Goal: Task Accomplishment & Management: Manage account settings

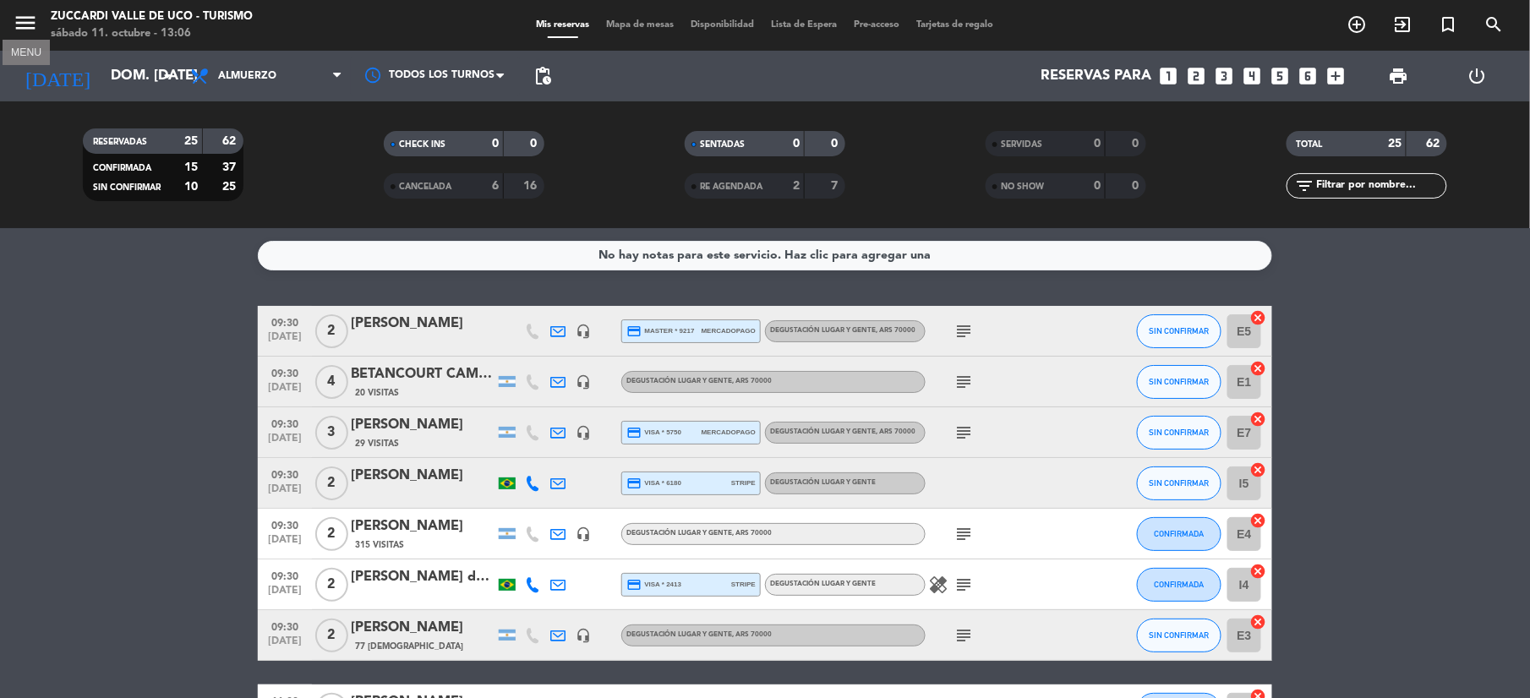
click at [19, 20] on icon "menu" at bounding box center [25, 22] width 25 height 25
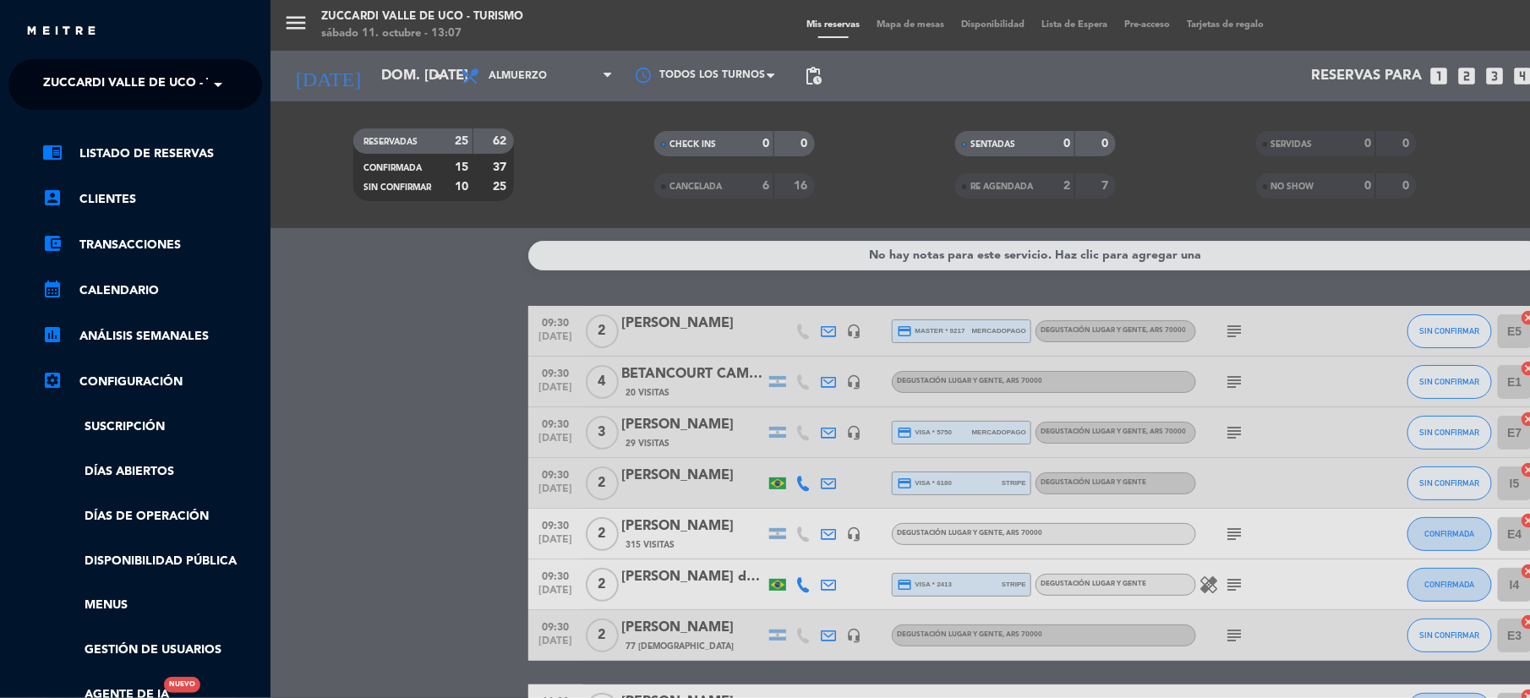
click at [86, 85] on span "Zuccardi Valle de Uco - Turismo" at bounding box center [151, 84] width 217 height 35
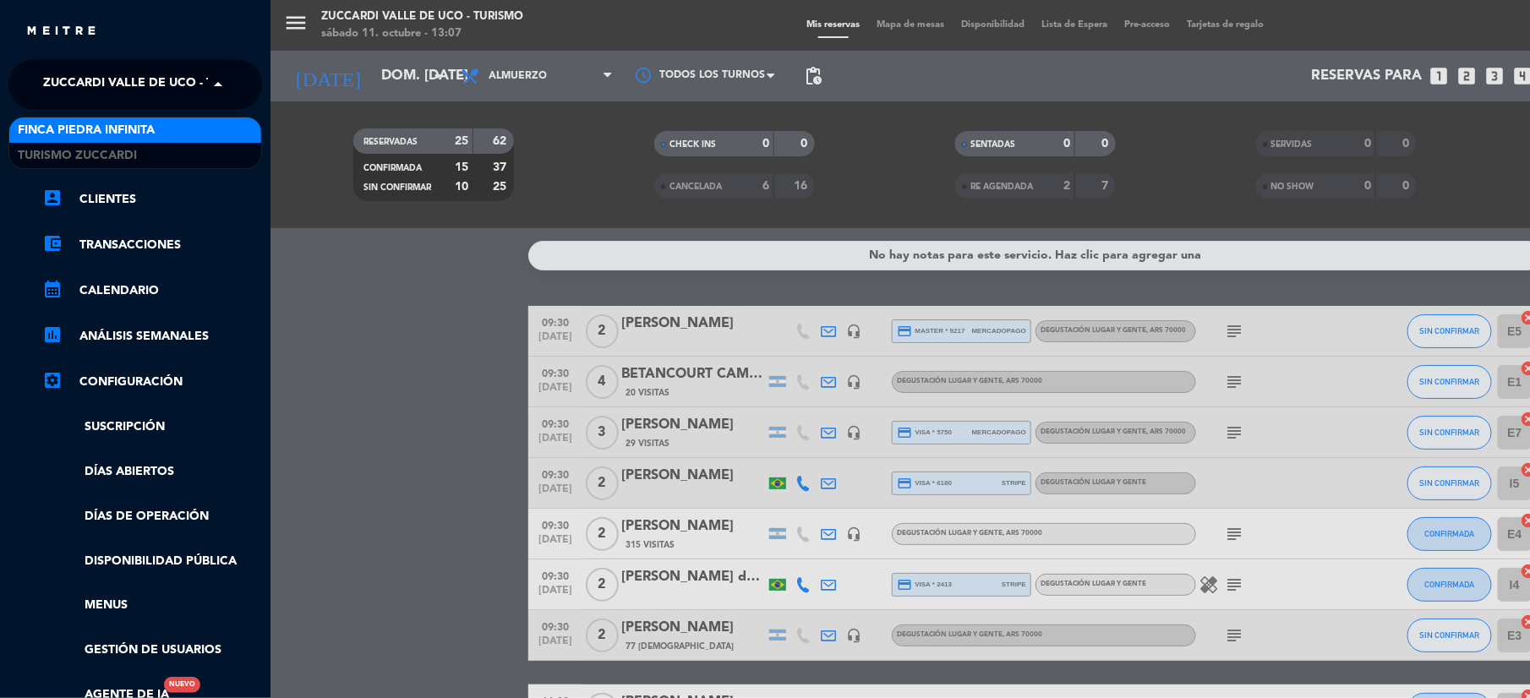
click at [72, 122] on span "Finca Piedra Infinita" at bounding box center [86, 130] width 137 height 19
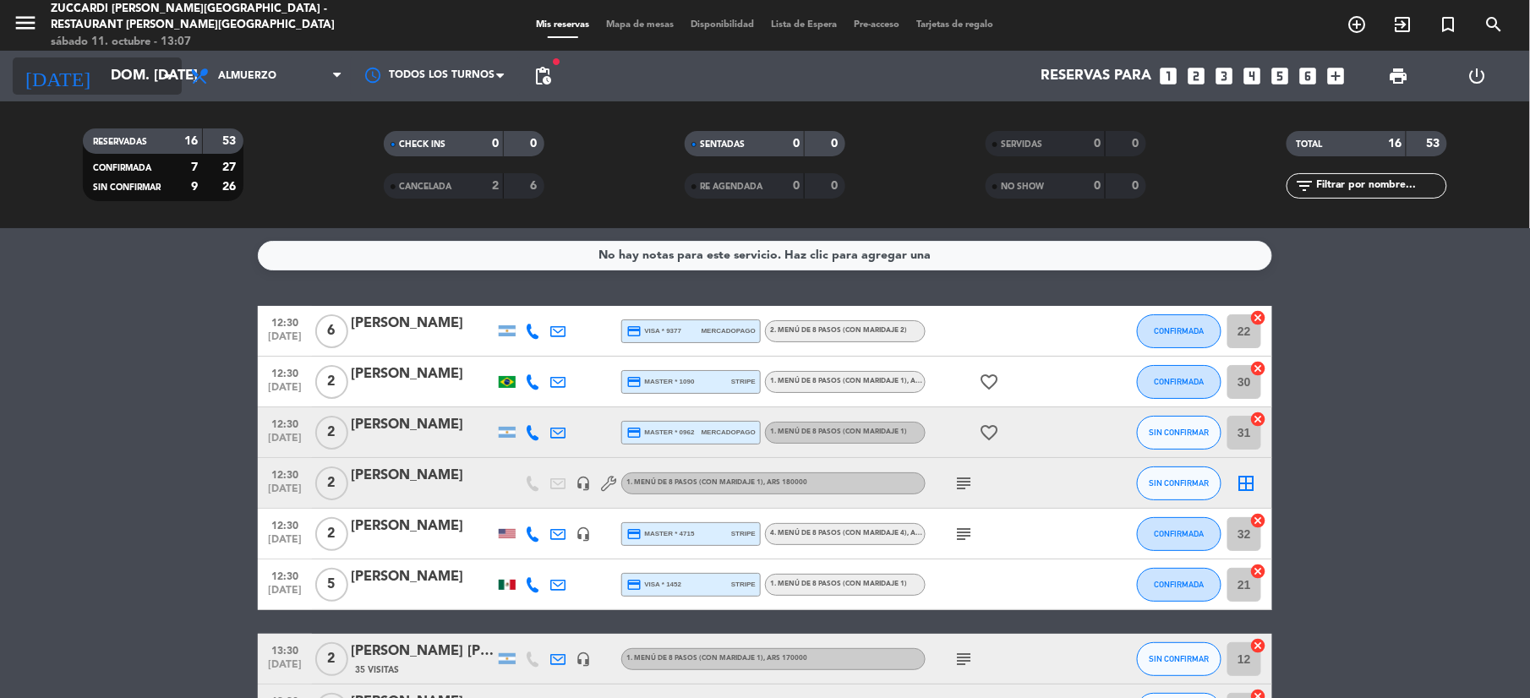
click at [125, 68] on input "dom. [DATE]" at bounding box center [193, 76] width 182 height 33
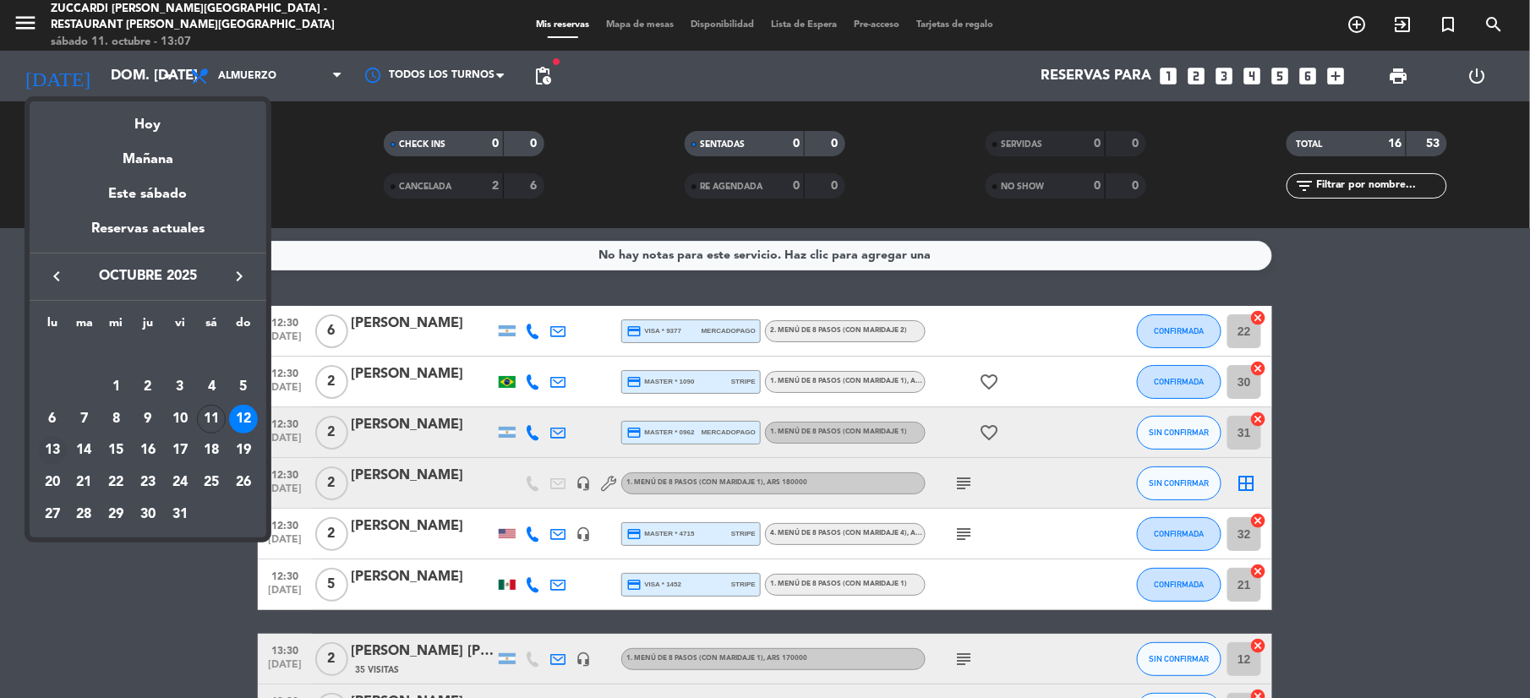
click at [49, 454] on div "13" at bounding box center [52, 450] width 29 height 29
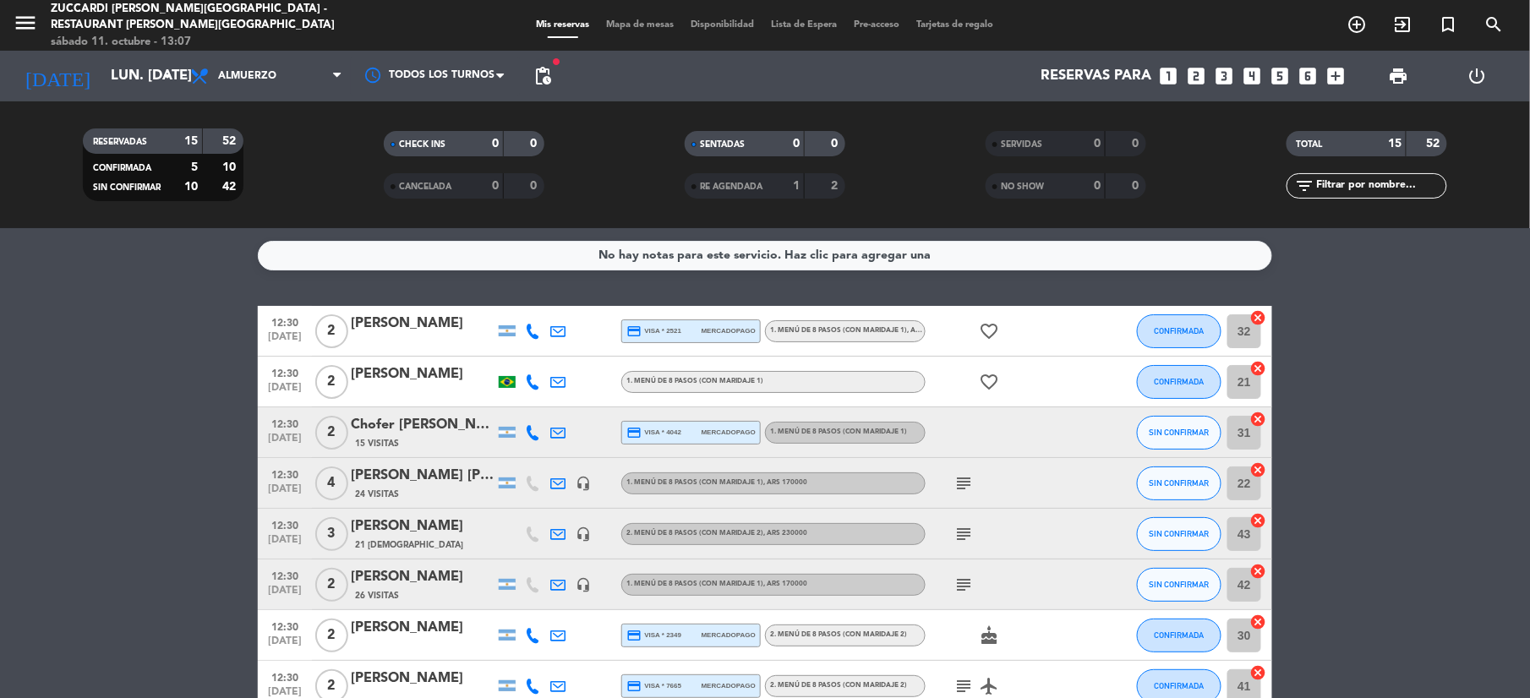
click at [542, 384] on div at bounding box center [532, 382] width 25 height 50
click at [536, 384] on icon at bounding box center [532, 381] width 15 height 15
click at [512, 341] on div "[PHONE_NUMBER]" at bounding box center [538, 335] width 111 height 18
click at [510, 363] on div "[PHONE_NUMBER] Copiar content_paste |" at bounding box center [538, 343] width 128 height 47
click at [501, 346] on span "Copiar" at bounding box center [516, 353] width 35 height 18
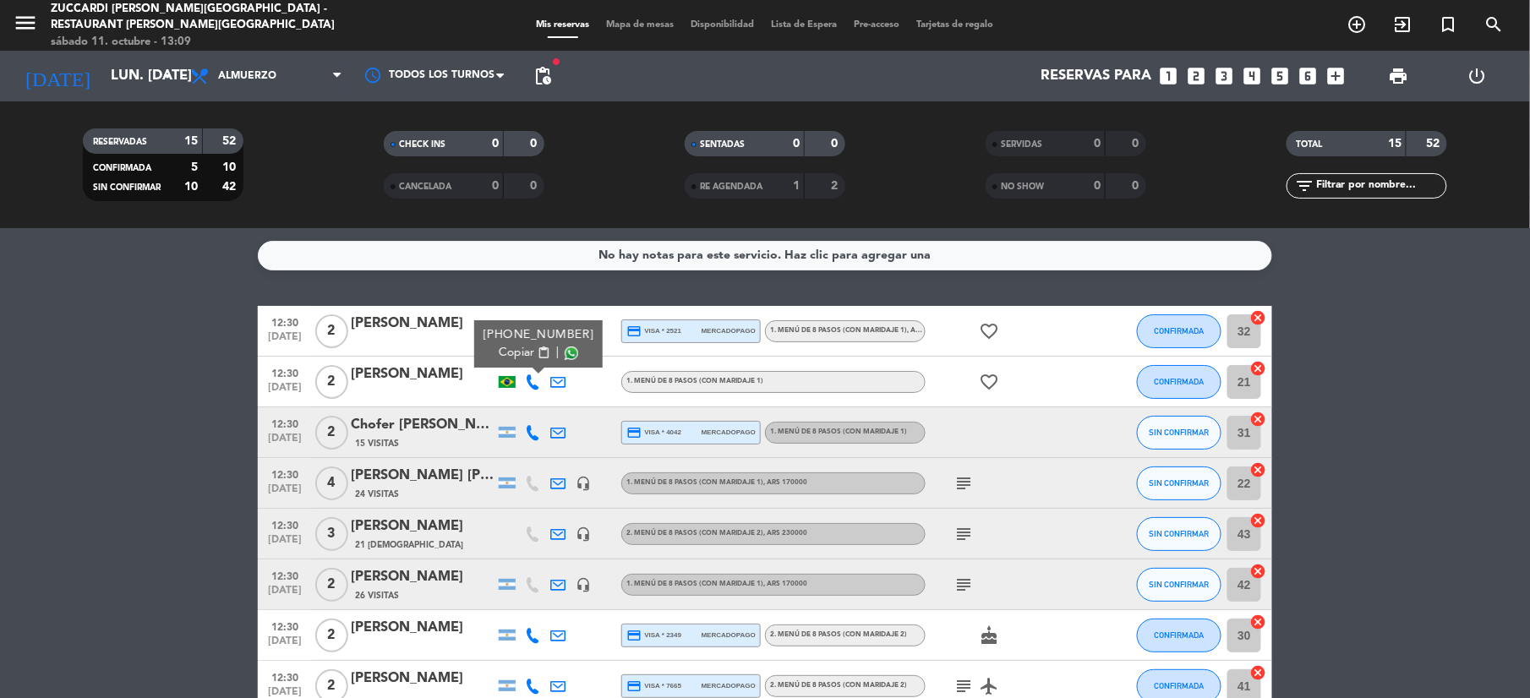
click at [508, 352] on span "Copiar" at bounding box center [516, 353] width 35 height 18
click at [532, 425] on icon at bounding box center [532, 432] width 15 height 15
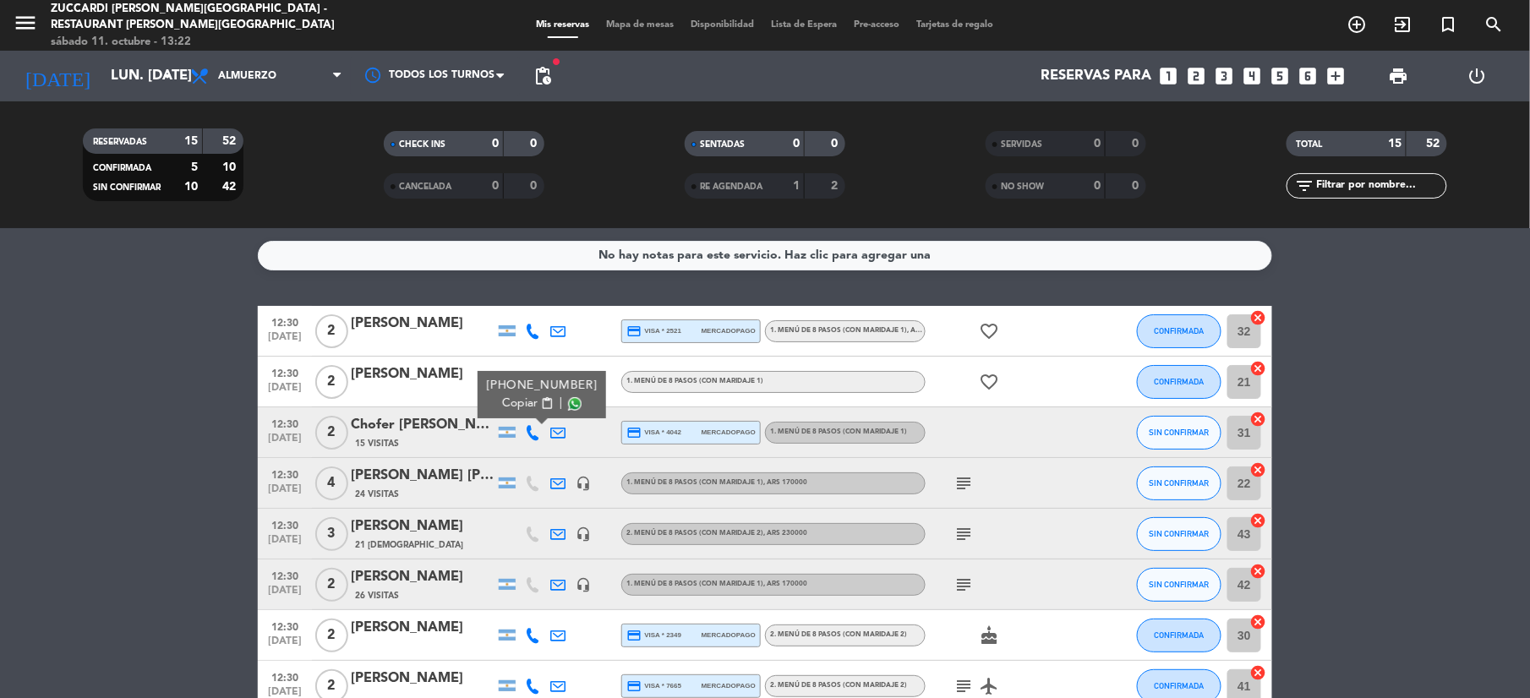
click at [502, 406] on span "Copiar" at bounding box center [519, 404] width 35 height 18
click at [518, 411] on span "Copiar" at bounding box center [519, 404] width 35 height 18
click at [554, 531] on icon at bounding box center [557, 534] width 15 height 15
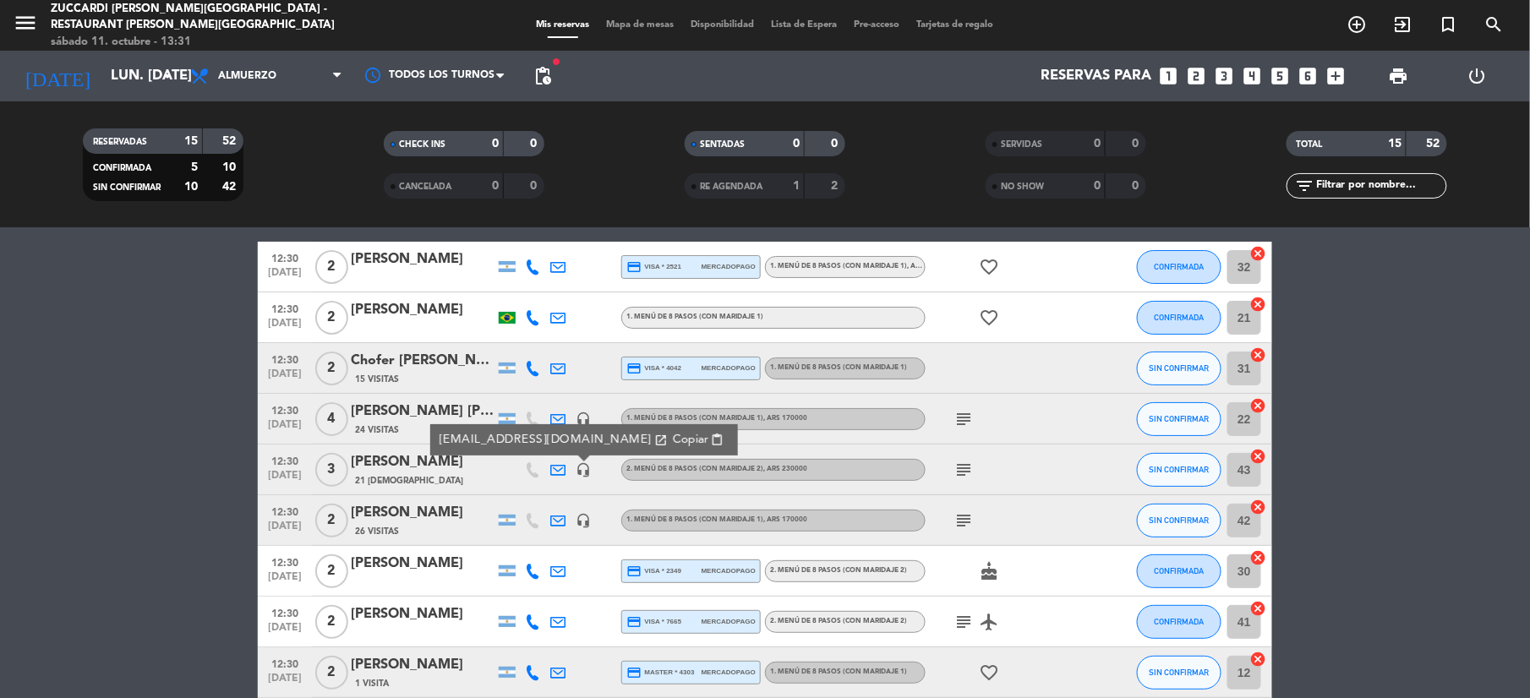
scroll to position [112, 0]
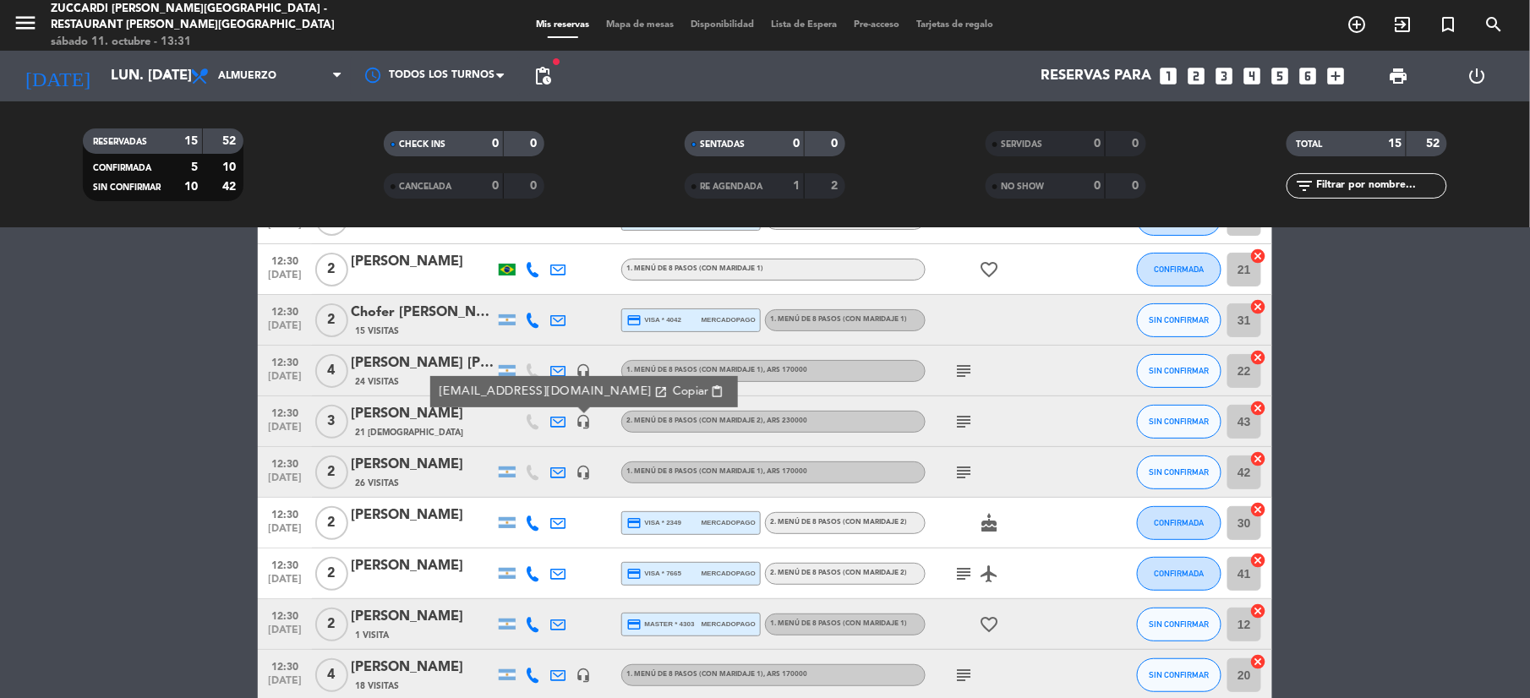
click at [958, 419] on icon "subject" at bounding box center [963, 422] width 20 height 20
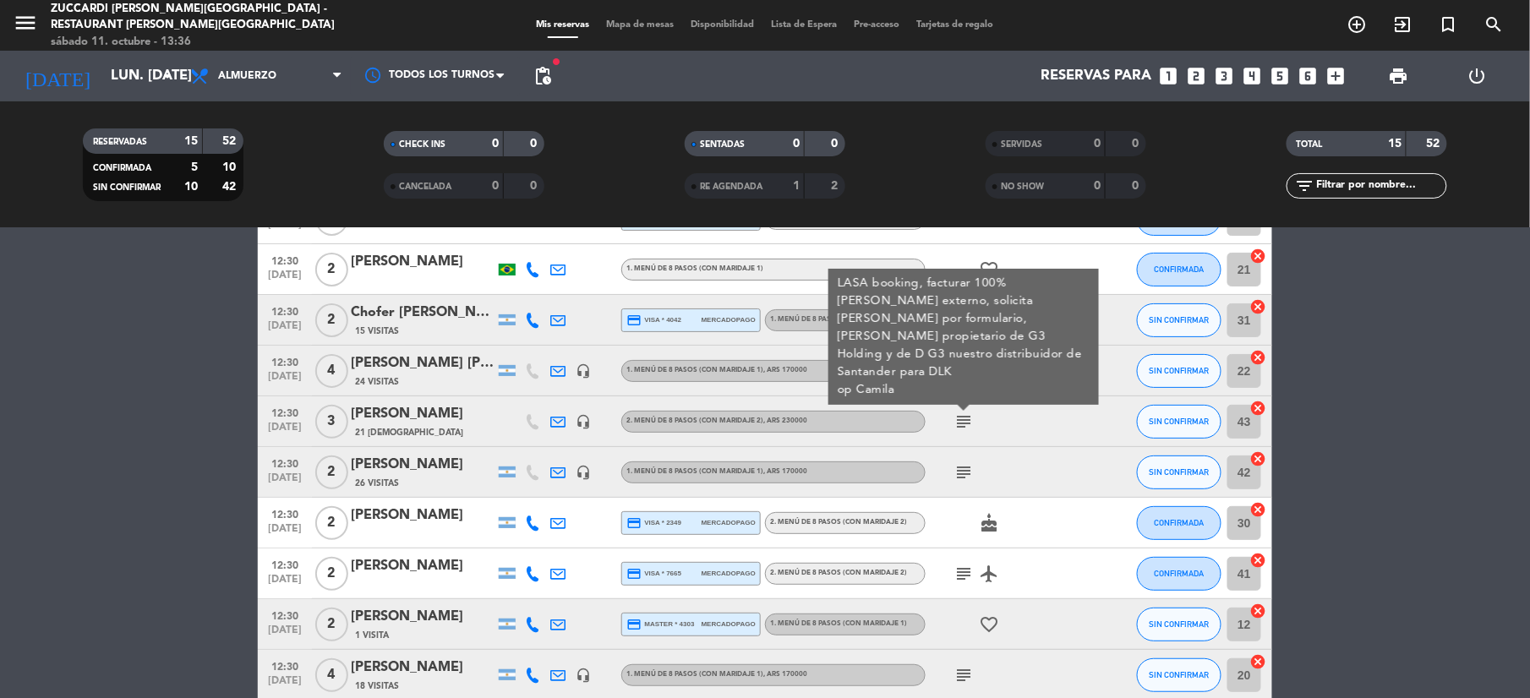
click at [562, 426] on icon at bounding box center [557, 421] width 15 height 15
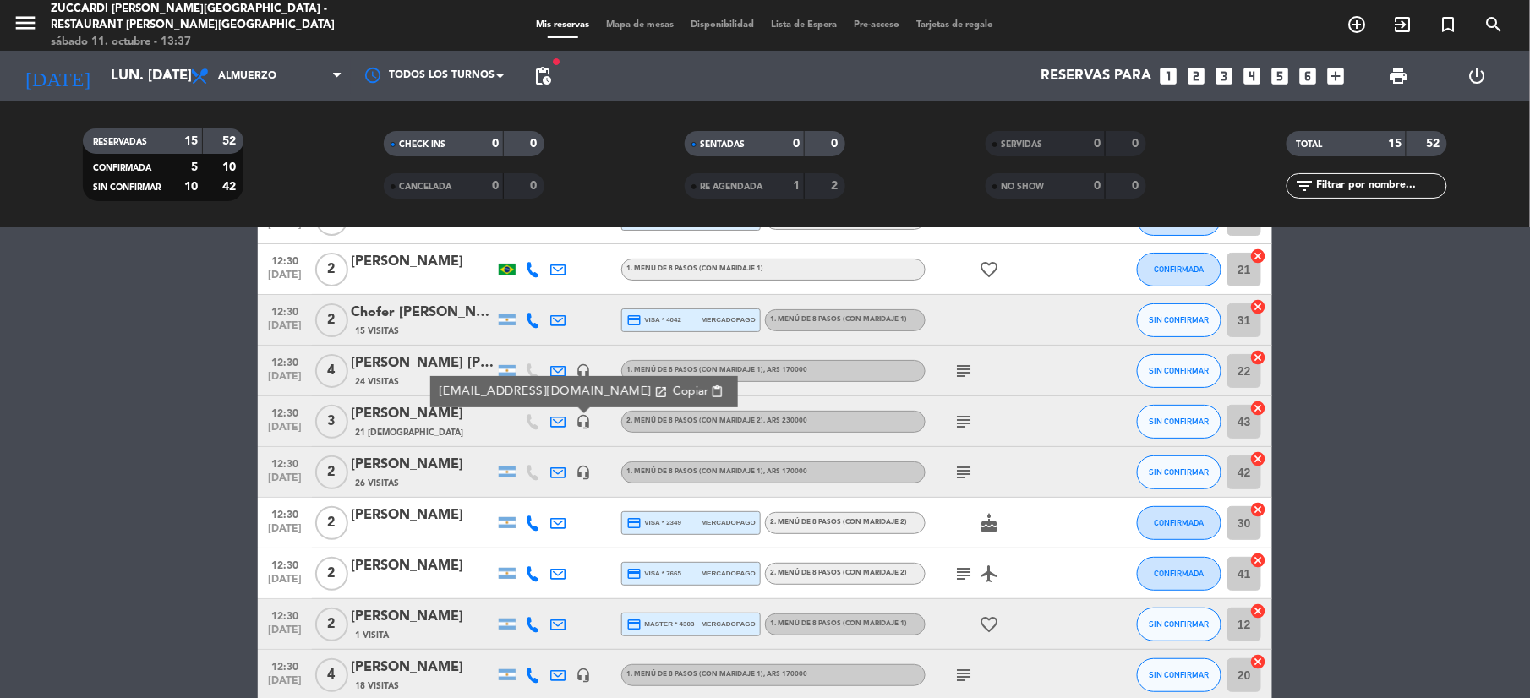
click at [957, 427] on icon "subject" at bounding box center [963, 422] width 20 height 20
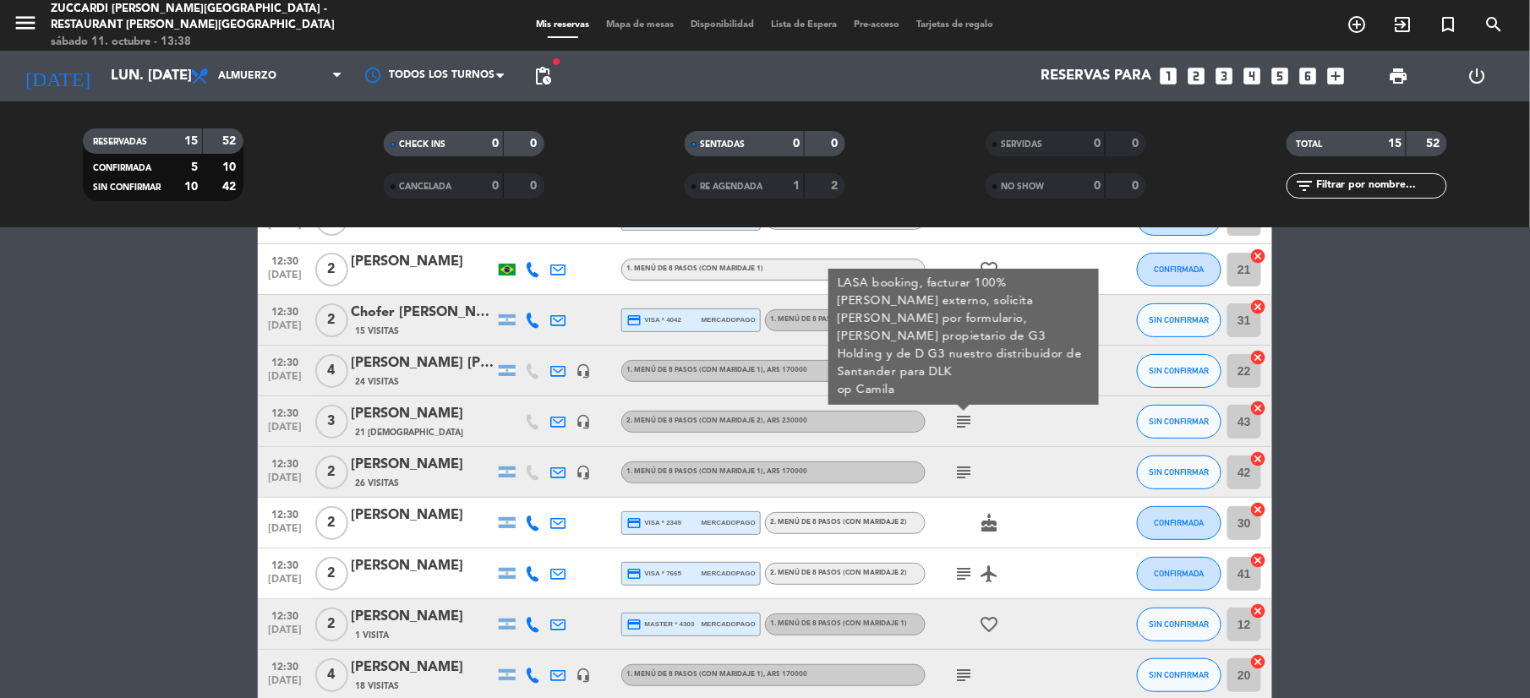
click at [558, 472] on icon at bounding box center [557, 472] width 15 height 15
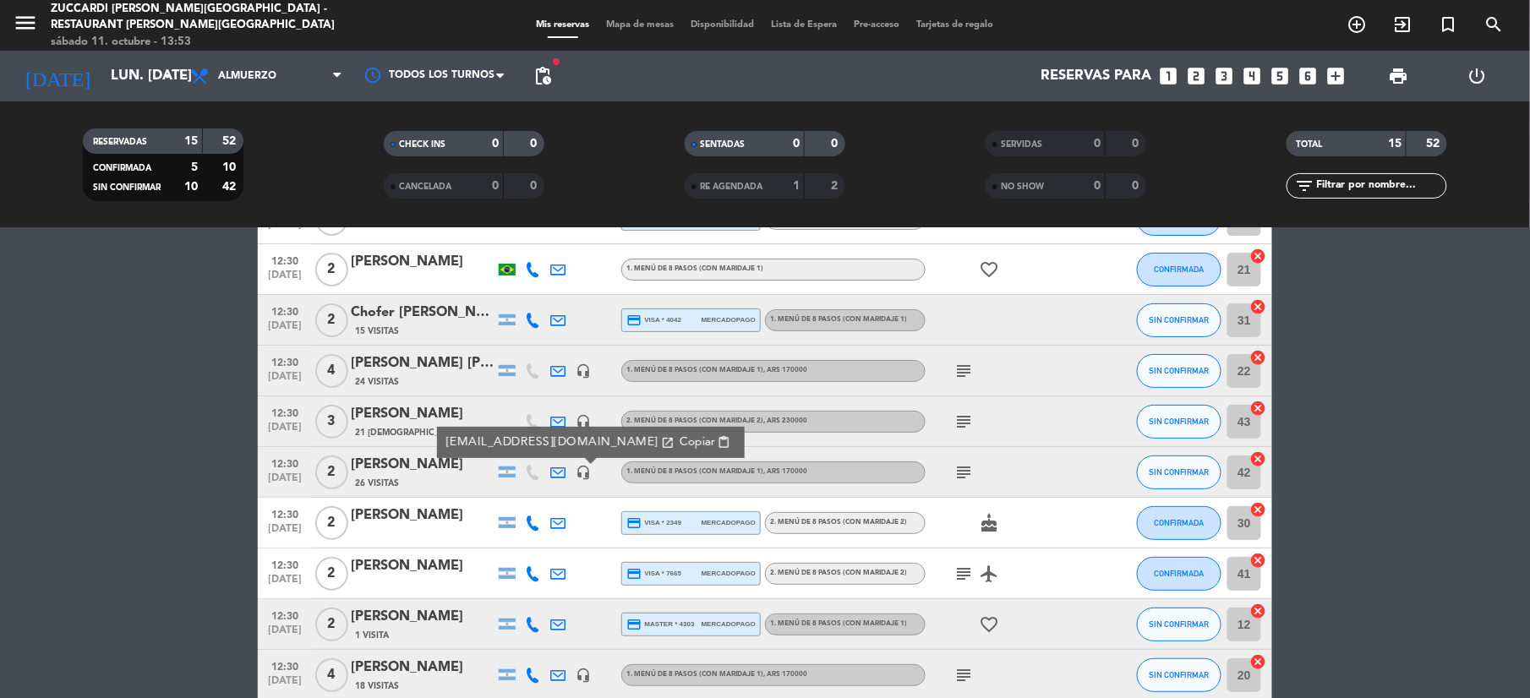
click at [538, 518] on icon at bounding box center [532, 523] width 15 height 15
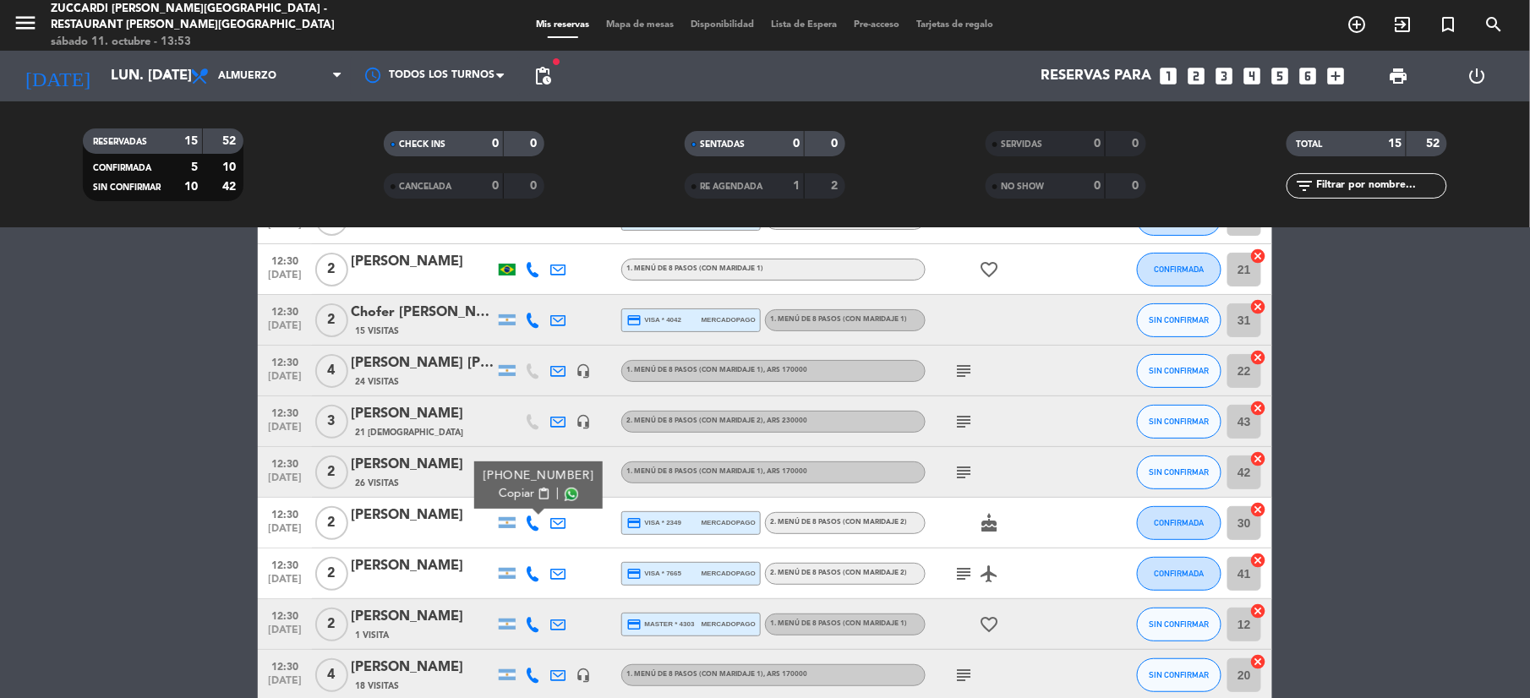
click at [538, 497] on span "content_paste" at bounding box center [544, 494] width 13 height 13
click at [521, 572] on div at bounding box center [532, 574] width 25 height 50
click at [527, 569] on div at bounding box center [532, 574] width 25 height 50
click at [527, 569] on icon at bounding box center [532, 573] width 15 height 15
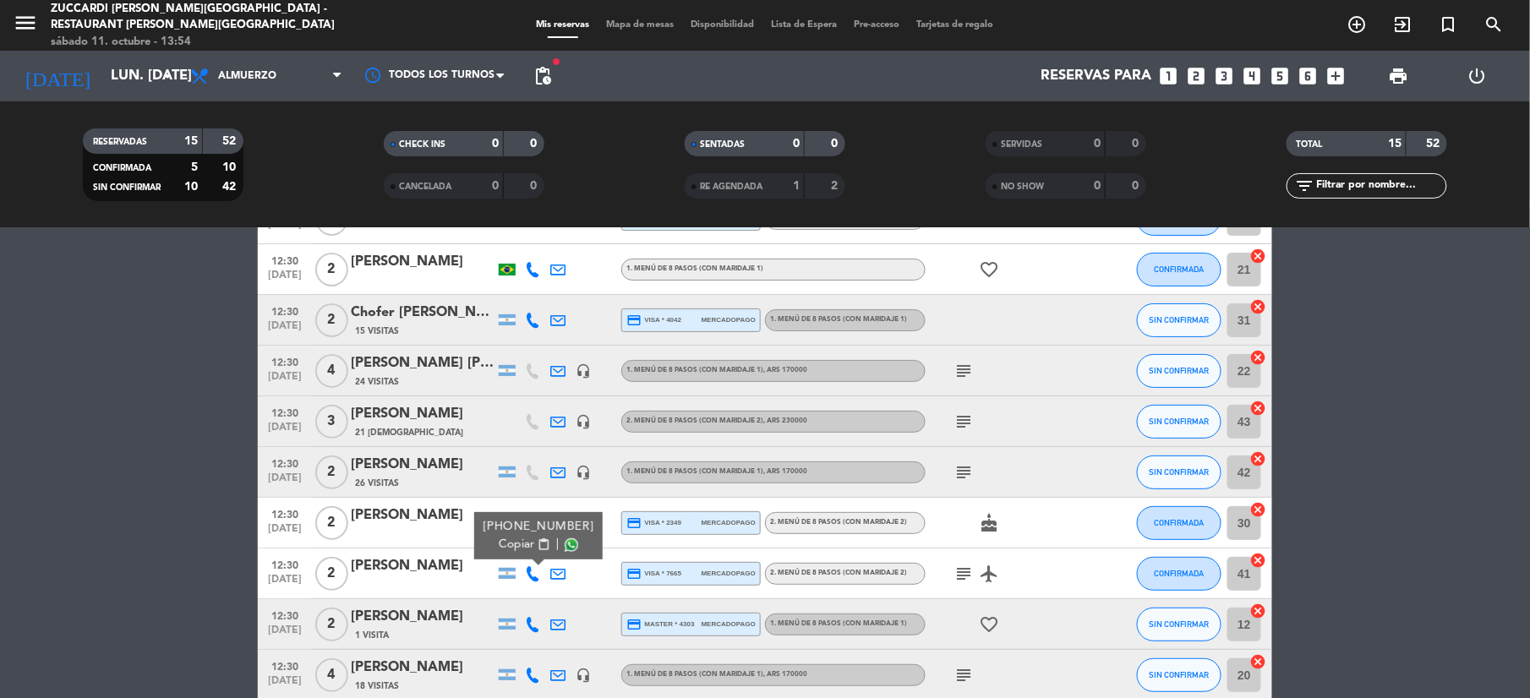
click at [522, 545] on span "Copiar" at bounding box center [516, 545] width 35 height 18
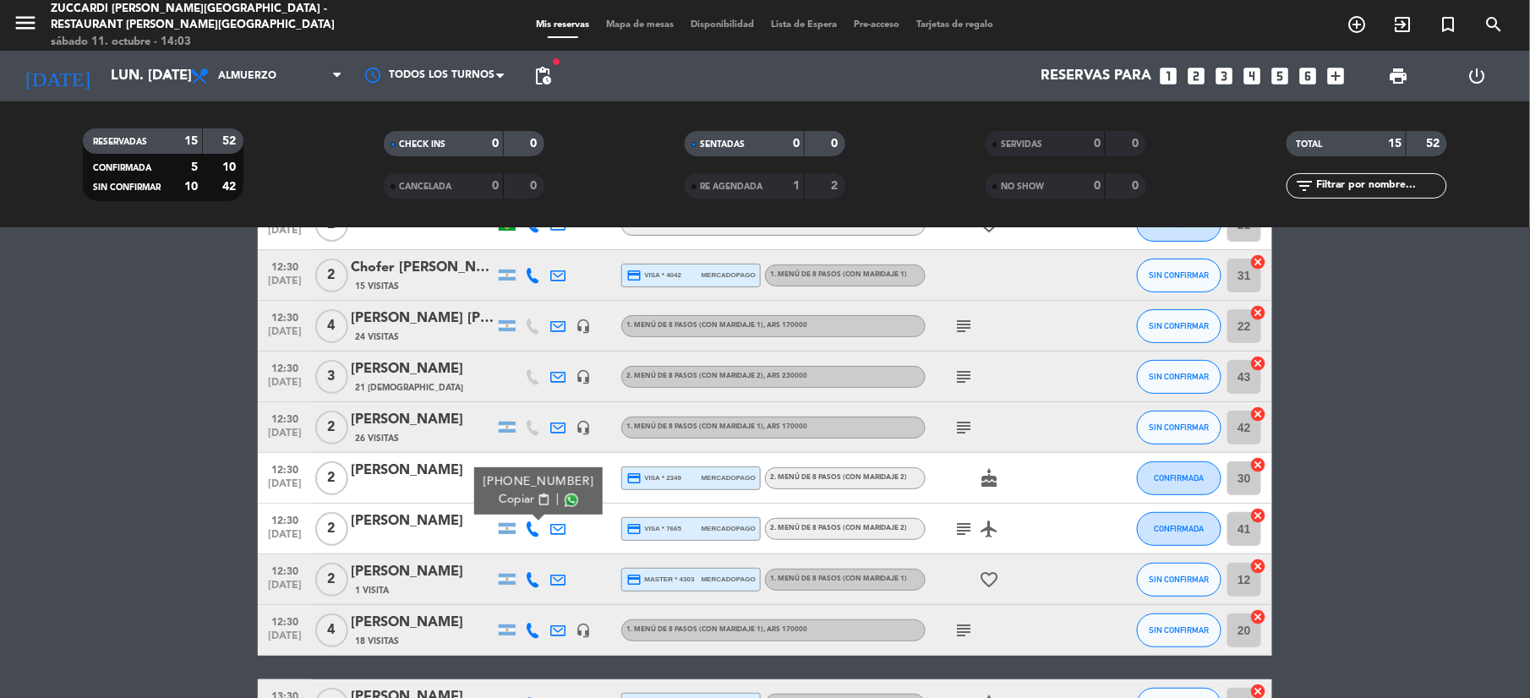
scroll to position [225, 0]
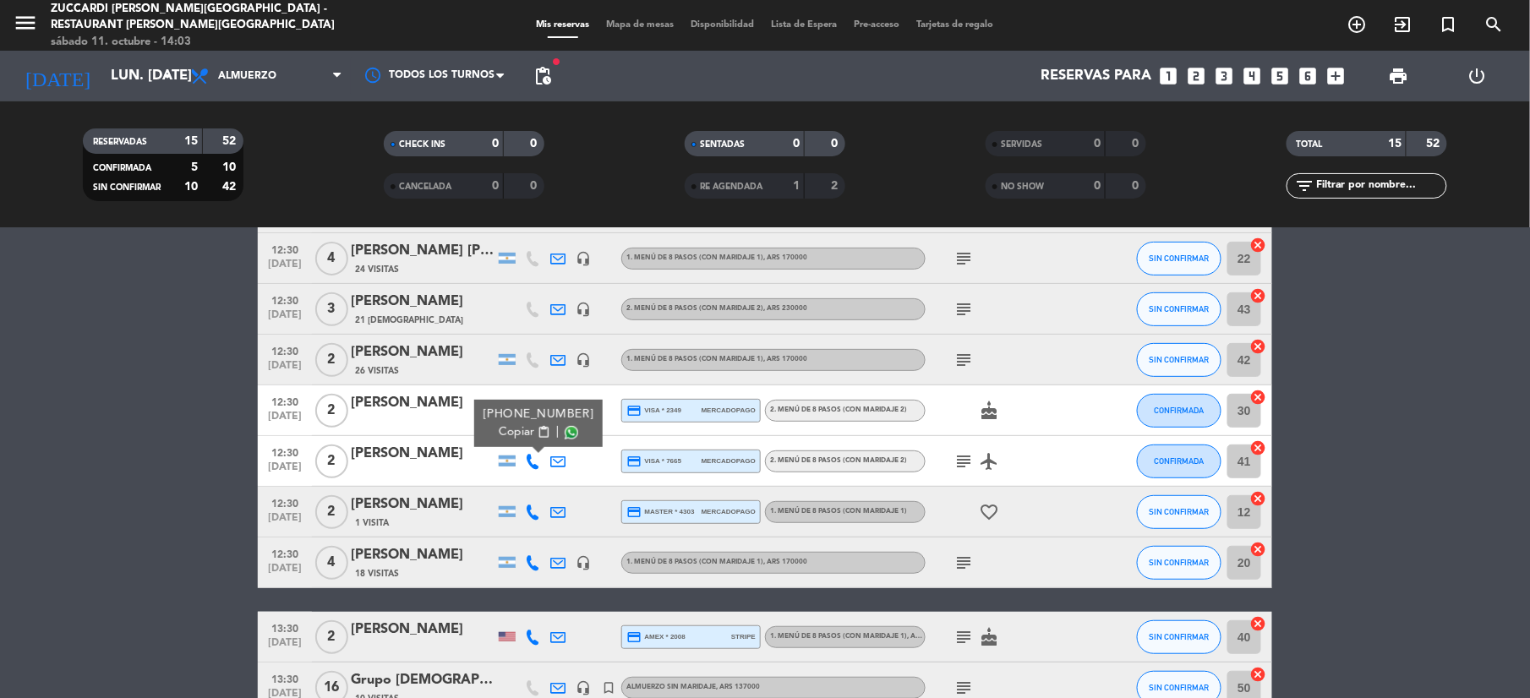
click at [529, 505] on icon at bounding box center [532, 512] width 15 height 15
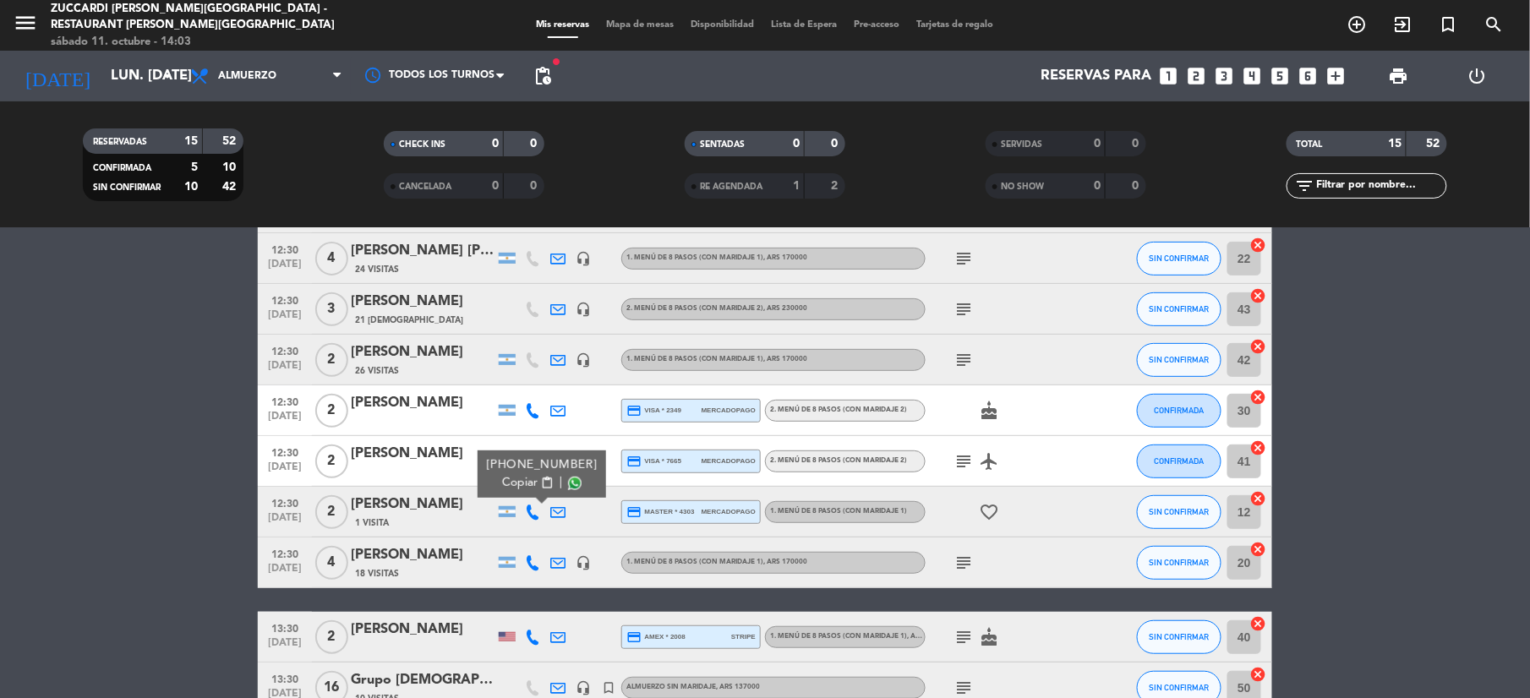
click at [515, 475] on span "Copiar" at bounding box center [519, 483] width 35 height 18
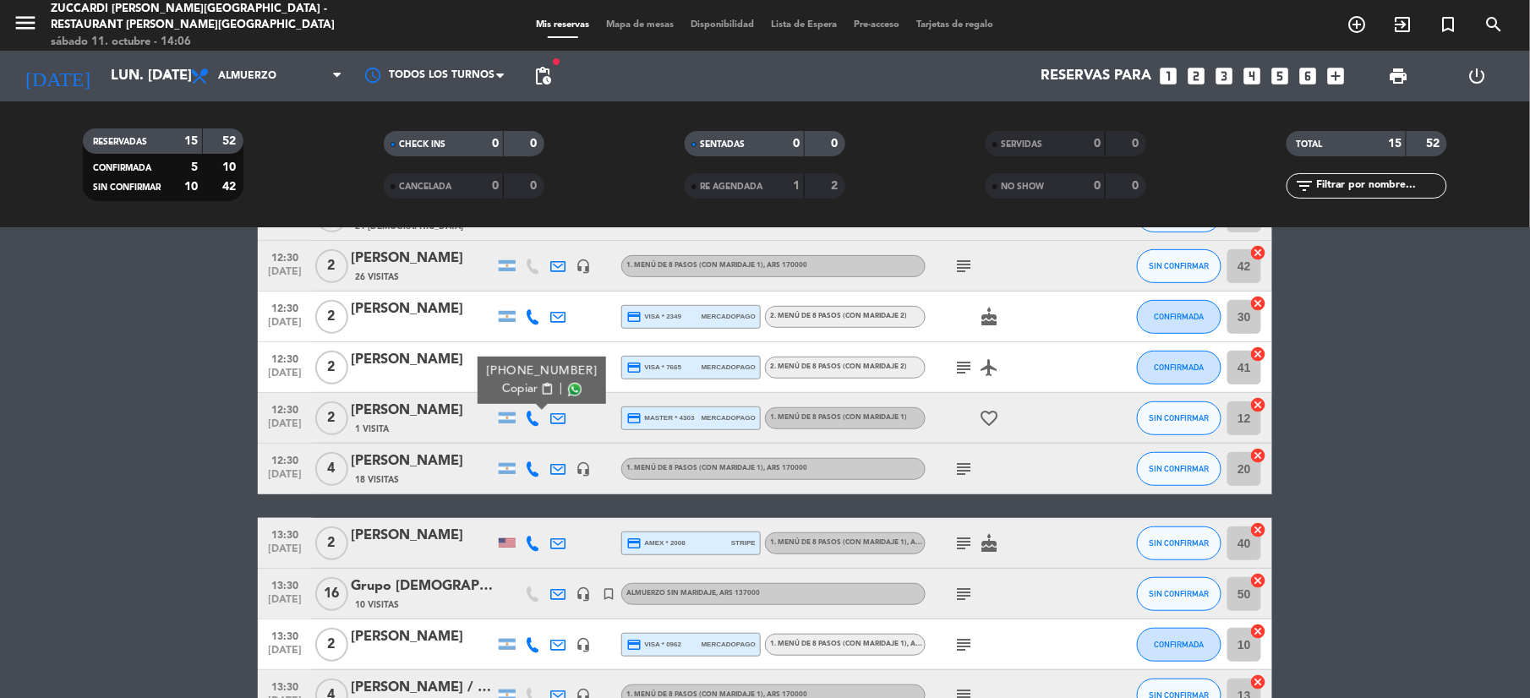
scroll to position [338, 0]
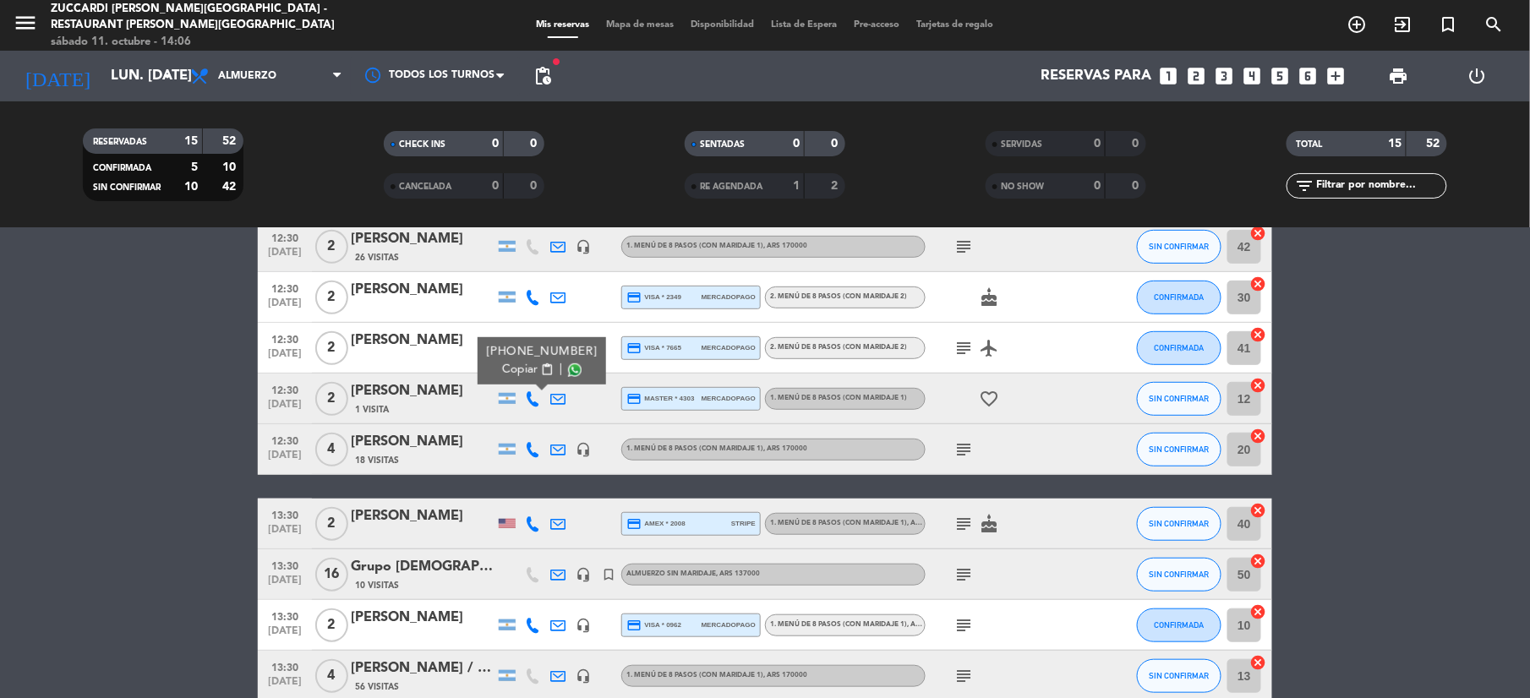
click at [535, 450] on icon at bounding box center [532, 449] width 15 height 15
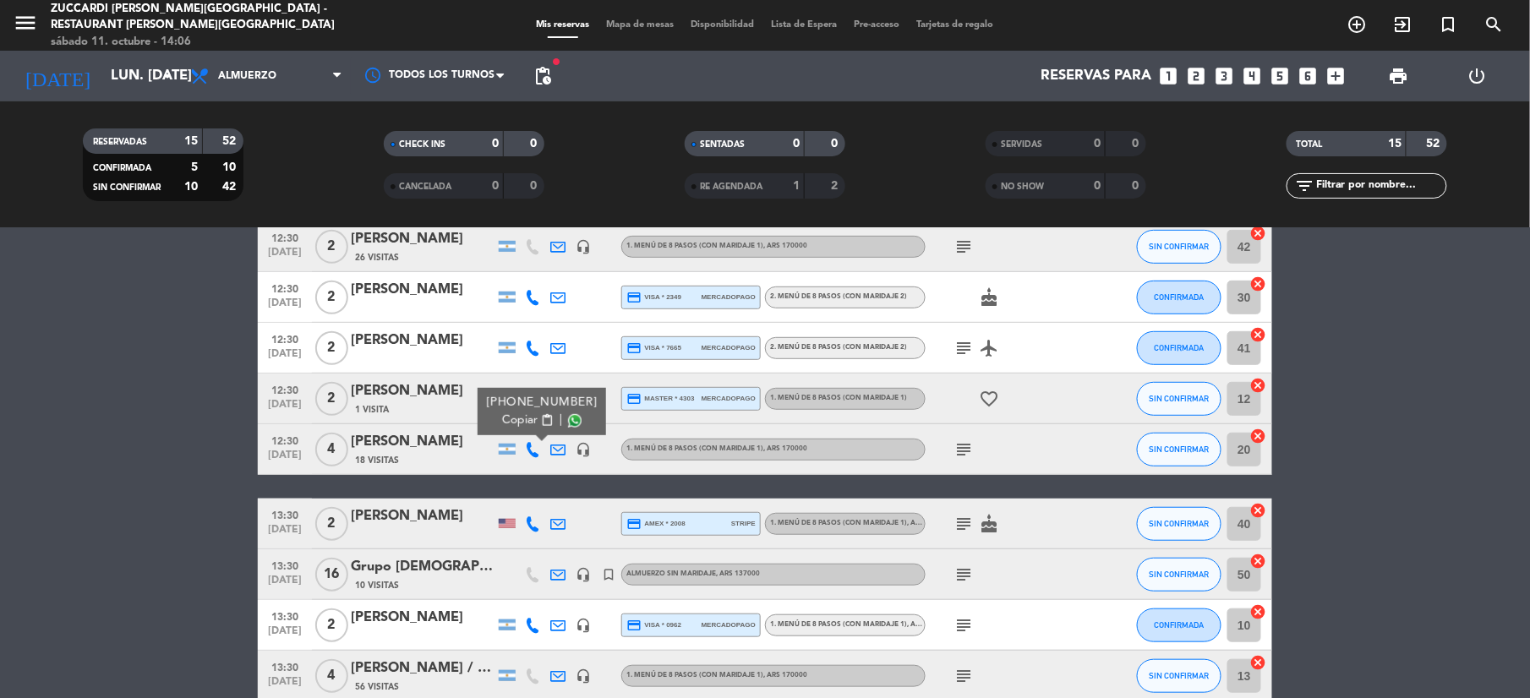
click at [525, 418] on span "Copiar" at bounding box center [519, 421] width 35 height 18
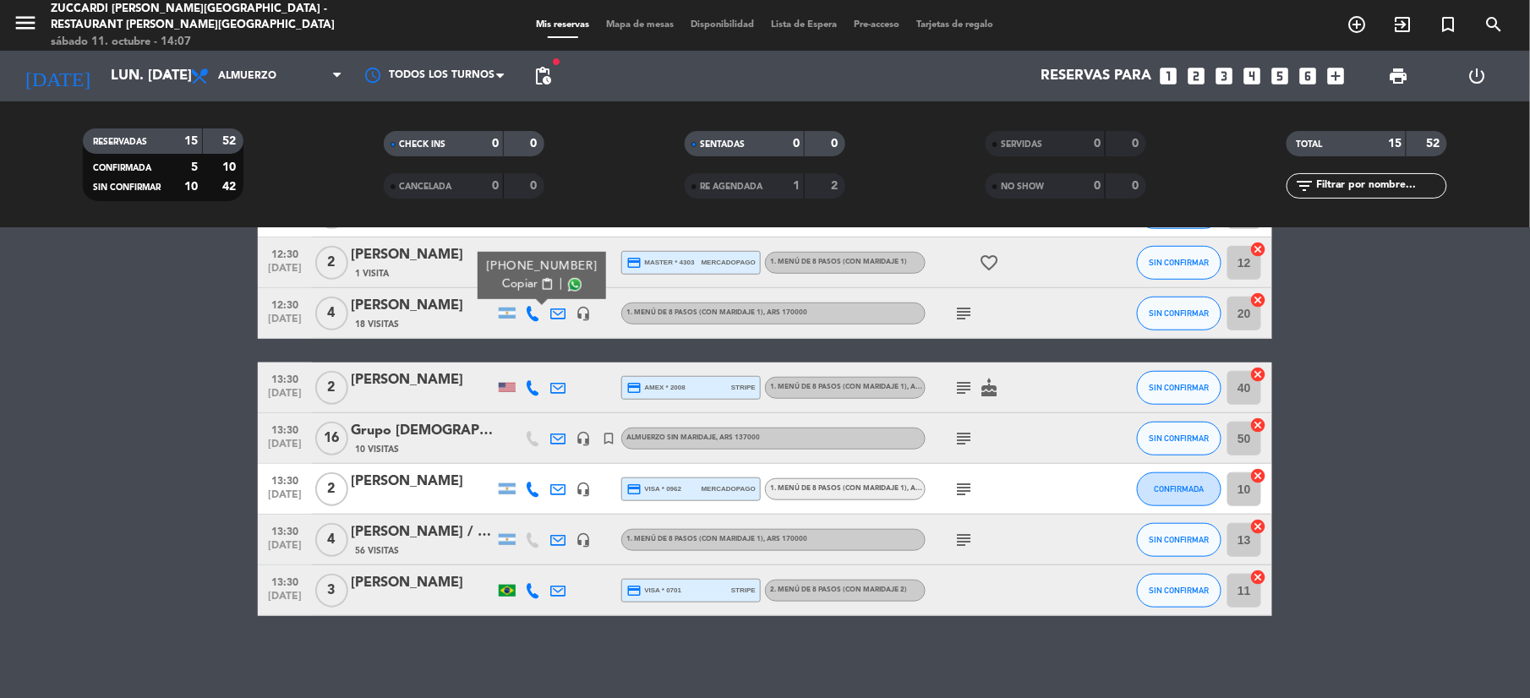
scroll to position [475, 0]
click at [541, 282] on span "content_paste" at bounding box center [547, 283] width 13 height 13
click at [535, 392] on icon at bounding box center [532, 386] width 15 height 15
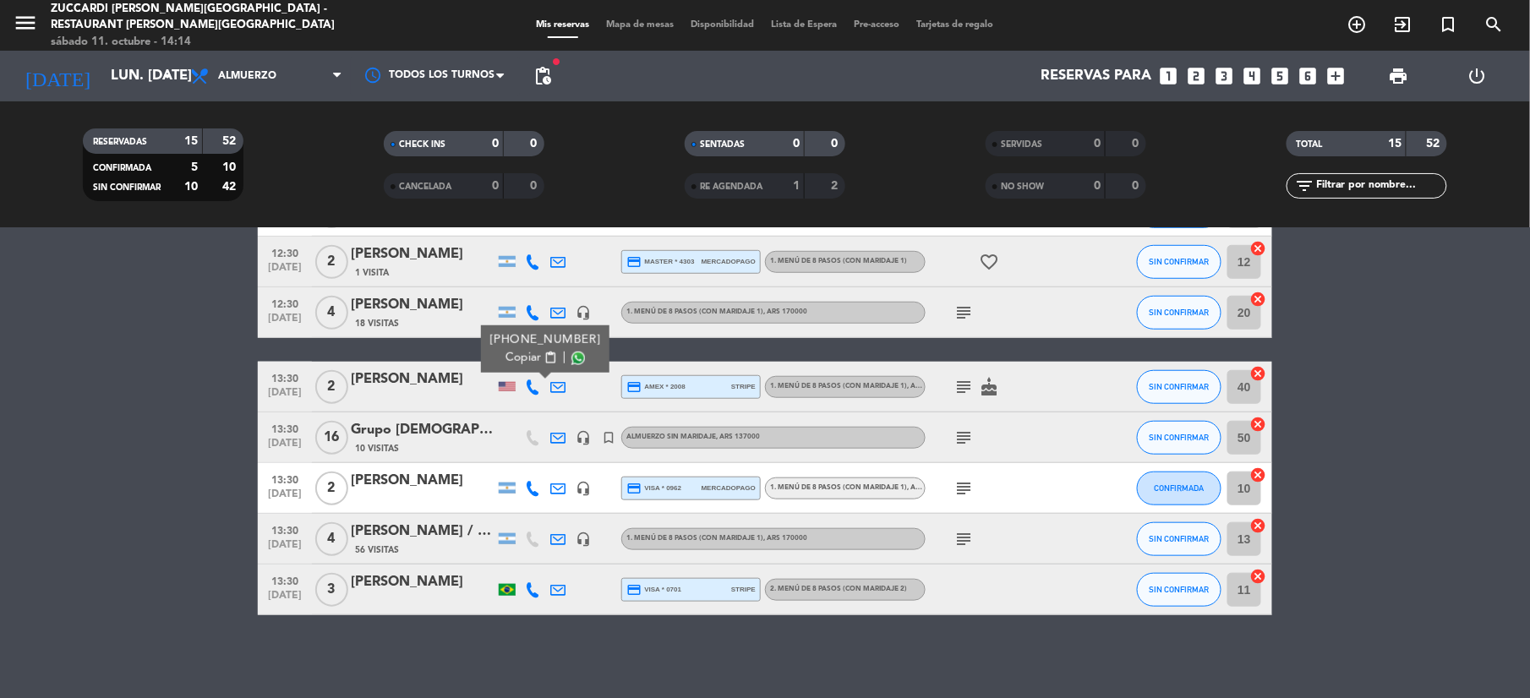
click at [507, 347] on div "[PHONE_NUMBER]" at bounding box center [545, 340] width 111 height 18
click at [505, 353] on span "Copiar" at bounding box center [522, 358] width 35 height 18
click at [560, 436] on icon at bounding box center [557, 437] width 15 height 15
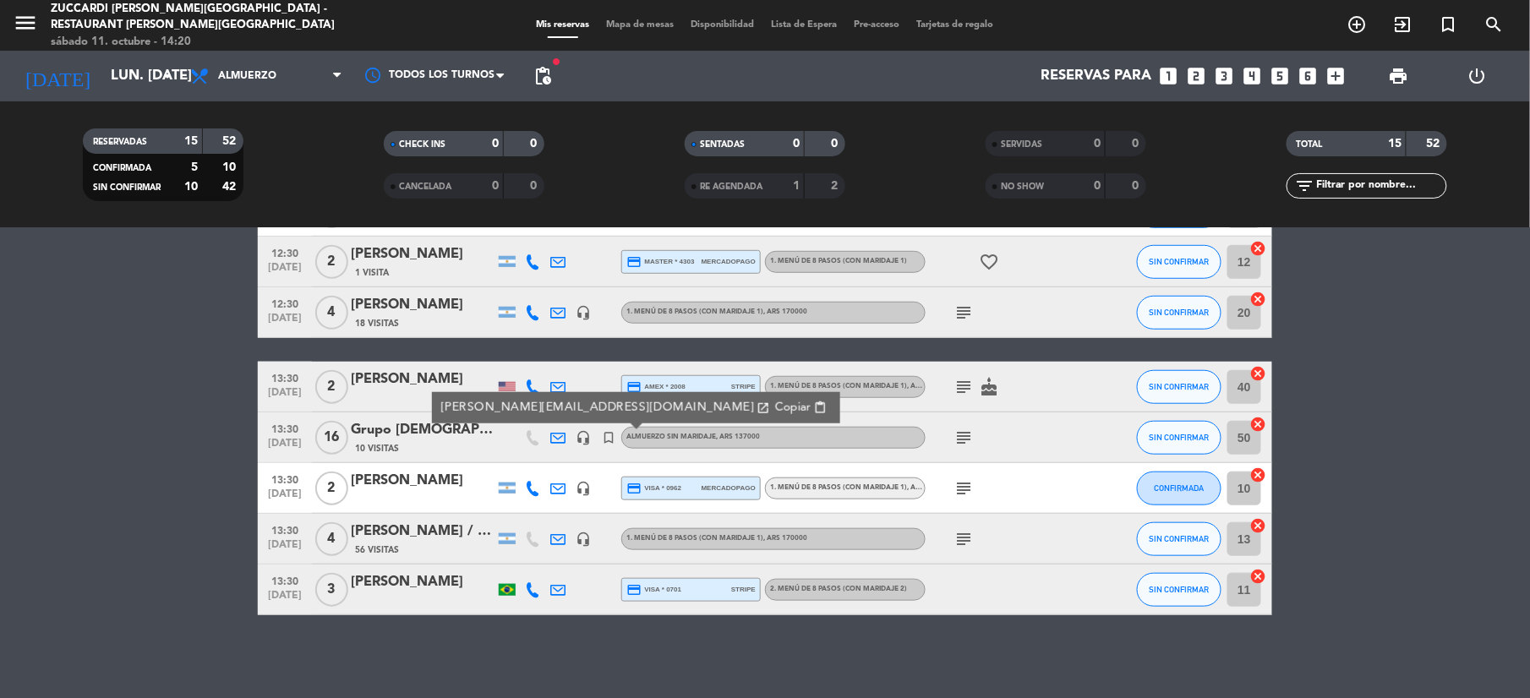
click at [953, 445] on icon "subject" at bounding box center [963, 438] width 20 height 20
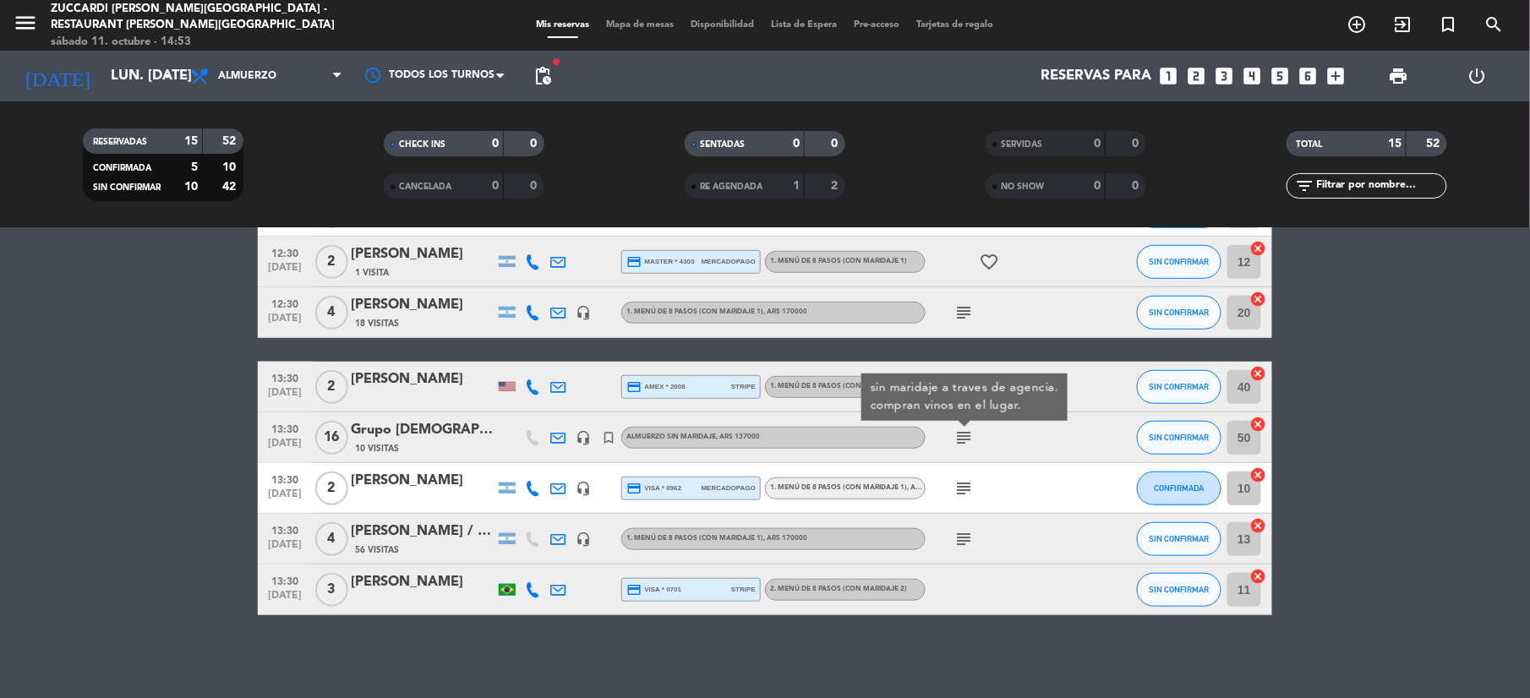
scroll to position [25, 0]
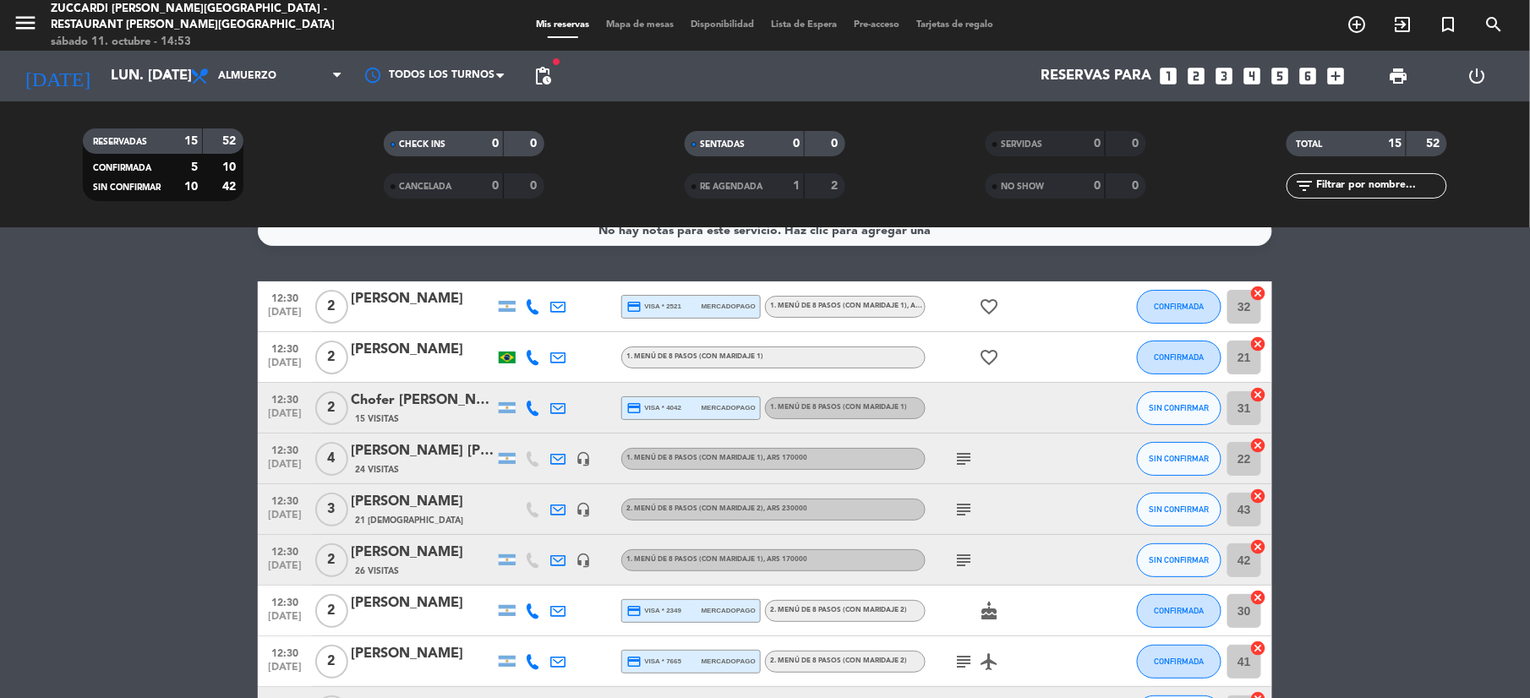
click at [384, 372] on div at bounding box center [423, 369] width 144 height 14
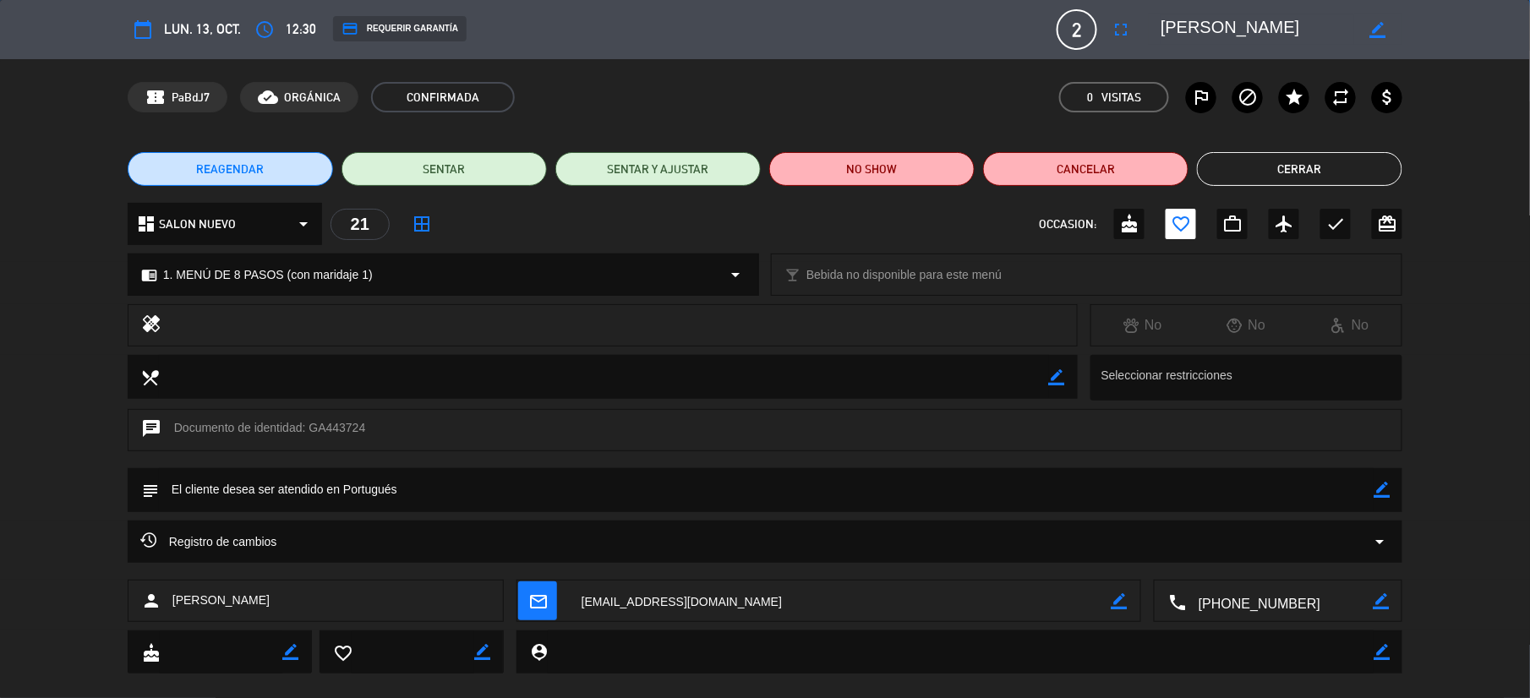
click at [1238, 174] on button "Cerrar" at bounding box center [1299, 169] width 205 height 34
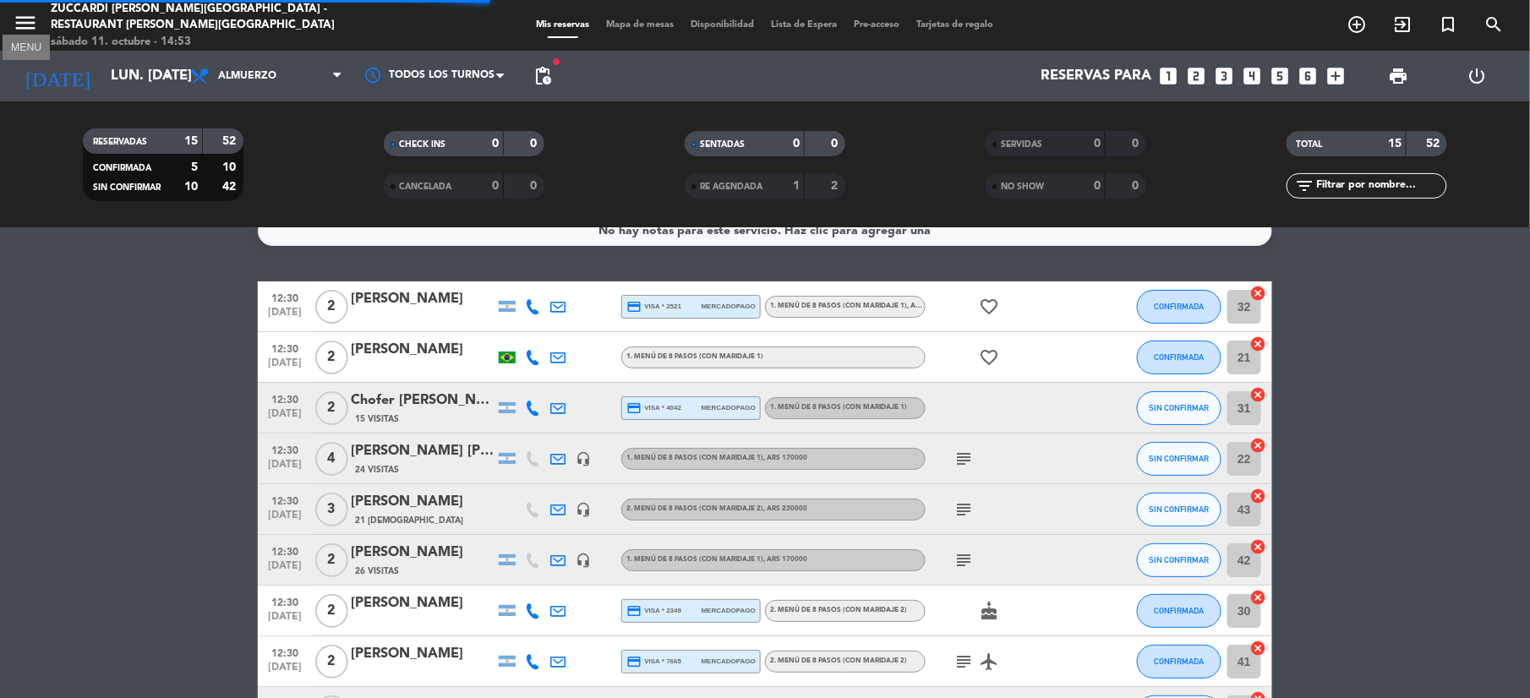
click at [14, 37] on button "menu" at bounding box center [25, 25] width 25 height 31
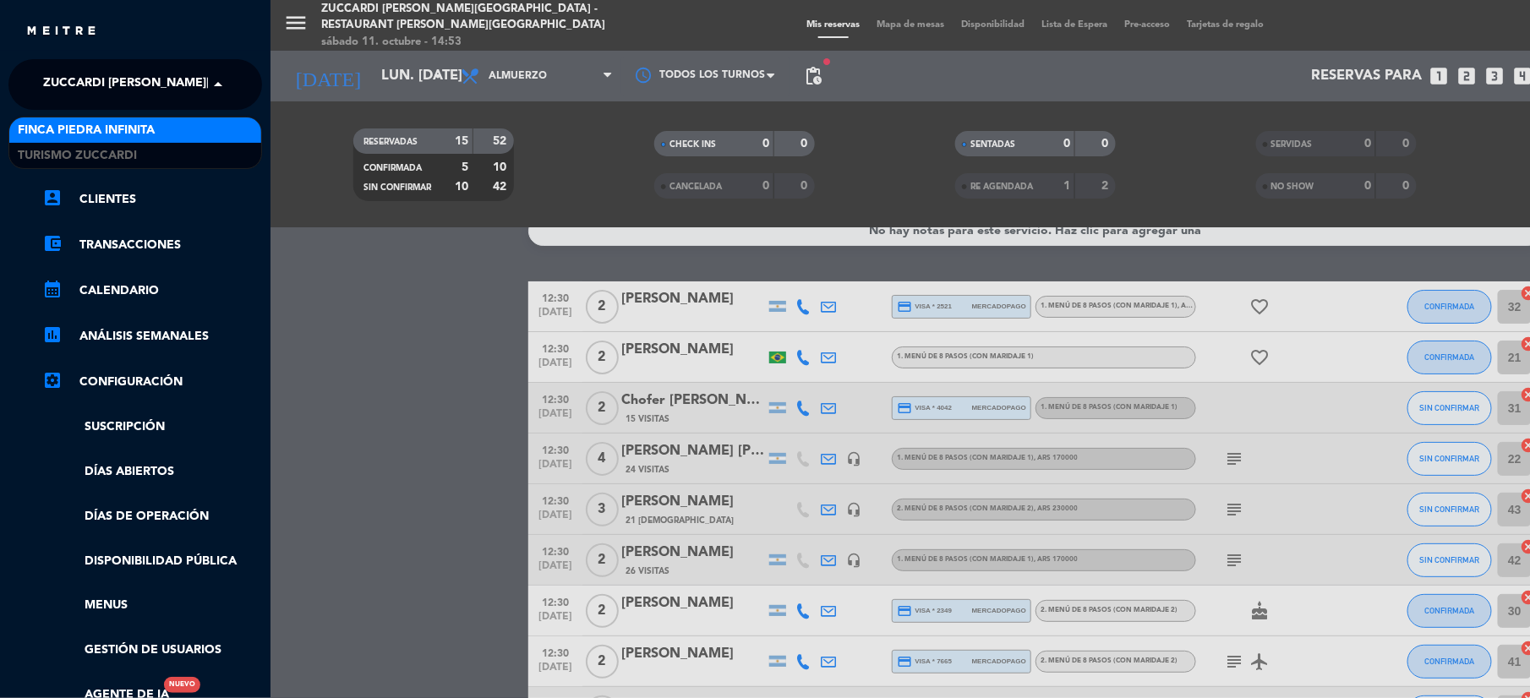
click at [93, 85] on span "Zuccardi [PERSON_NAME][GEOGRAPHIC_DATA] - Restaurant [PERSON_NAME][GEOGRAPHIC_D…" at bounding box center [344, 84] width 602 height 35
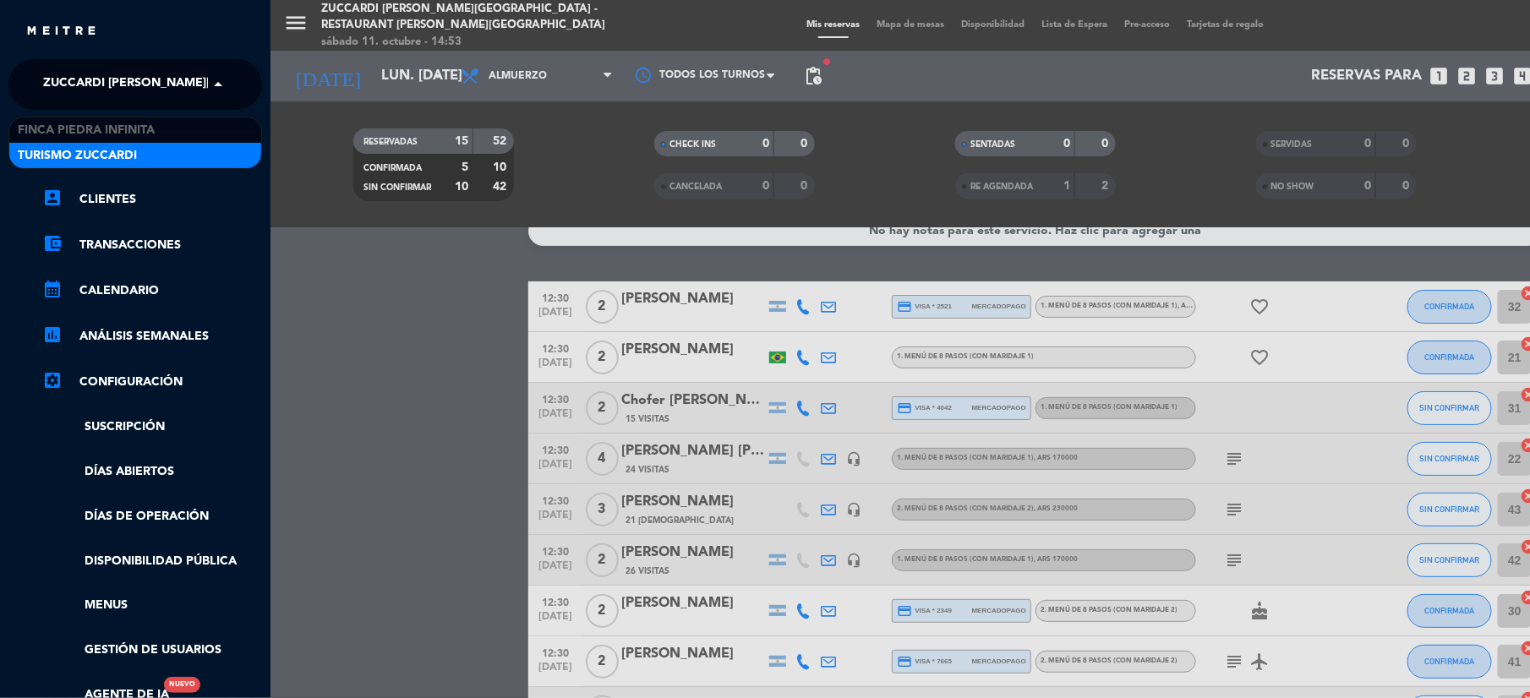
click at [88, 153] on span "Turismo Zuccardi" at bounding box center [77, 155] width 119 height 19
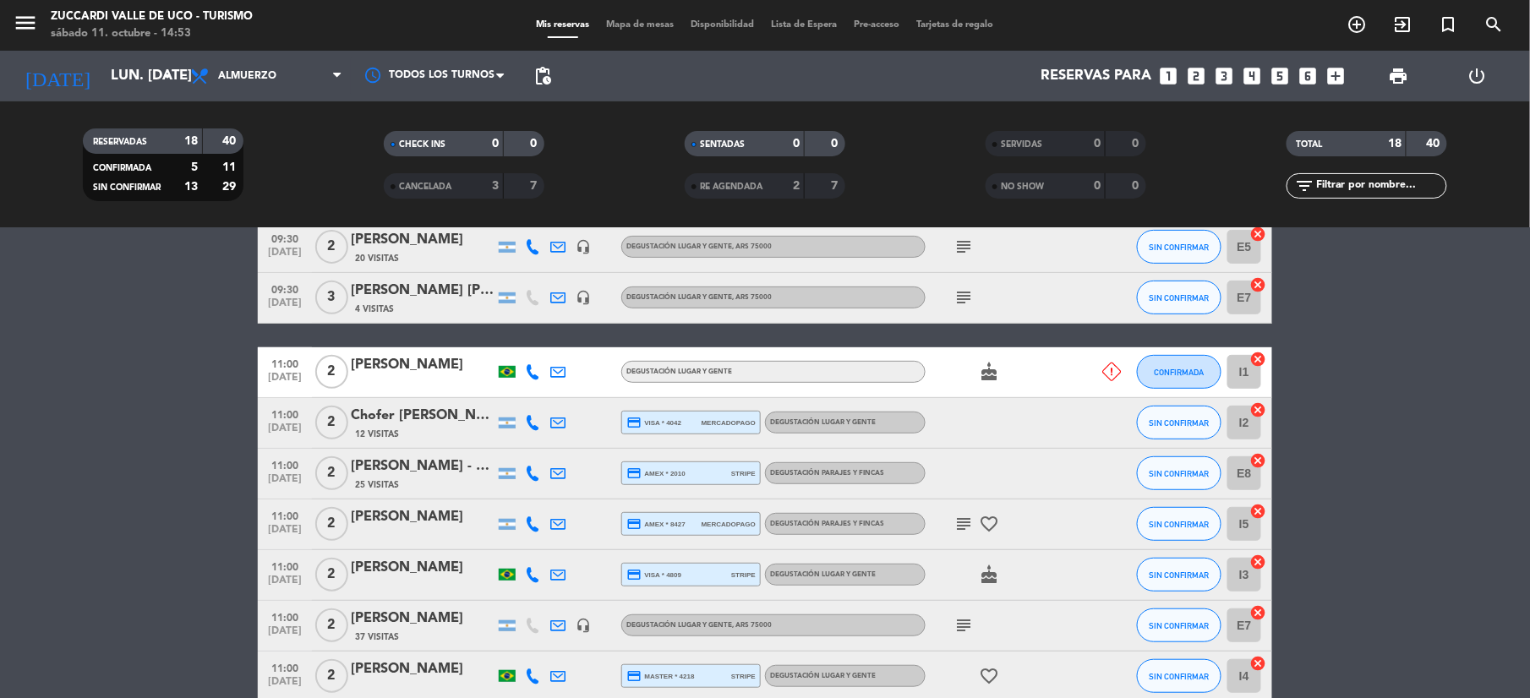
scroll to position [250, 0]
click at [436, 384] on div at bounding box center [423, 384] width 144 height 14
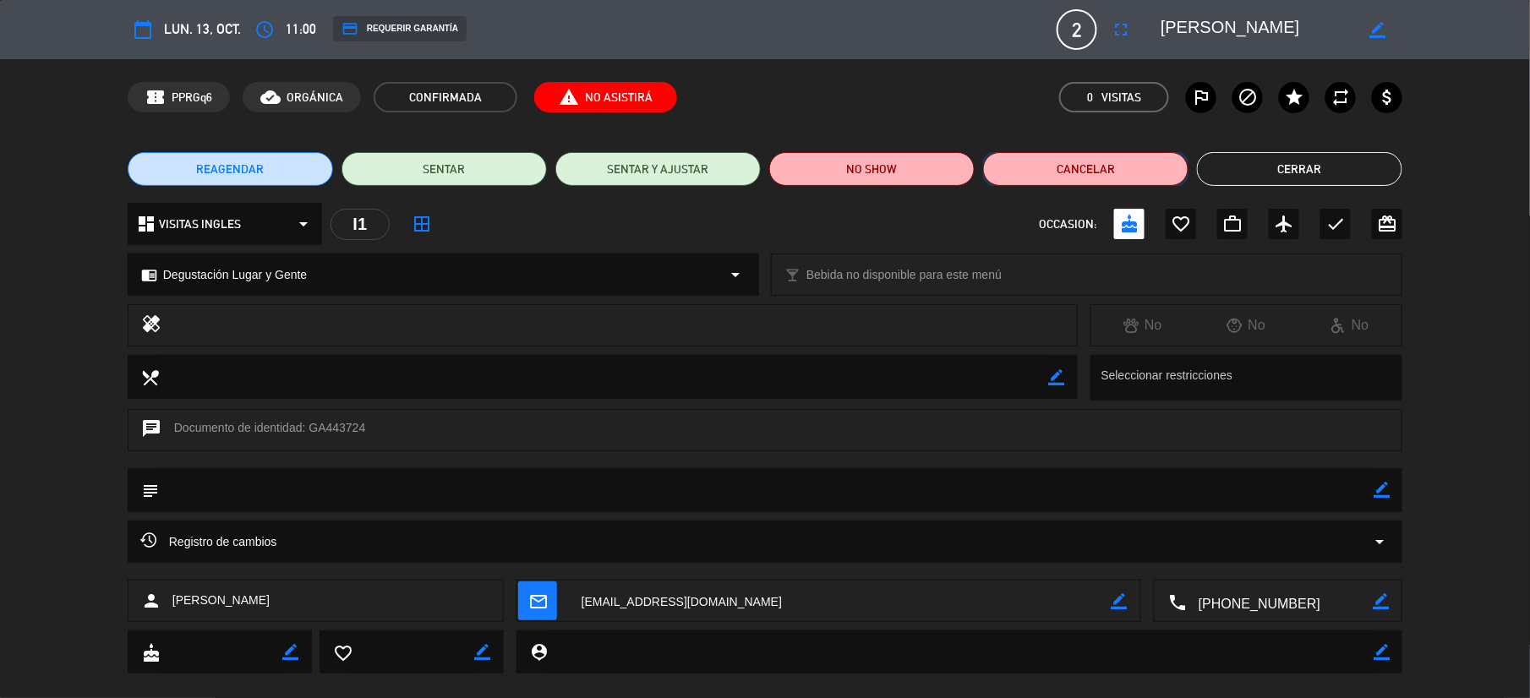
click at [1041, 172] on button "Cancelar" at bounding box center [1085, 169] width 205 height 34
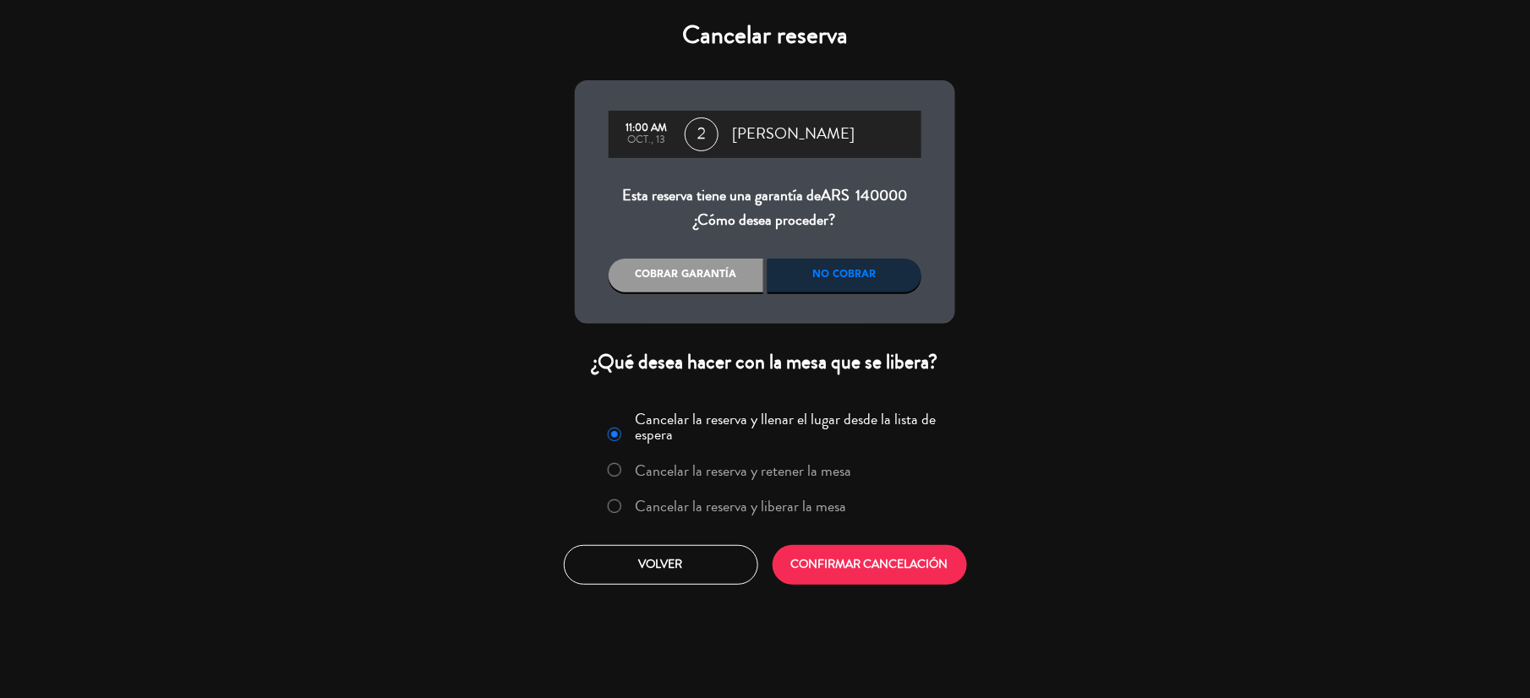
click at [707, 494] on label "Cancelar la reserva y liberar la mesa" at bounding box center [726, 507] width 257 height 30
click at [857, 573] on button "CONFIRMAR CANCELACIÓN" at bounding box center [869, 565] width 194 height 40
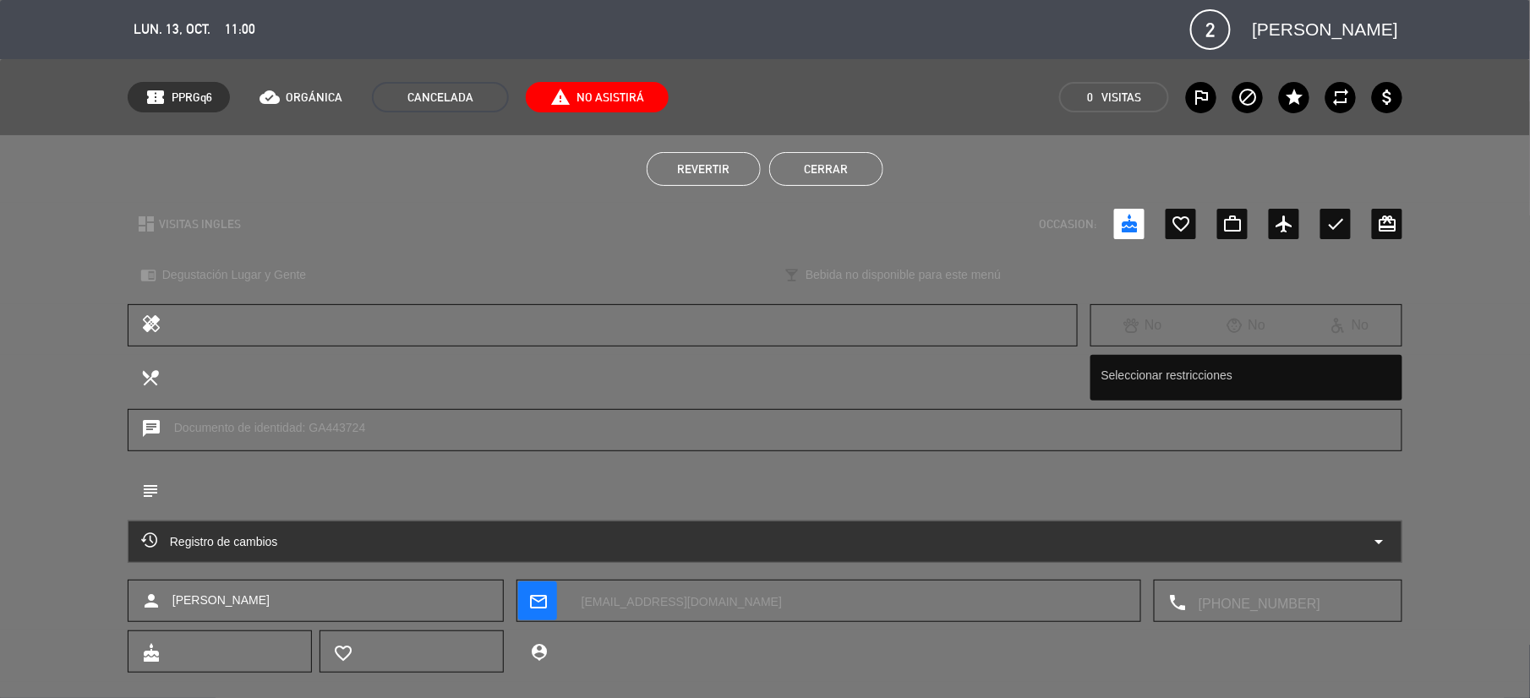
click at [860, 161] on button "Cerrar" at bounding box center [826, 169] width 114 height 34
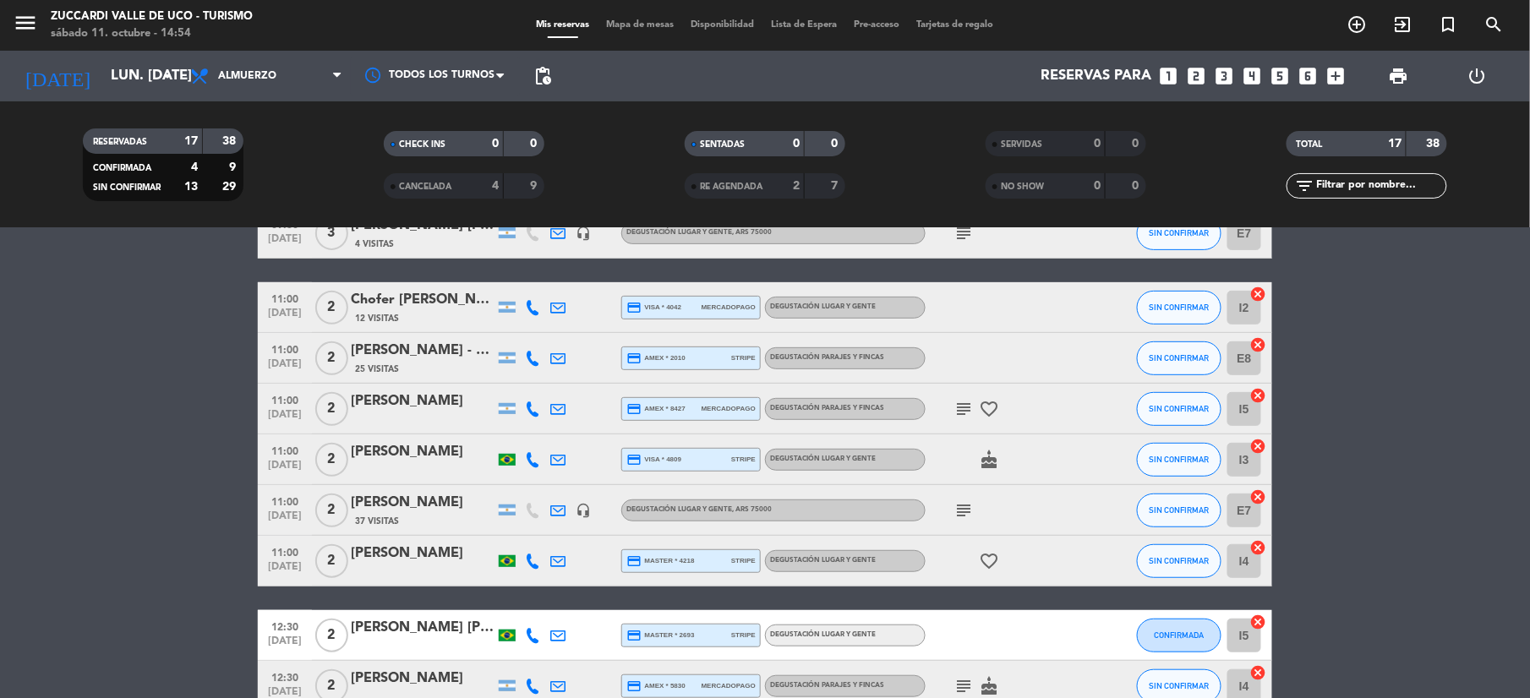
scroll to position [183, 0]
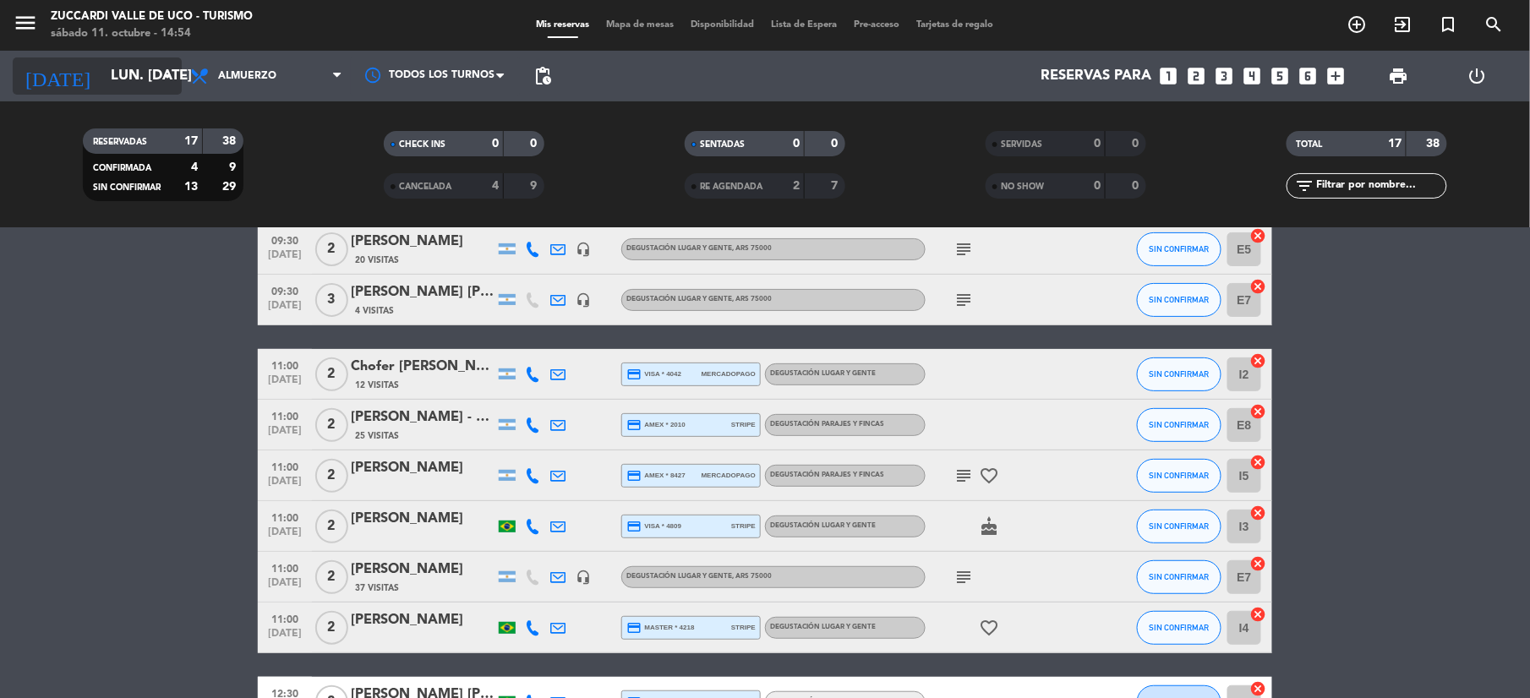
click at [153, 83] on input "lun. [DATE]" at bounding box center [193, 76] width 182 height 33
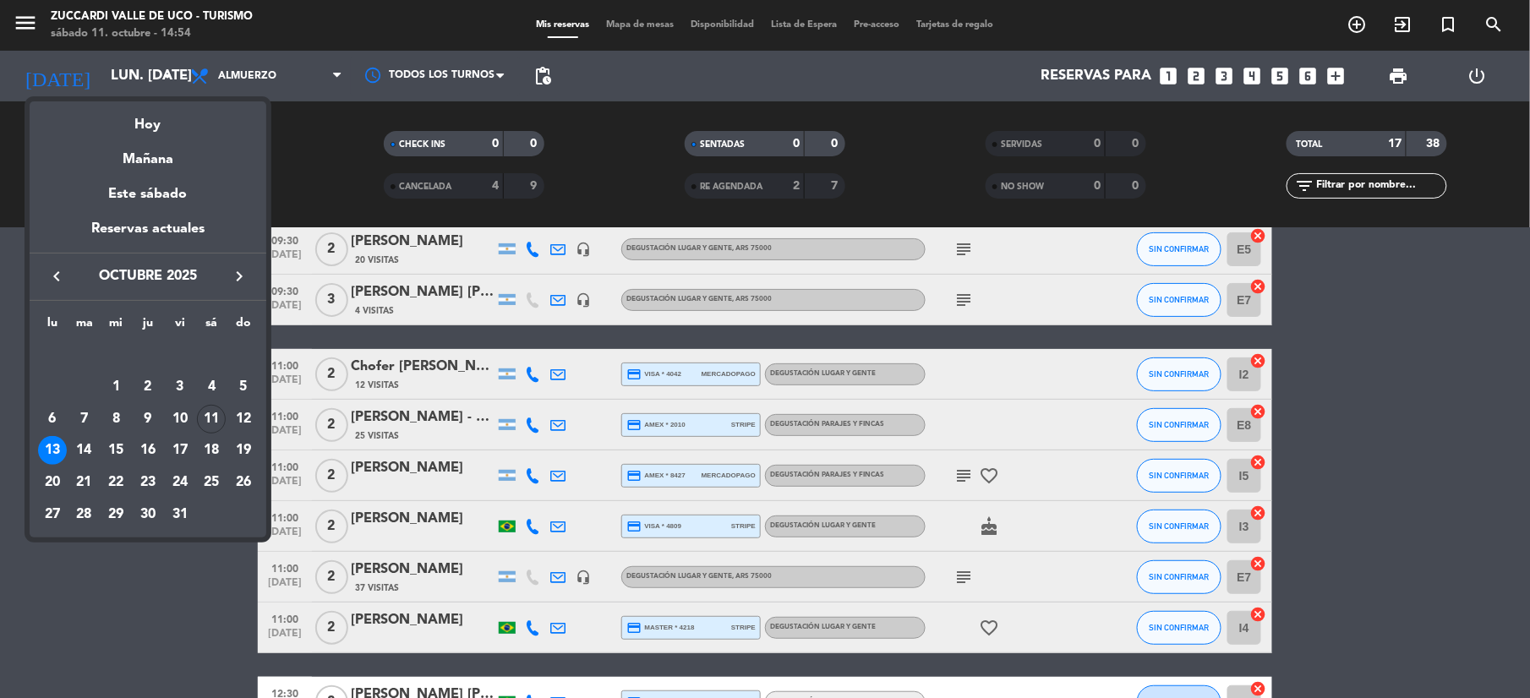
click at [233, 277] on icon "keyboard_arrow_right" at bounding box center [239, 276] width 20 height 20
click at [240, 453] on div "23" at bounding box center [243, 450] width 29 height 29
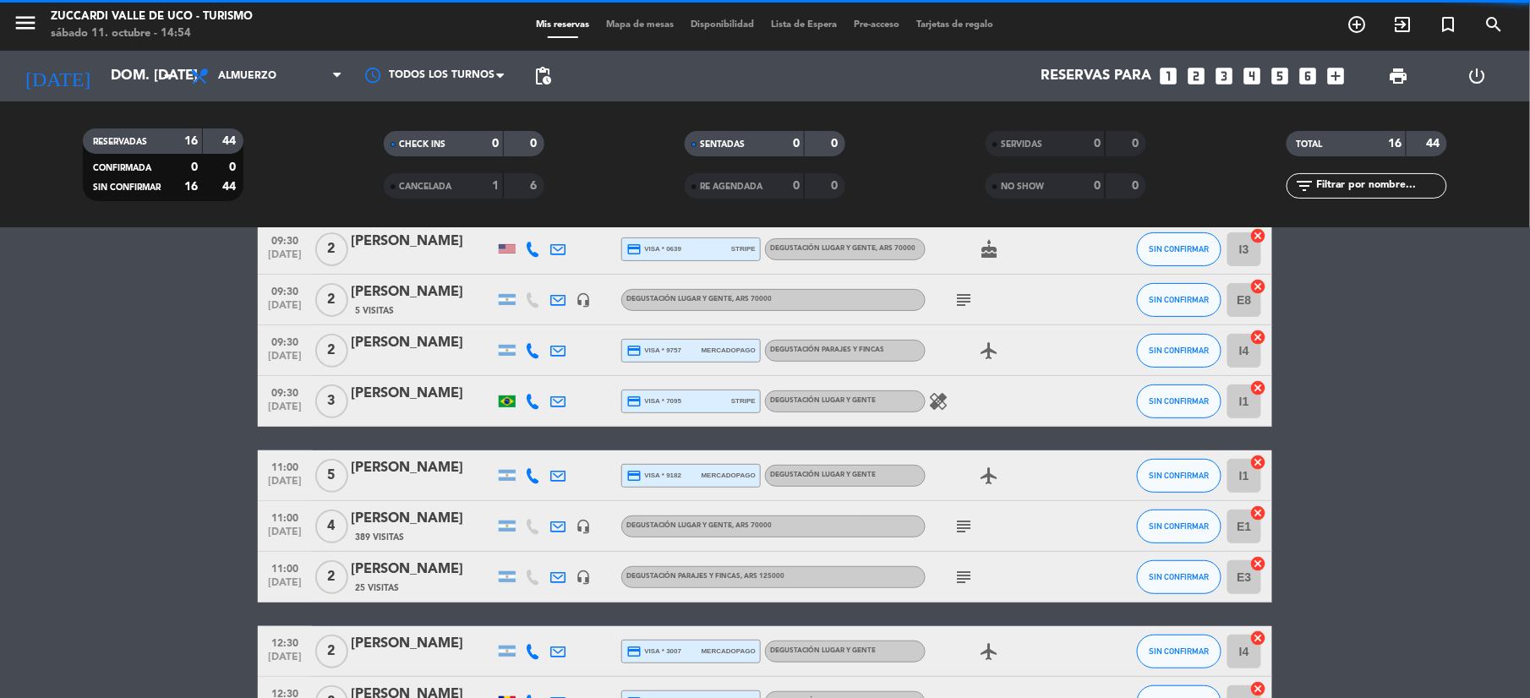
scroll to position [0, 0]
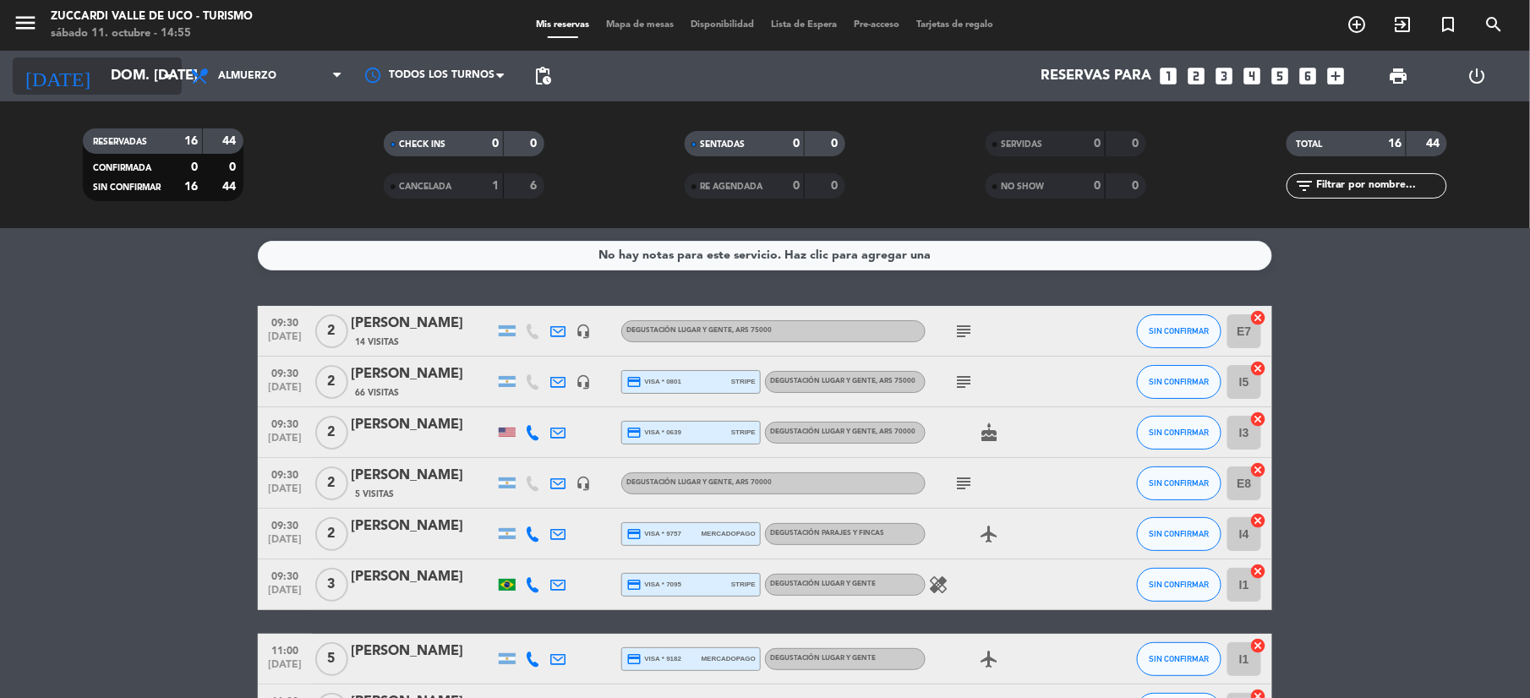
click at [142, 85] on input "dom. [DATE]" at bounding box center [193, 76] width 182 height 33
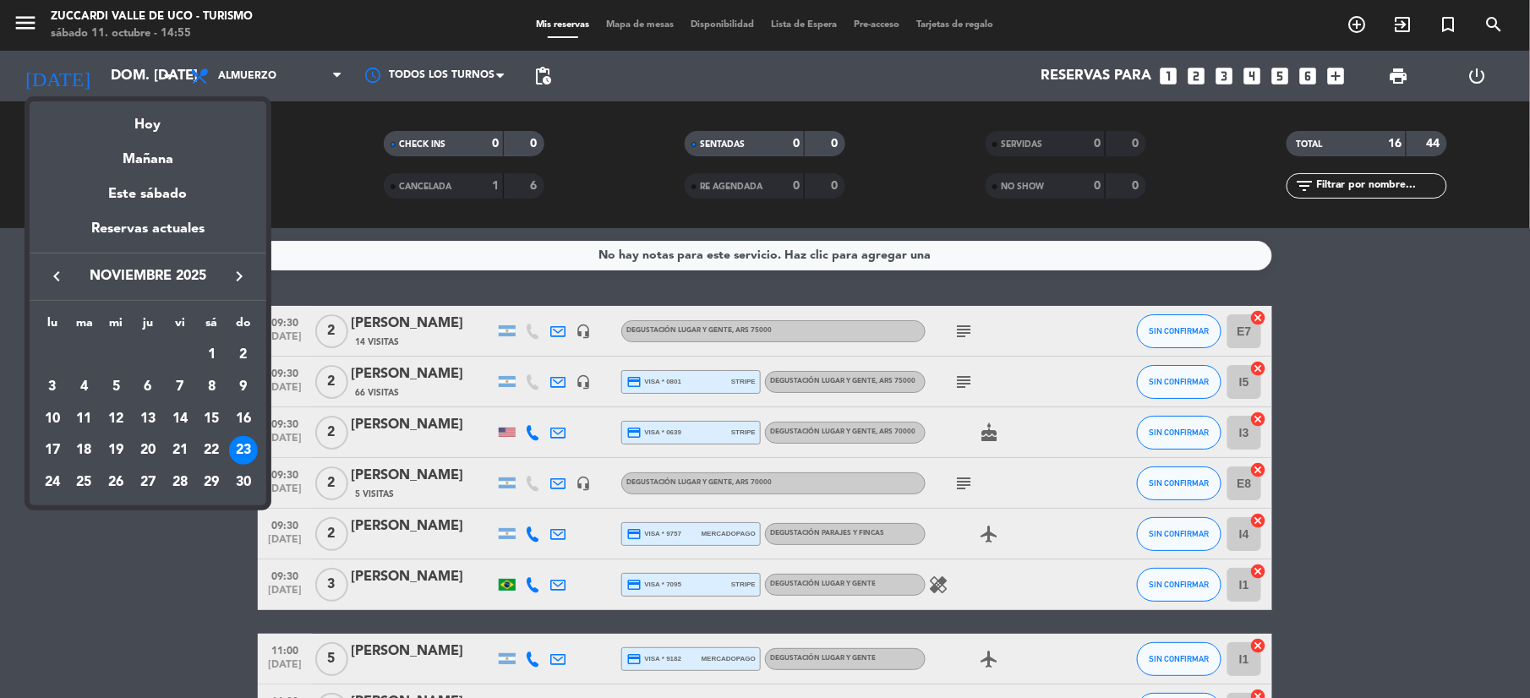
click at [59, 266] on icon "keyboard_arrow_left" at bounding box center [56, 276] width 20 height 20
click at [235, 265] on div "keyboard_arrow_left septiembre 2025 keyboard_arrow_right" at bounding box center [148, 276] width 237 height 47
click at [235, 270] on icon "keyboard_arrow_right" at bounding box center [239, 276] width 20 height 20
click at [86, 461] on div "14" at bounding box center [84, 450] width 29 height 29
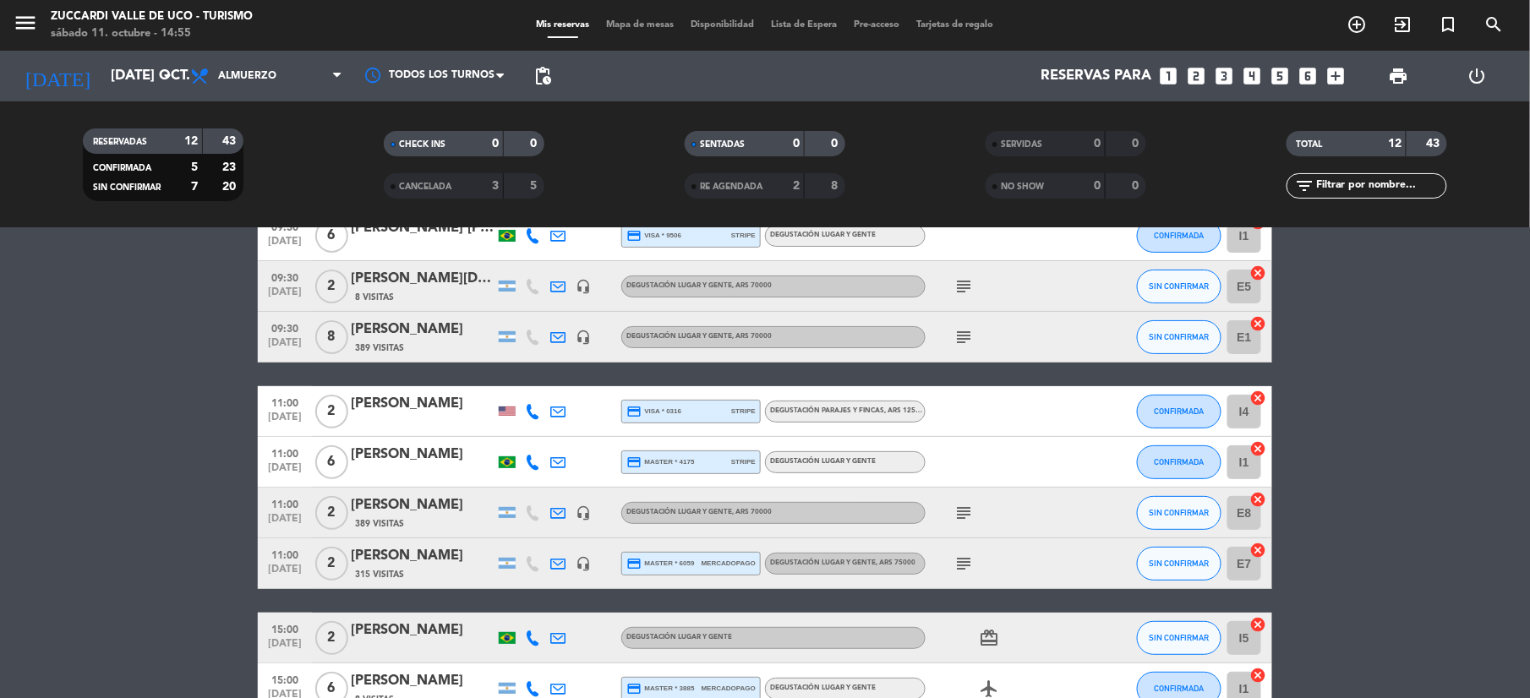
scroll to position [225, 0]
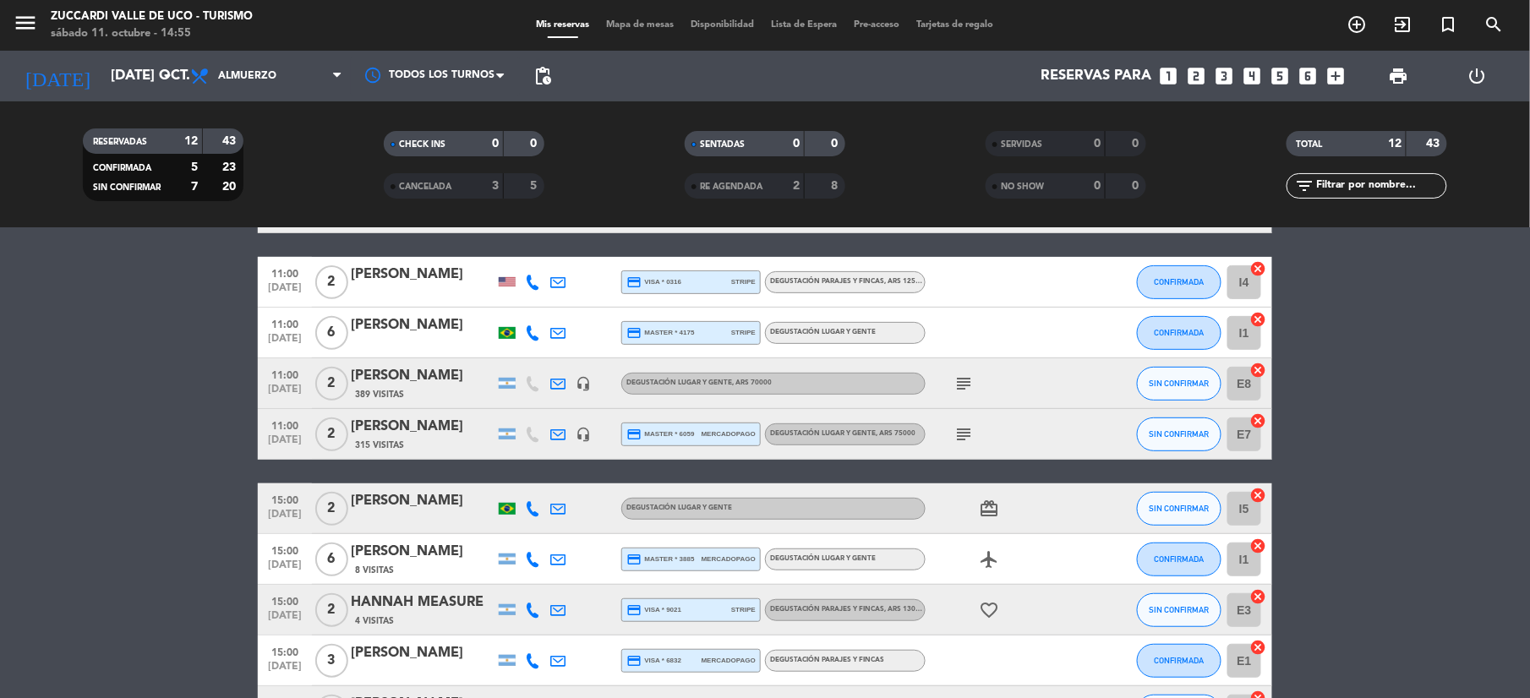
click at [156, 55] on div "[DATE] [DATE] oct. arrow_drop_down" at bounding box center [97, 76] width 169 height 51
click at [150, 66] on input "[DATE] oct." at bounding box center [193, 76] width 182 height 33
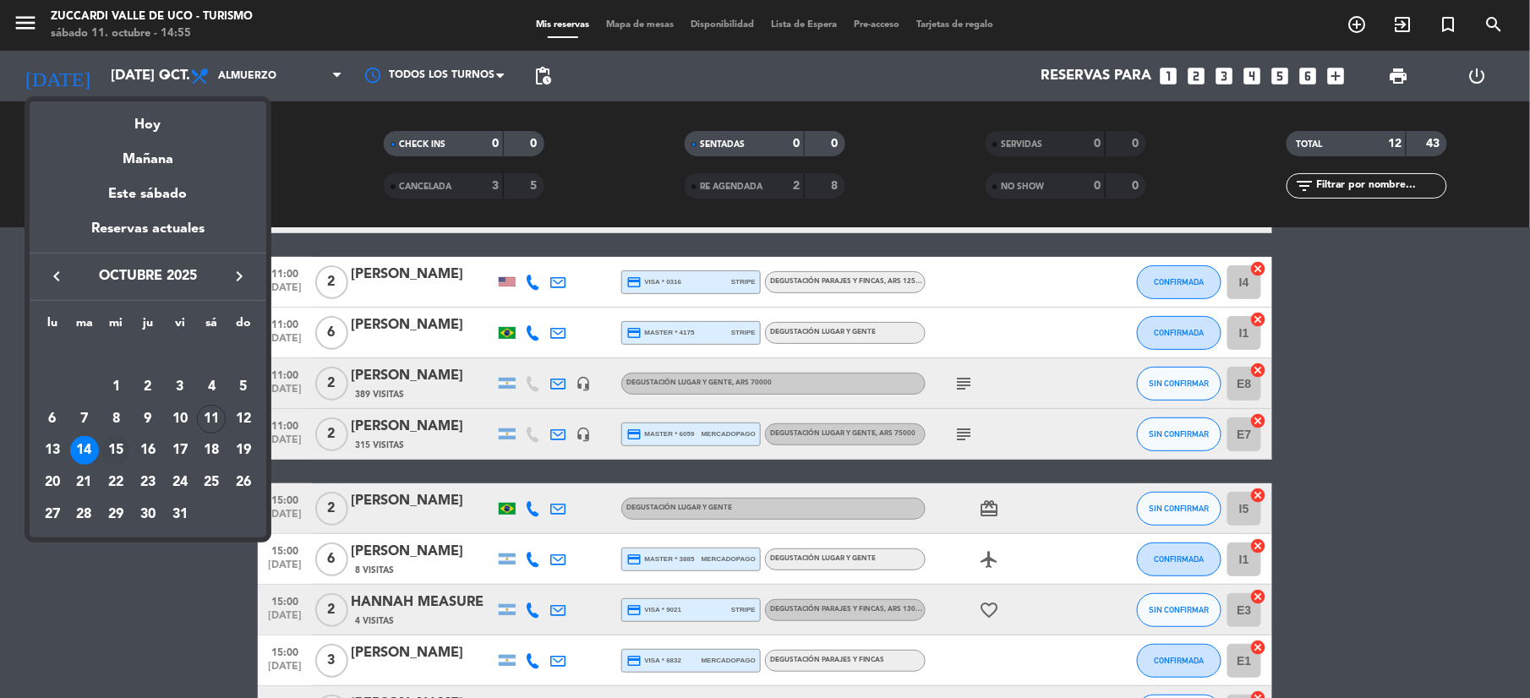
click at [110, 450] on div "15" at bounding box center [115, 450] width 29 height 29
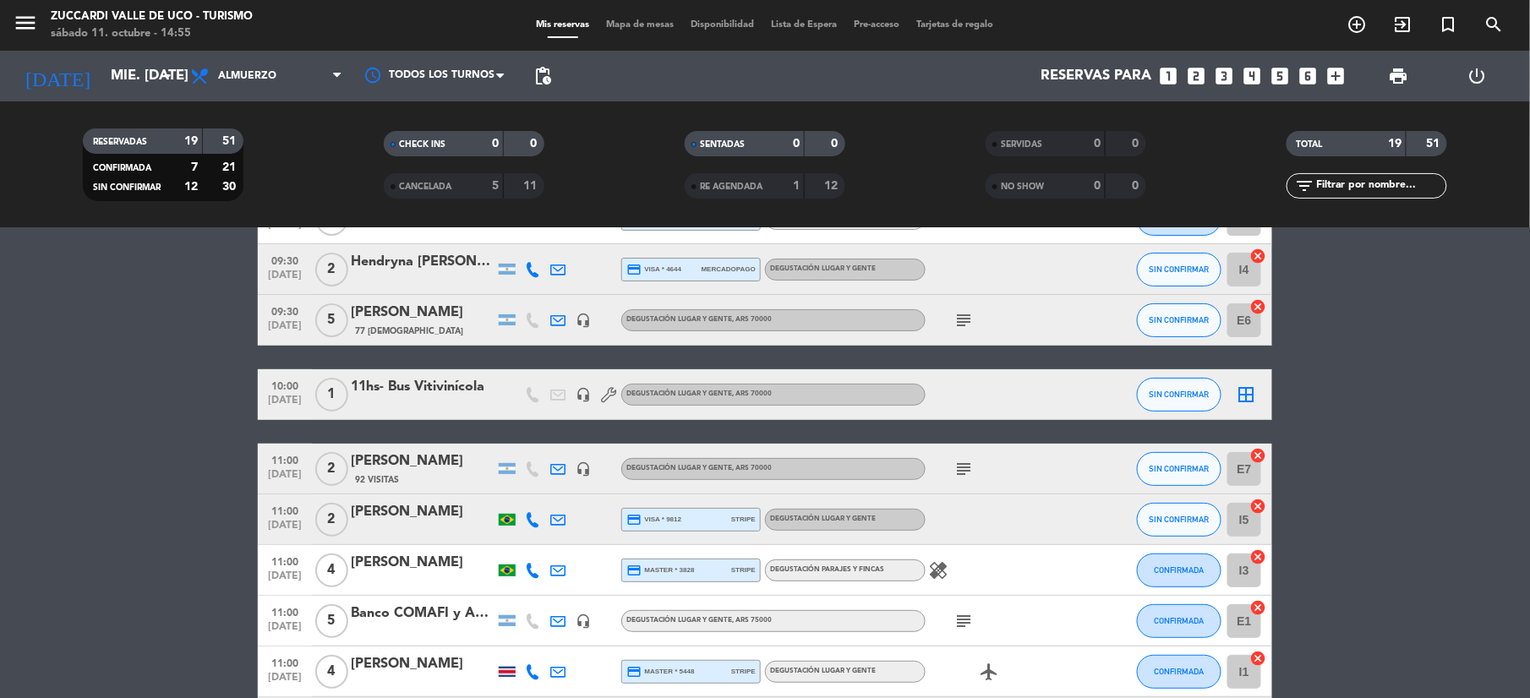
scroll to position [0, 0]
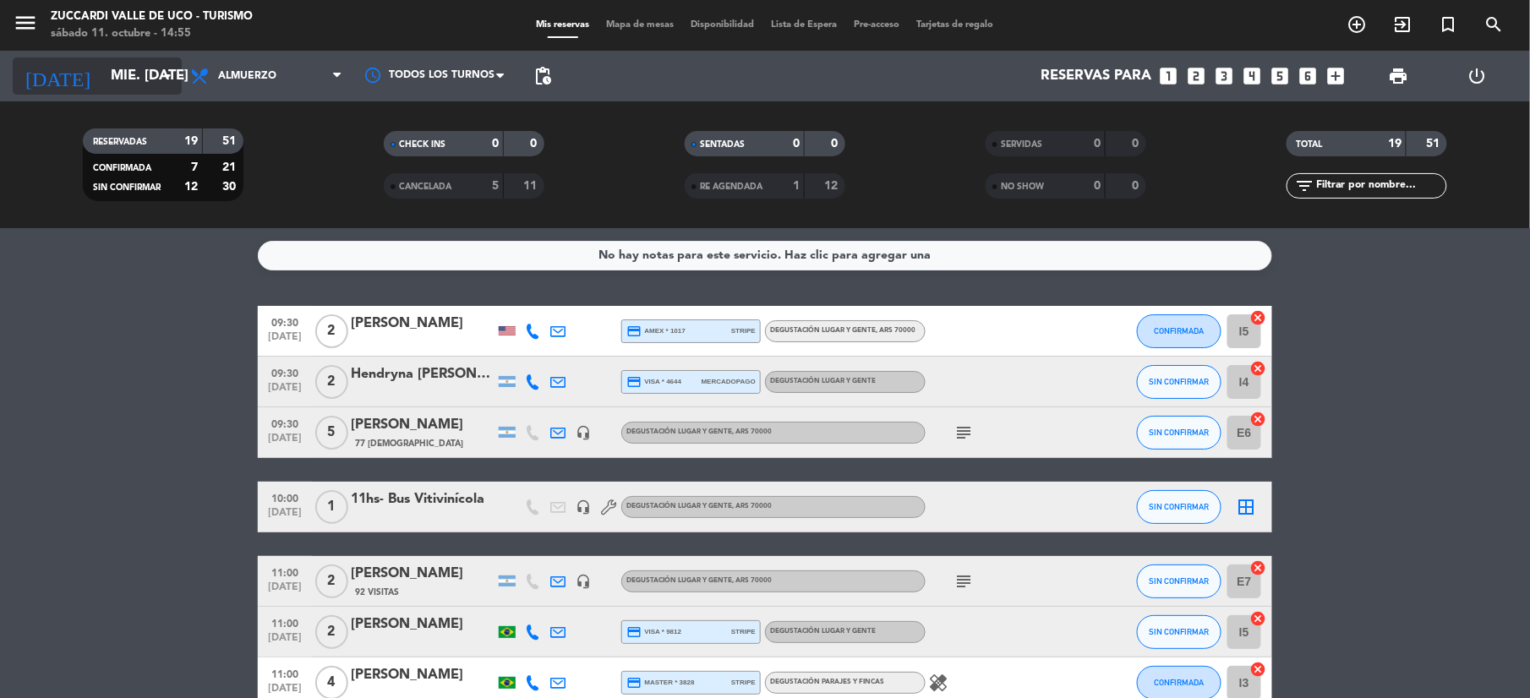
click at [161, 79] on icon "arrow_drop_down" at bounding box center [167, 76] width 20 height 20
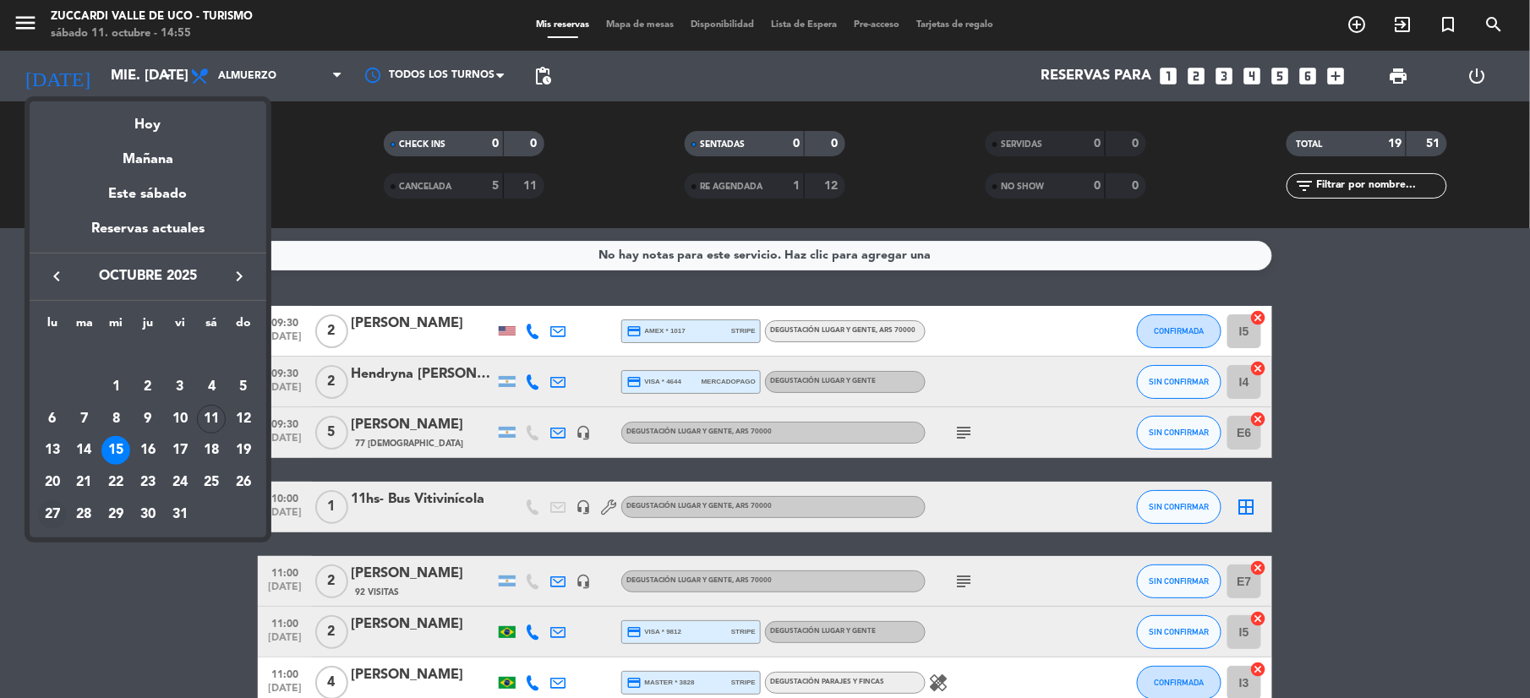
click at [45, 514] on div "27" at bounding box center [52, 514] width 29 height 29
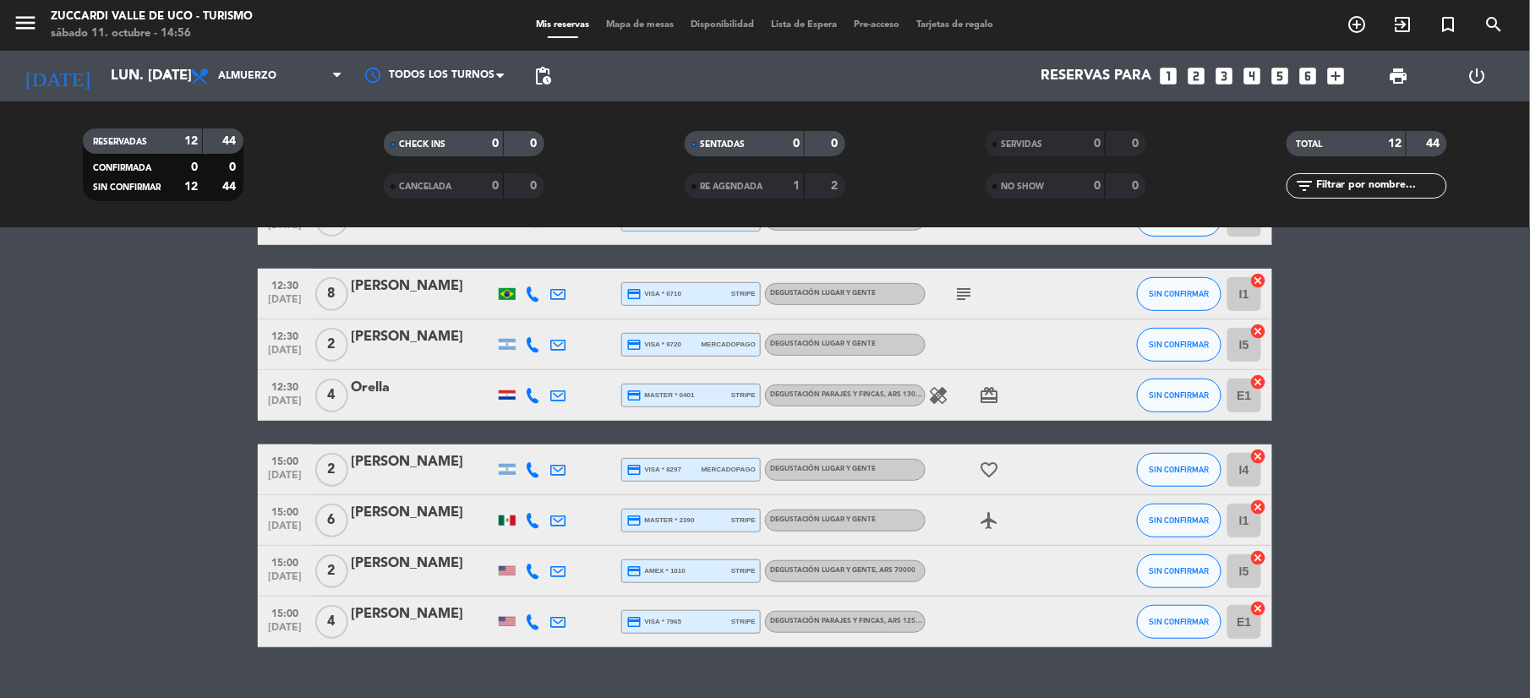
scroll to position [370, 0]
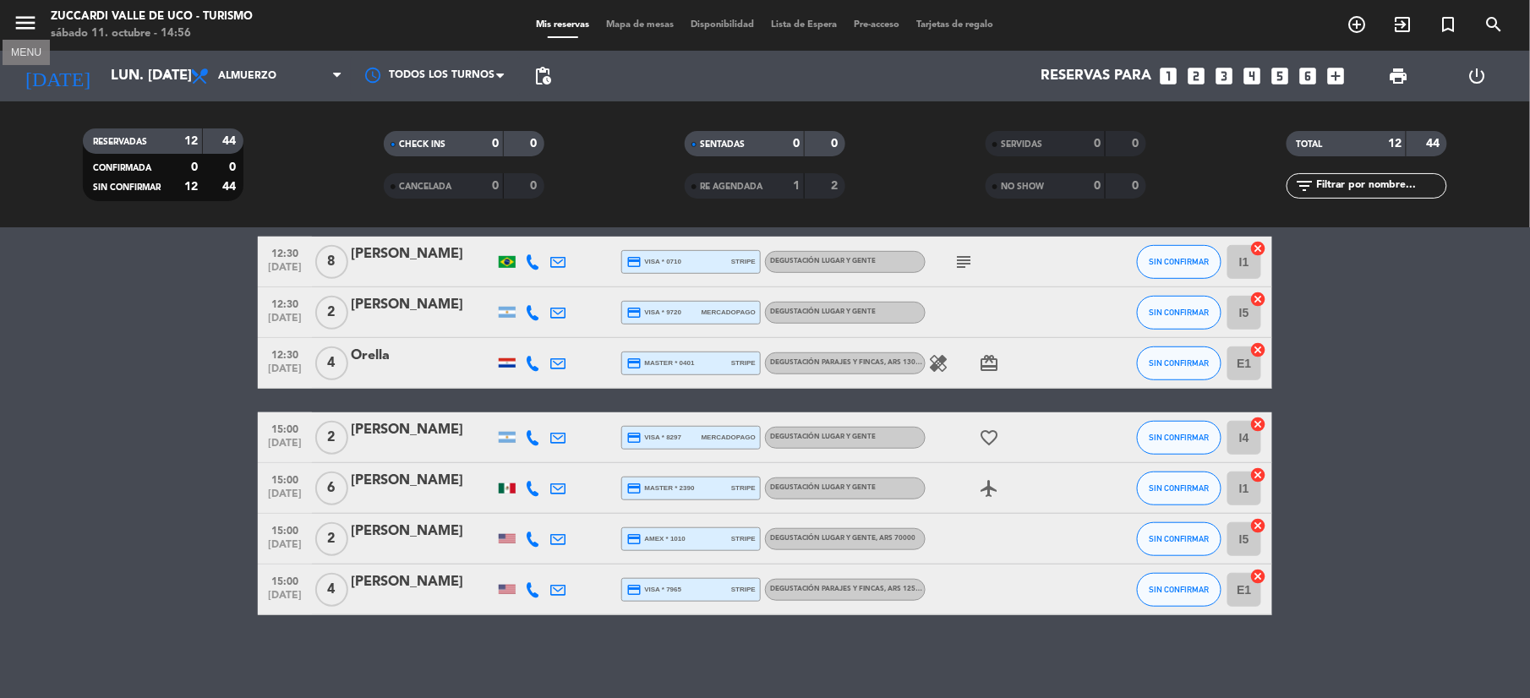
click at [18, 37] on button "menu" at bounding box center [25, 25] width 25 height 31
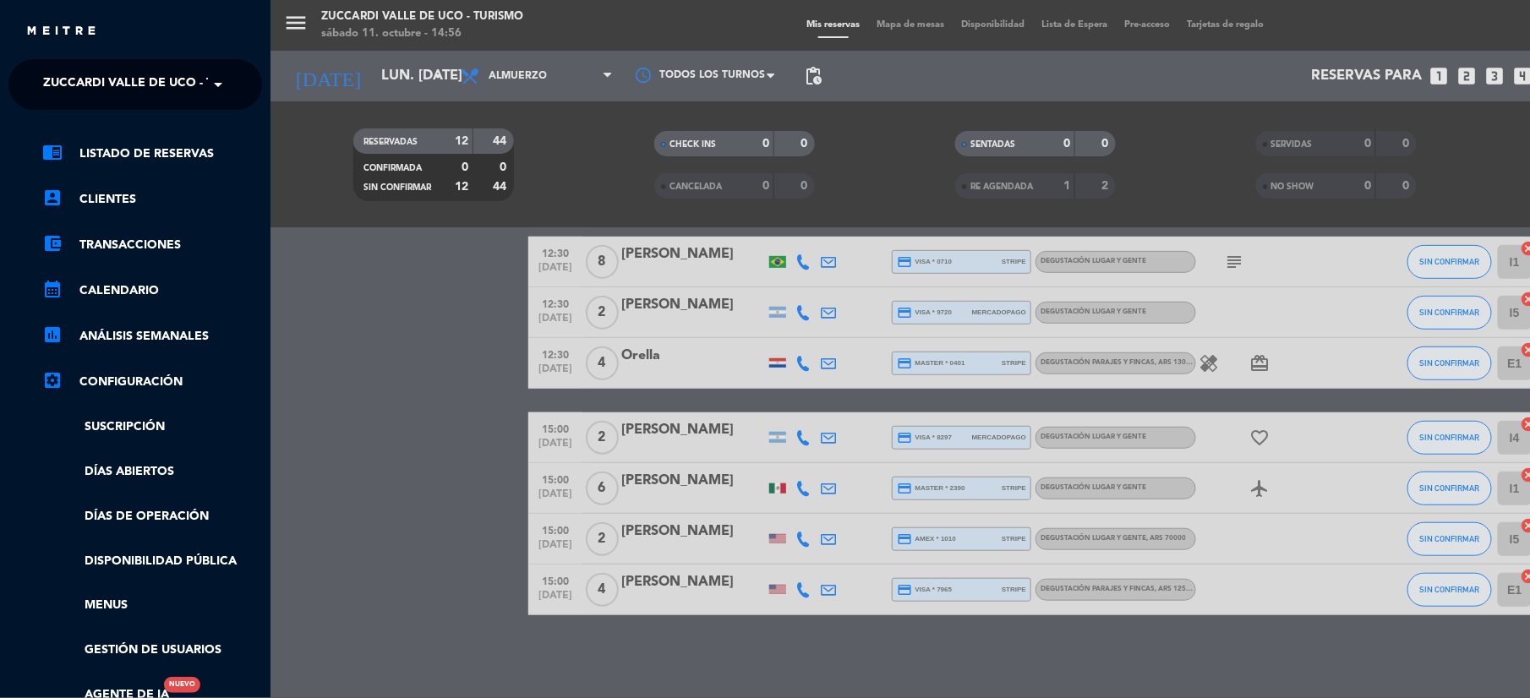
click at [183, 85] on span "Zuccardi Valle de Uco - Turismo" at bounding box center [151, 84] width 217 height 35
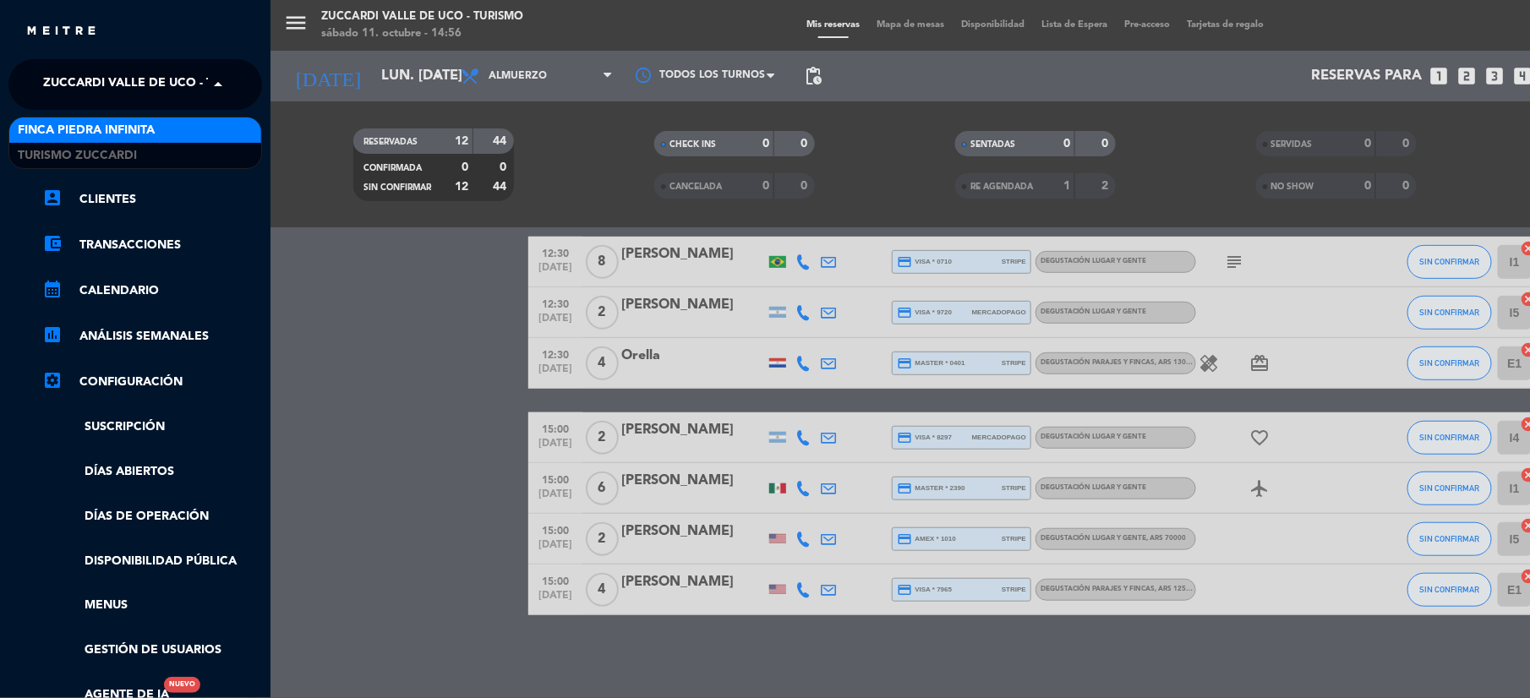
click at [163, 120] on div "Finca Piedra Infinita" at bounding box center [135, 129] width 252 height 25
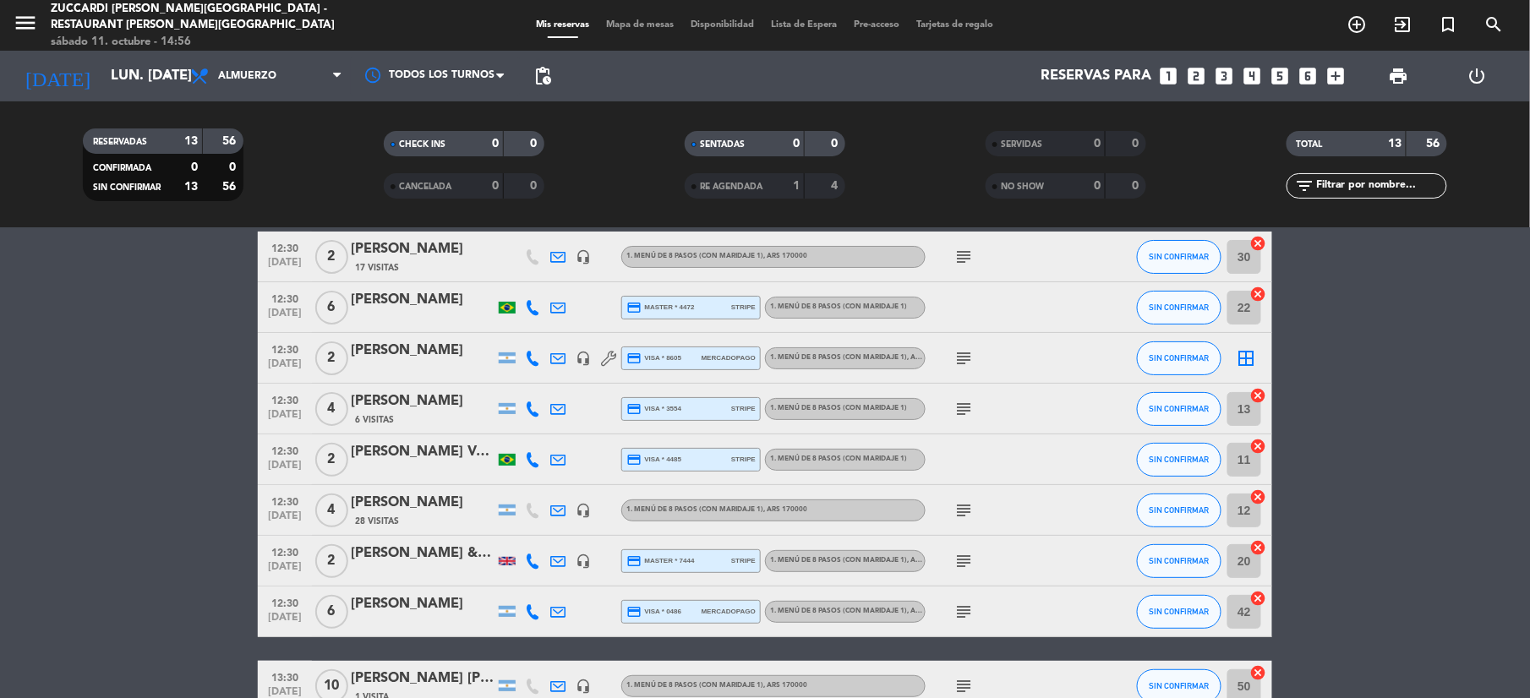
scroll to position [0, 0]
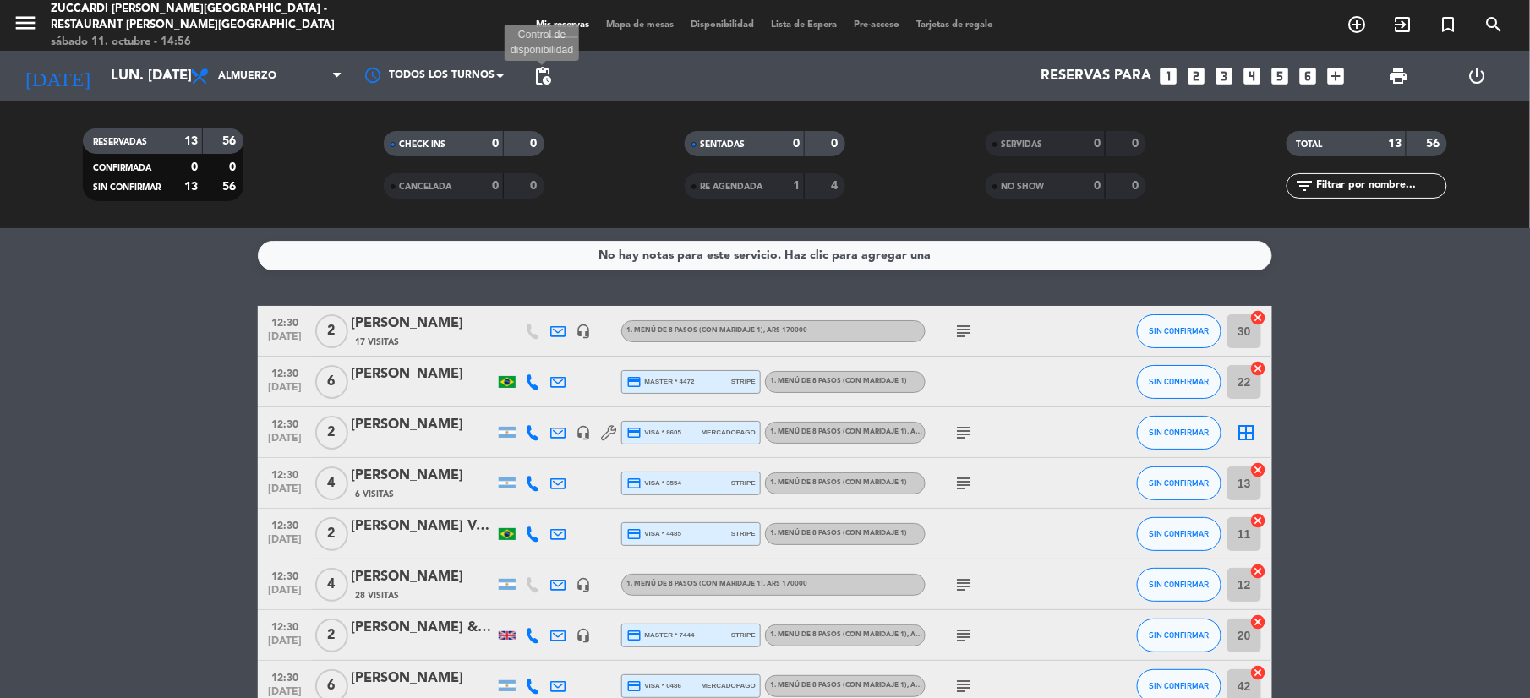
click at [538, 79] on span "pending_actions" at bounding box center [542, 76] width 20 height 20
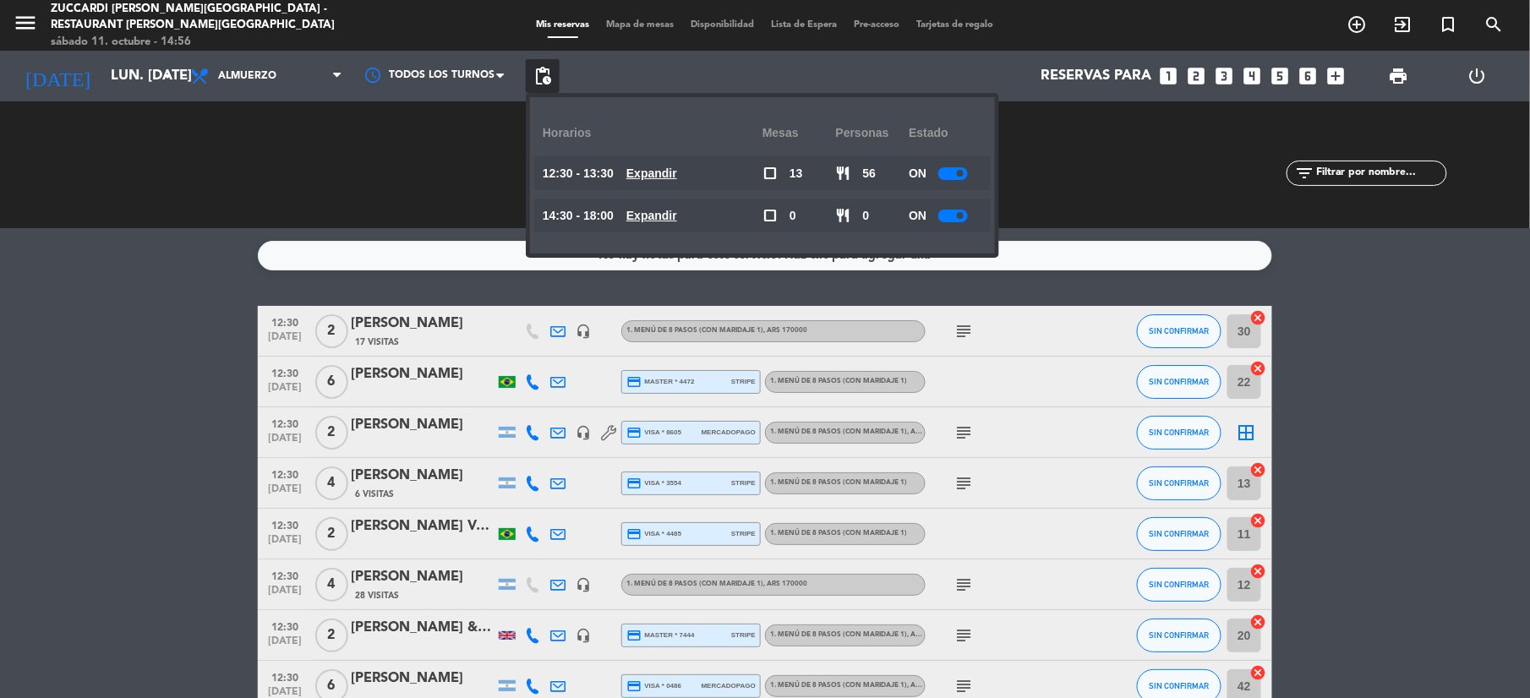
click at [964, 181] on div "ON" at bounding box center [946, 173] width 74 height 34
click at [958, 177] on div at bounding box center [953, 173] width 30 height 13
click at [954, 207] on div "ON" at bounding box center [946, 216] width 74 height 34
click at [954, 211] on div at bounding box center [953, 216] width 30 height 13
click at [954, 213] on div at bounding box center [953, 216] width 30 height 13
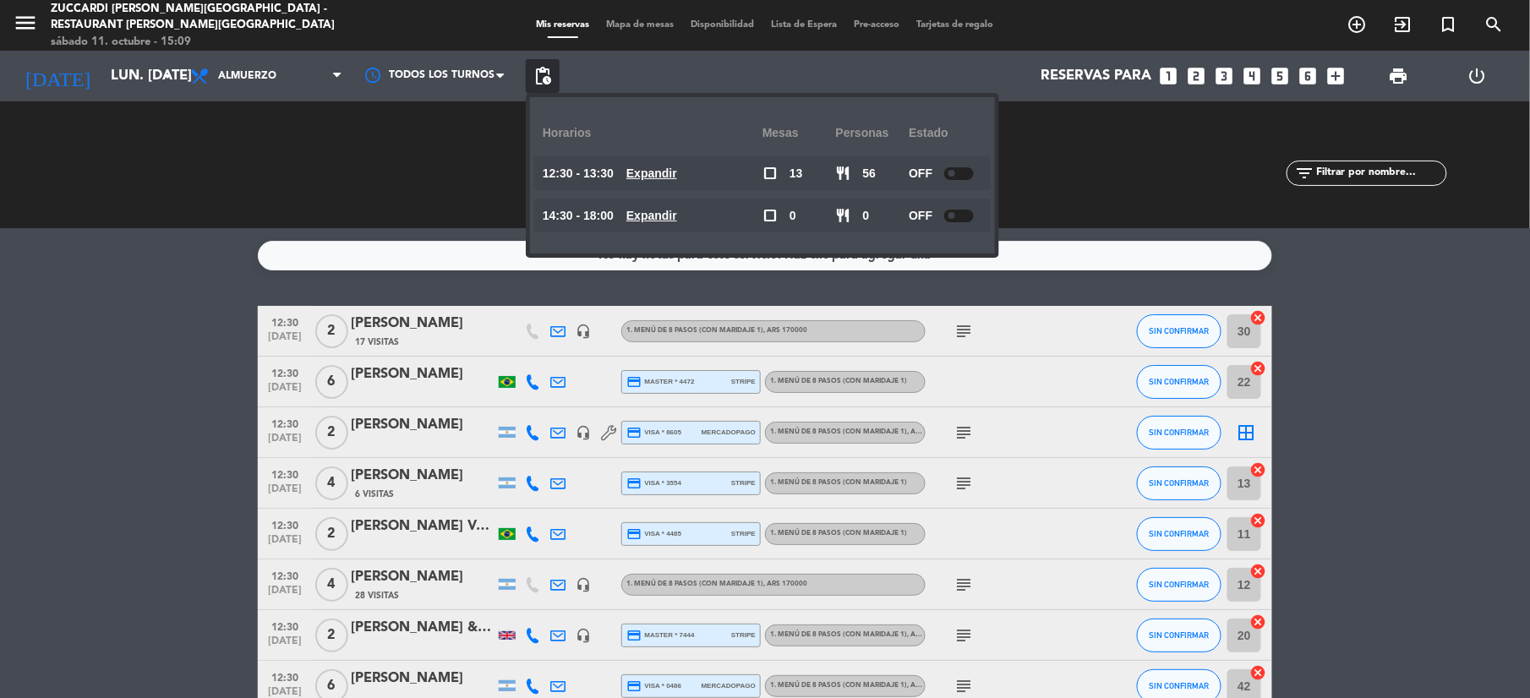
click at [139, 103] on div "RESERVADAS 13 56 CONFIRMADA 0 0 SIN CONFIRMAR 13 56 CHECK INS 0 0 CANCELADA 0 0…" at bounding box center [765, 164] width 1530 height 127
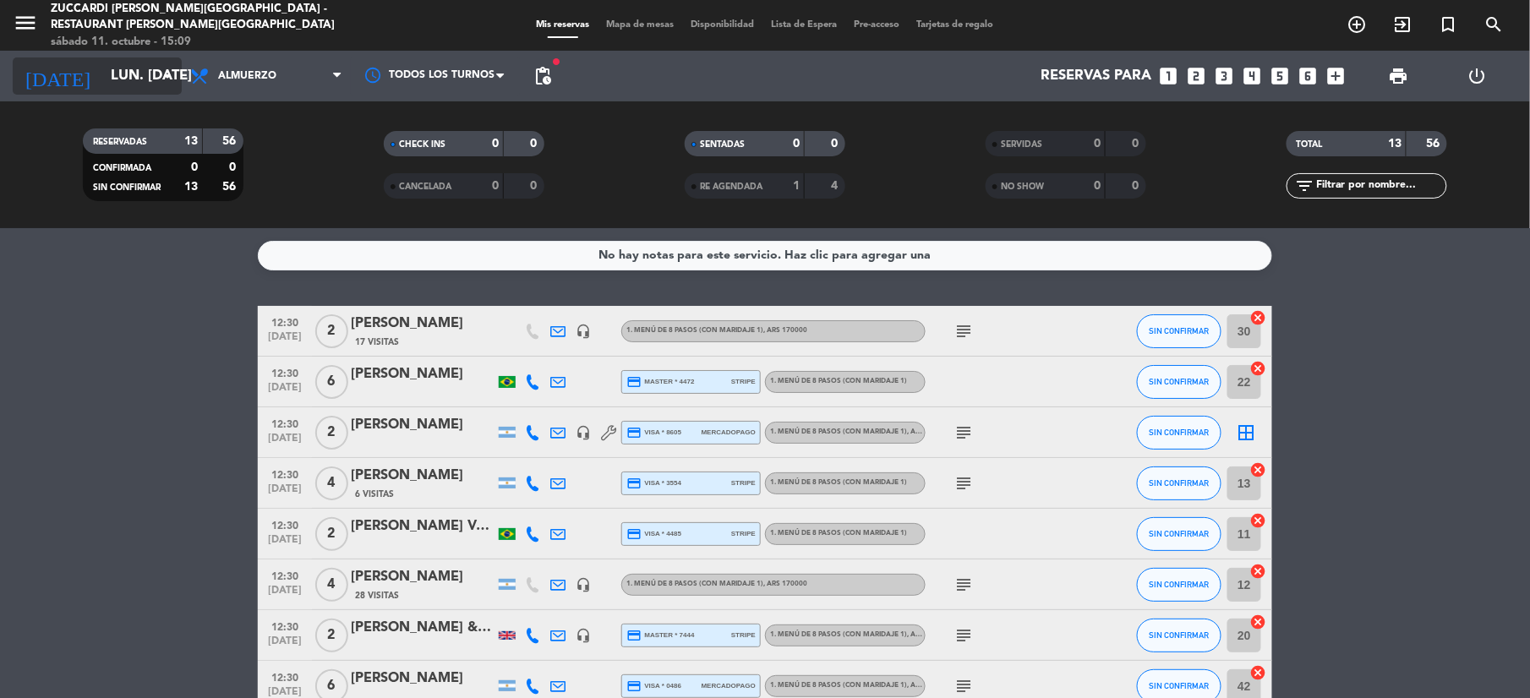
click at [129, 75] on input "lun. [DATE]" at bounding box center [193, 76] width 182 height 33
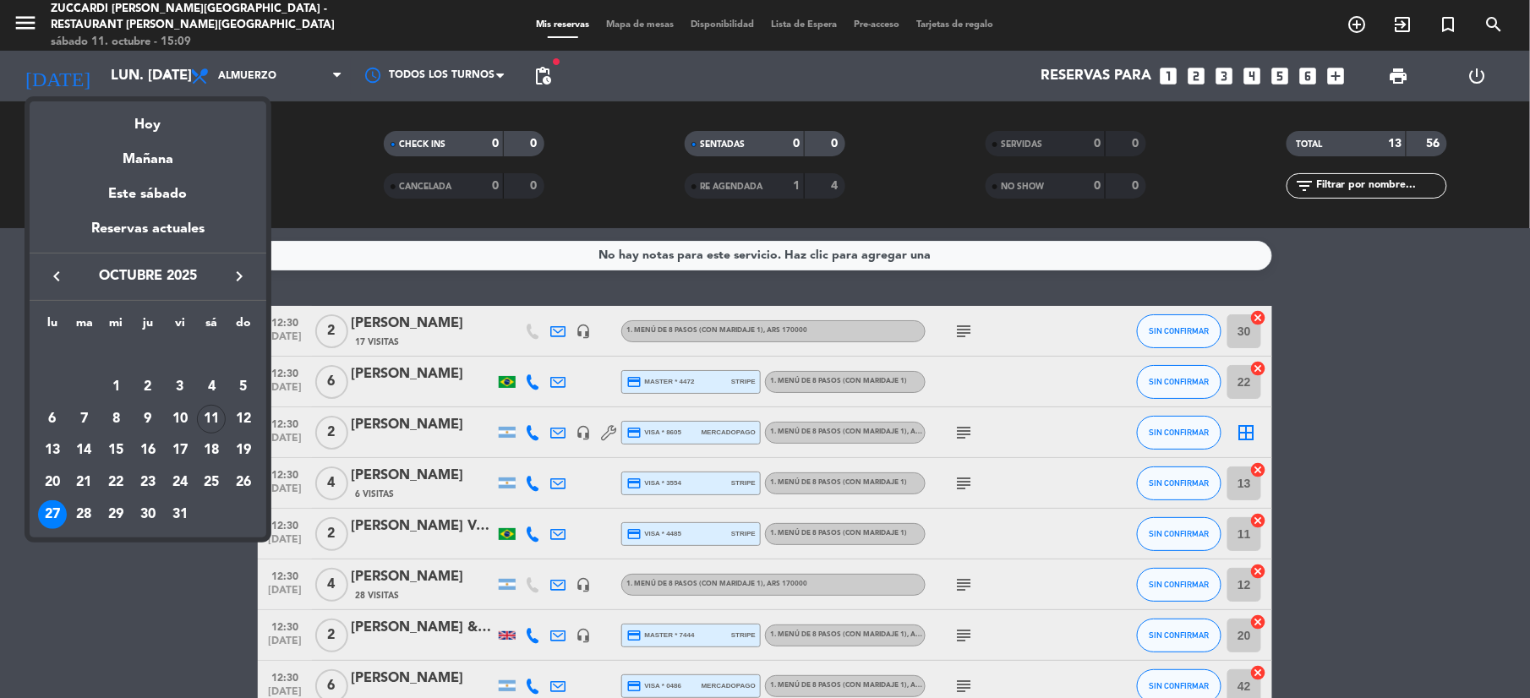
click at [251, 277] on button "keyboard_arrow_right" at bounding box center [239, 276] width 30 height 22
click at [245, 450] on div "23" at bounding box center [243, 450] width 29 height 29
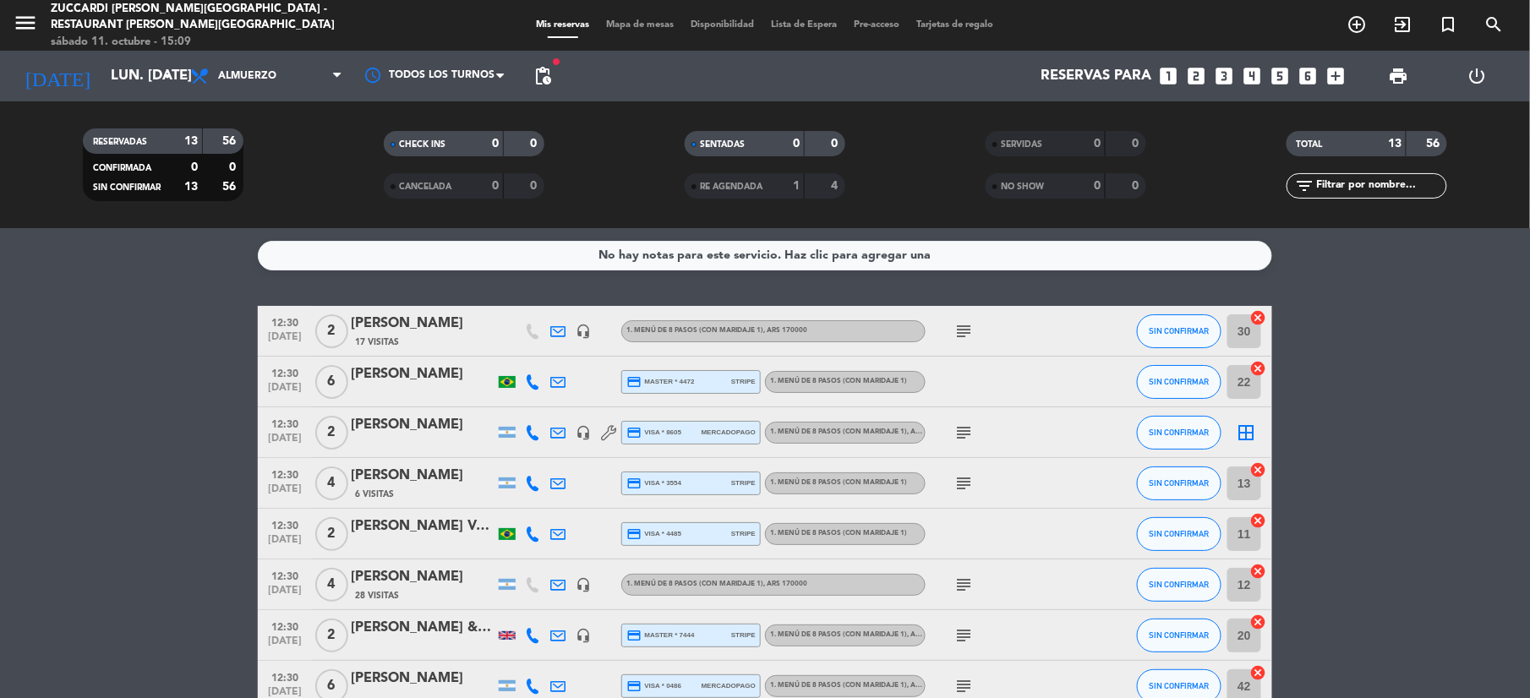
type input "dom. [DATE]"
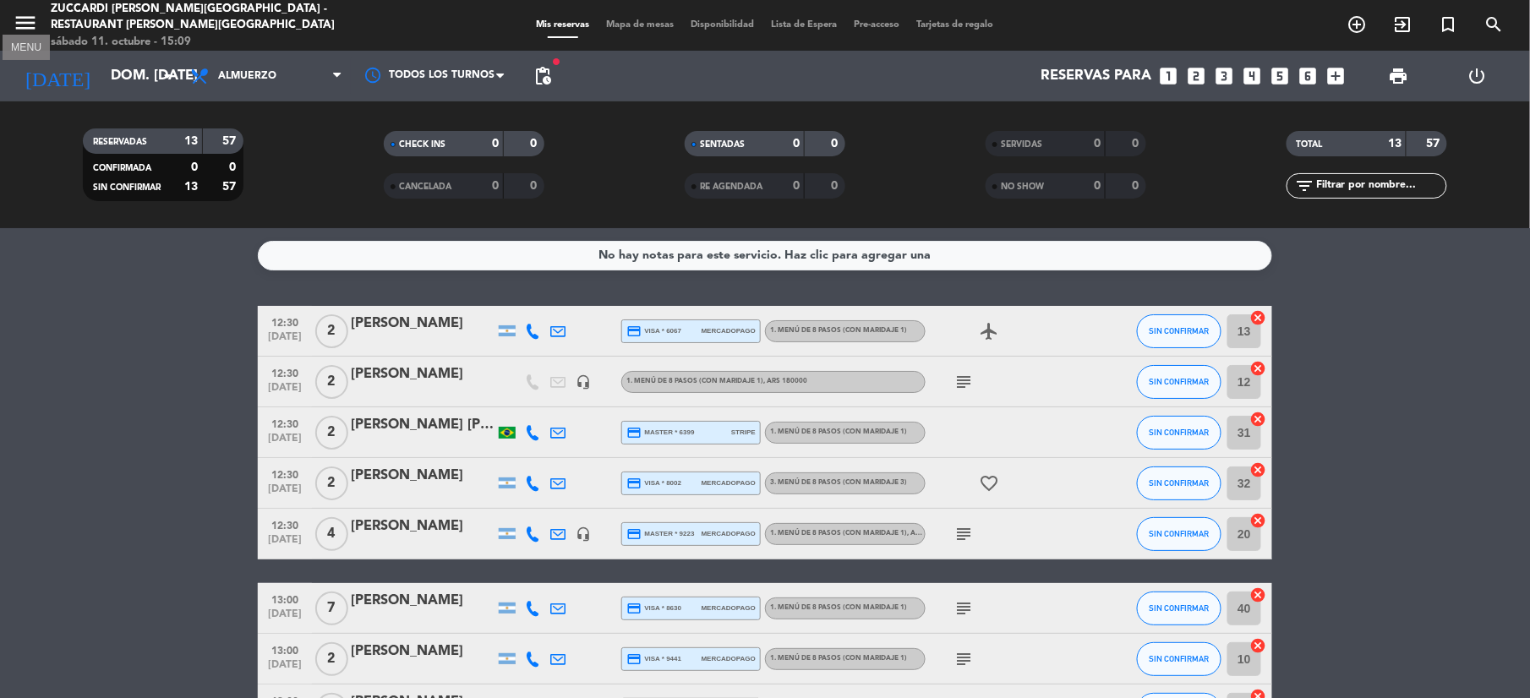
click at [22, 28] on icon "menu" at bounding box center [25, 22] width 25 height 25
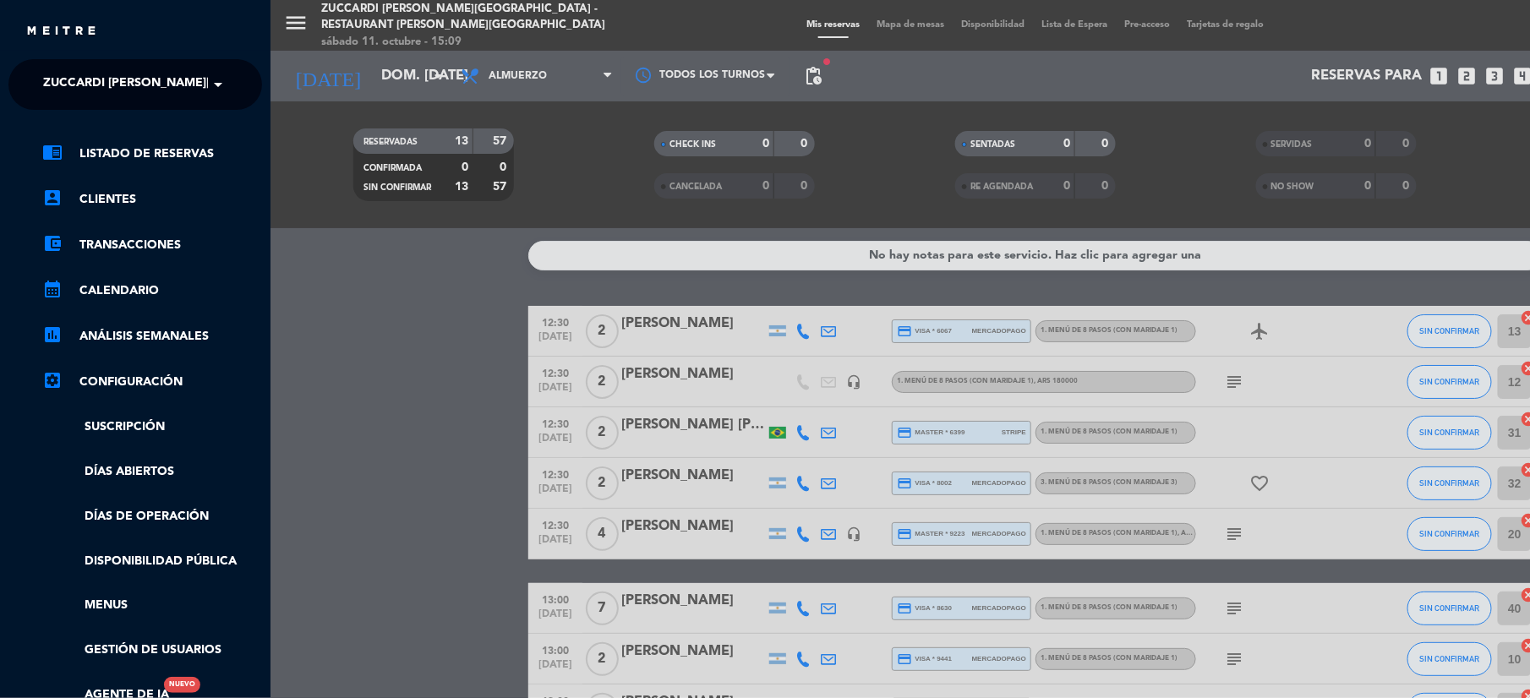
click at [119, 75] on span "Zuccardi [PERSON_NAME][GEOGRAPHIC_DATA] - Restaurant [PERSON_NAME][GEOGRAPHIC_D…" at bounding box center [344, 84] width 602 height 35
click at [117, 146] on span "Turismo Zuccardi" at bounding box center [77, 155] width 119 height 19
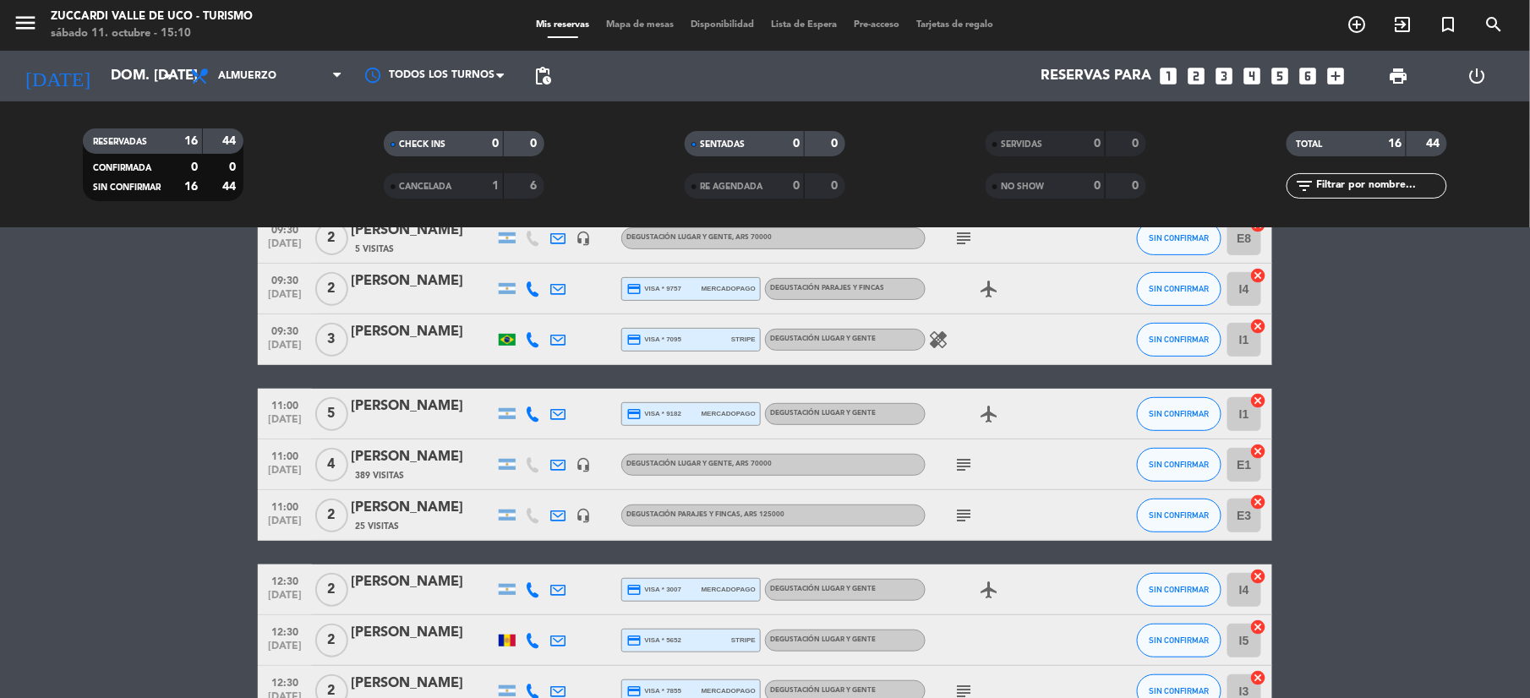
scroll to position [225, 0]
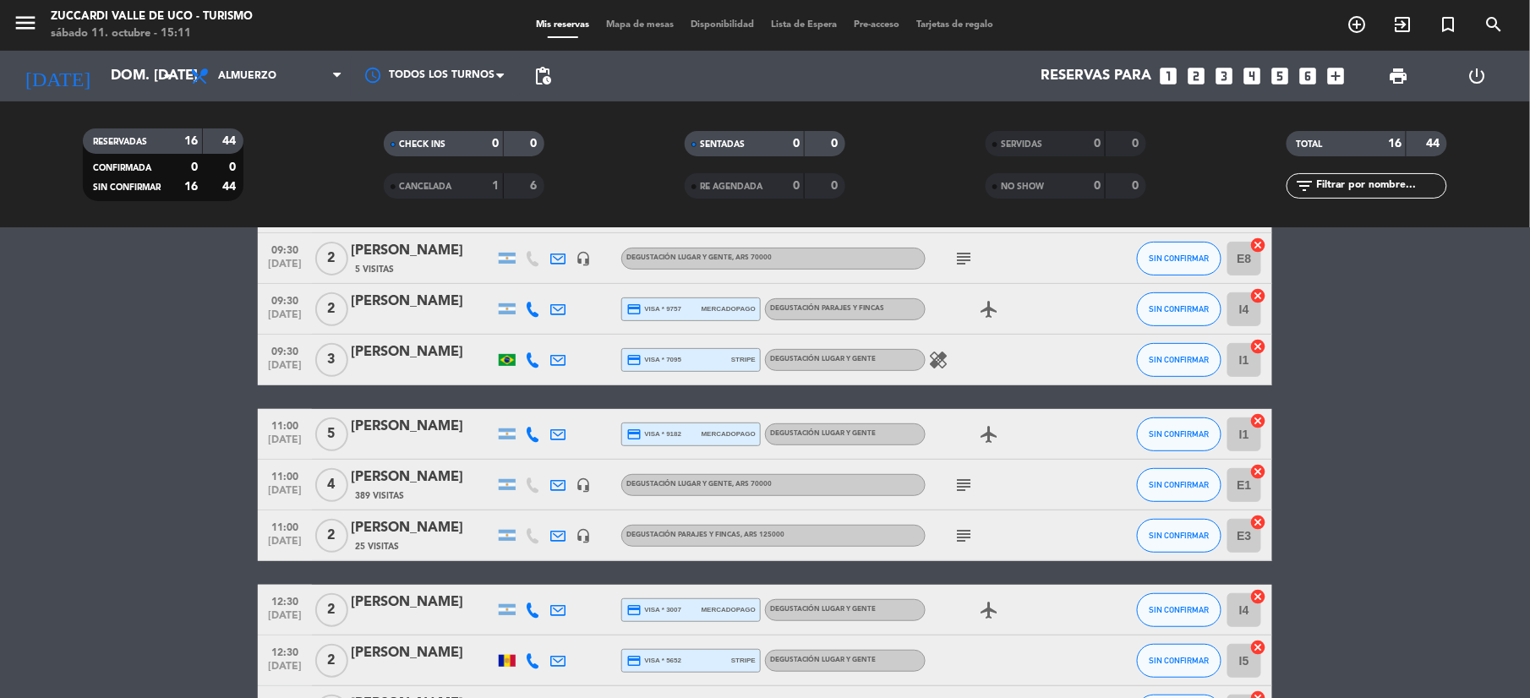
click at [1275, 78] on icon "looks_5" at bounding box center [1280, 76] width 22 height 22
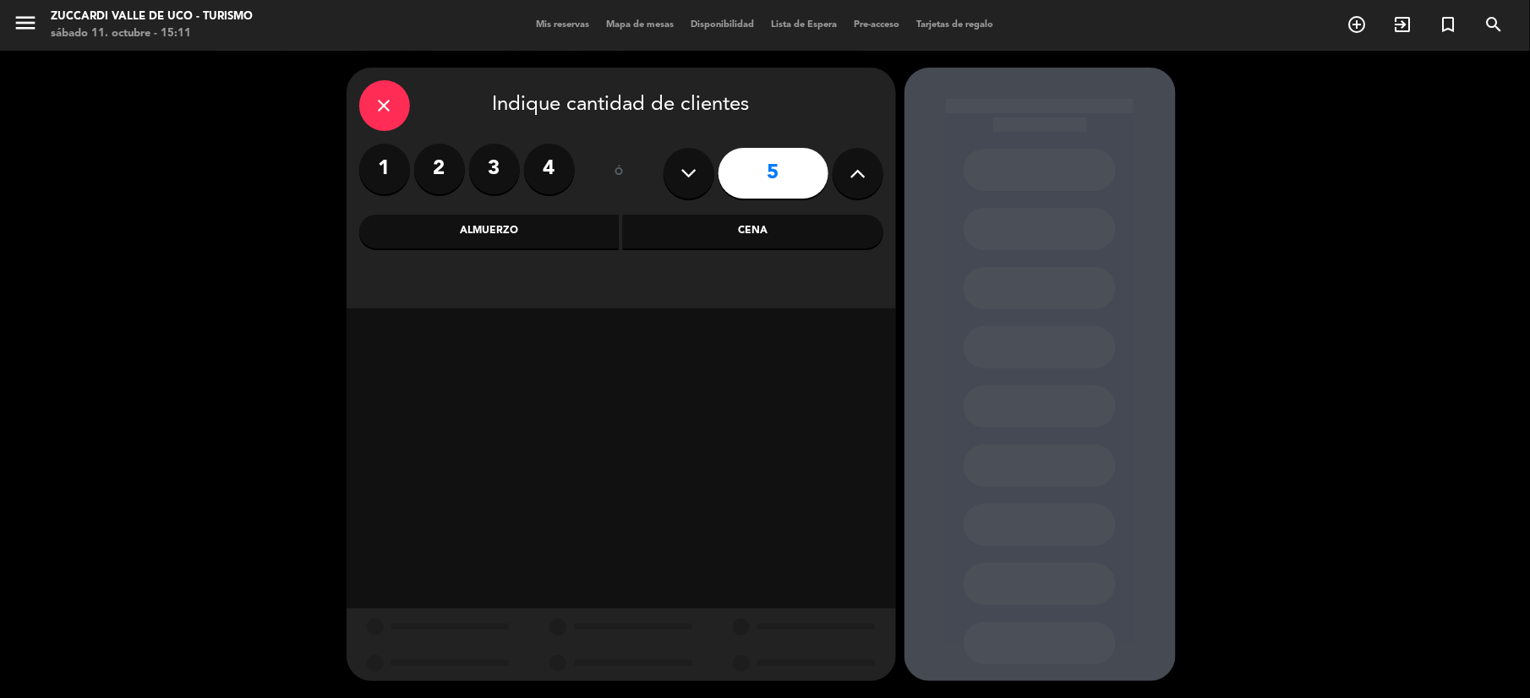
click at [549, 242] on div "Almuerzo" at bounding box center [489, 232] width 260 height 34
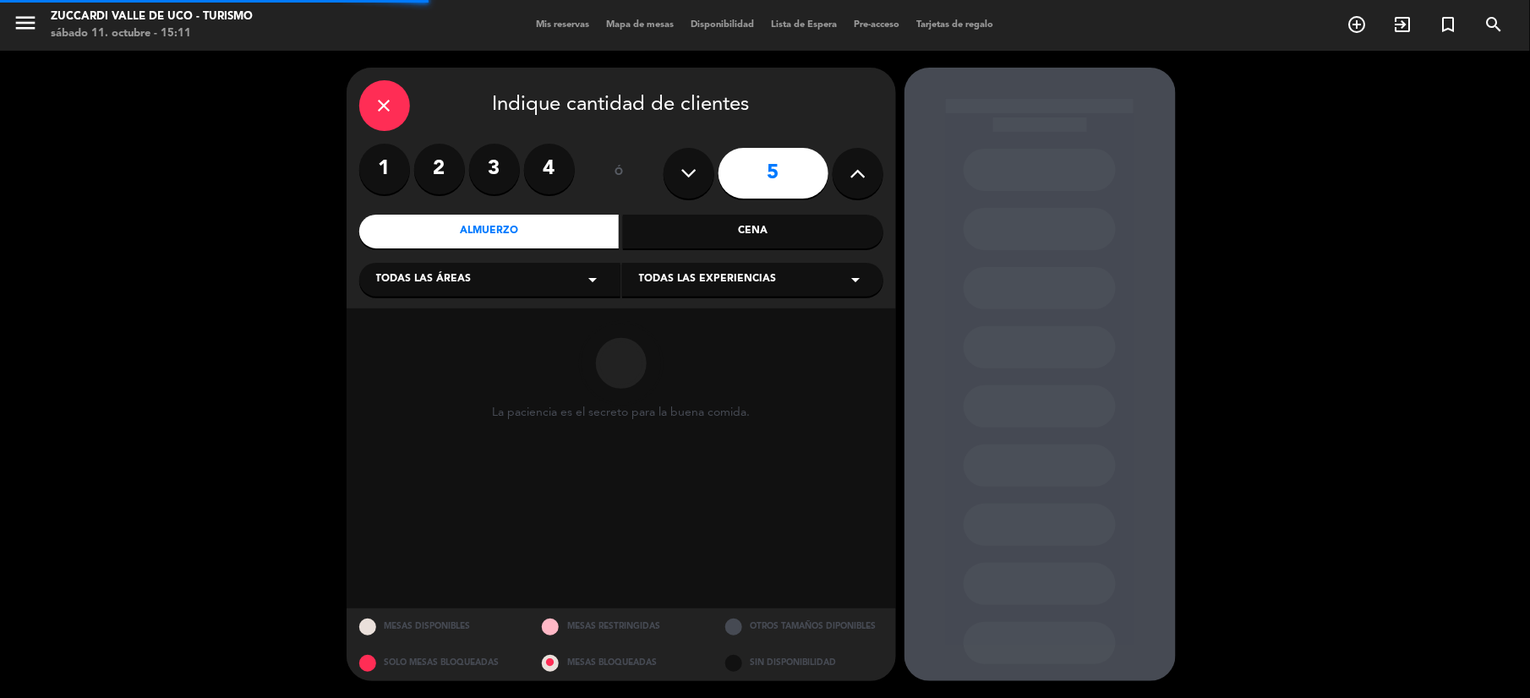
click at [543, 282] on div "Todas las áreas arrow_drop_down" at bounding box center [489, 280] width 261 height 34
click at [473, 314] on div "VISITAS ESPANOL" at bounding box center [489, 322] width 227 height 17
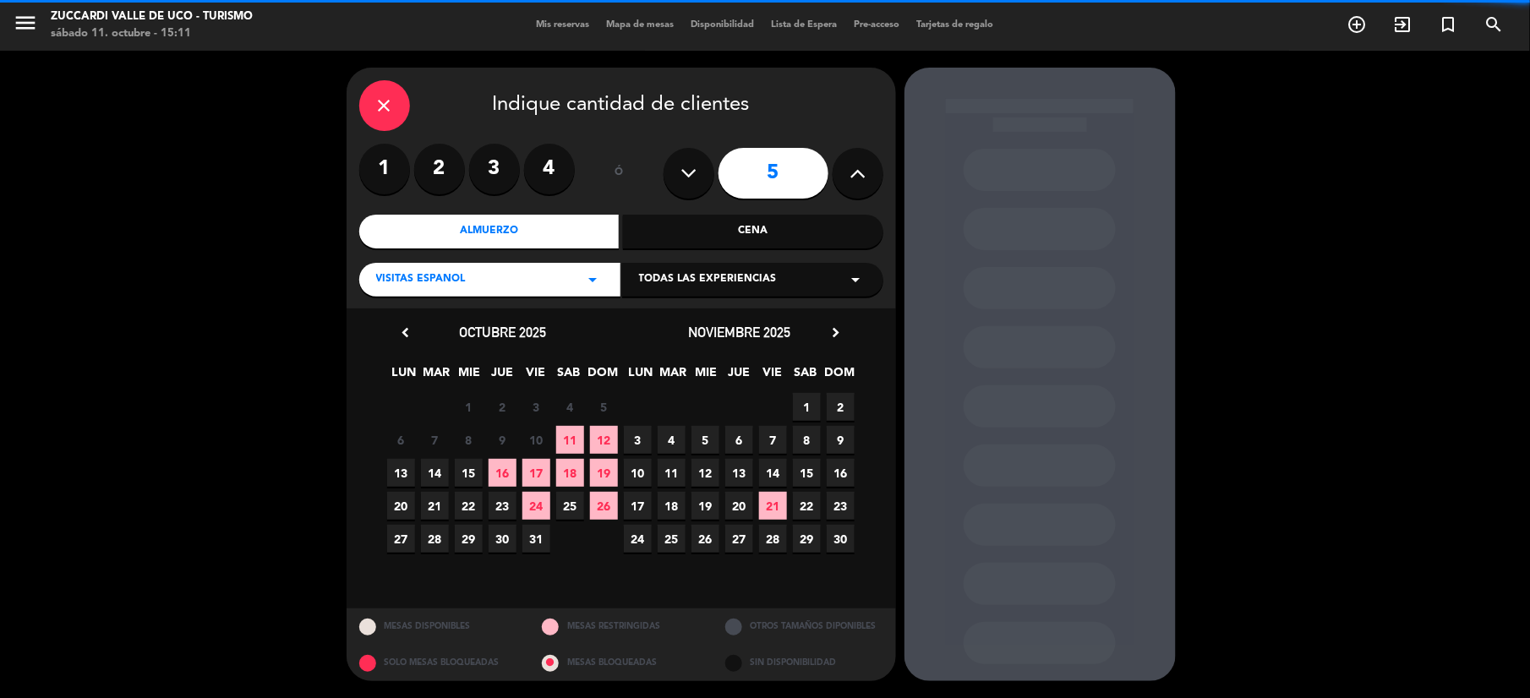
click at [702, 298] on div "close Indique cantidad de clientes 1 2 3 4 ó 5 Almuerzo Cena VISITAS ESPANOL ar…" at bounding box center [621, 188] width 549 height 241
click at [728, 281] on span "Todas las experiencias" at bounding box center [708, 279] width 138 height 17
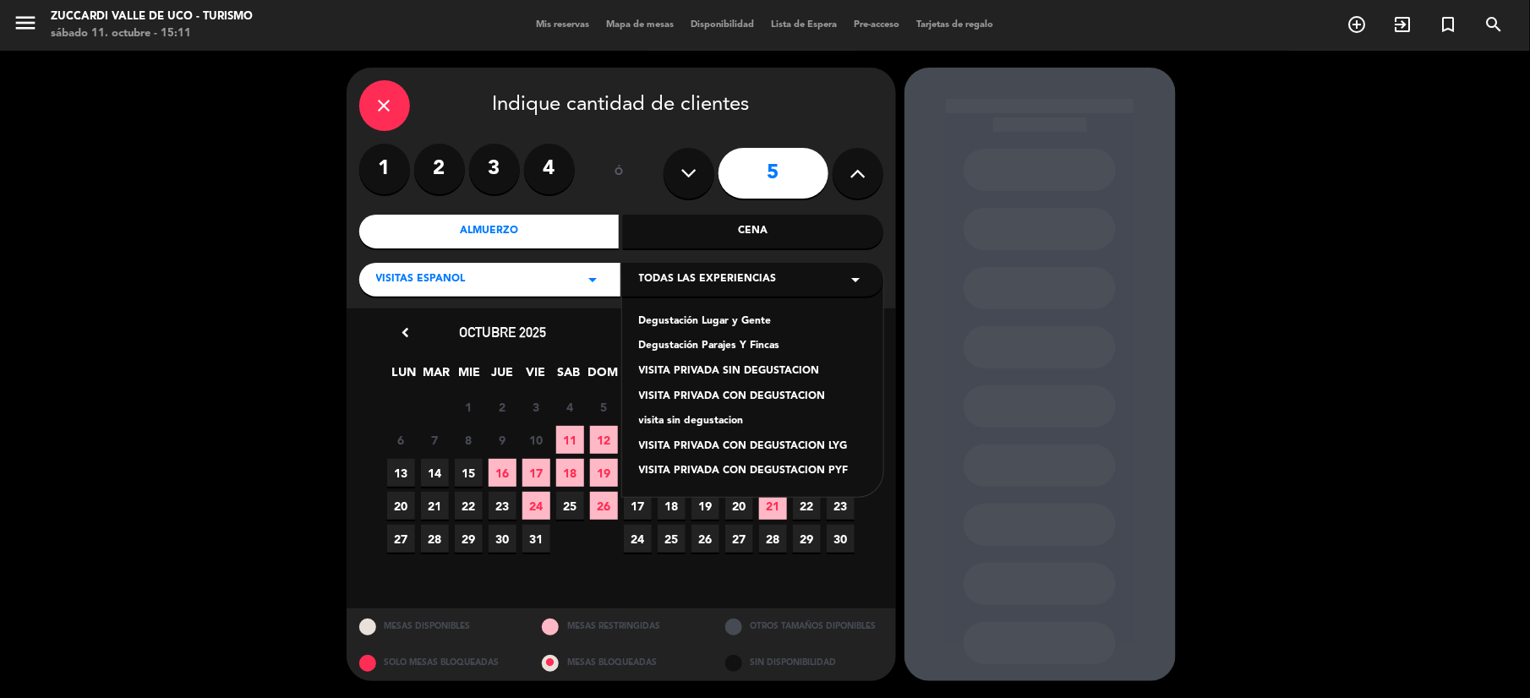
click at [718, 321] on div "Degustación Lugar y Gente" at bounding box center [752, 322] width 227 height 17
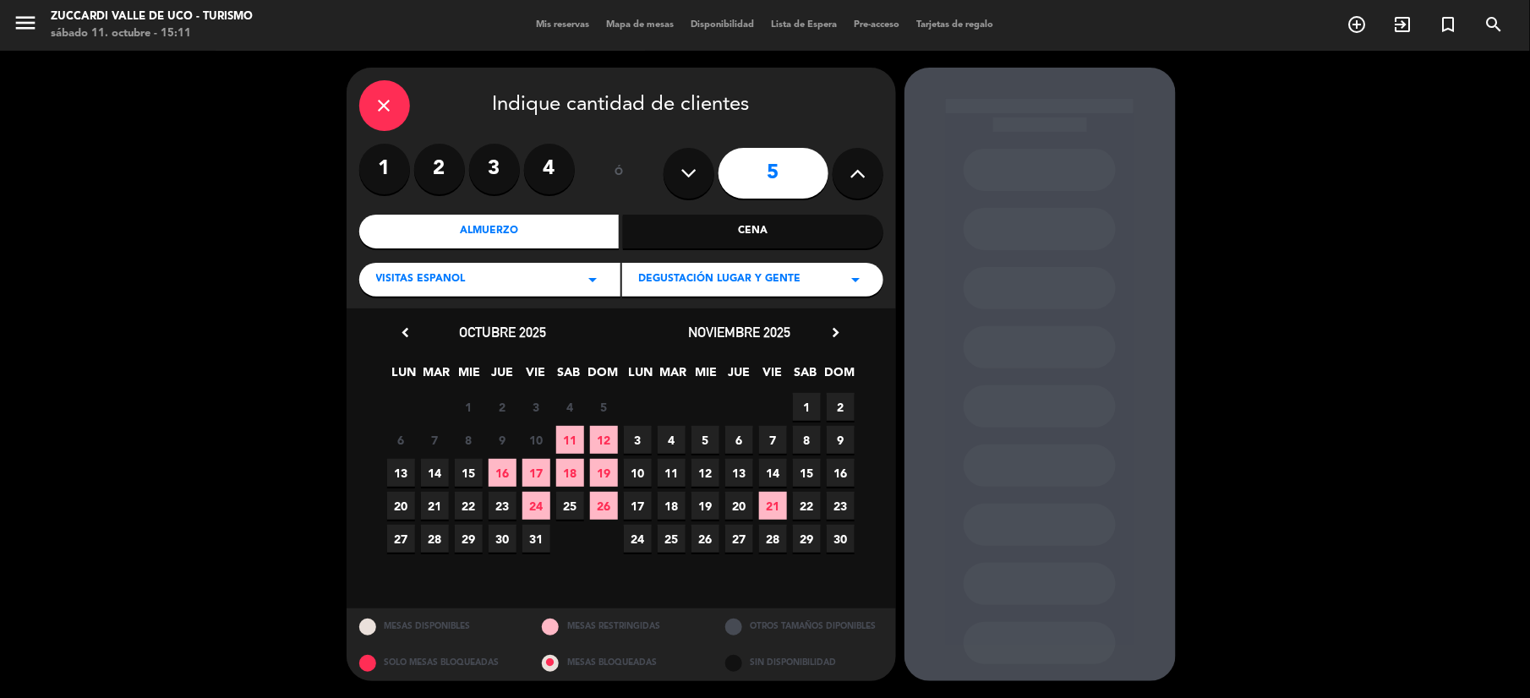
click at [839, 515] on span "23" at bounding box center [841, 506] width 28 height 28
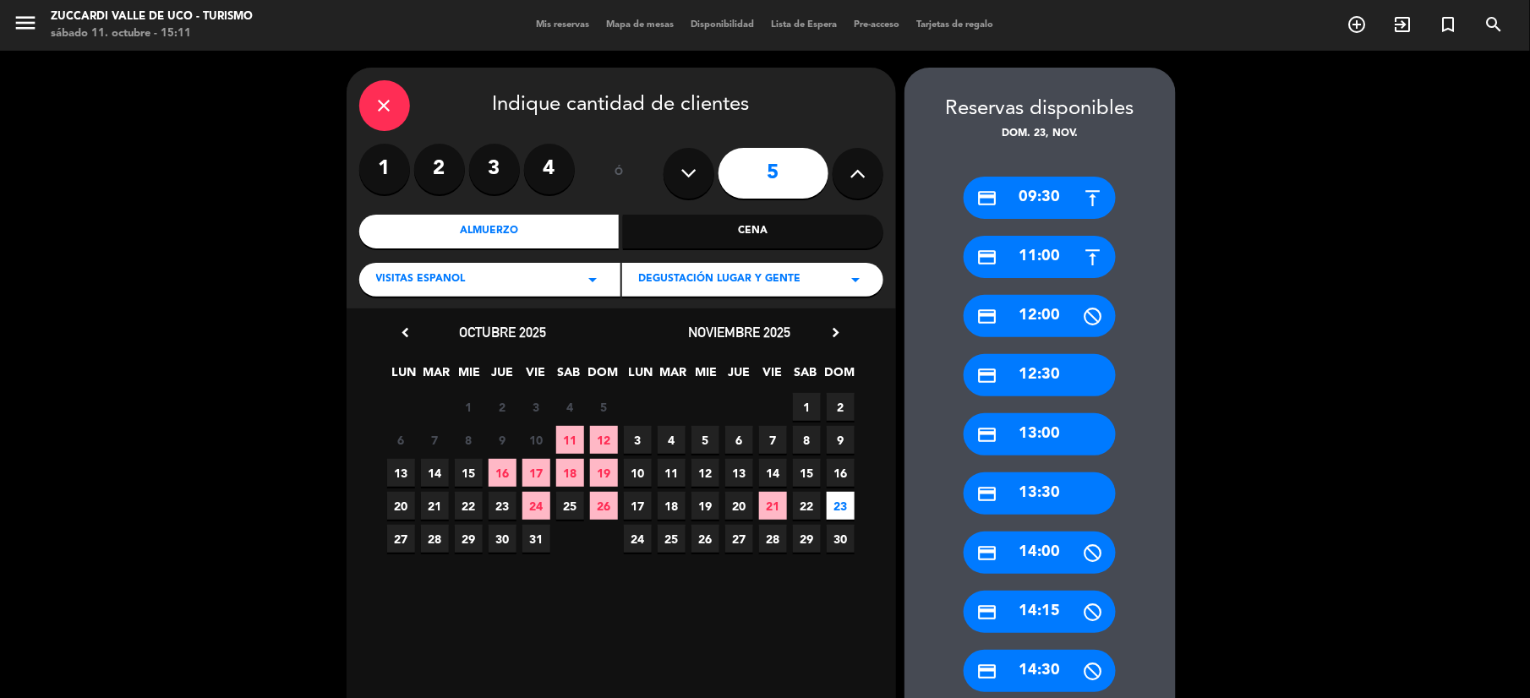
click at [1046, 255] on div "credit_card 11:00" at bounding box center [1040, 257] width 152 height 42
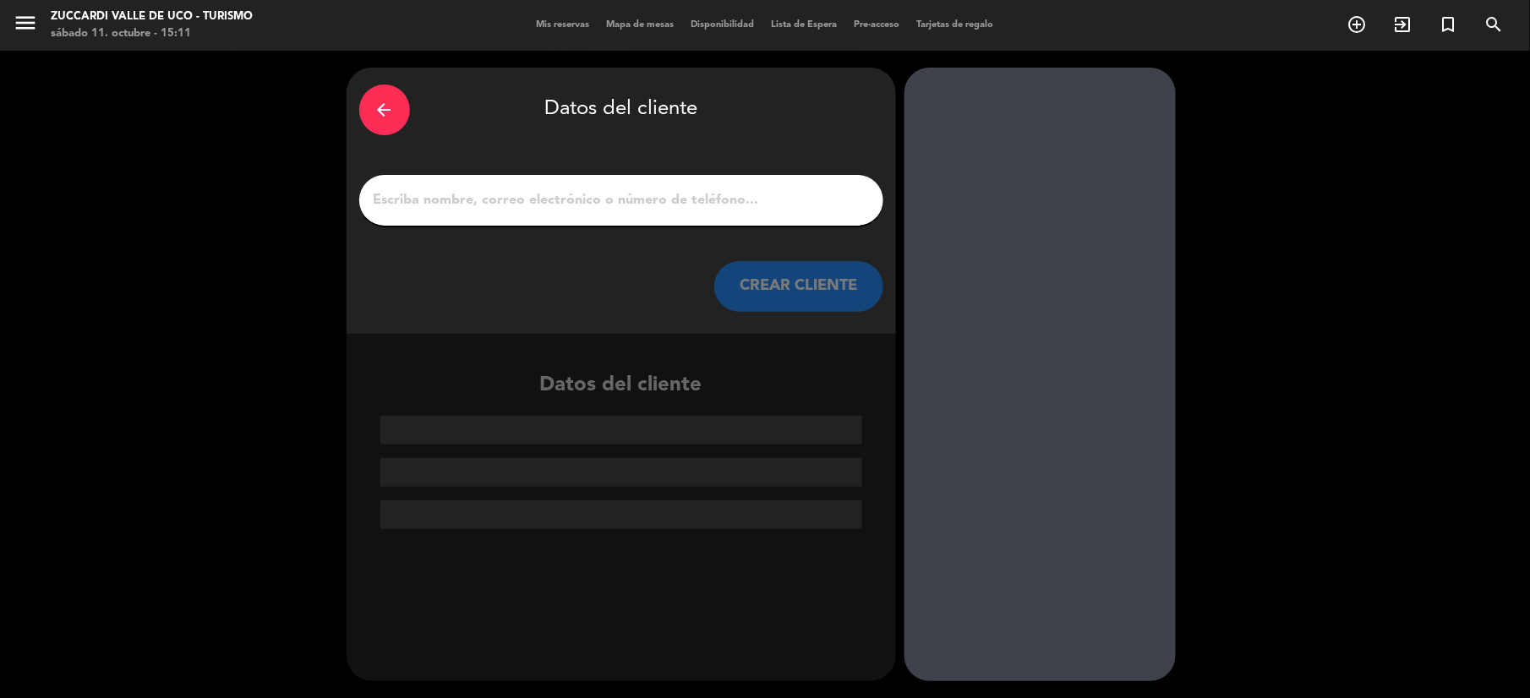
click at [515, 197] on input "1" at bounding box center [621, 200] width 499 height 24
paste input "Ruy e Familia"
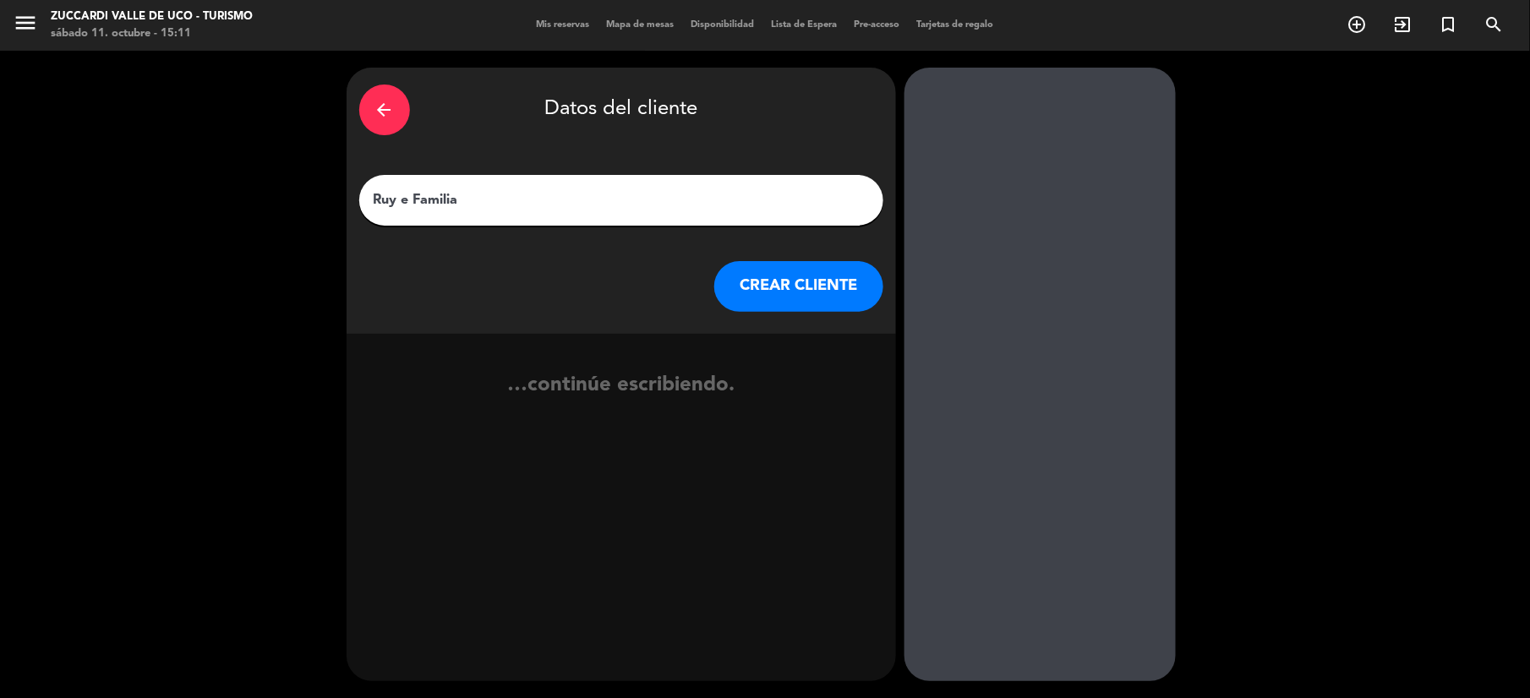
type input "Ruy e Familia"
click at [779, 315] on div "arrow_back Datos del cliente Ruy e Familia CREAR CLIENTE" at bounding box center [621, 201] width 549 height 266
click at [782, 308] on button "CREAR CLIENTE" at bounding box center [798, 286] width 169 height 51
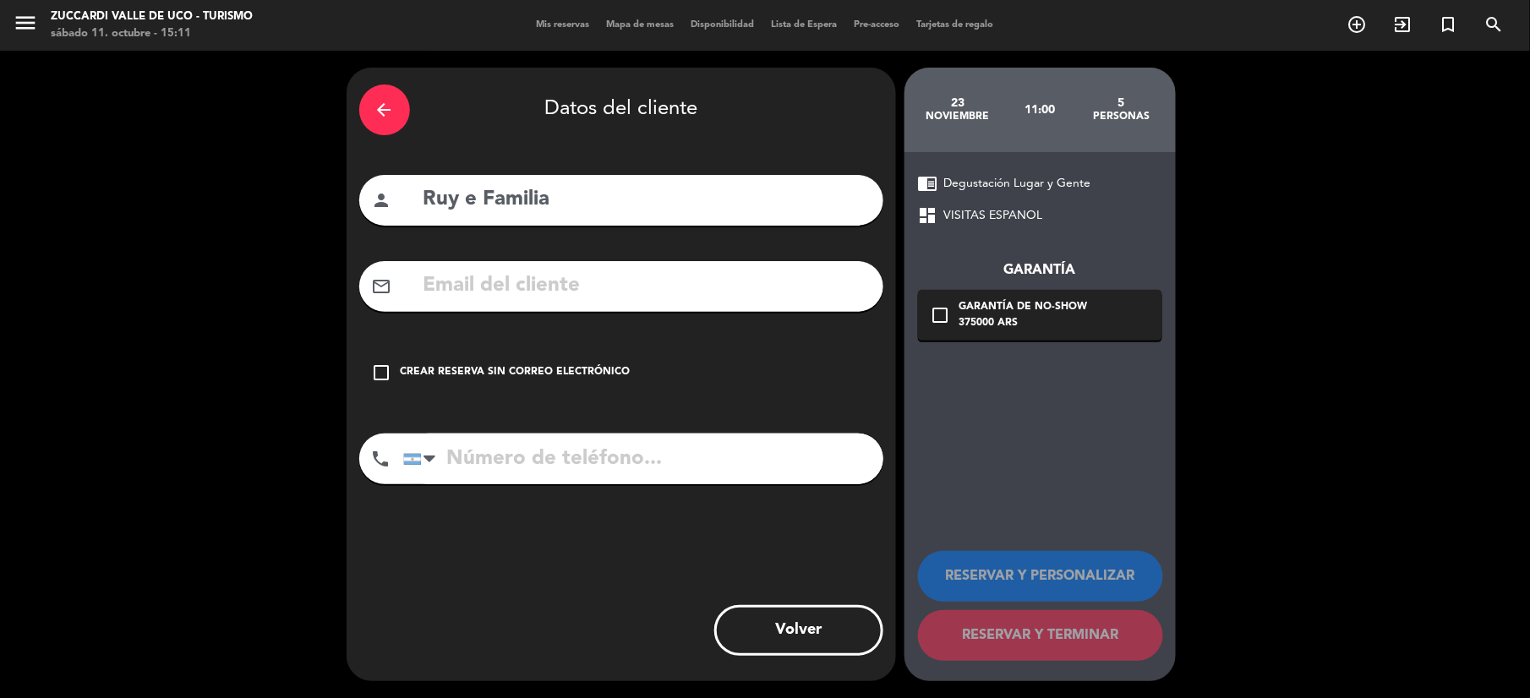
click at [620, 294] on input "text" at bounding box center [646, 286] width 449 height 35
paste input "[EMAIL_ADDRESS][DOMAIN_NAME]"
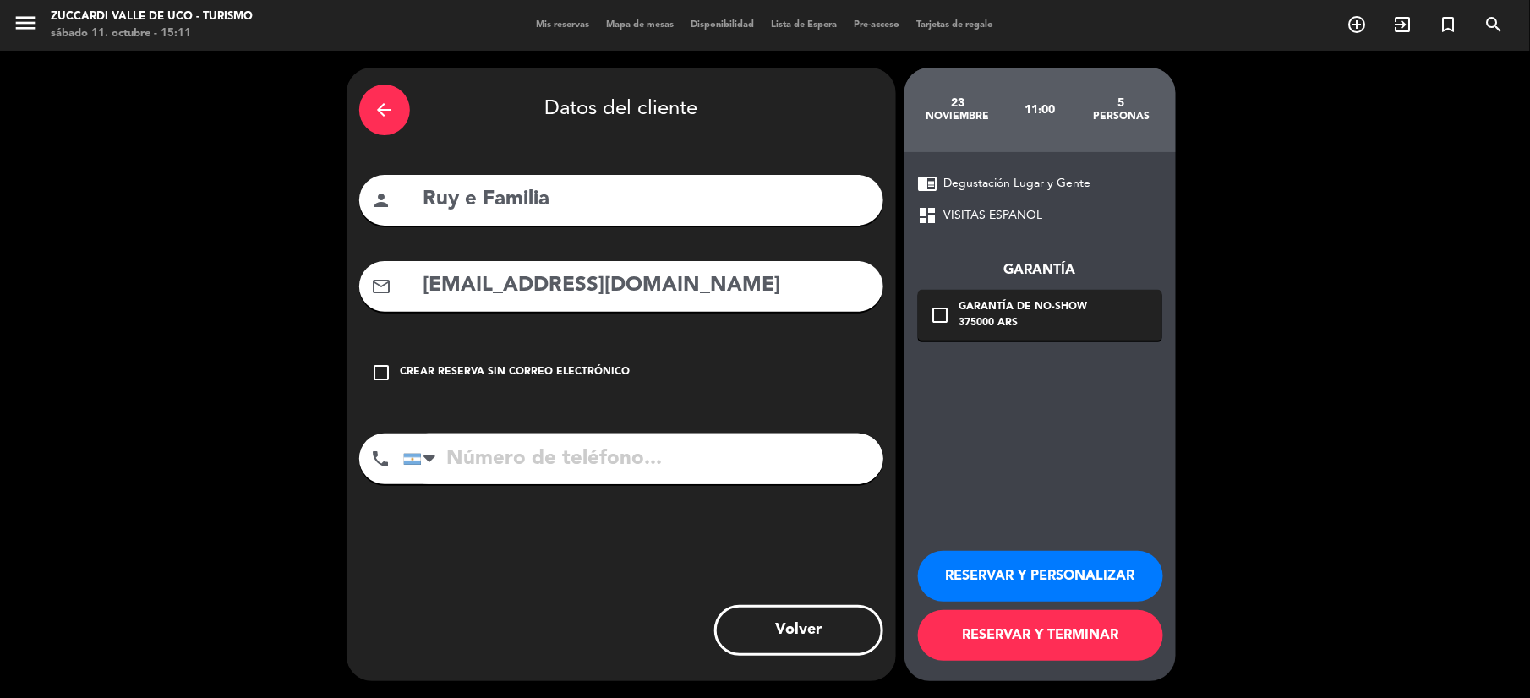
type input "[EMAIL_ADDRESS][DOMAIN_NAME]"
click at [490, 470] on input "tel" at bounding box center [643, 459] width 480 height 51
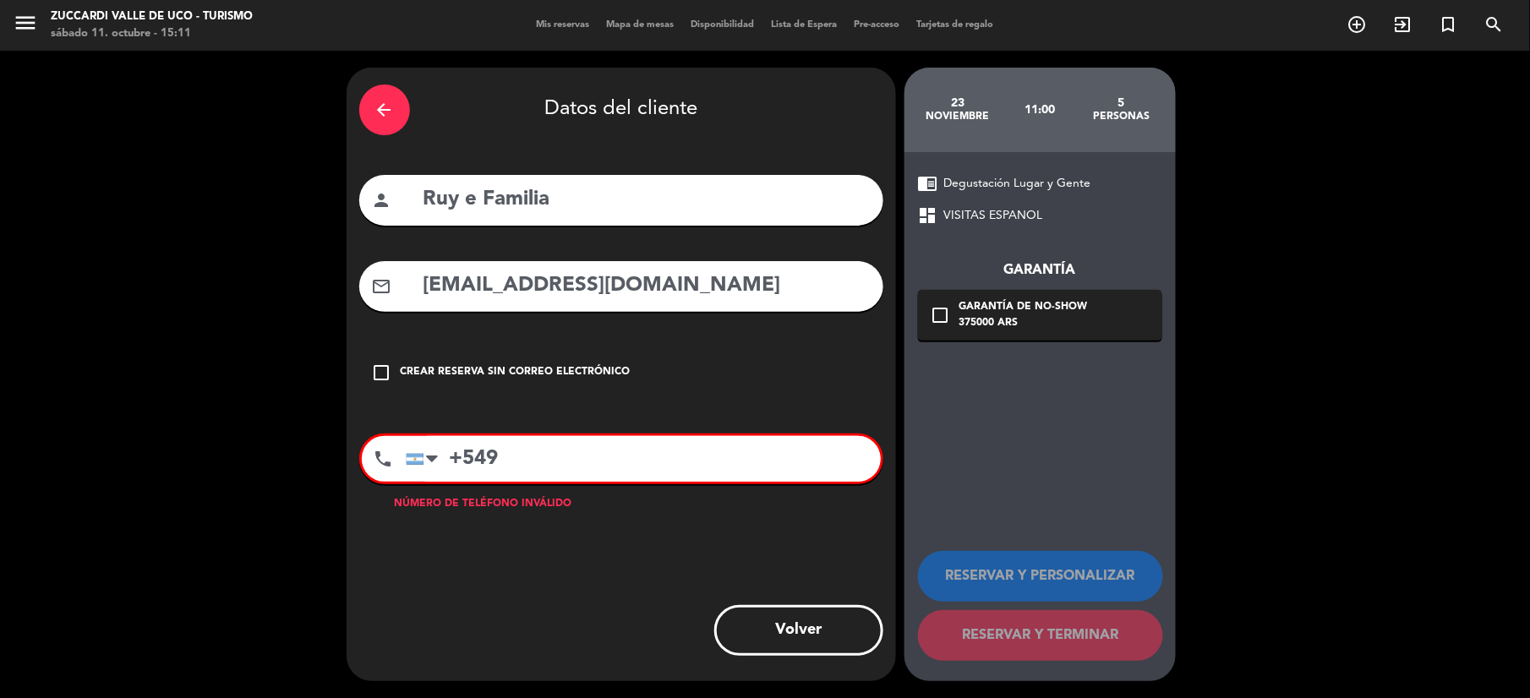
paste input "2614859413"
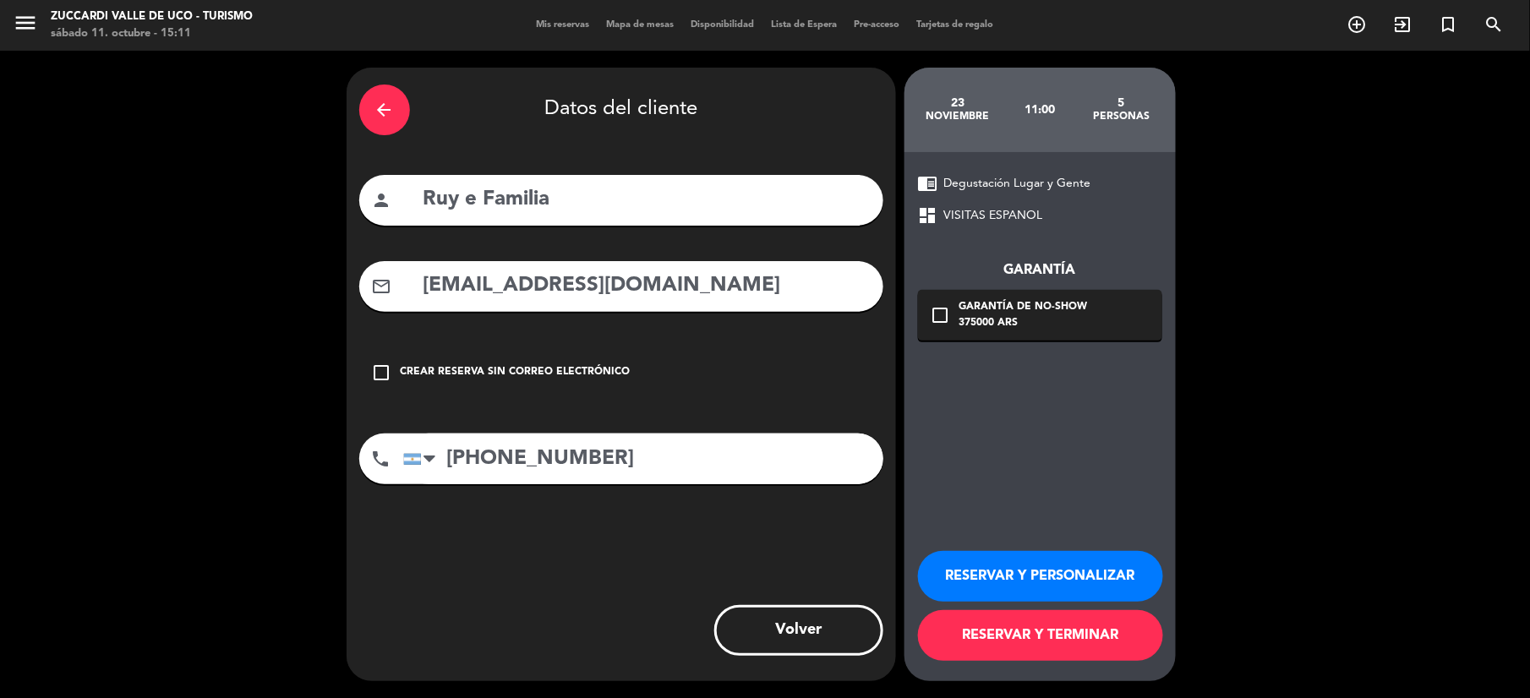
type input "[PHONE_NUMBER]"
click at [991, 335] on div "check_box_outline_blank Garantía de no-show 375000 ARS" at bounding box center [1040, 315] width 244 height 51
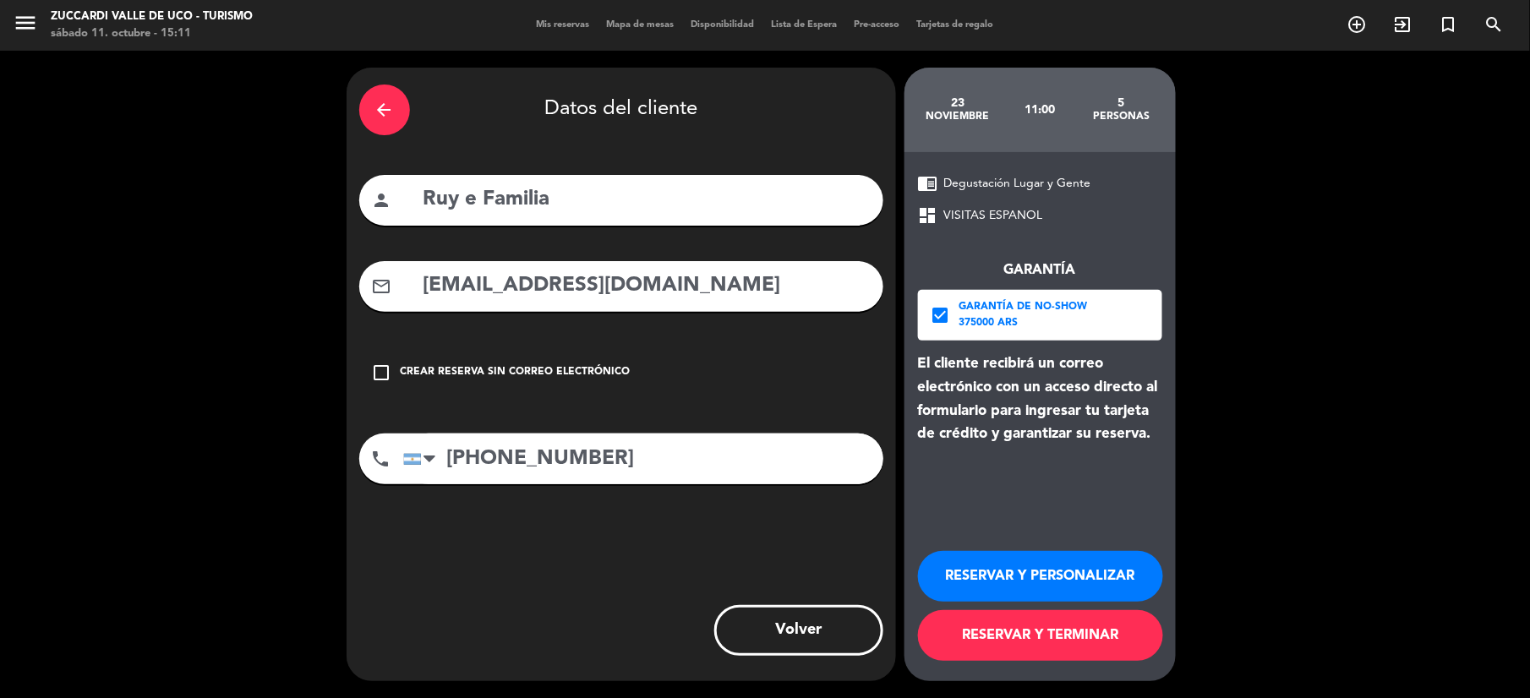
click at [1072, 575] on button "RESERVAR Y PERSONALIZAR" at bounding box center [1040, 576] width 245 height 51
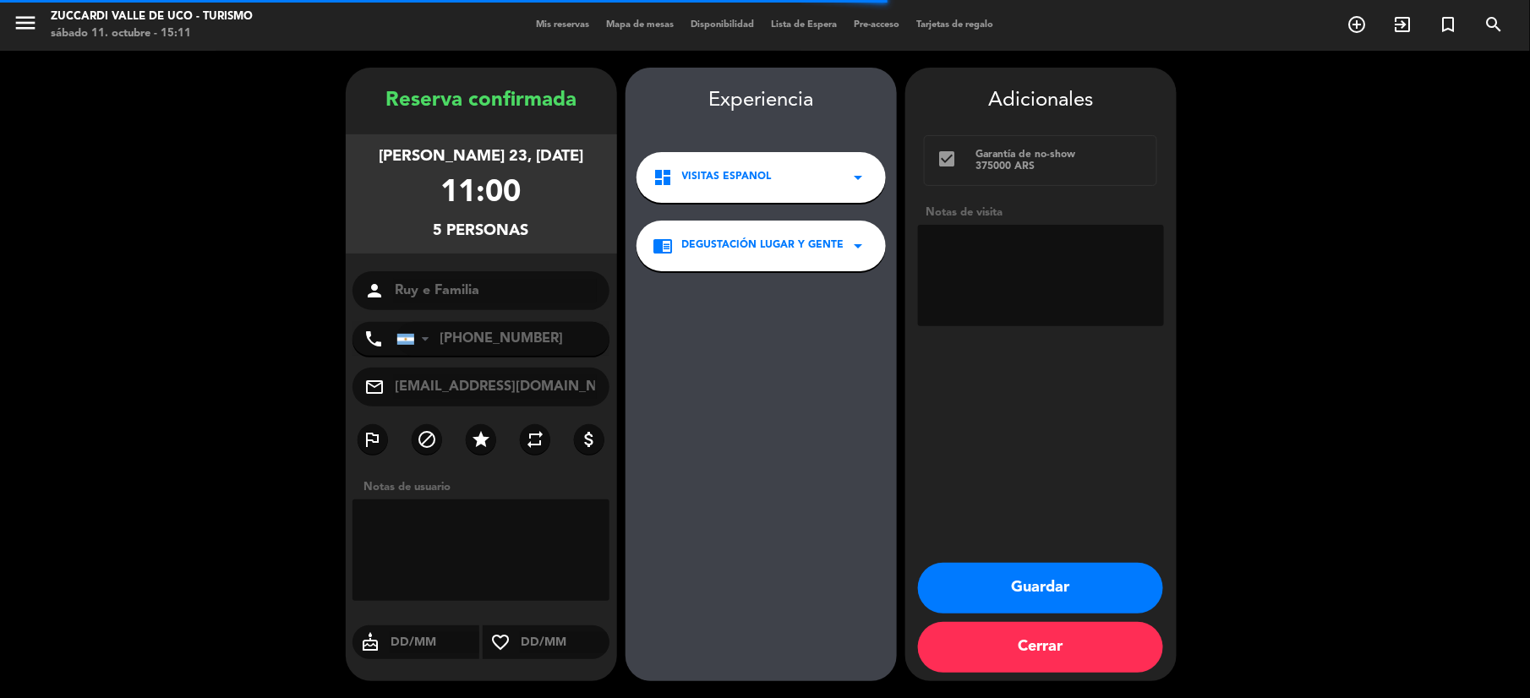
click at [965, 237] on textarea at bounding box center [1041, 275] width 246 height 101
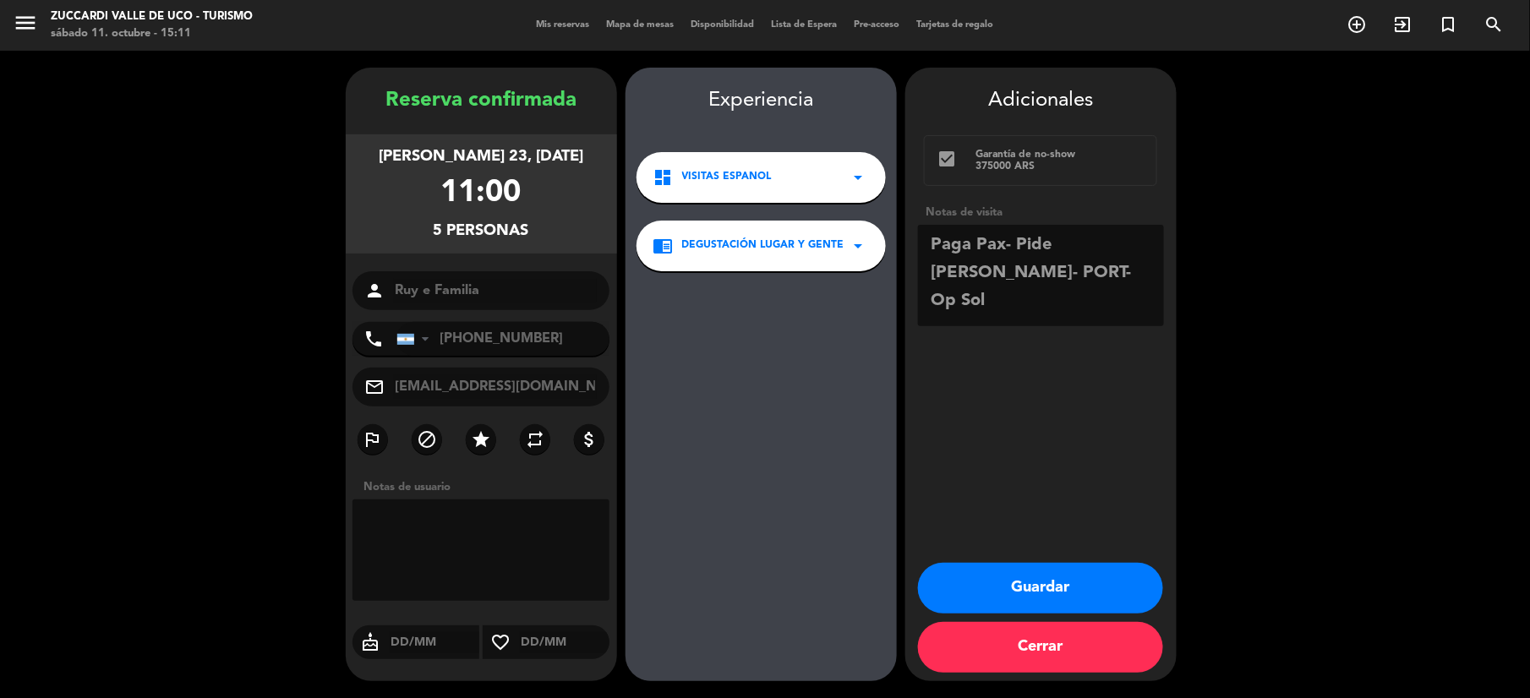
type textarea "Paga Pax- Pide [PERSON_NAME]- PORT- Op Sol"
click at [1056, 606] on button "Guardar" at bounding box center [1040, 588] width 245 height 51
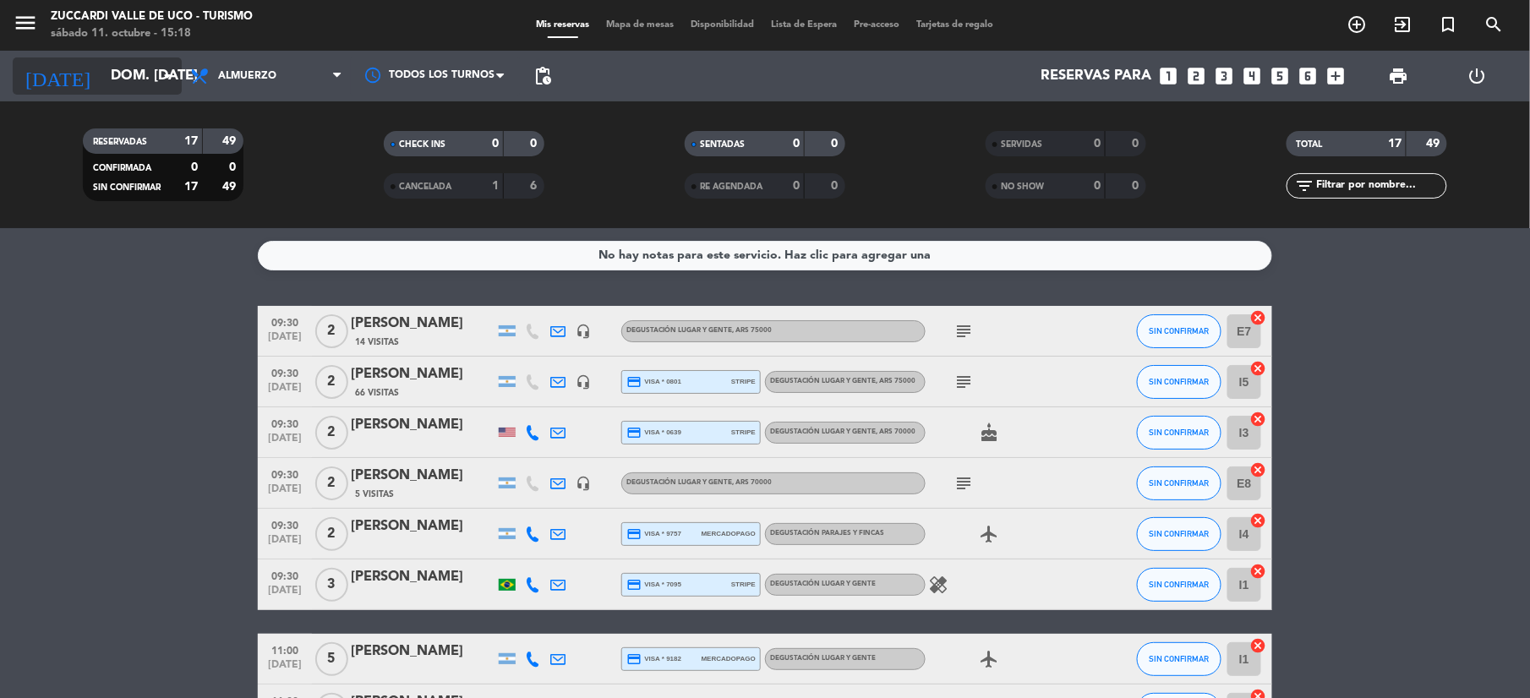
click at [102, 74] on input "dom. [DATE]" at bounding box center [193, 76] width 182 height 33
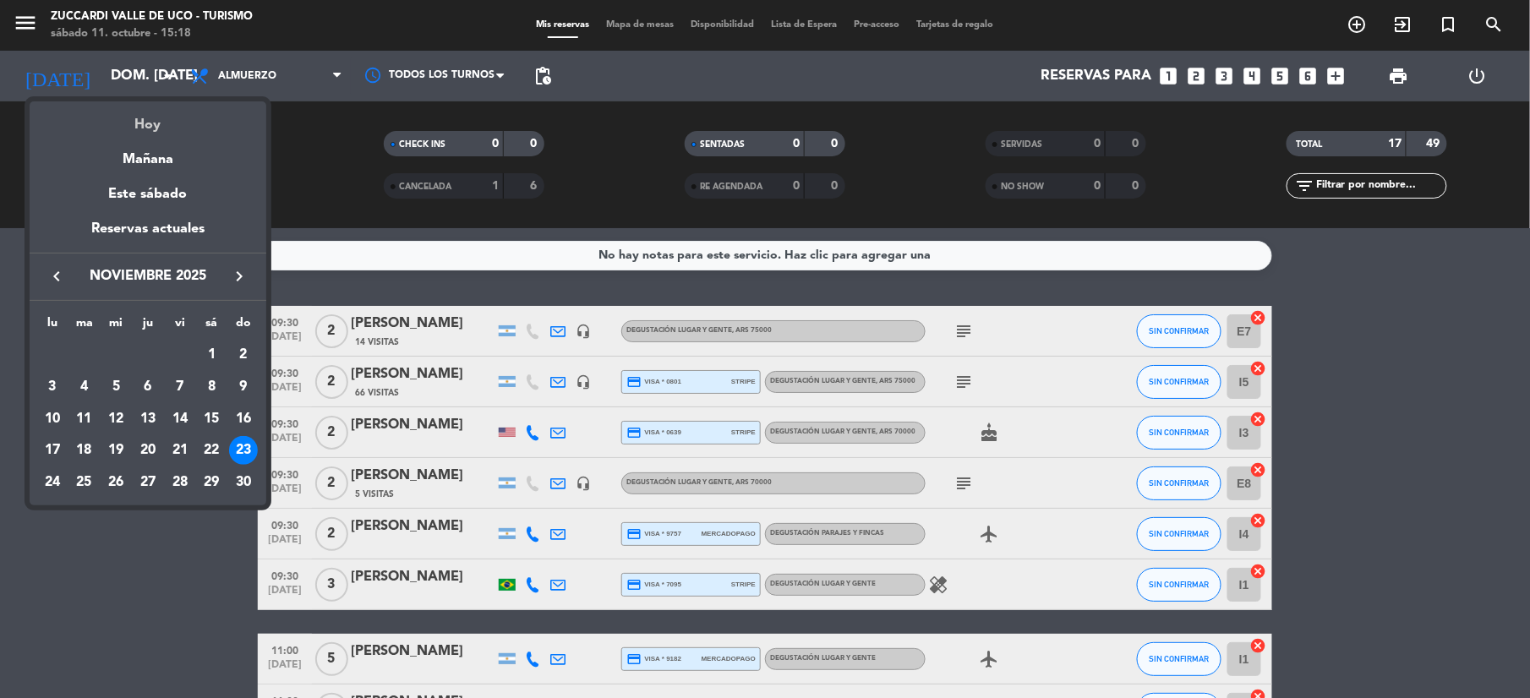
click at [146, 119] on div "Hoy" at bounding box center [148, 118] width 237 height 35
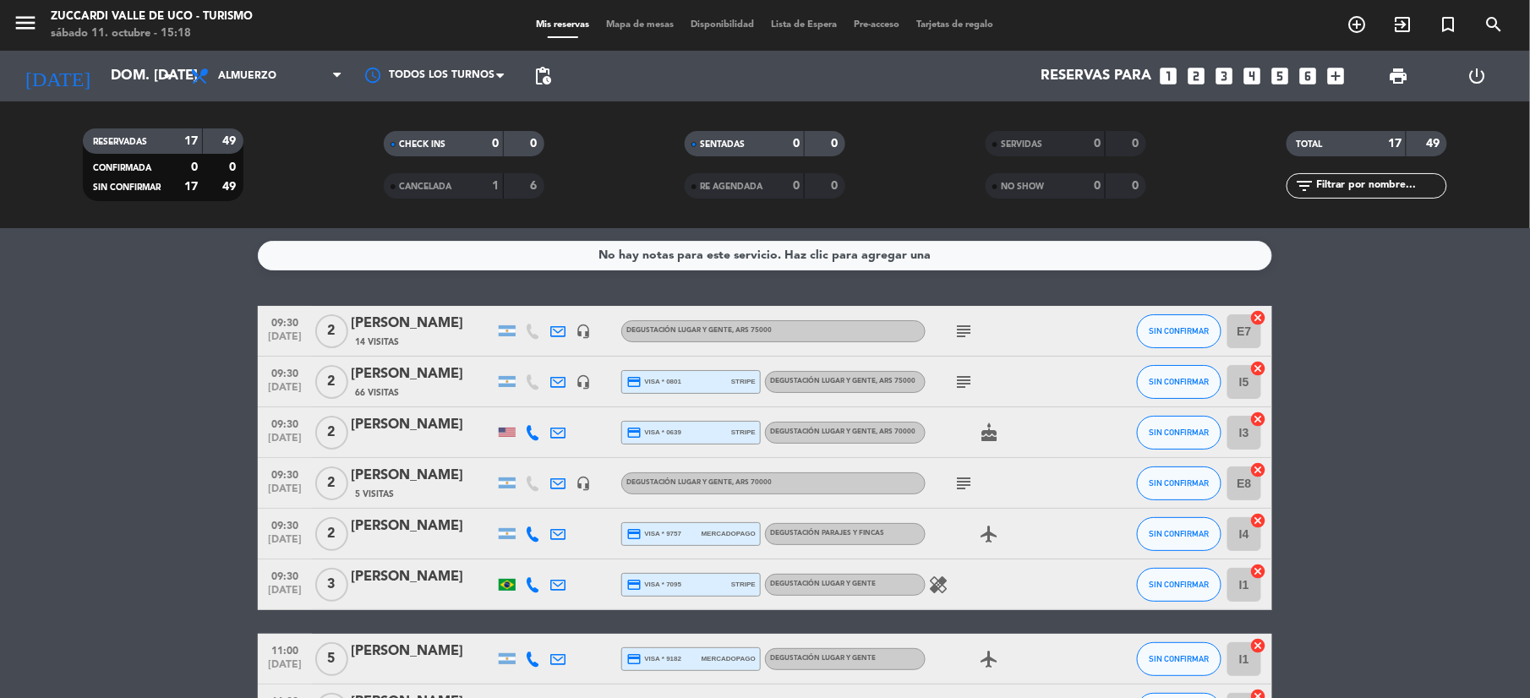
type input "sáb. [DATE]"
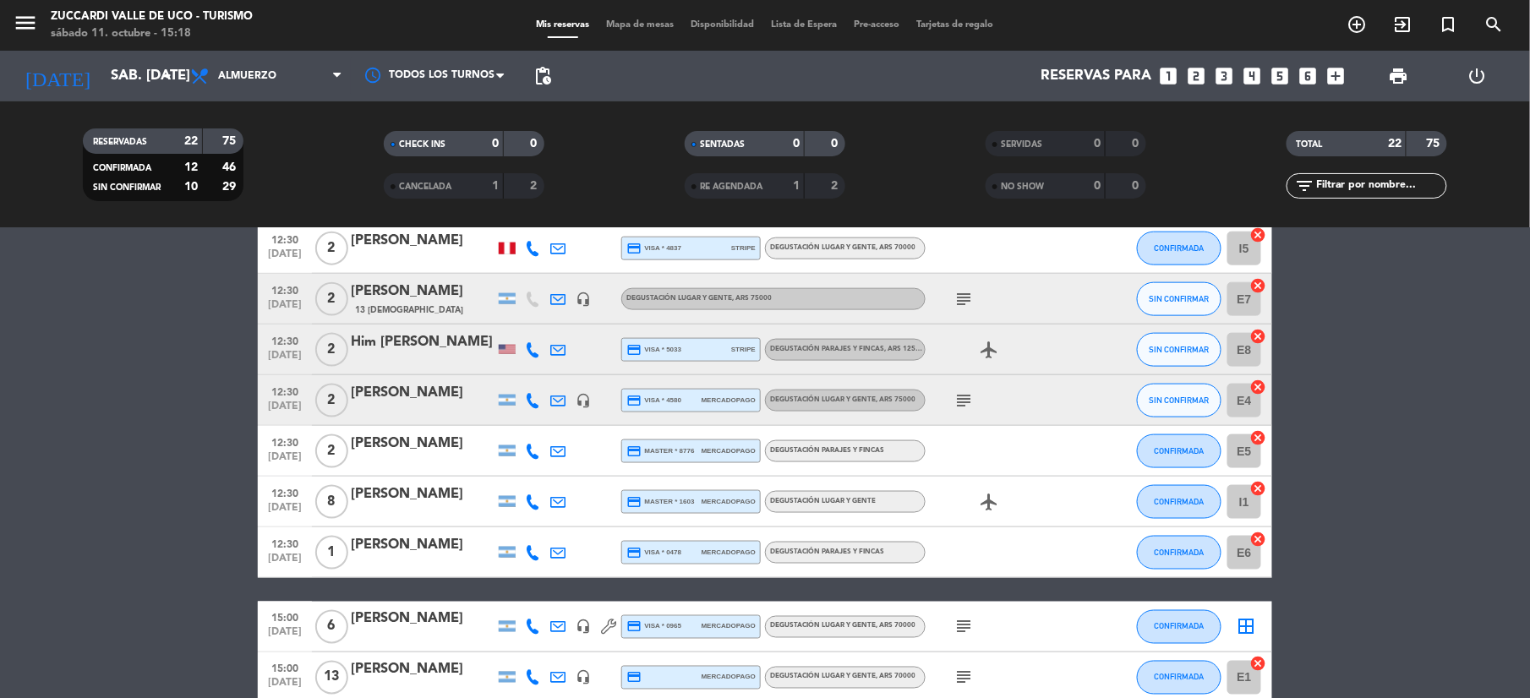
scroll to position [877, 0]
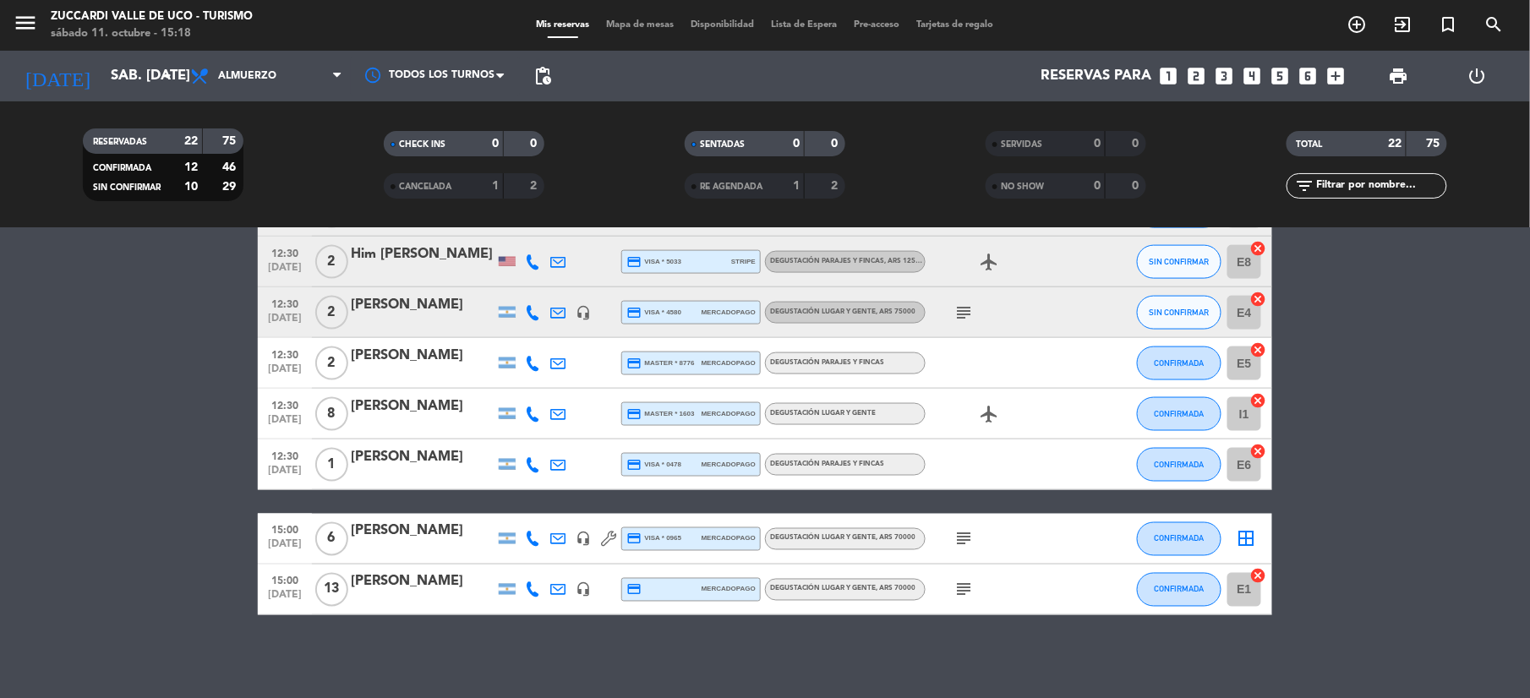
click at [437, 568] on div "15:00 [DATE] [PERSON_NAME] headset_mic credit_card mercadopago Degustación Luga…" at bounding box center [765, 590] width 1014 height 51
click at [445, 594] on div at bounding box center [423, 601] width 144 height 14
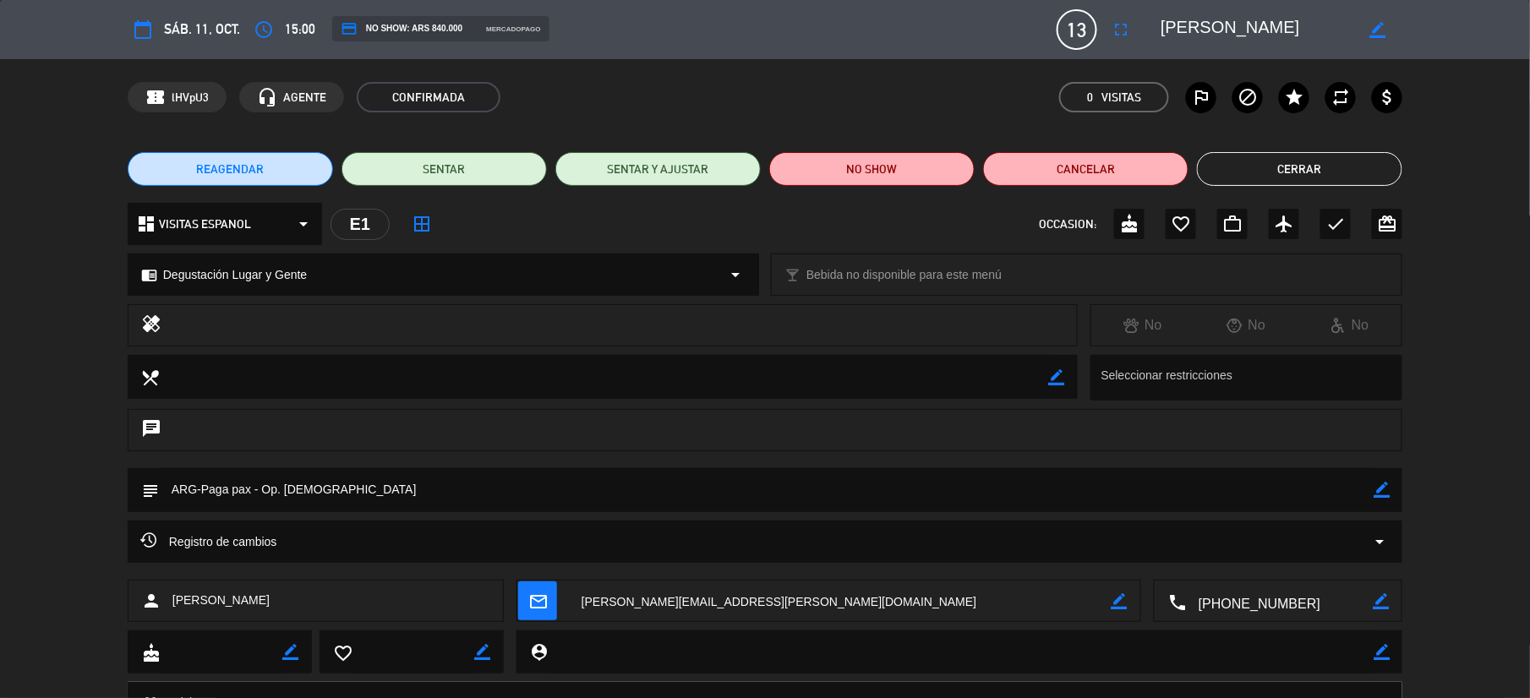
click at [1097, 24] on div "13 [PERSON_NAME]" at bounding box center [1076, 29] width 41 height 41
click at [1124, 30] on icon "fullscreen" at bounding box center [1121, 29] width 20 height 20
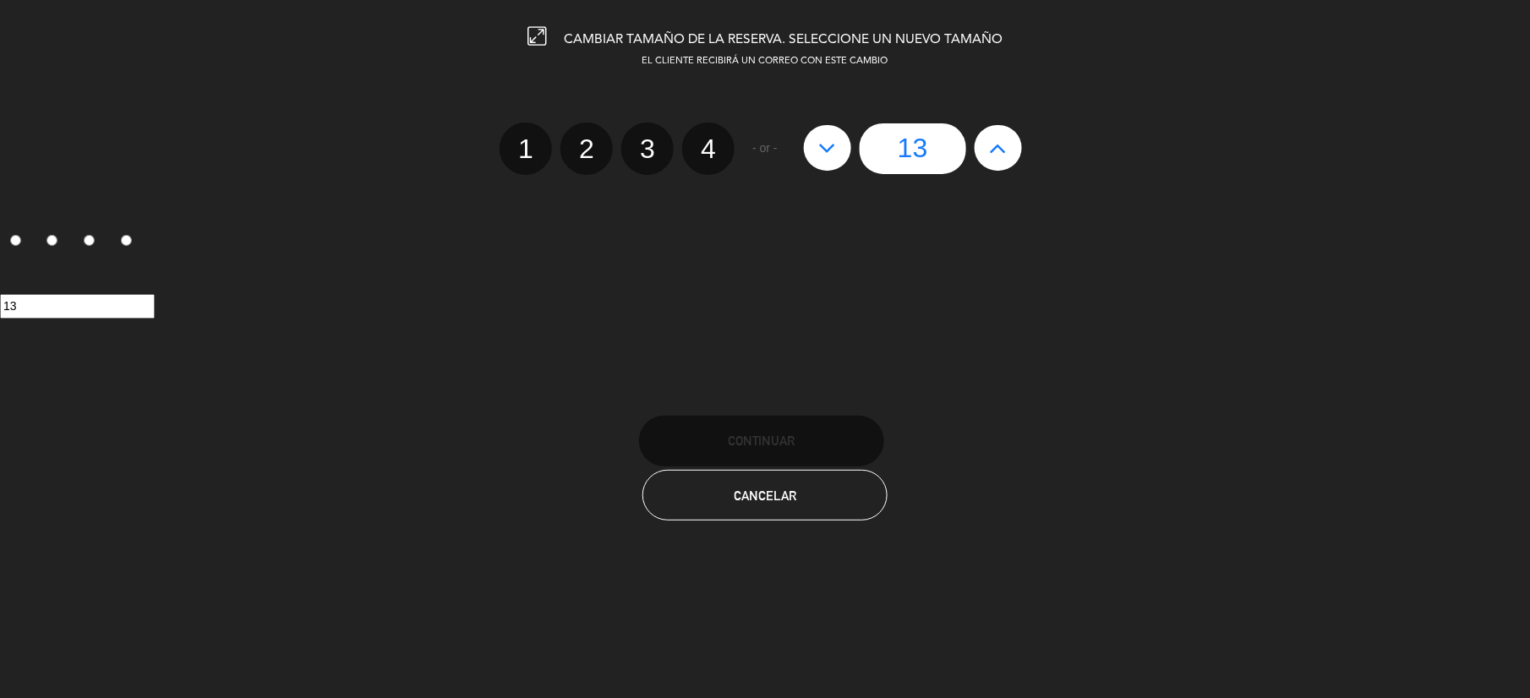
click at [826, 154] on icon at bounding box center [827, 147] width 18 height 27
type input "12"
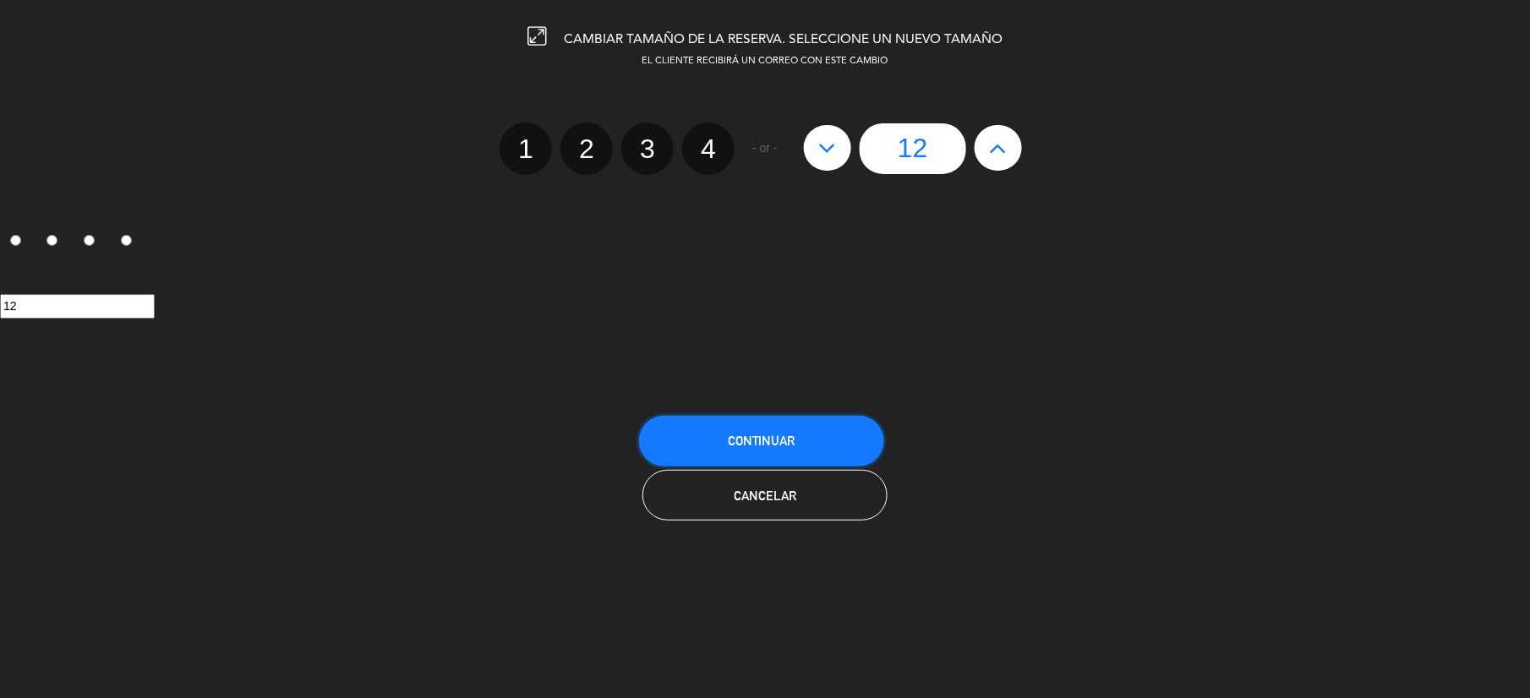
click at [742, 434] on span "Continuar" at bounding box center [762, 441] width 68 height 14
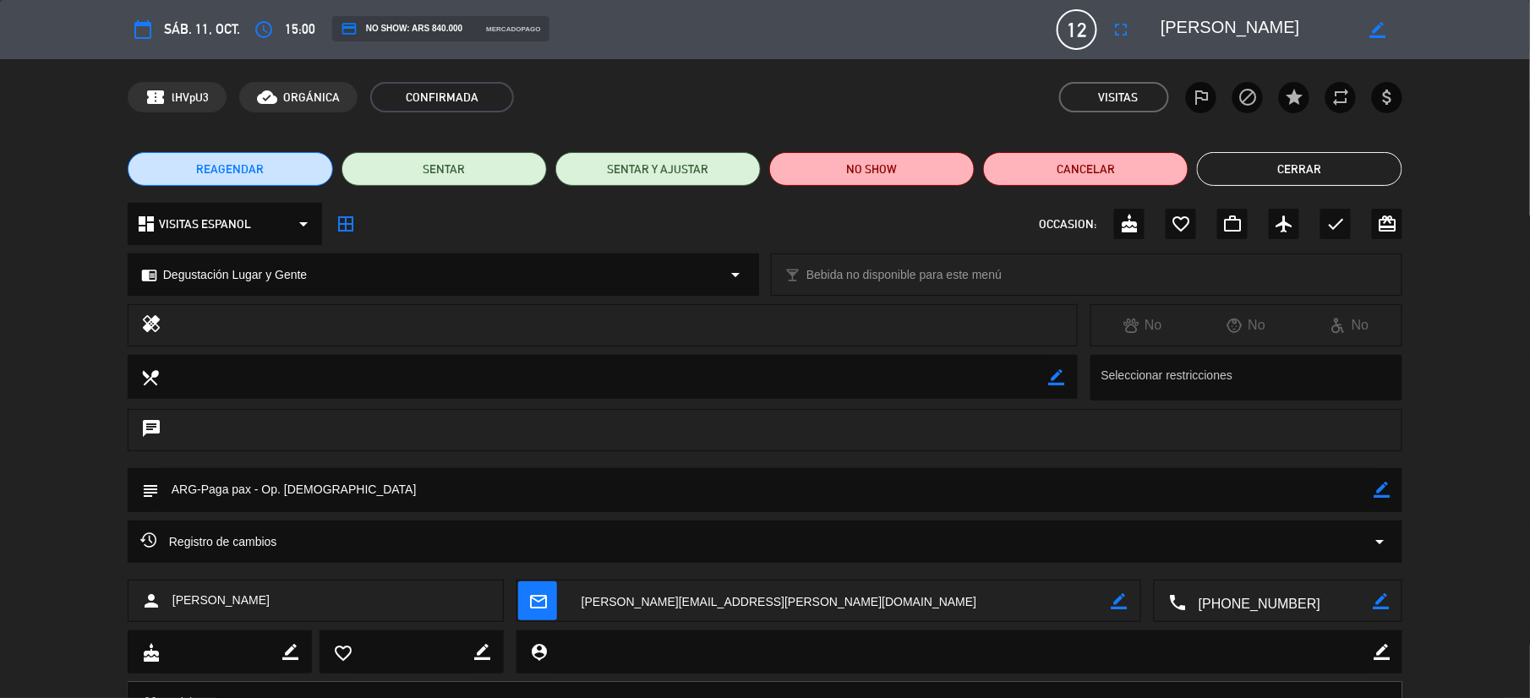
click at [1351, 157] on button "Cerrar" at bounding box center [1299, 169] width 205 height 34
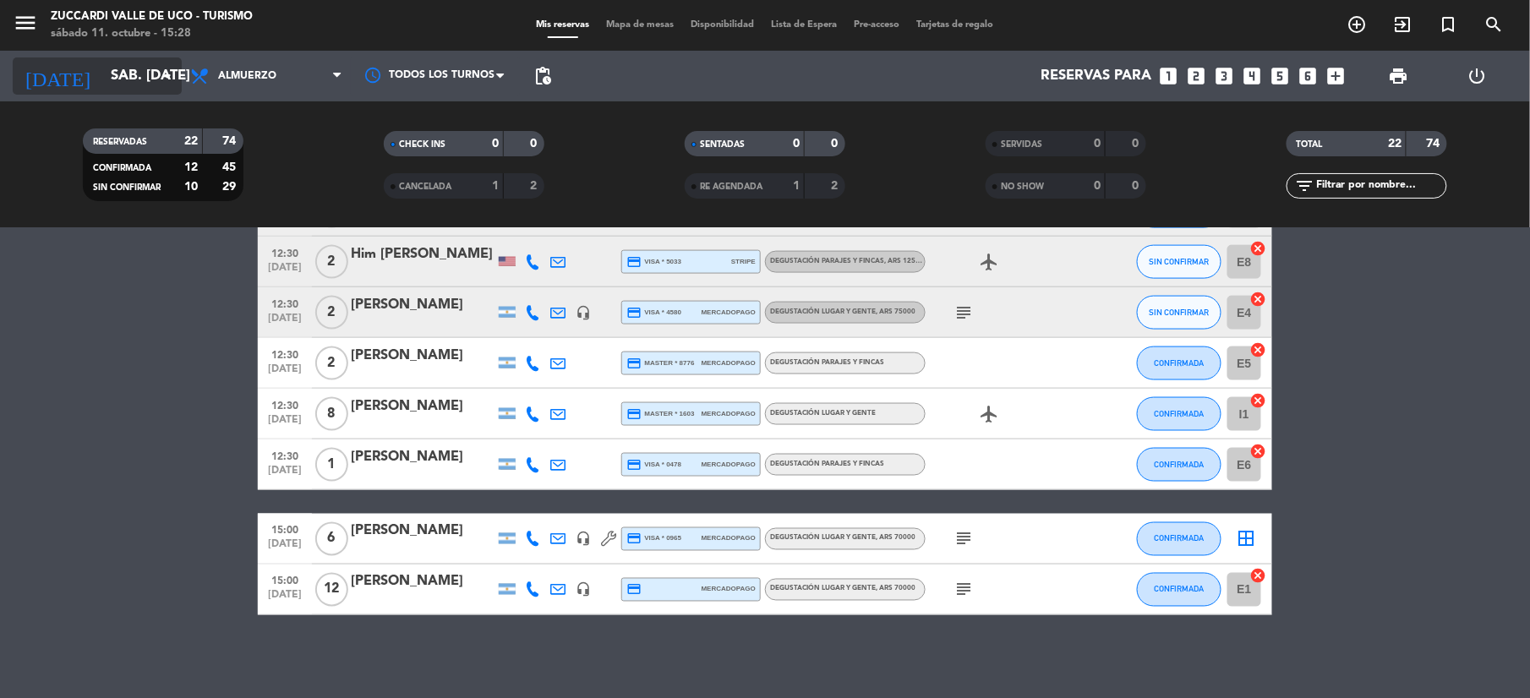
click at [134, 93] on div "[DATE] sáb. [DATE] arrow_drop_down" at bounding box center [97, 75] width 169 height 37
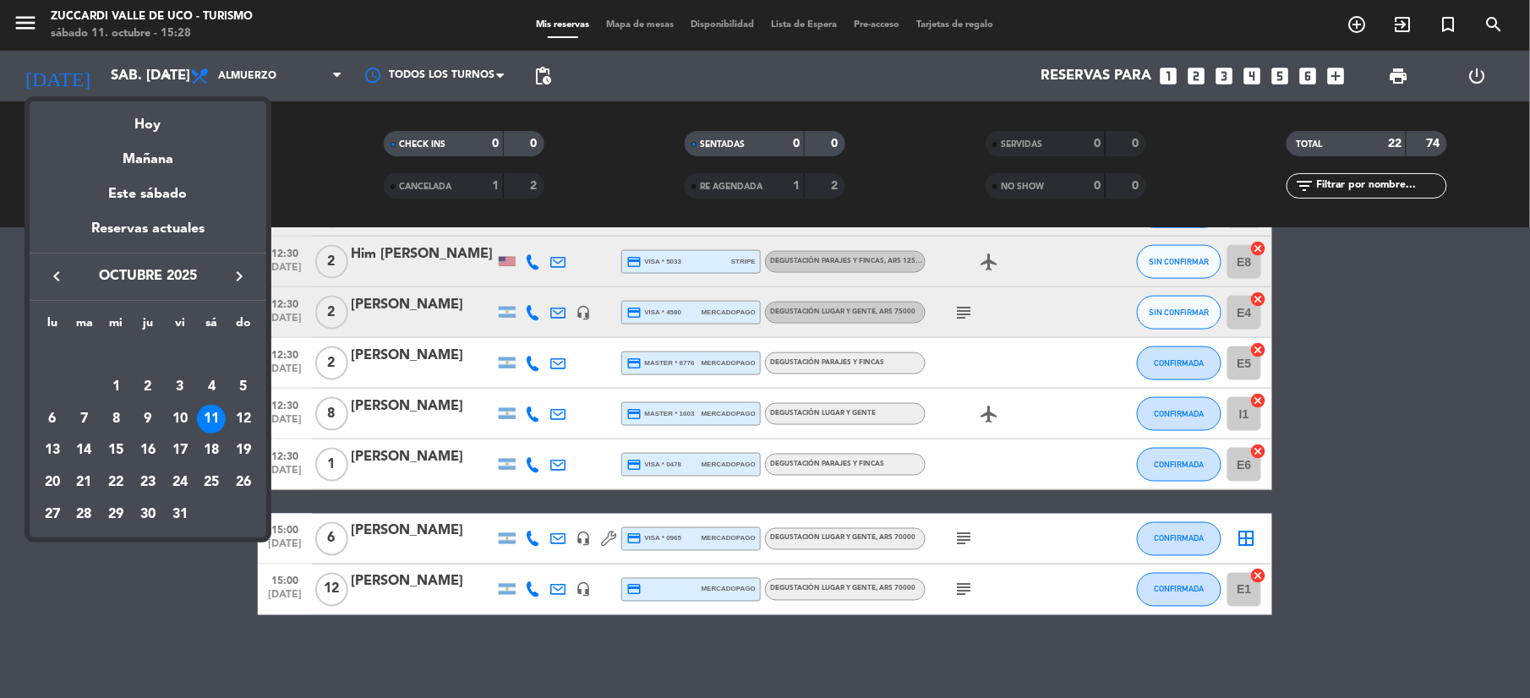
click at [149, 150] on div "Mañana" at bounding box center [148, 153] width 237 height 35
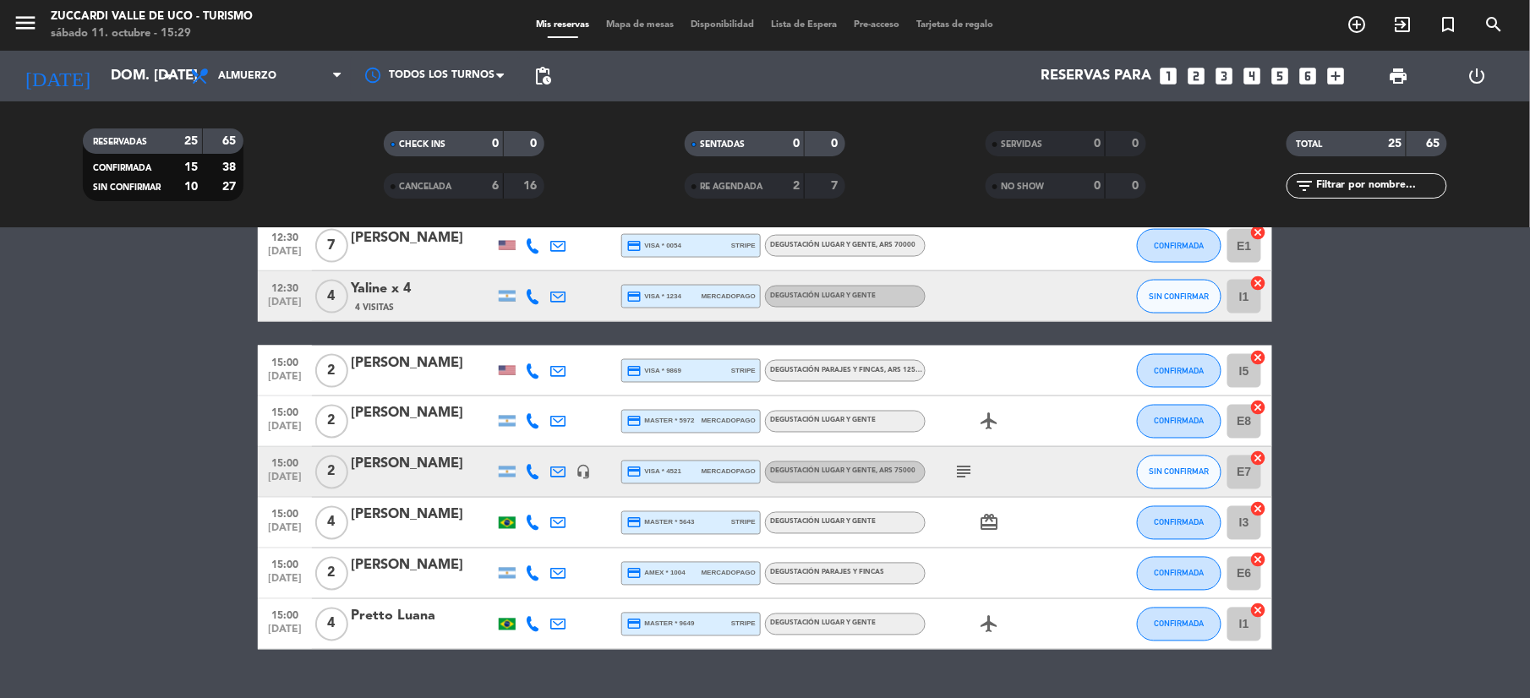
scroll to position [1029, 0]
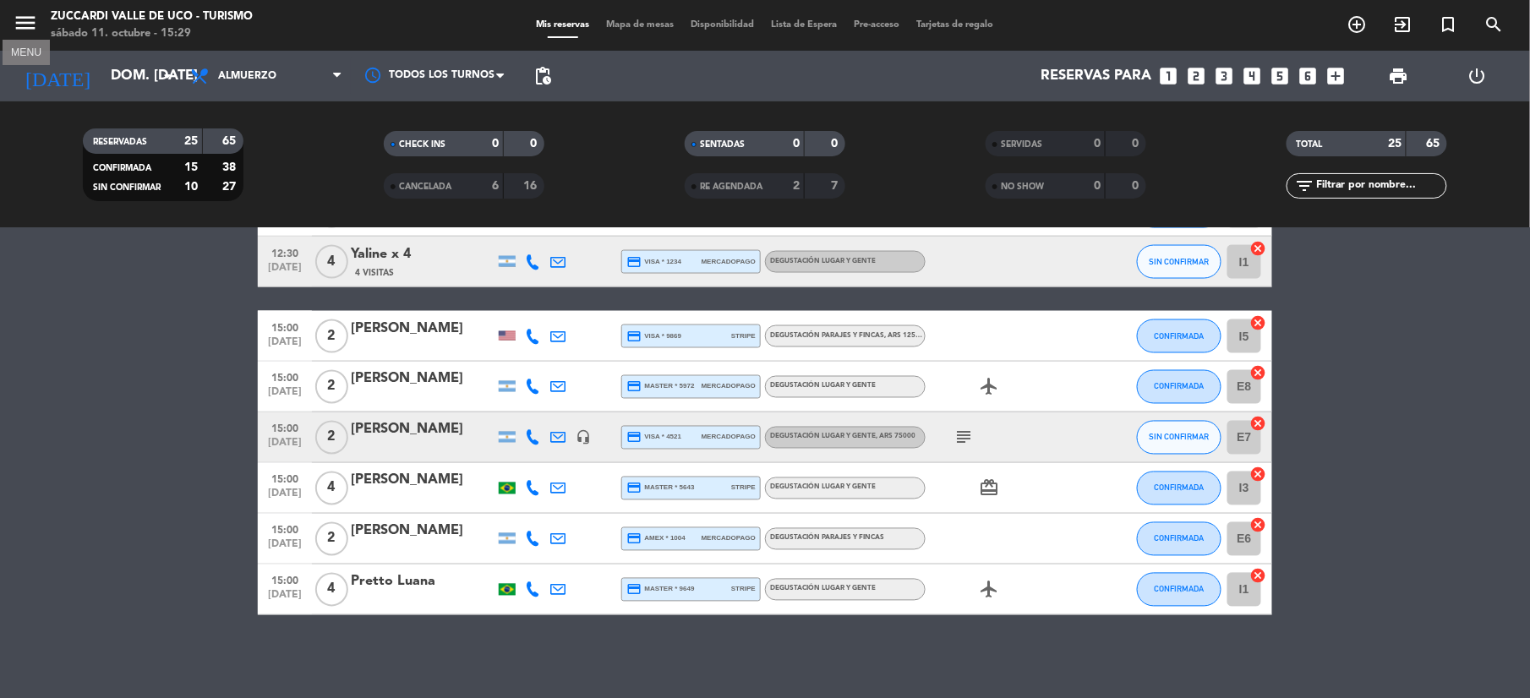
click at [31, 39] on button "menu" at bounding box center [25, 25] width 25 height 31
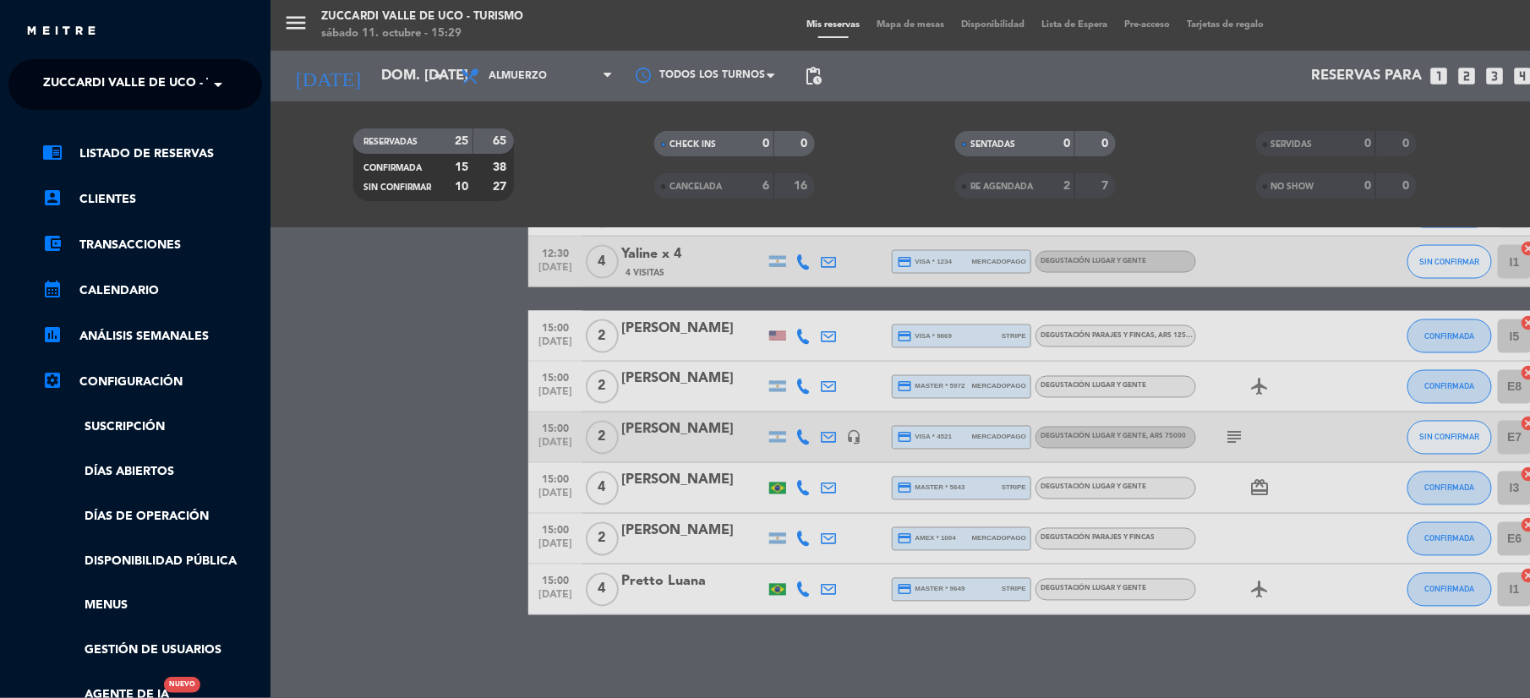
click at [96, 79] on span "Zuccardi Valle de Uco - Turismo" at bounding box center [151, 84] width 217 height 35
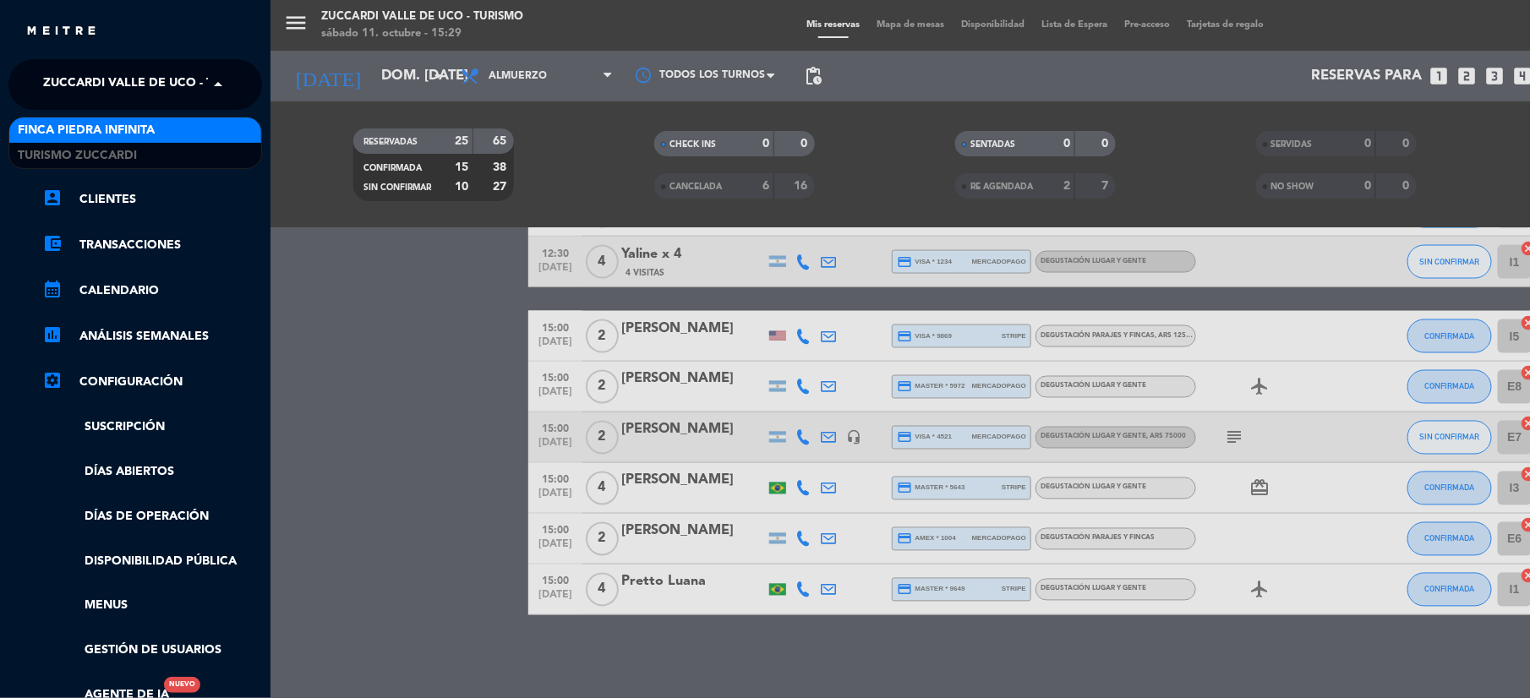
click at [82, 120] on div "Finca Piedra Infinita" at bounding box center [135, 129] width 252 height 25
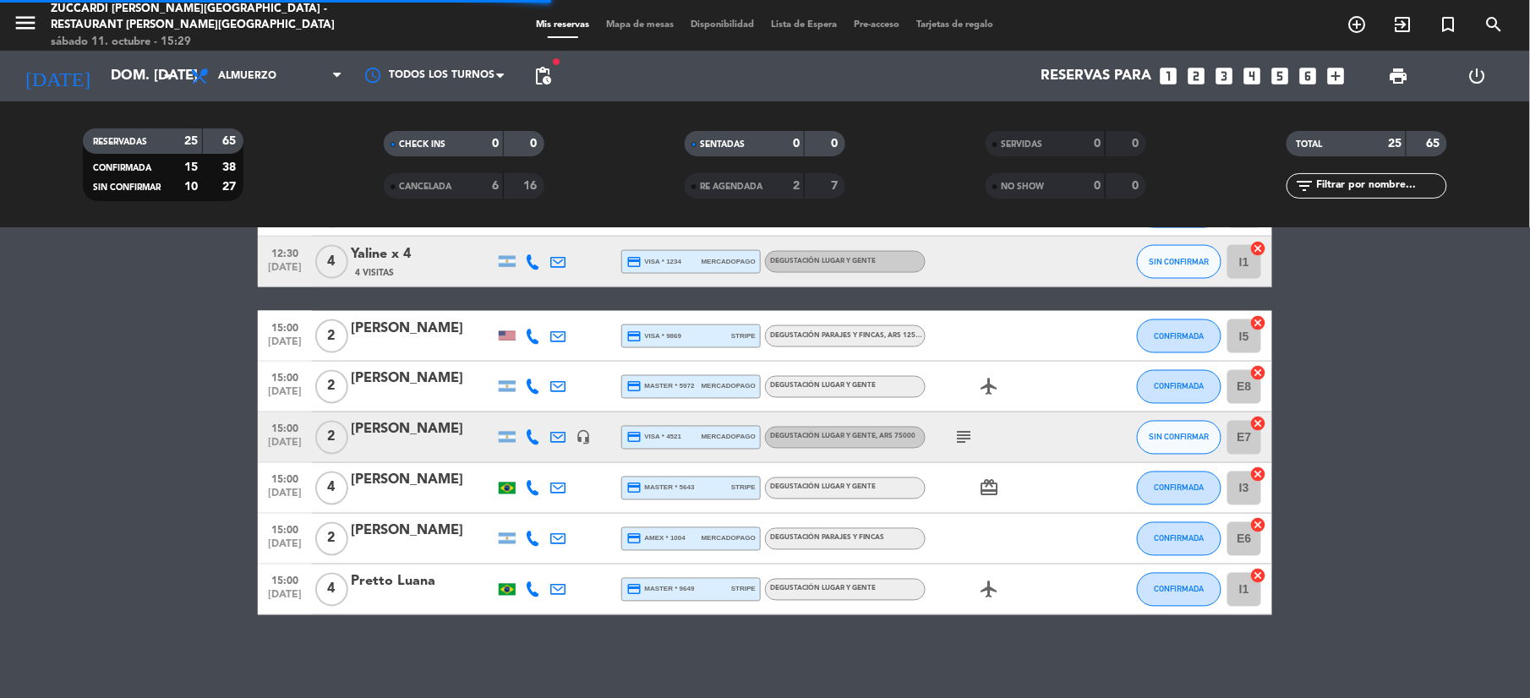
scroll to position [526, 0]
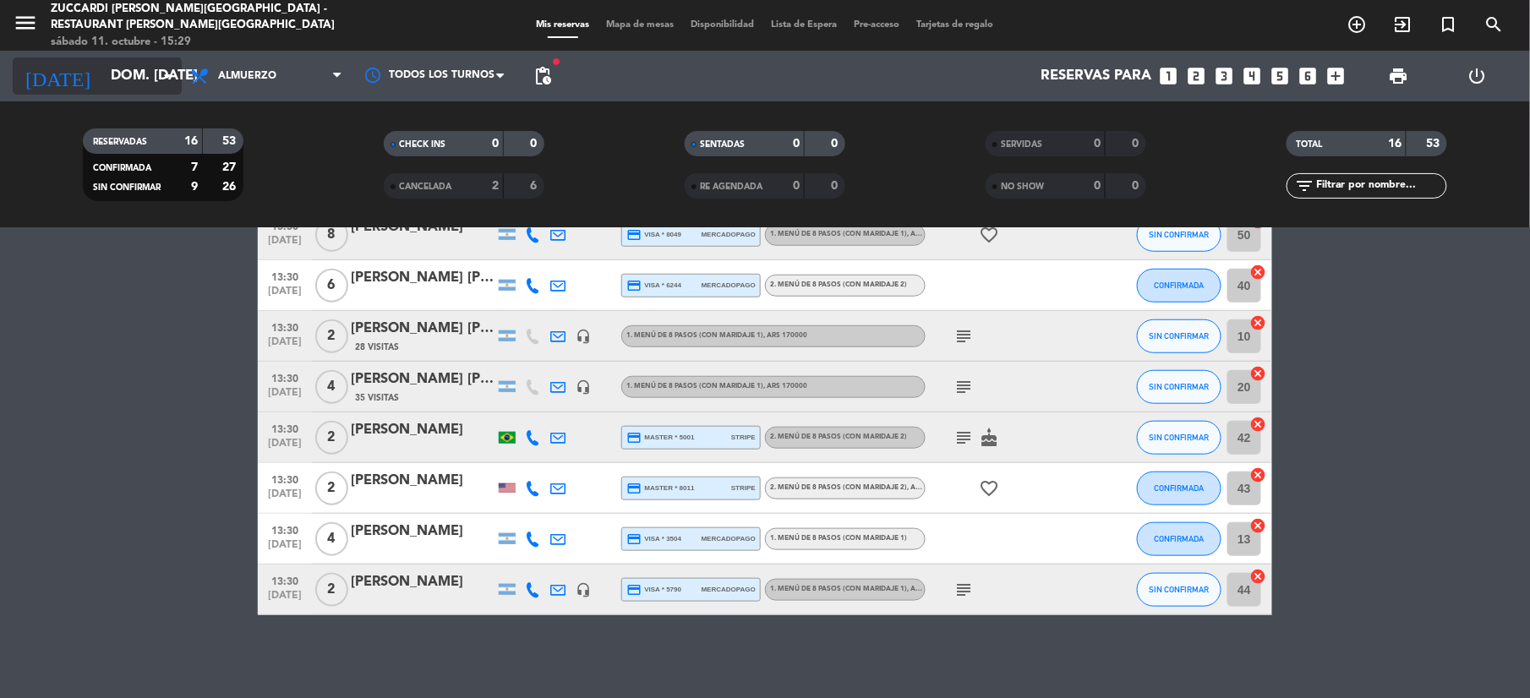
click at [123, 57] on div "[DATE] dom. [DATE] arrow_drop_down" at bounding box center [97, 75] width 169 height 37
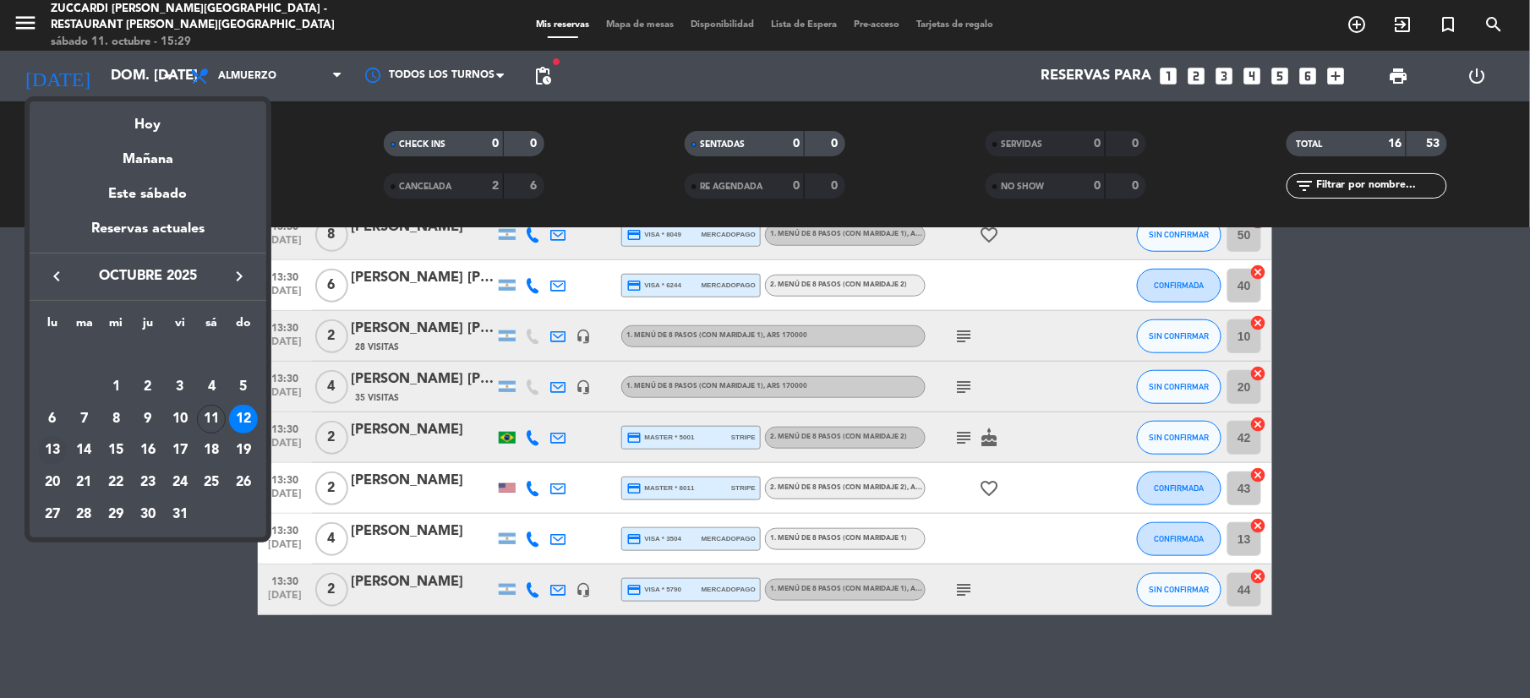
click at [52, 444] on div "13" at bounding box center [52, 450] width 29 height 29
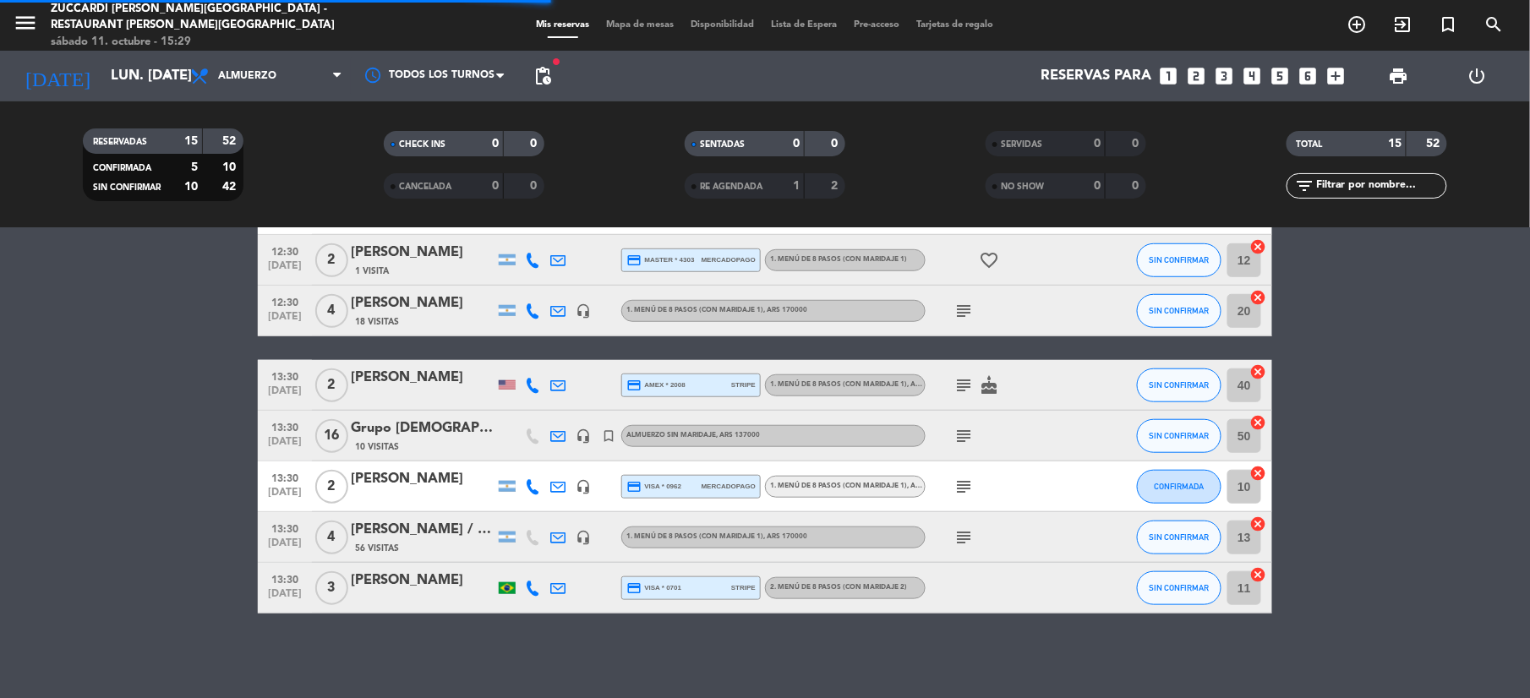
scroll to position [475, 0]
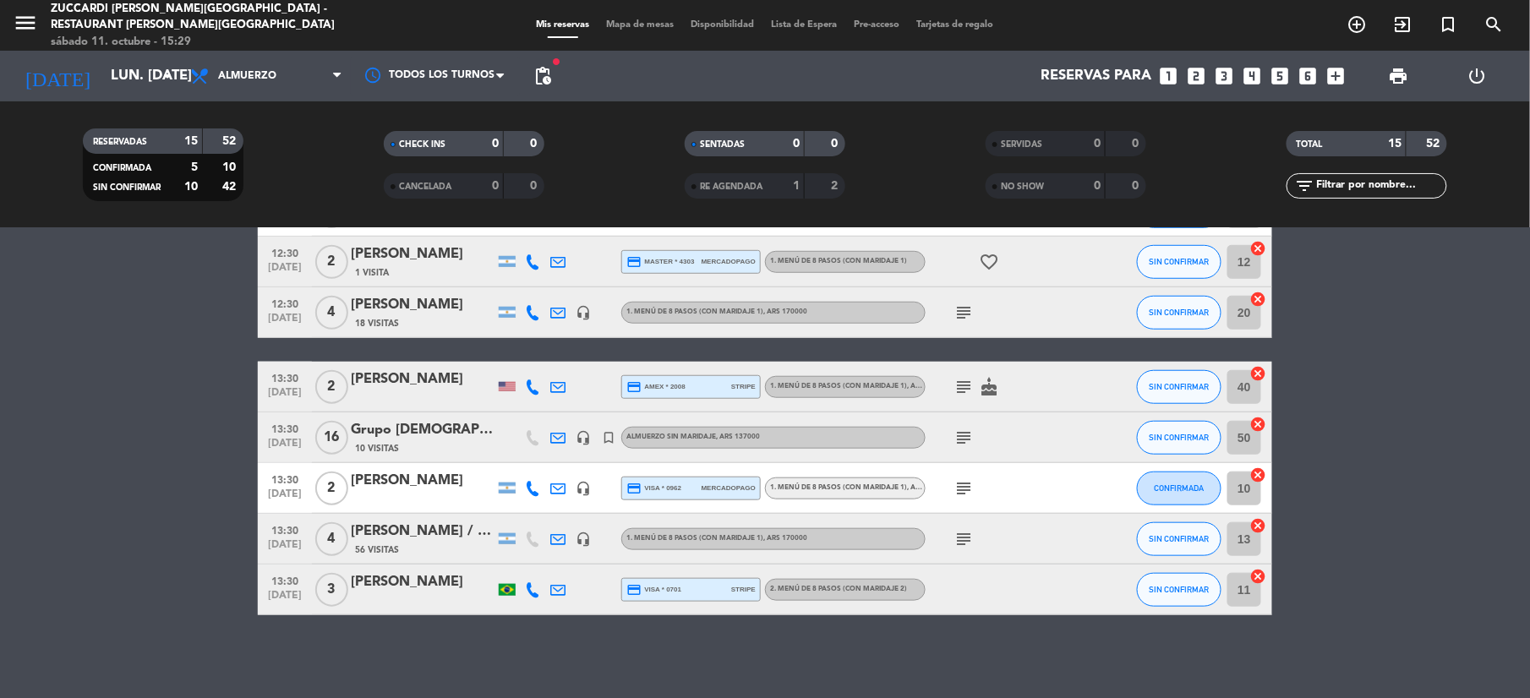
click at [532, 484] on icon at bounding box center [532, 488] width 15 height 15
click at [502, 455] on span "Copiar" at bounding box center [519, 459] width 35 height 18
click at [561, 534] on icon at bounding box center [557, 539] width 15 height 15
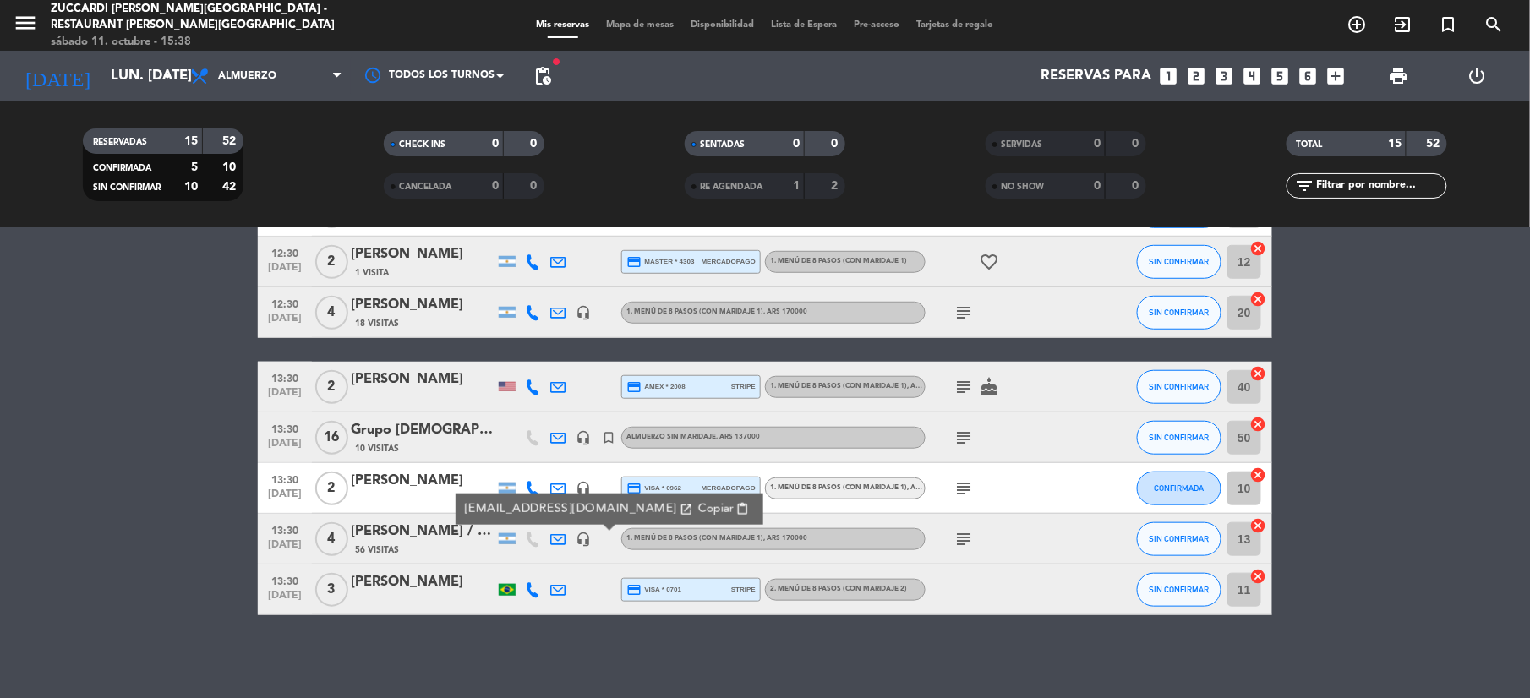
click at [541, 592] on div at bounding box center [532, 590] width 25 height 50
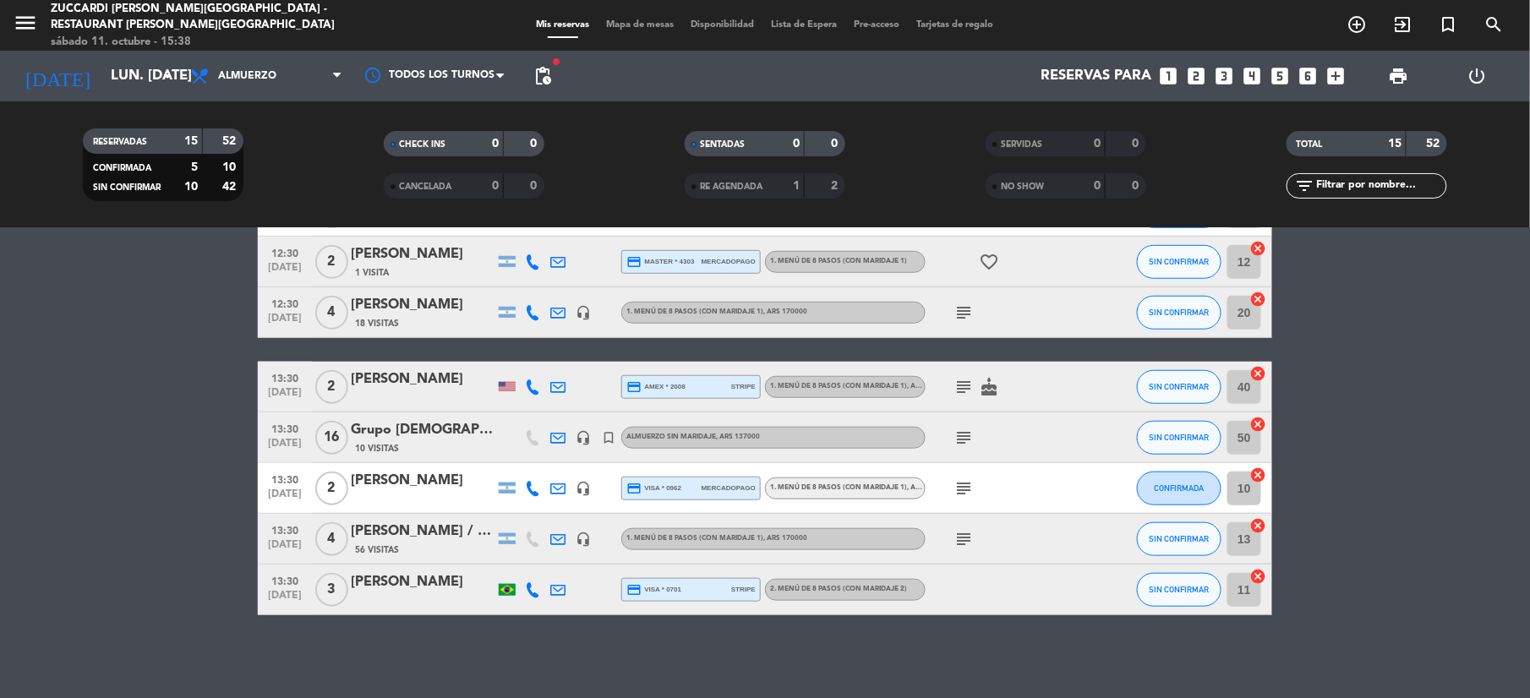
click at [535, 582] on icon at bounding box center [532, 589] width 15 height 15
click at [538, 558] on span "content_paste" at bounding box center [544, 560] width 13 height 13
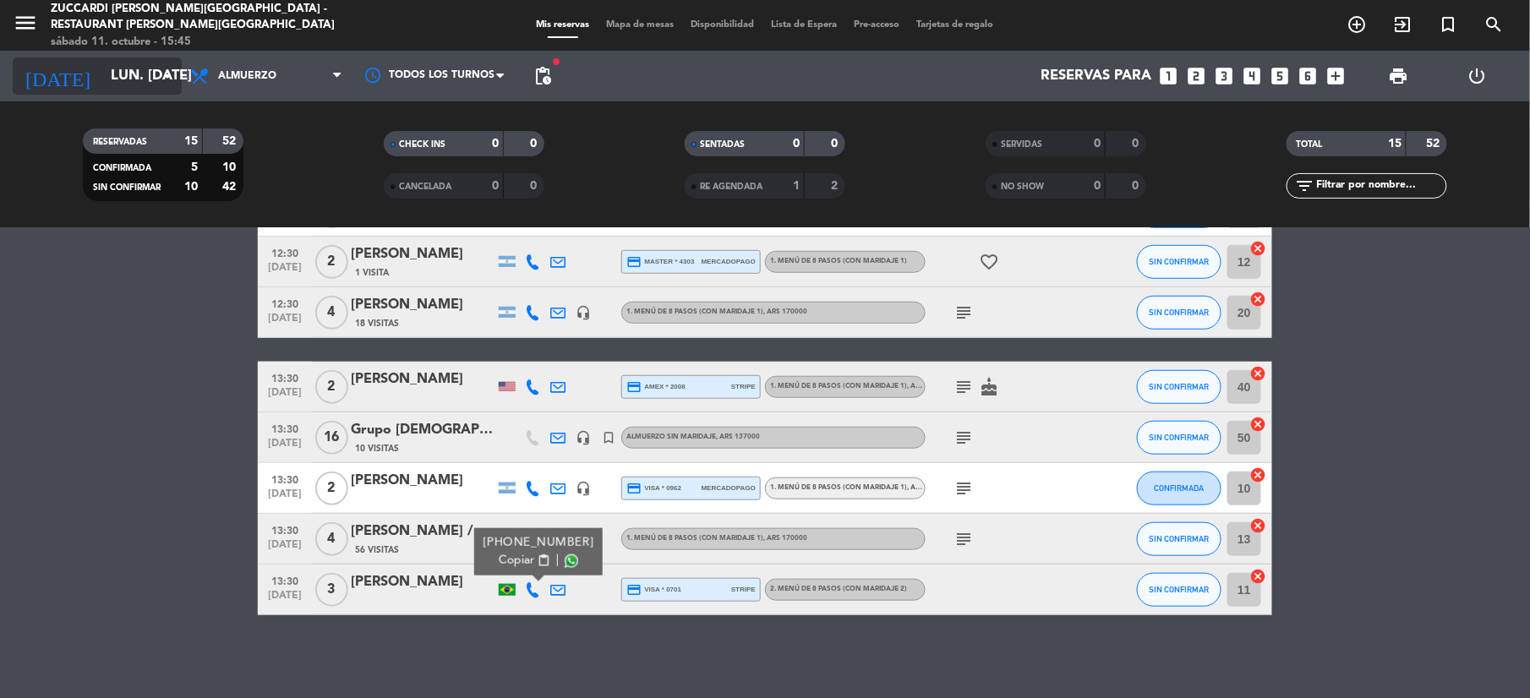
click at [102, 81] on input "lun. [DATE]" at bounding box center [193, 76] width 182 height 33
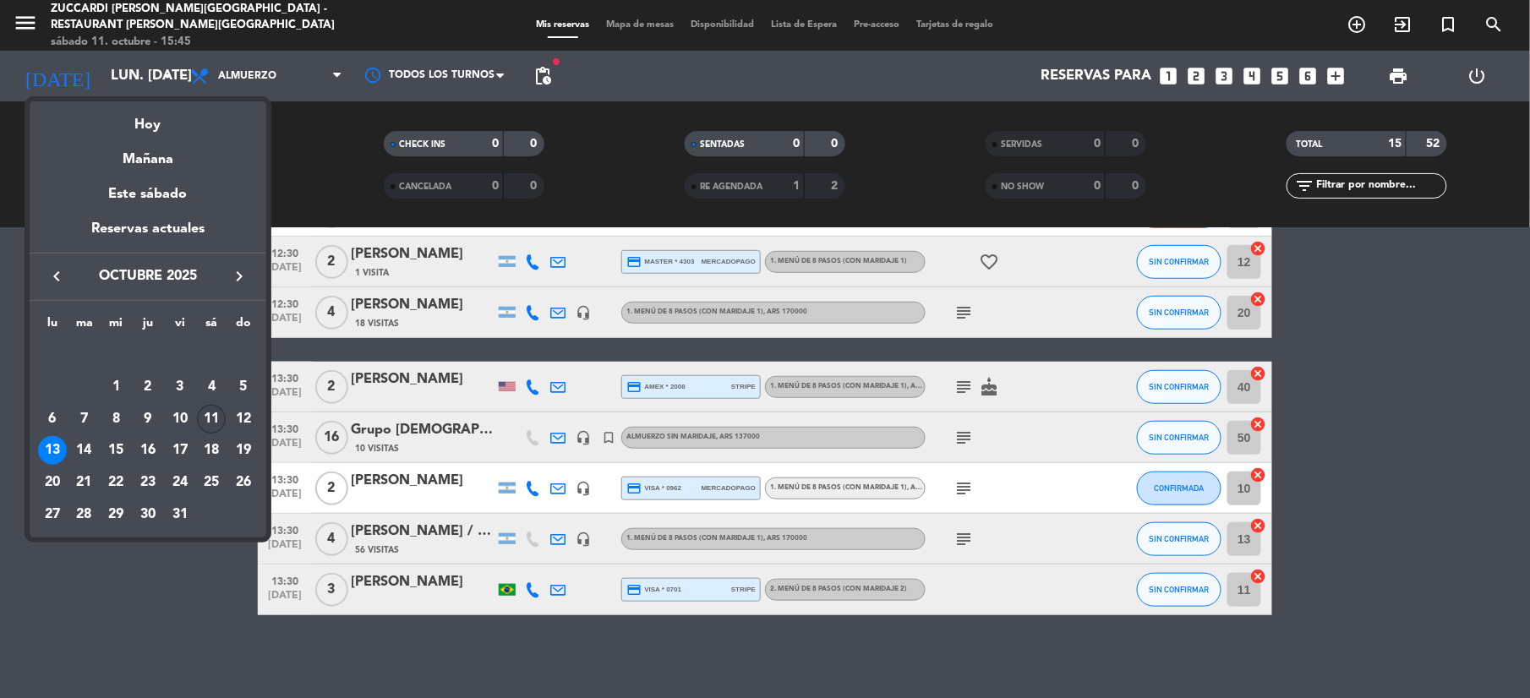
click at [216, 420] on div "11" at bounding box center [211, 419] width 29 height 29
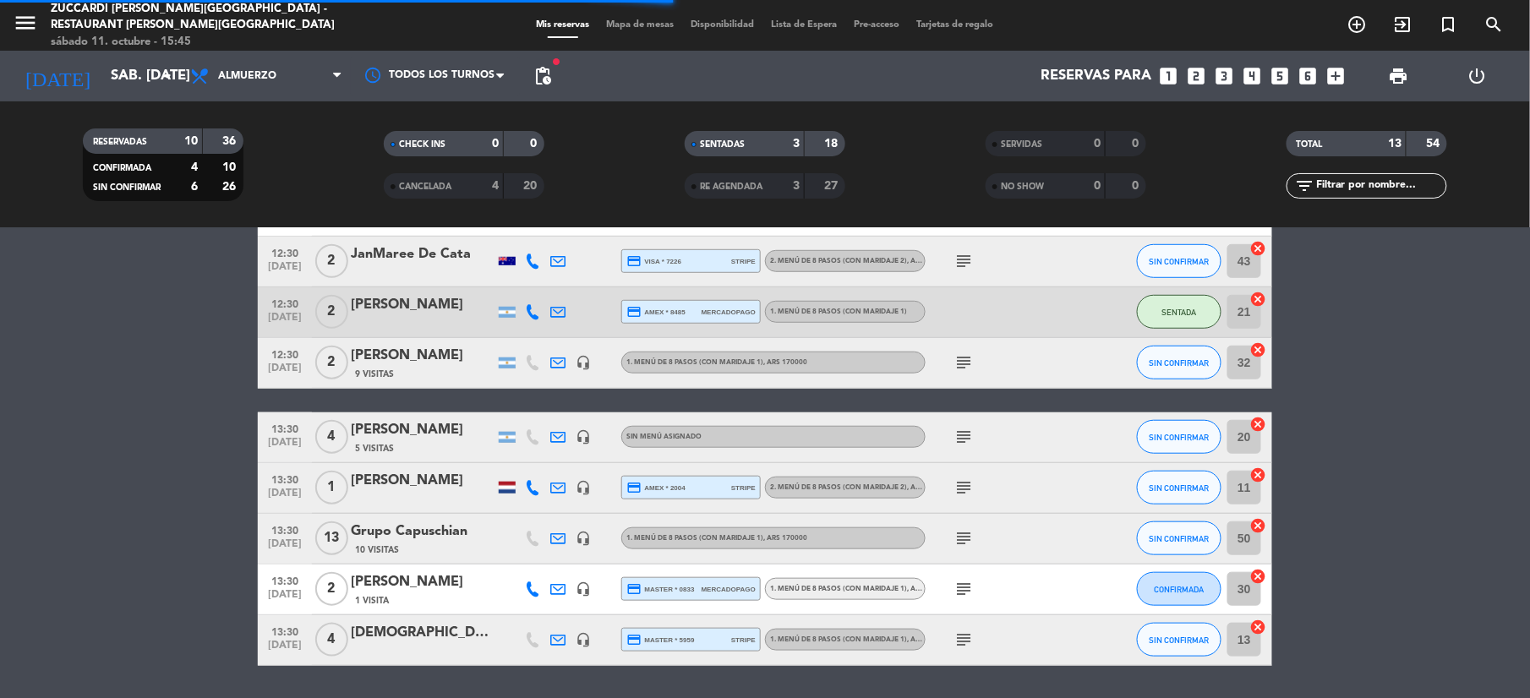
scroll to position [526, 0]
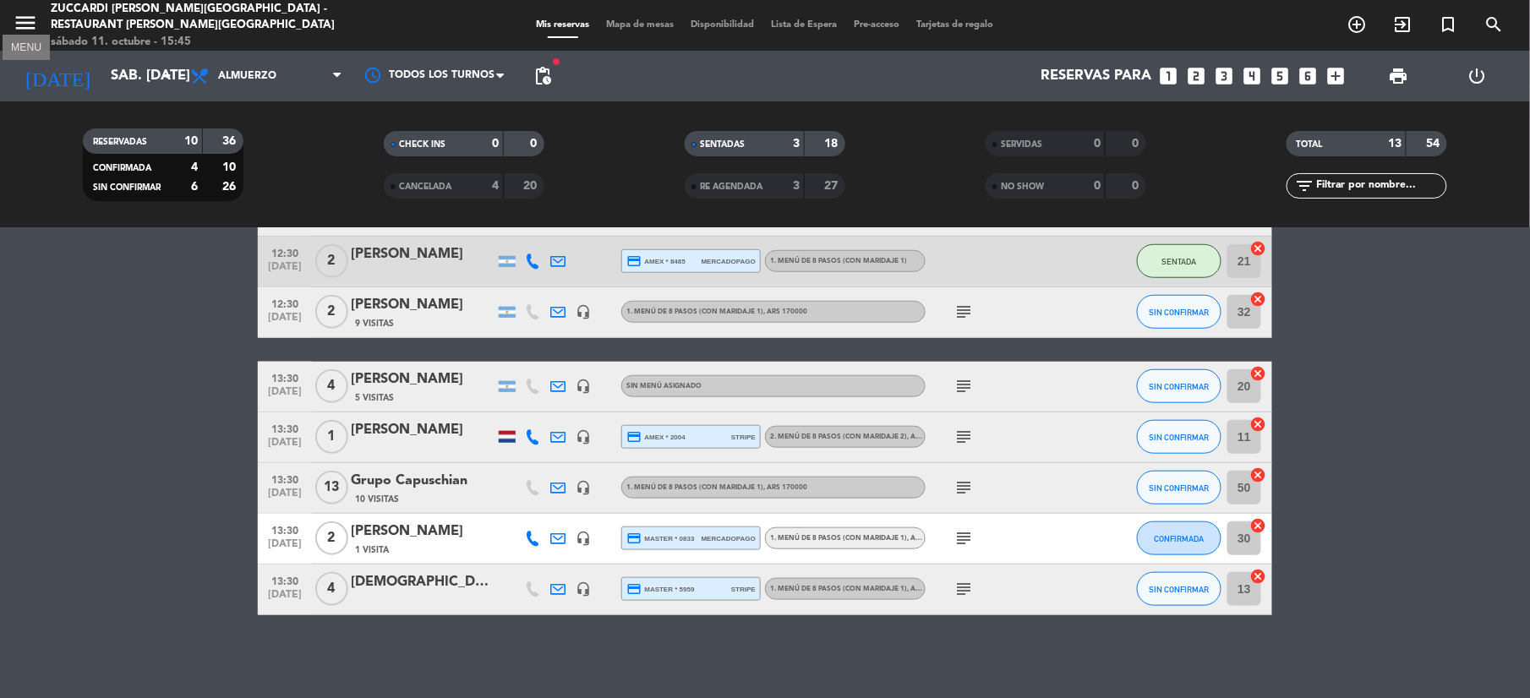
click at [25, 20] on icon "menu" at bounding box center [25, 22] width 25 height 25
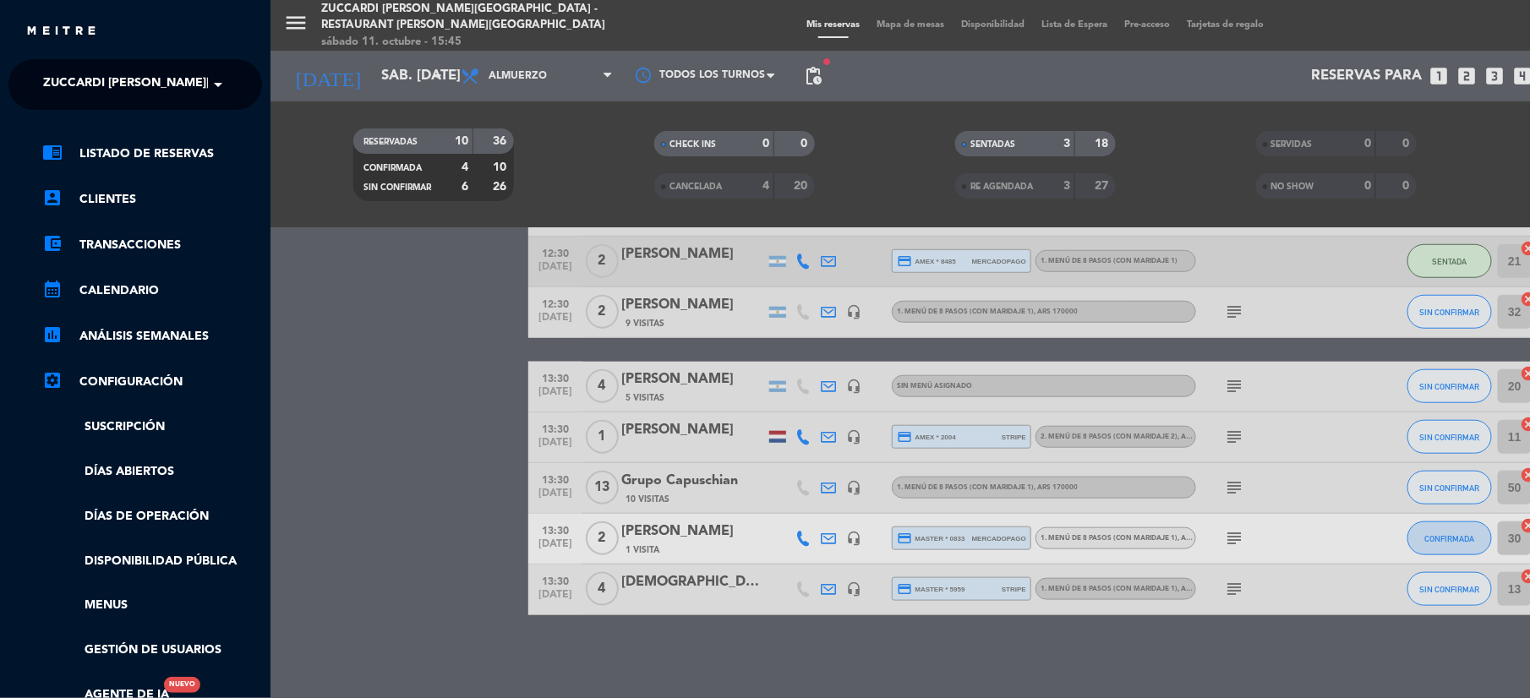
click at [120, 98] on span "Zuccardi [PERSON_NAME][GEOGRAPHIC_DATA] - Restaurant [PERSON_NAME][GEOGRAPHIC_D…" at bounding box center [344, 84] width 602 height 35
click at [122, 162] on span "Turismo Zuccardi" at bounding box center [77, 155] width 119 height 19
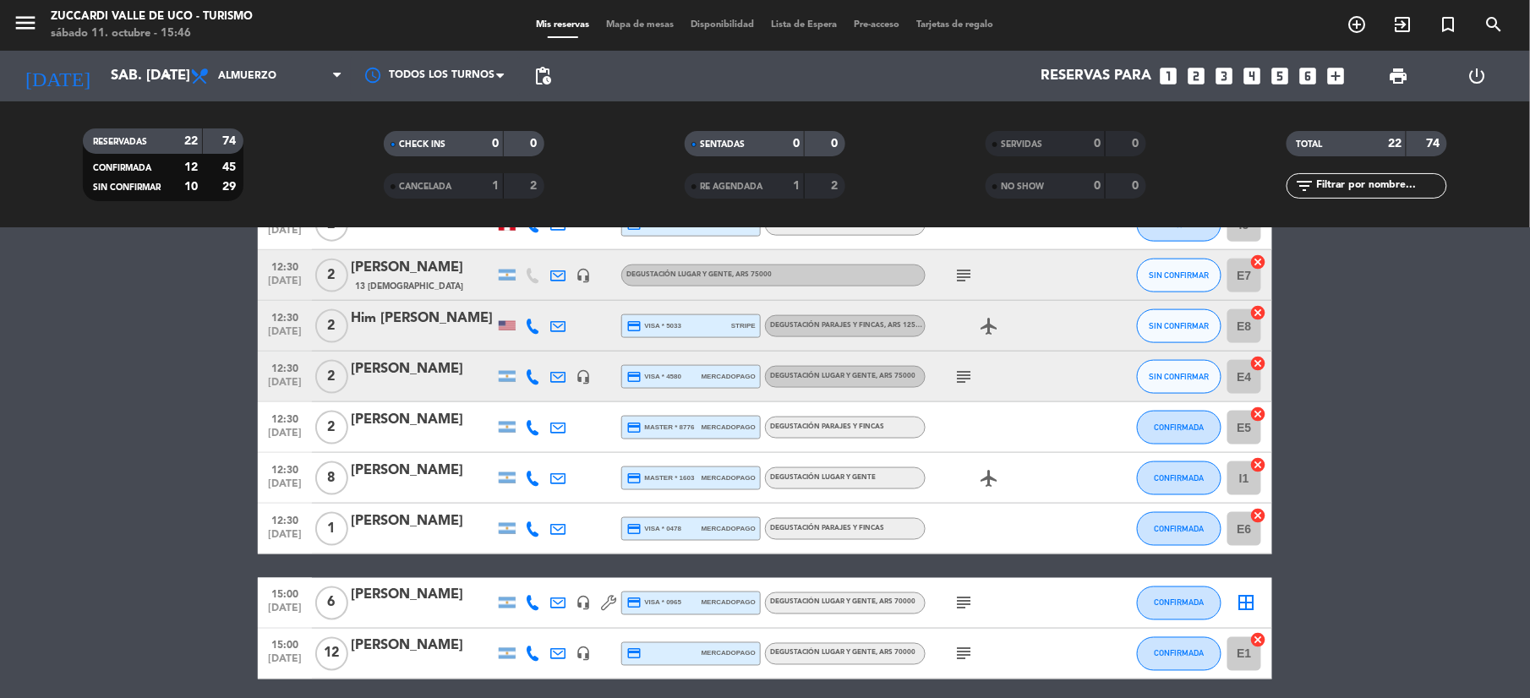
scroll to position [877, 0]
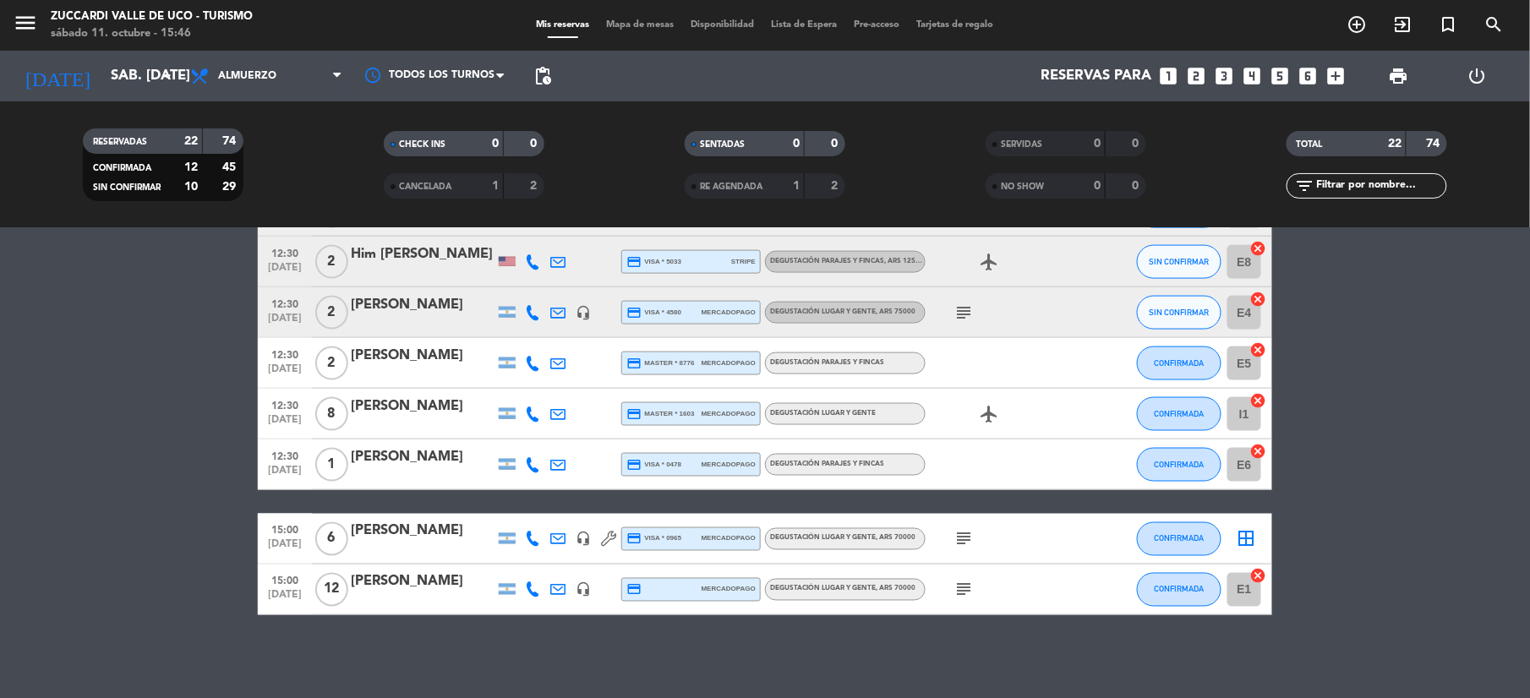
click at [961, 541] on icon "subject" at bounding box center [963, 539] width 20 height 20
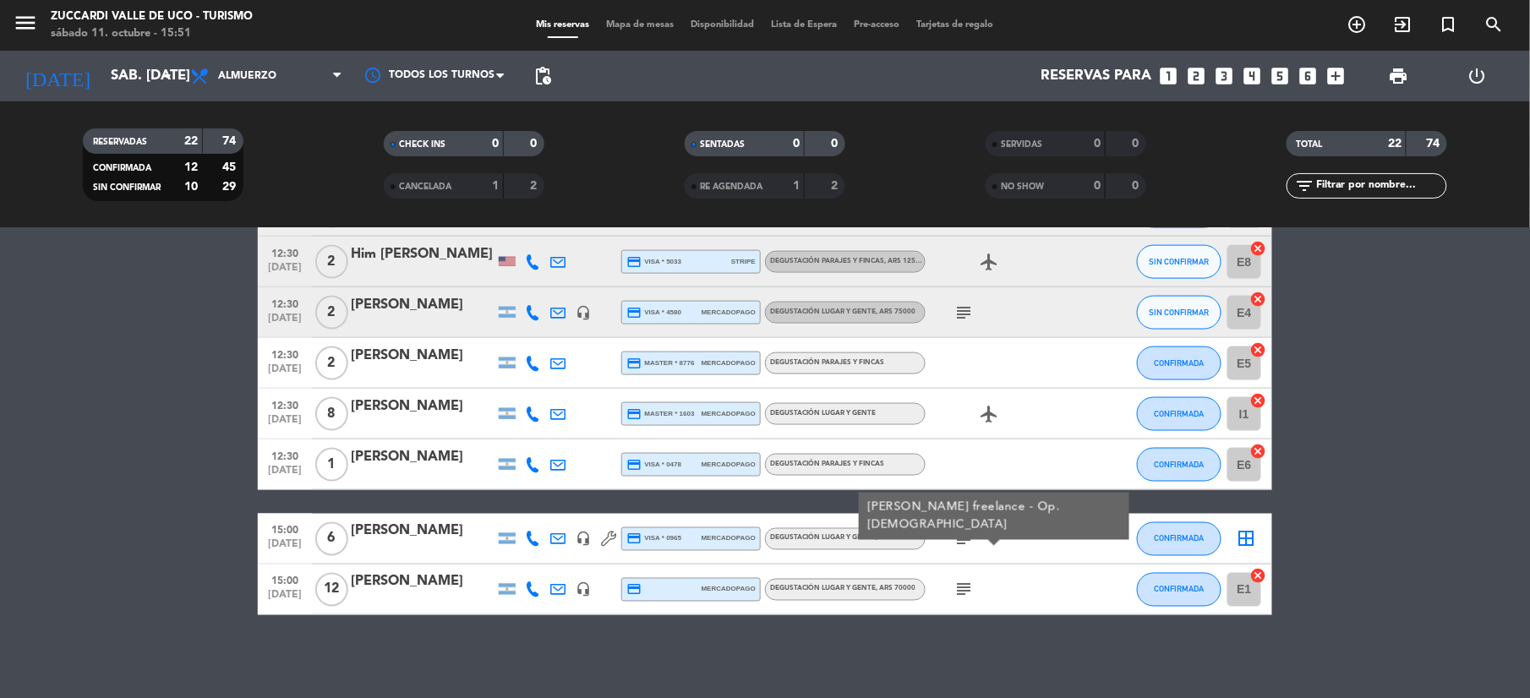
click at [555, 542] on icon at bounding box center [557, 539] width 15 height 15
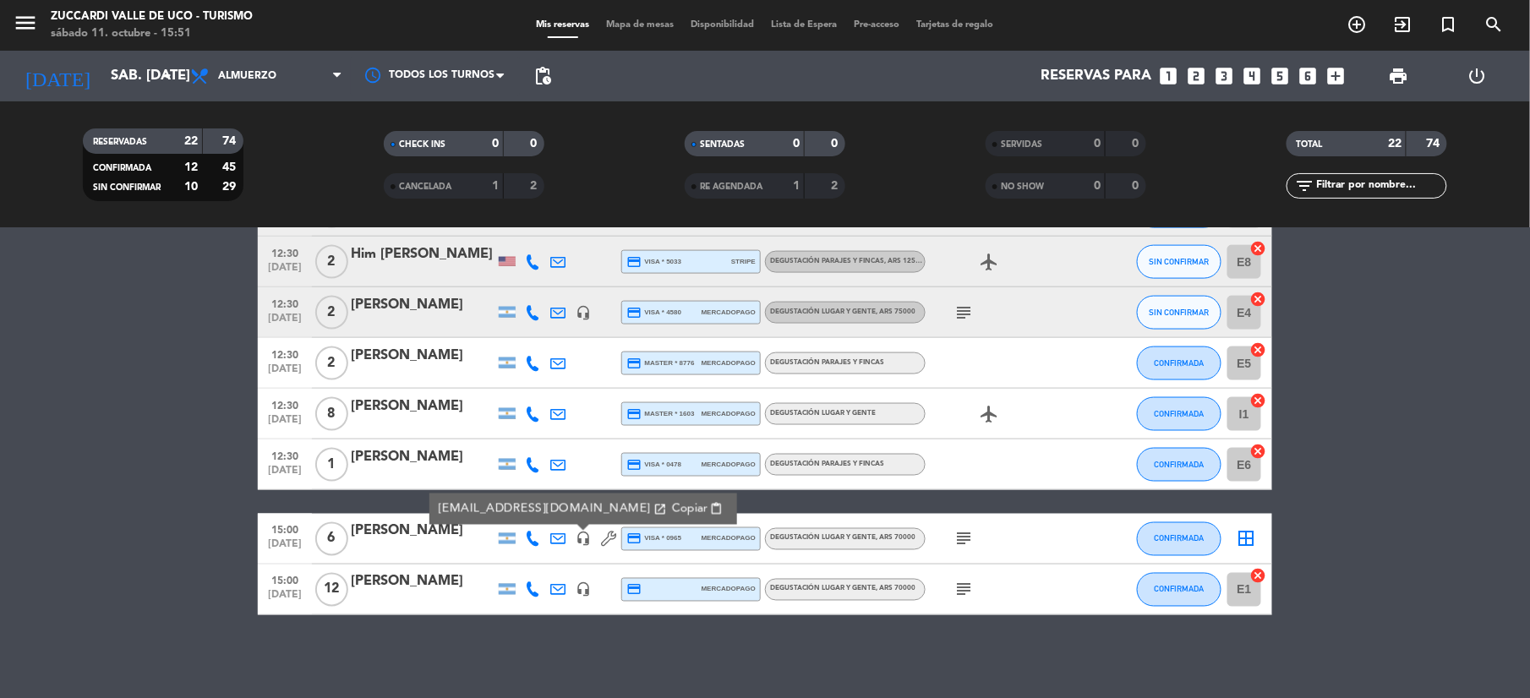
drag, startPoint x: 633, startPoint y: 516, endPoint x: 622, endPoint y: 516, distance: 11.0
click at [672, 516] on span "Copiar" at bounding box center [689, 509] width 35 height 18
click at [102, 72] on input "sáb. [DATE]" at bounding box center [193, 76] width 182 height 33
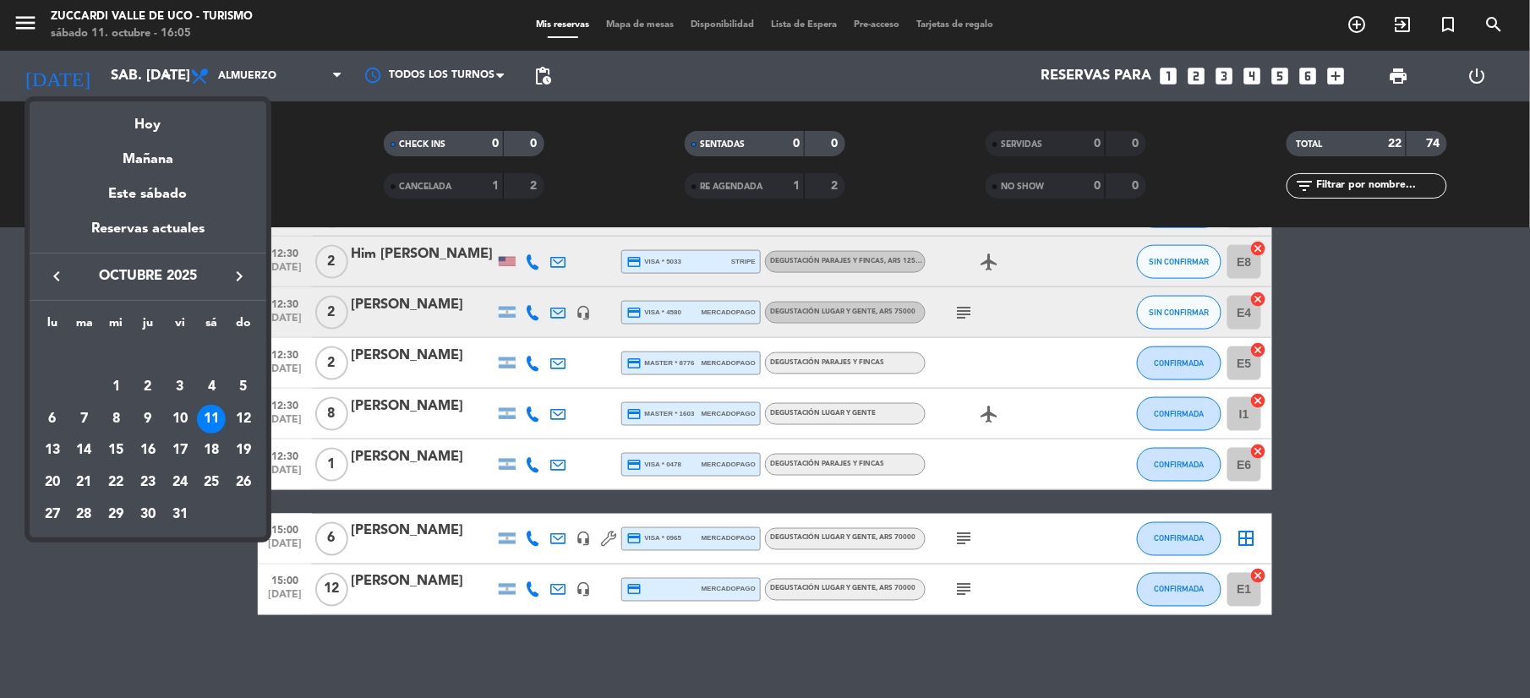
click at [163, 137] on div "Mañana" at bounding box center [148, 153] width 237 height 35
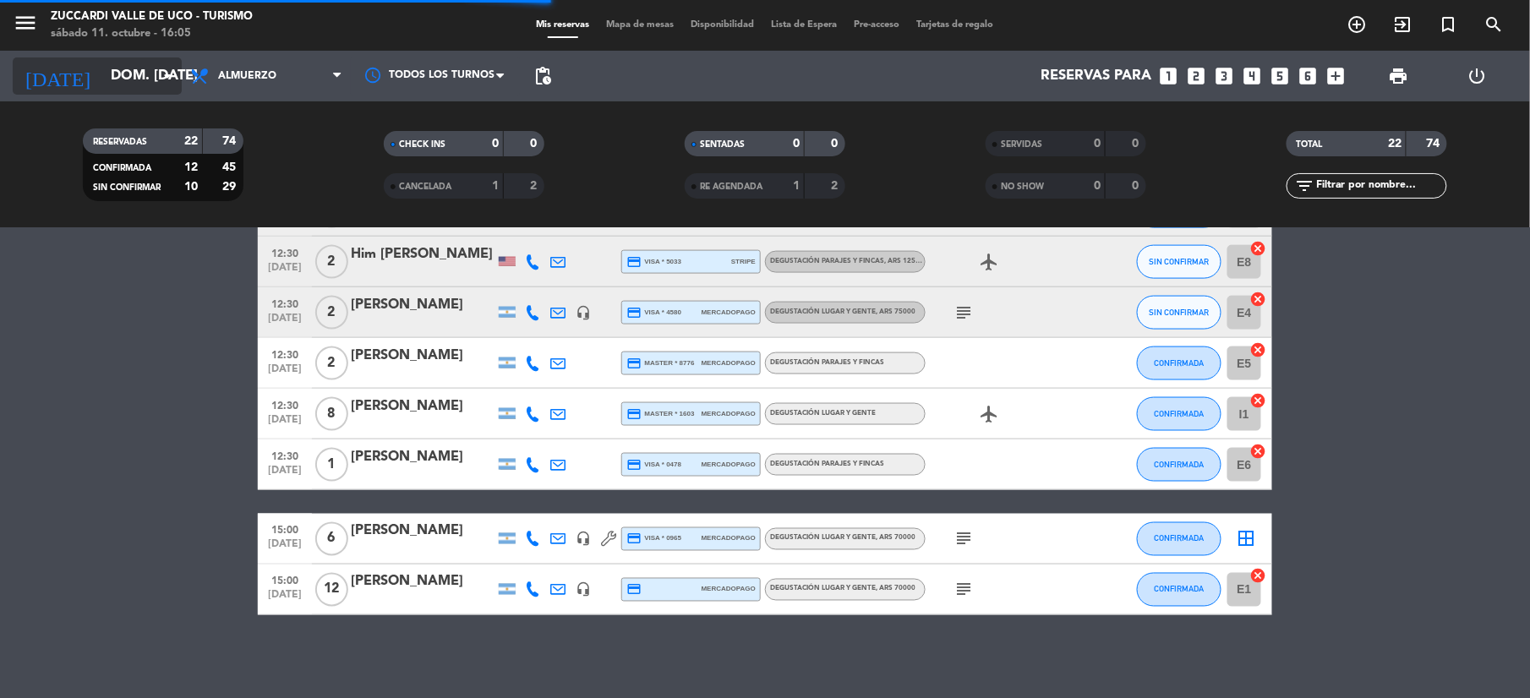
click at [130, 82] on input "dom. [DATE]" at bounding box center [193, 76] width 182 height 33
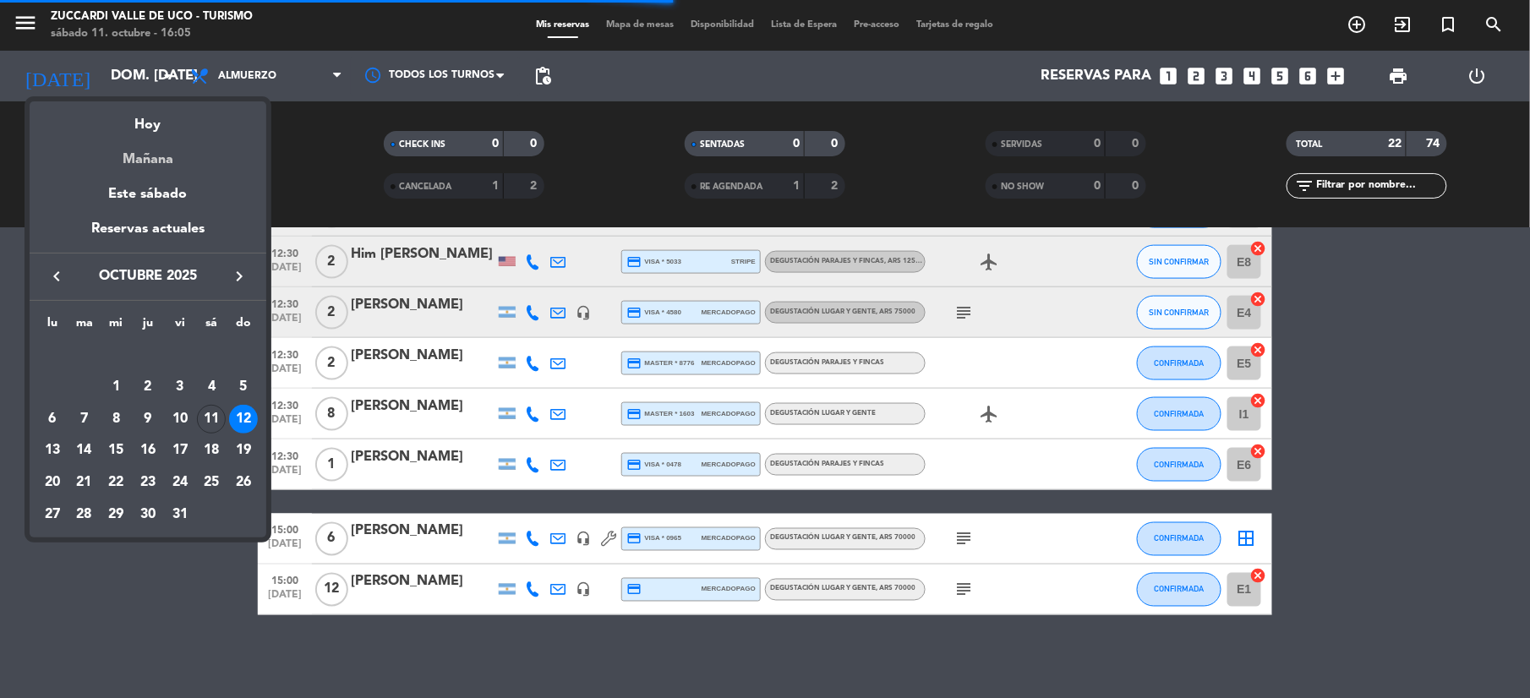
click at [156, 167] on div "Mañana" at bounding box center [148, 153] width 237 height 35
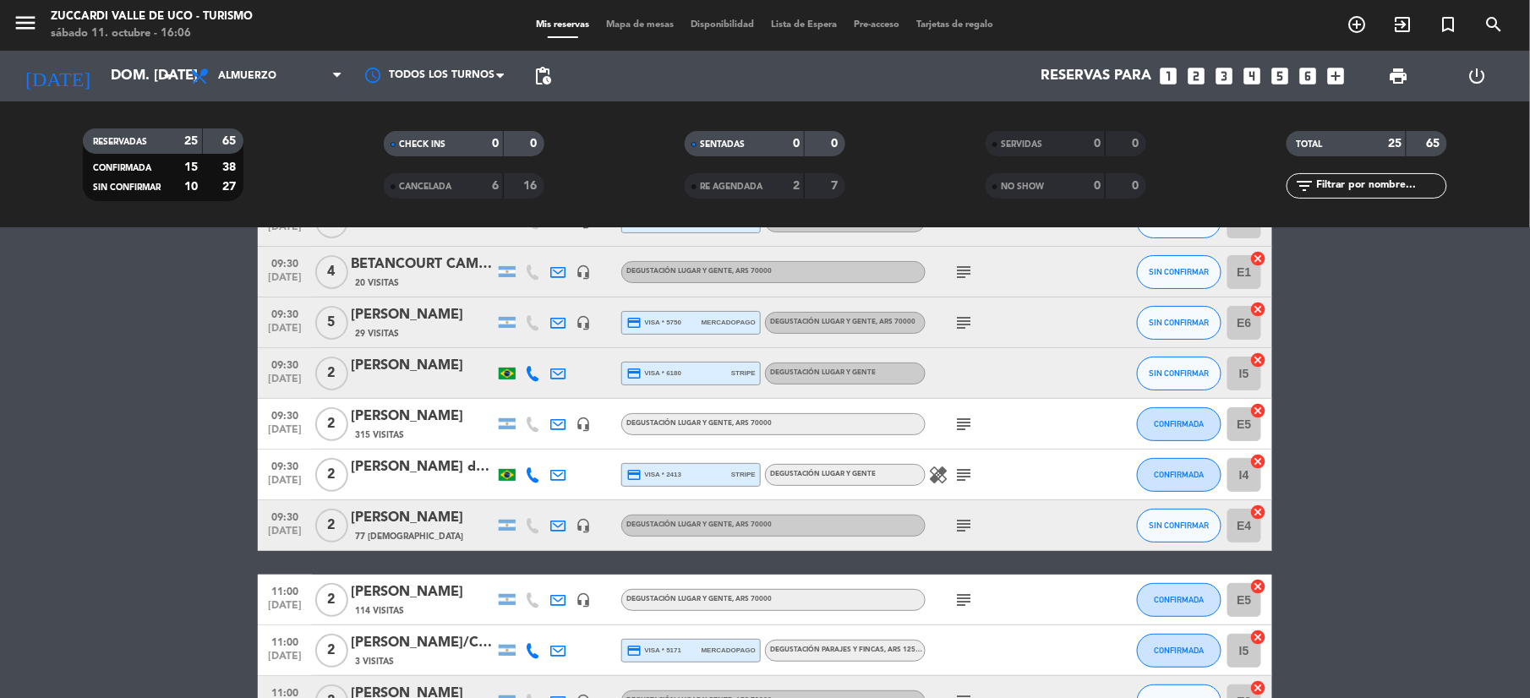
scroll to position [0, 0]
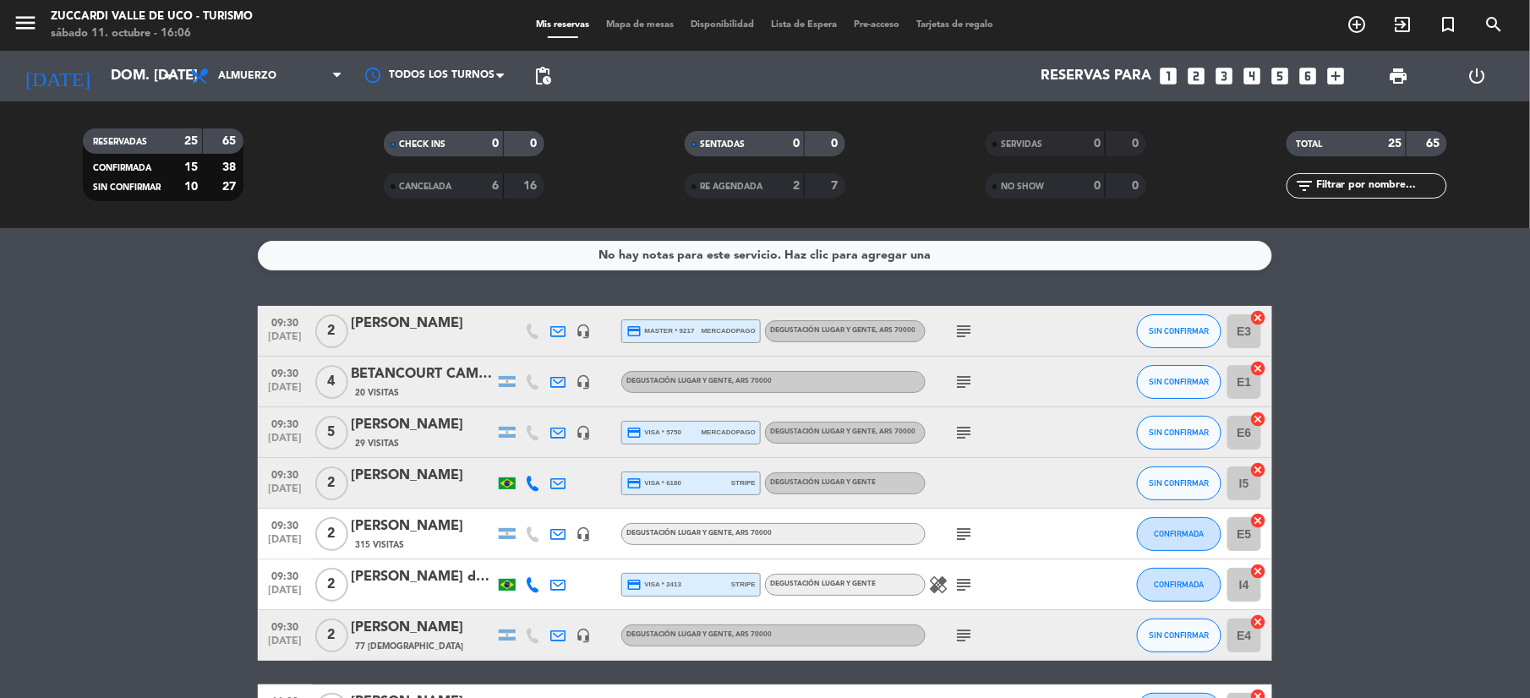
click at [472, 187] on div "6" at bounding box center [483, 186] width 34 height 19
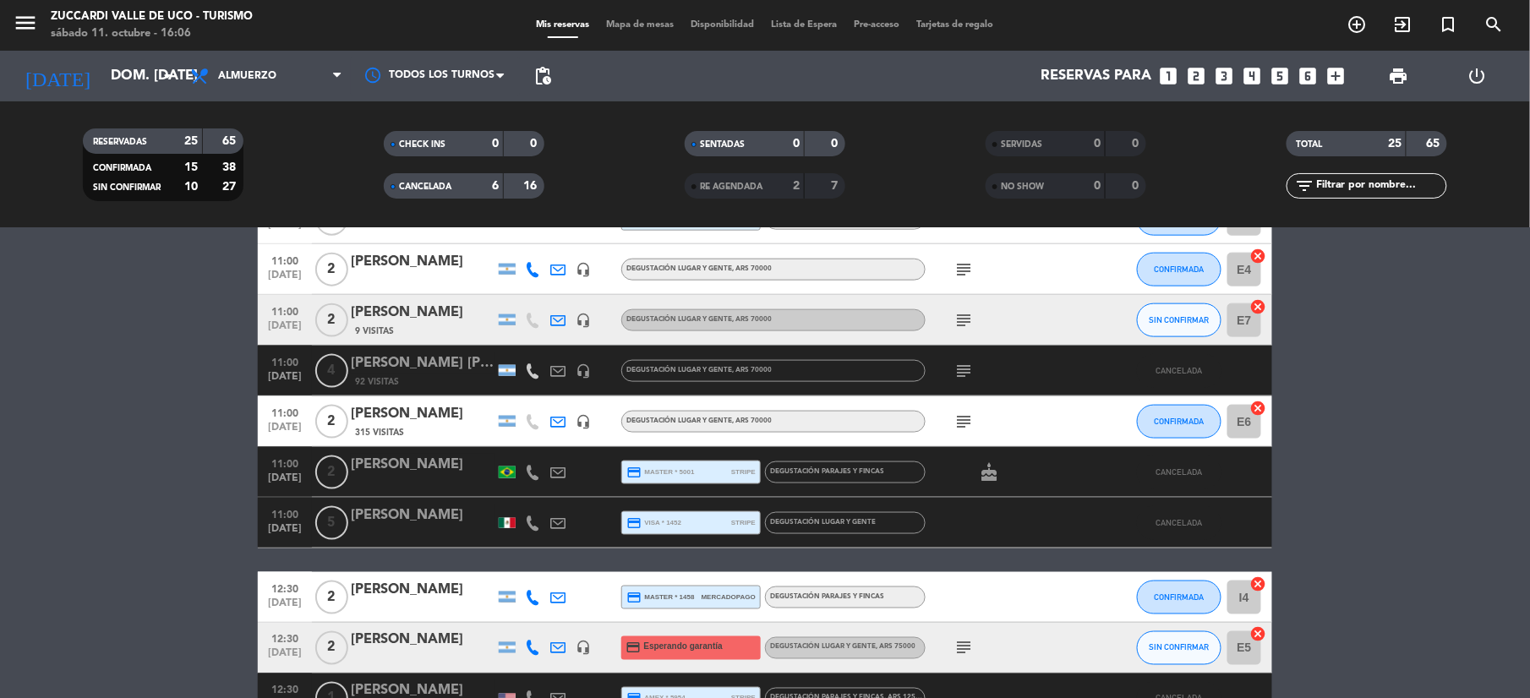
scroll to position [789, 0]
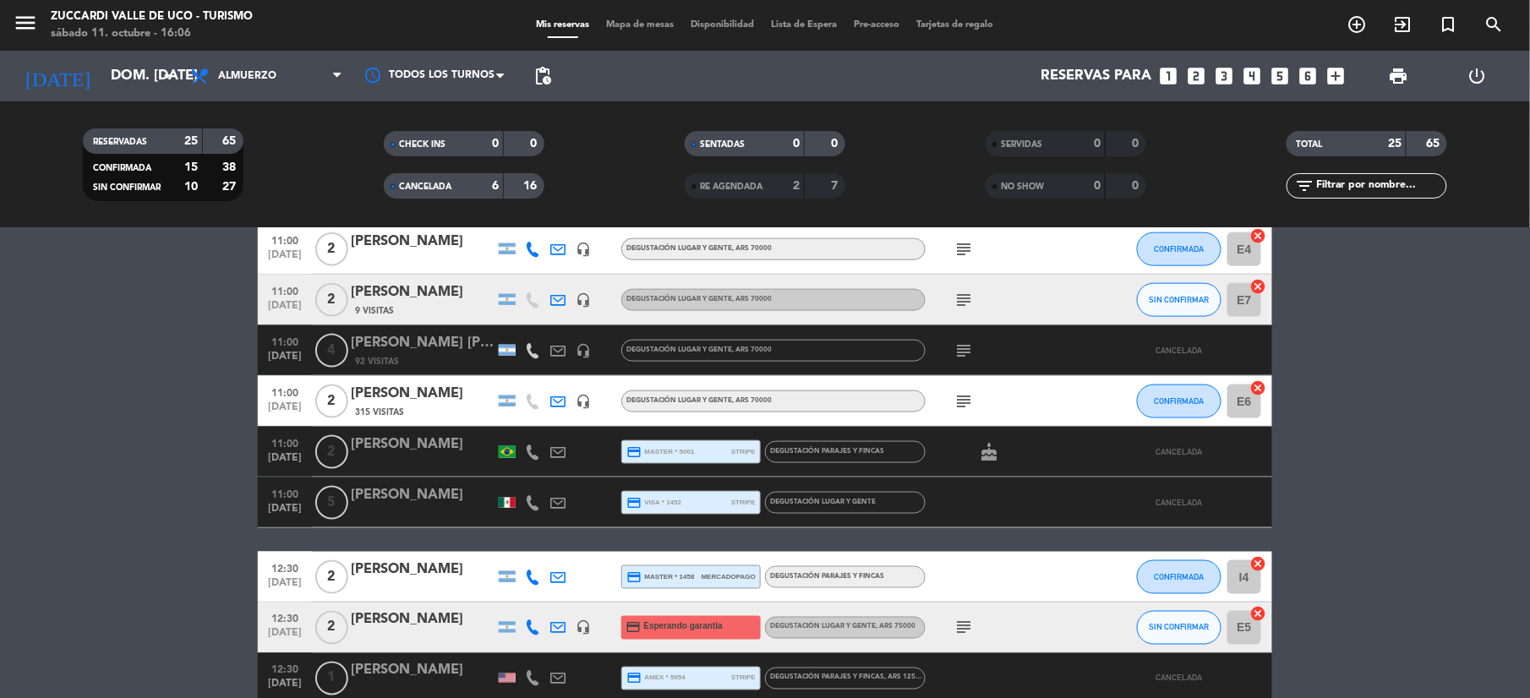
click at [466, 186] on div "6" at bounding box center [483, 186] width 34 height 19
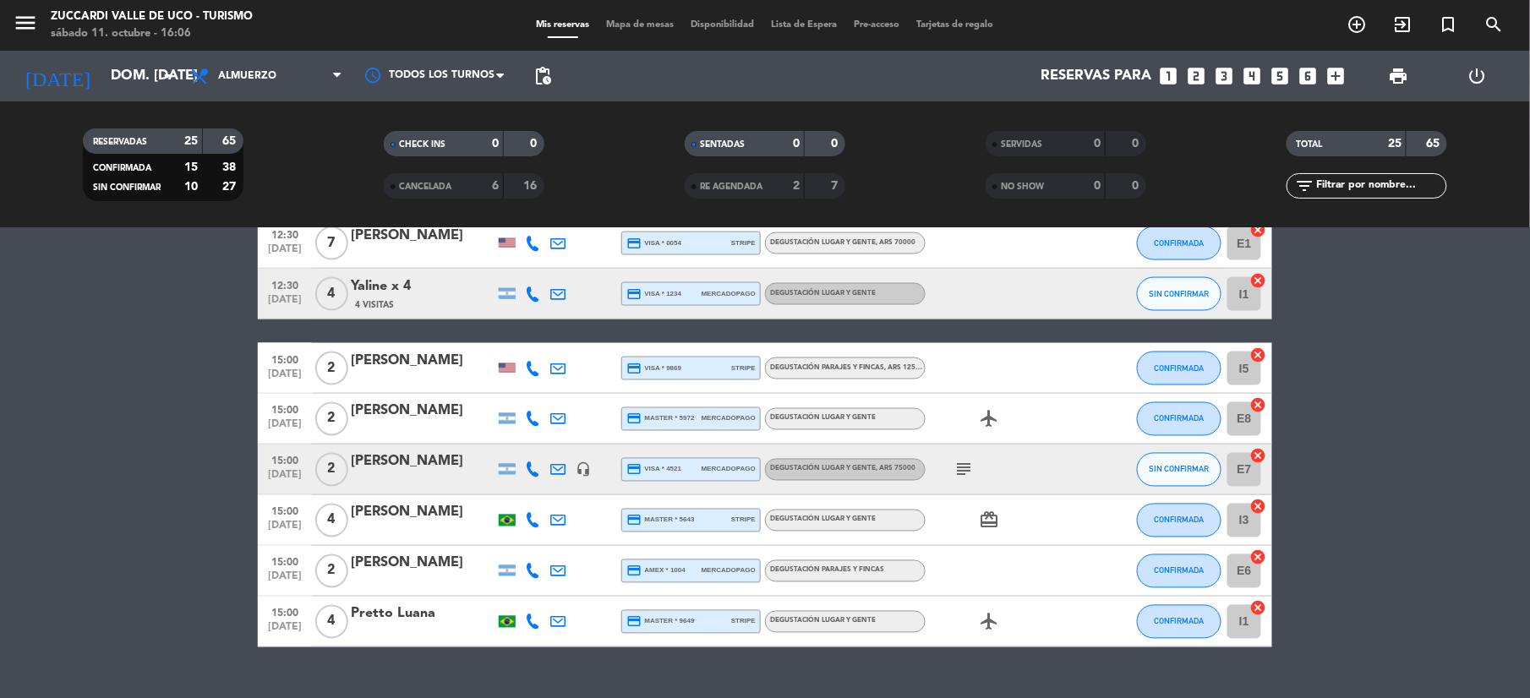
scroll to position [1029, 0]
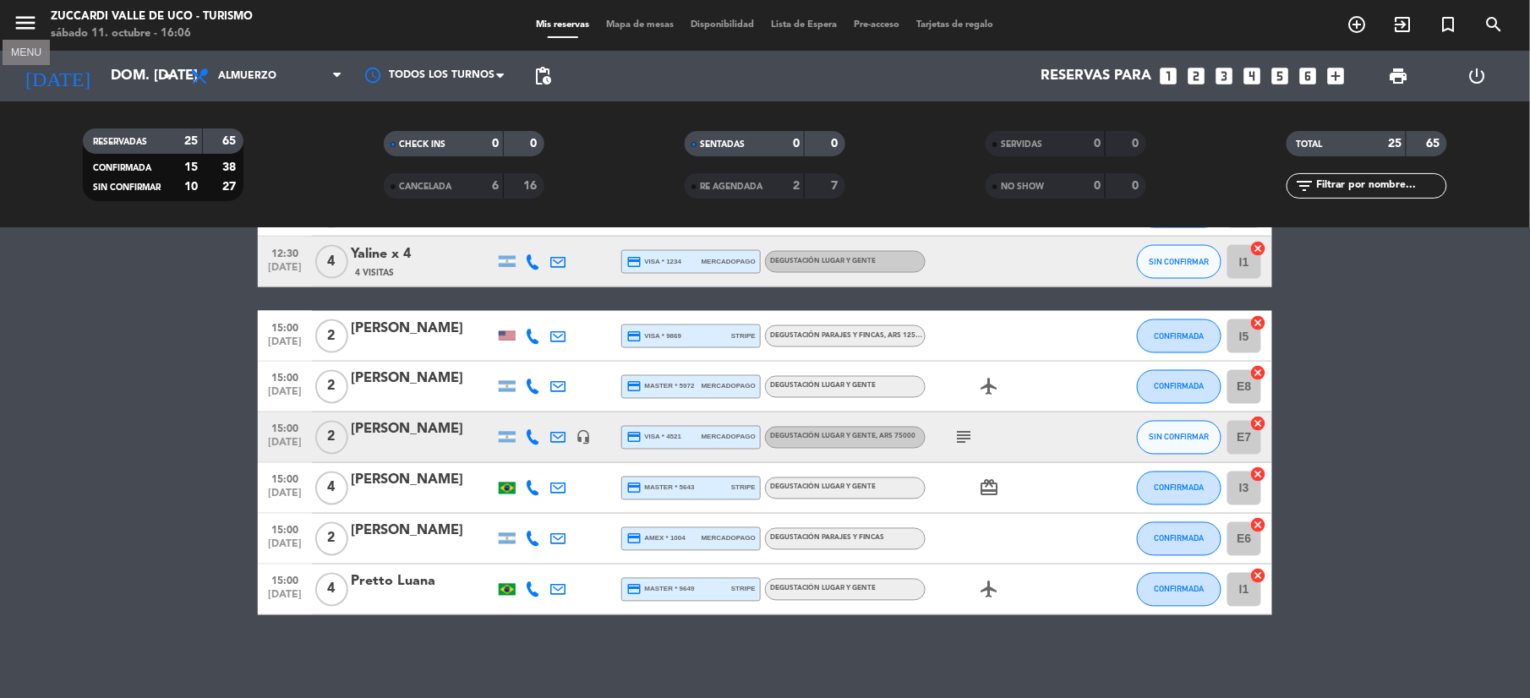
click at [24, 17] on icon "menu" at bounding box center [25, 22] width 25 height 25
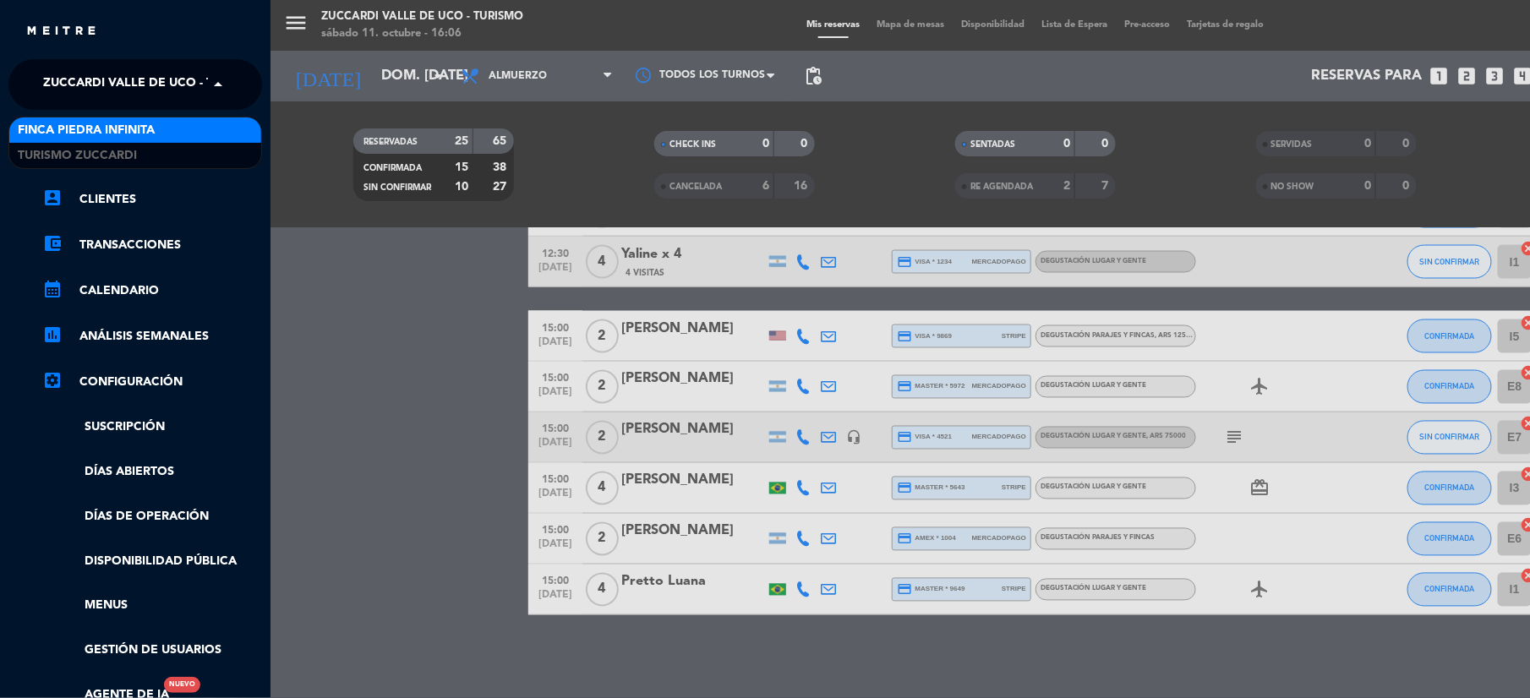
click at [90, 89] on span "Zuccardi Valle de Uco - Turismo" at bounding box center [151, 84] width 217 height 35
click at [100, 129] on span "Finca Piedra Infinita" at bounding box center [86, 130] width 137 height 19
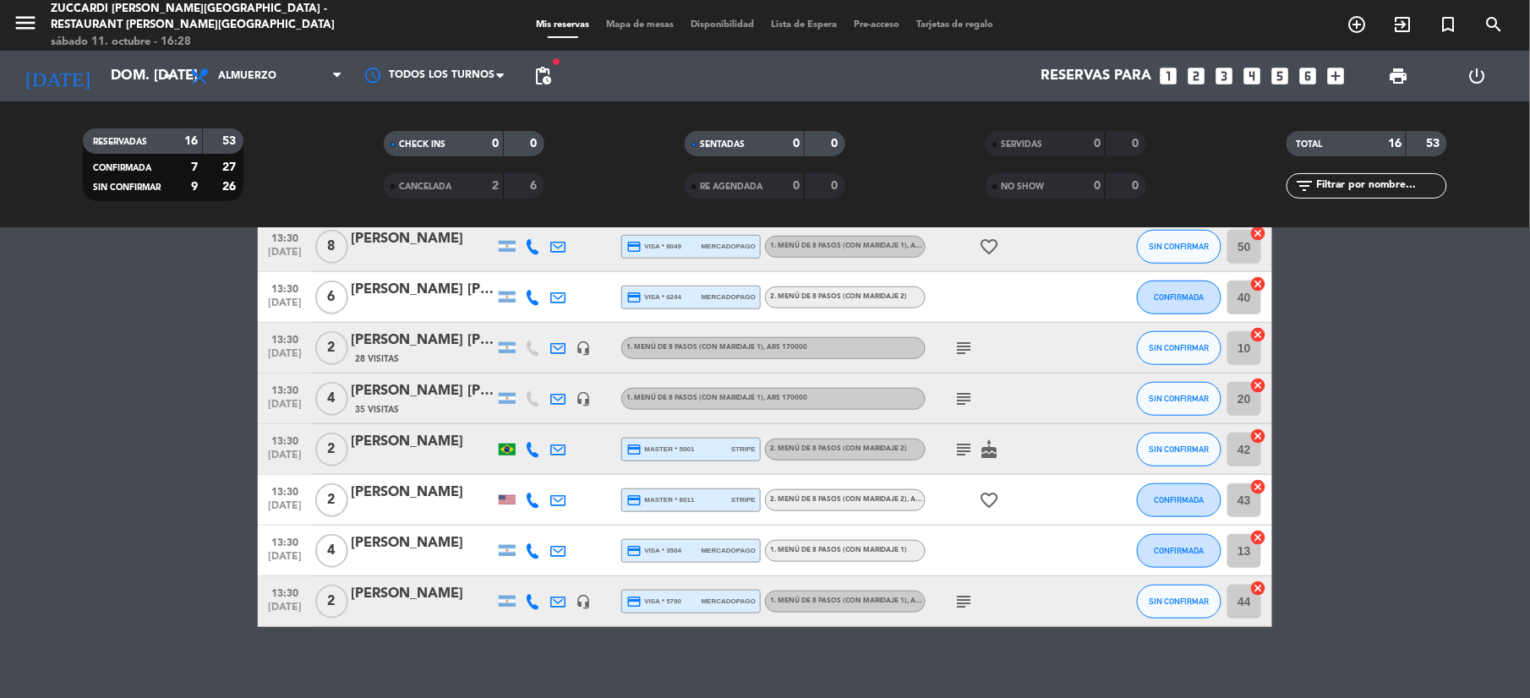
scroll to position [526, 0]
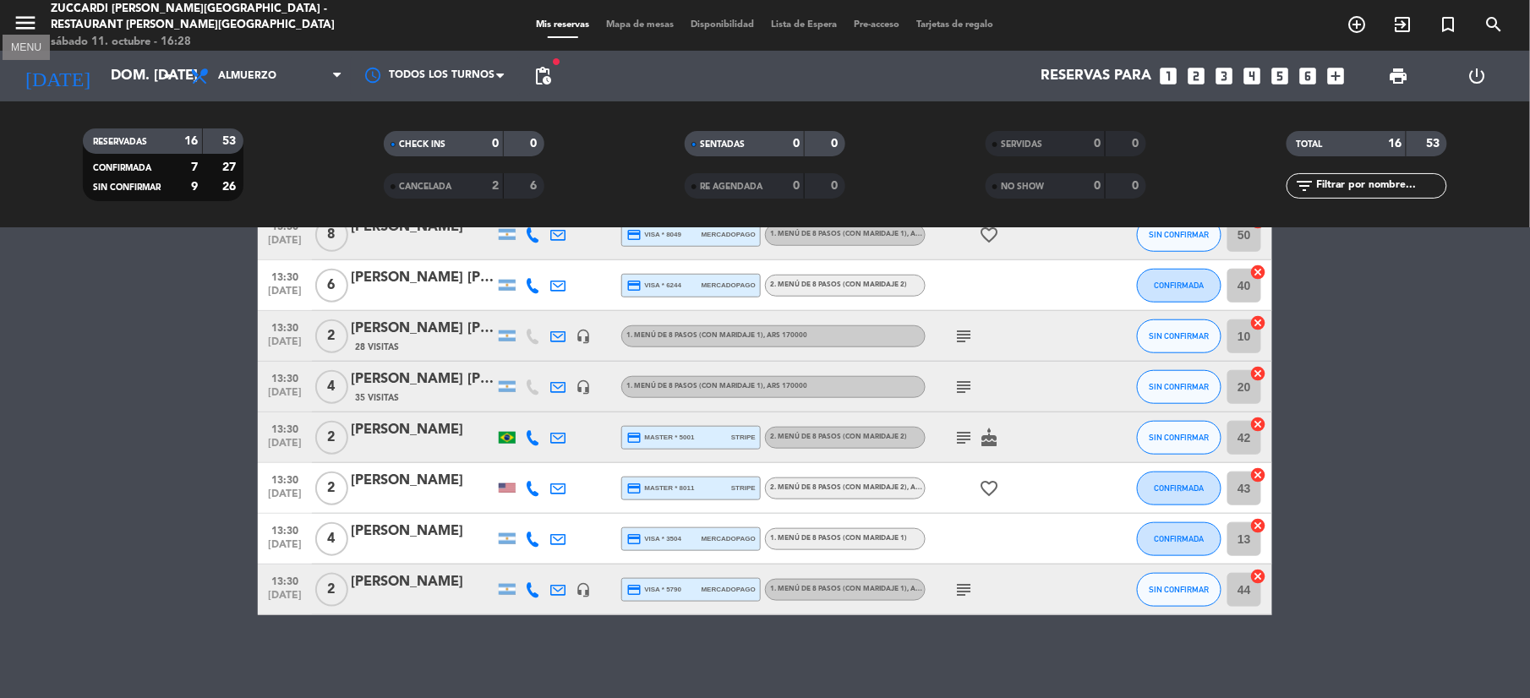
click at [22, 28] on icon "menu" at bounding box center [25, 22] width 25 height 25
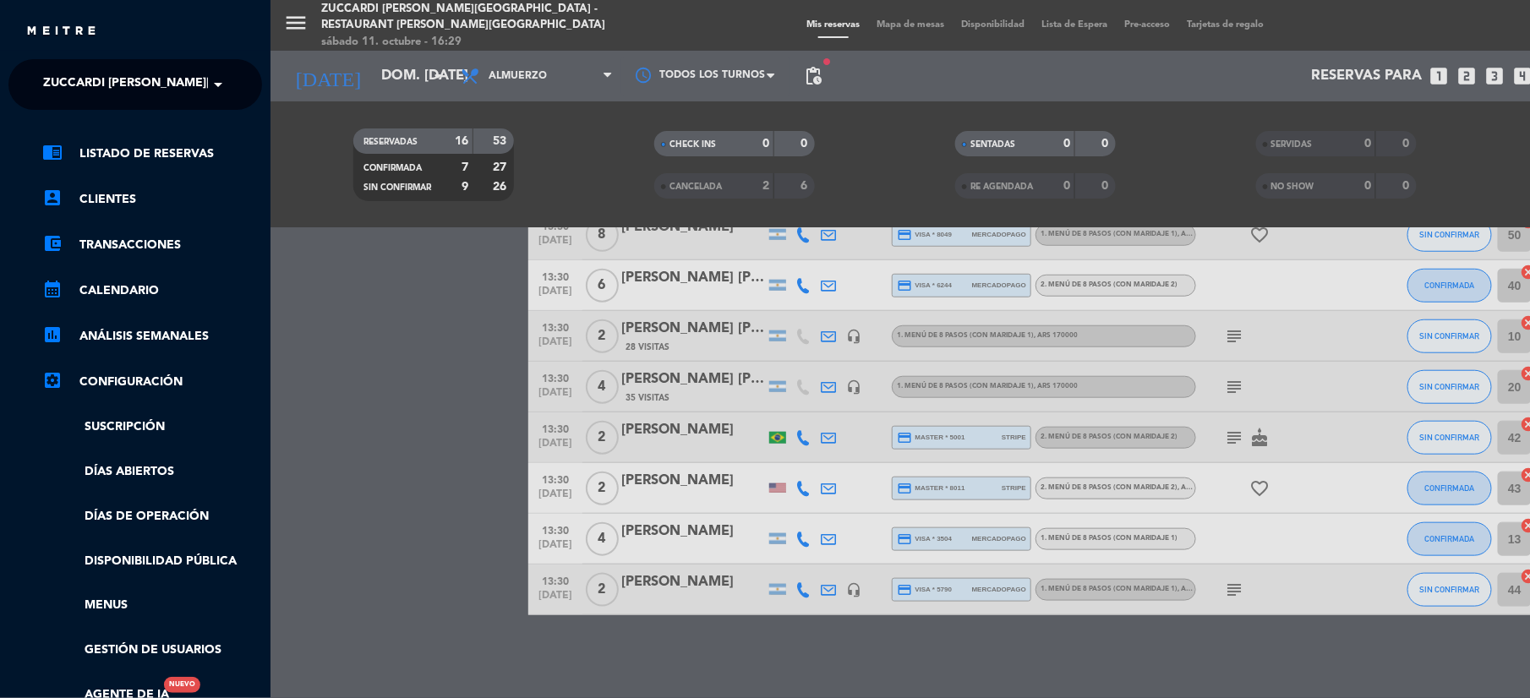
click at [81, 96] on span "Zuccardi [PERSON_NAME][GEOGRAPHIC_DATA] - Restaurant [PERSON_NAME][GEOGRAPHIC_D…" at bounding box center [344, 84] width 602 height 35
click at [79, 149] on span "Turismo Zuccardi" at bounding box center [77, 155] width 119 height 19
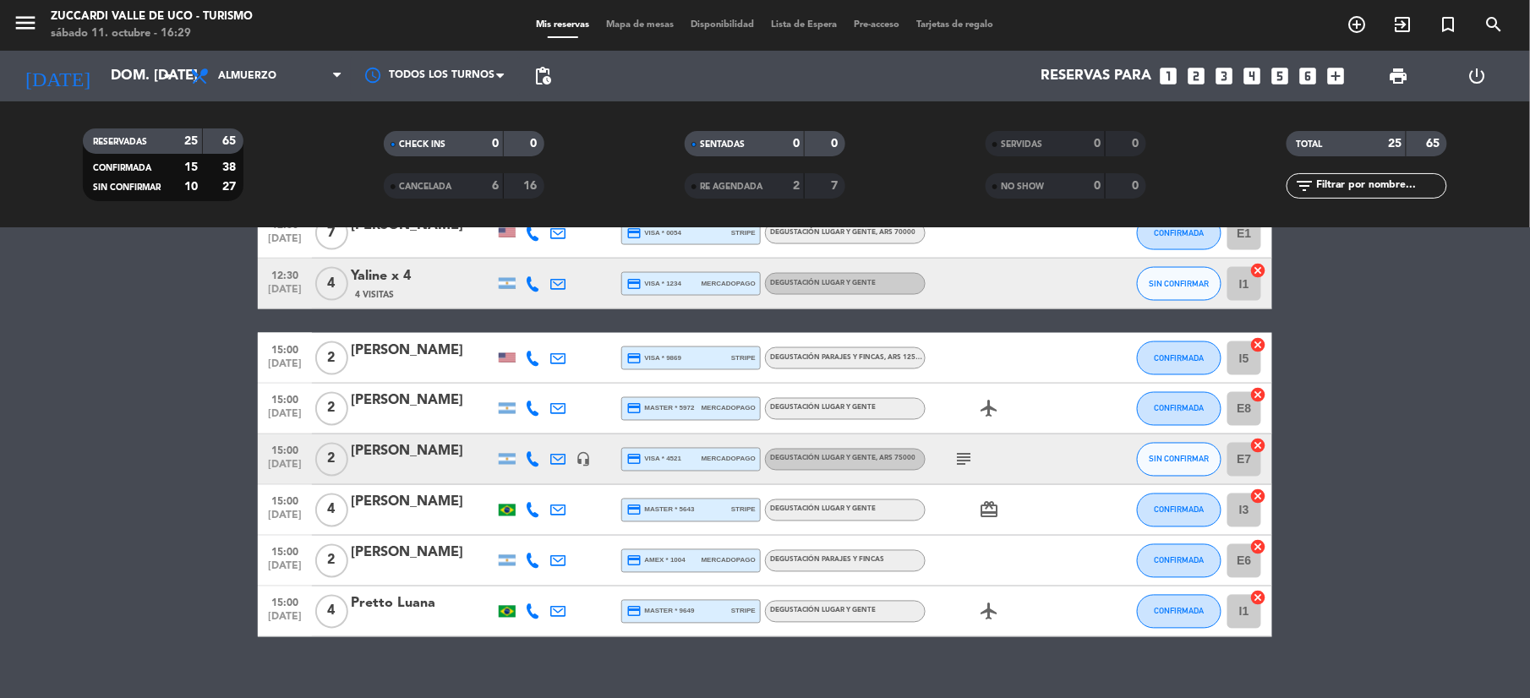
scroll to position [1029, 0]
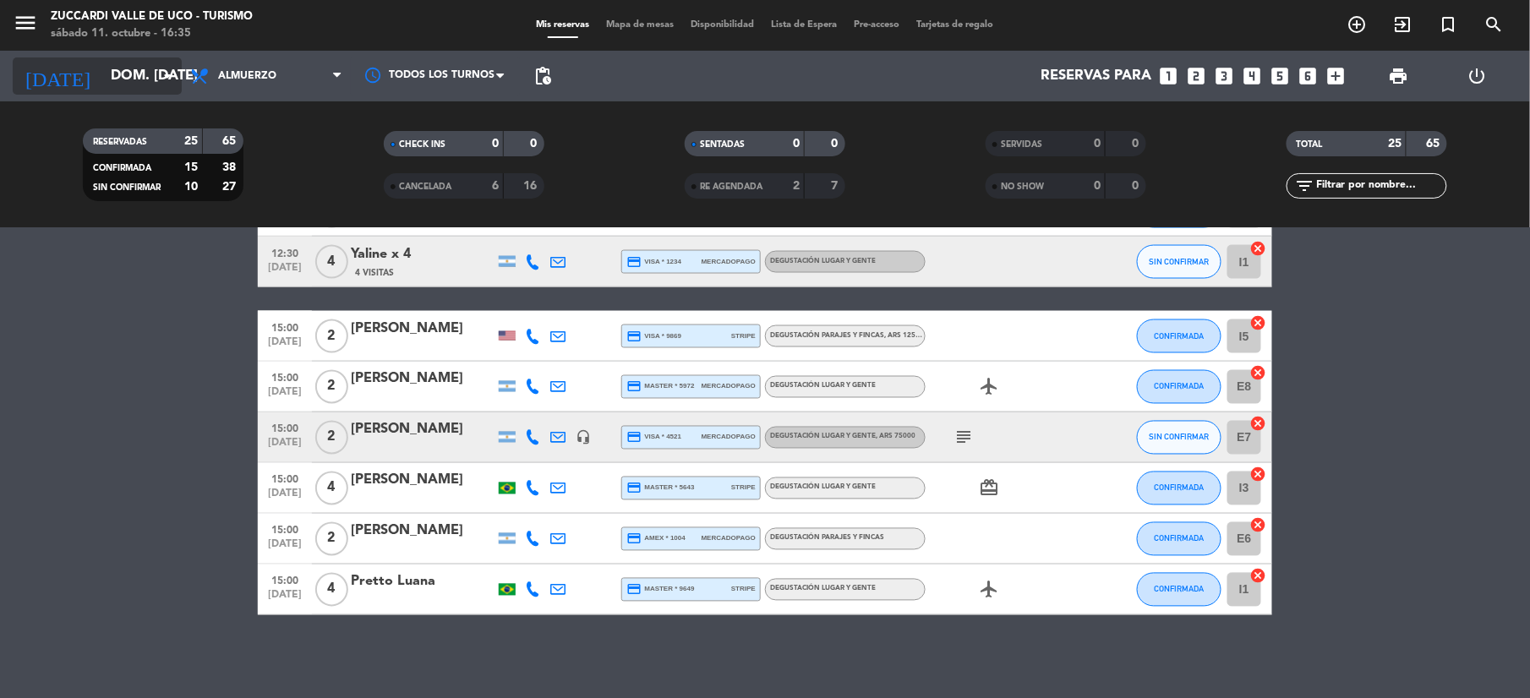
click at [145, 79] on input "dom. [DATE]" at bounding box center [193, 76] width 182 height 33
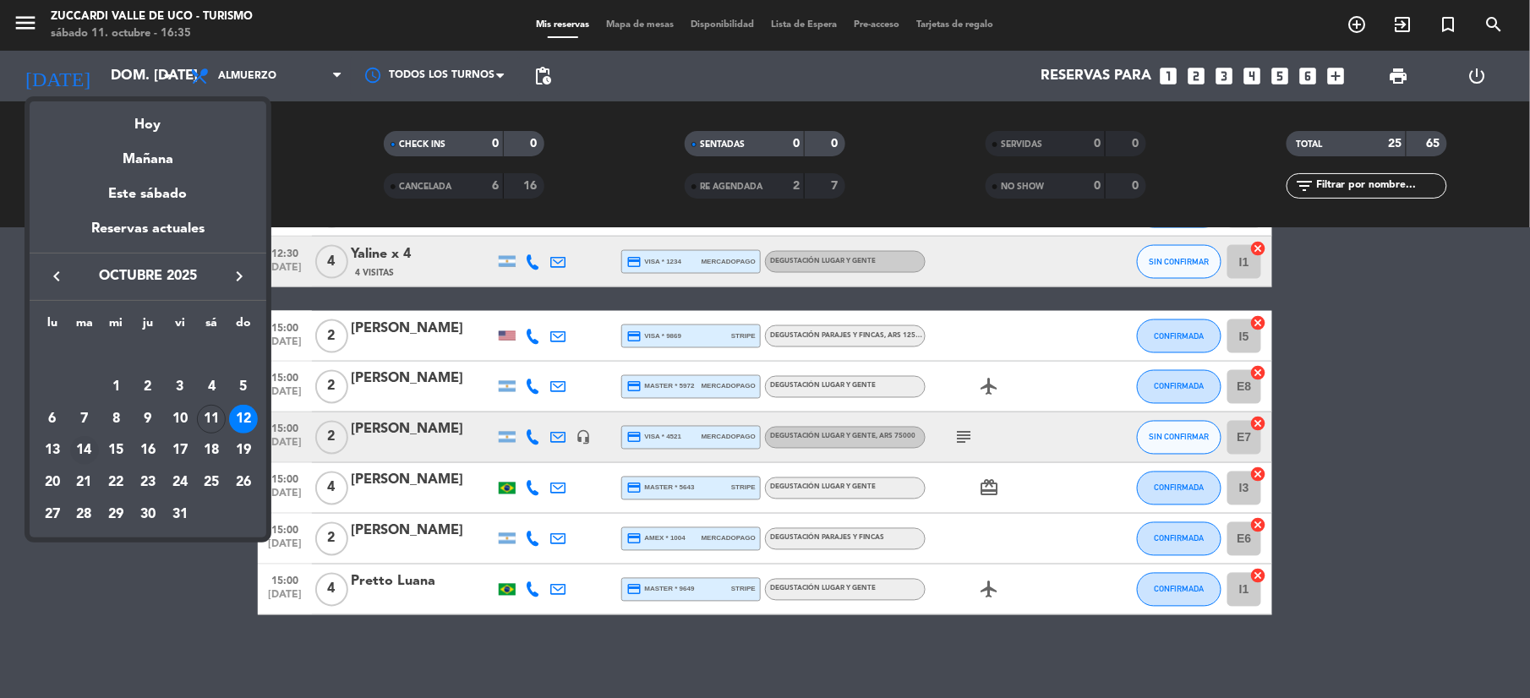
click at [85, 454] on div "14" at bounding box center [84, 450] width 29 height 29
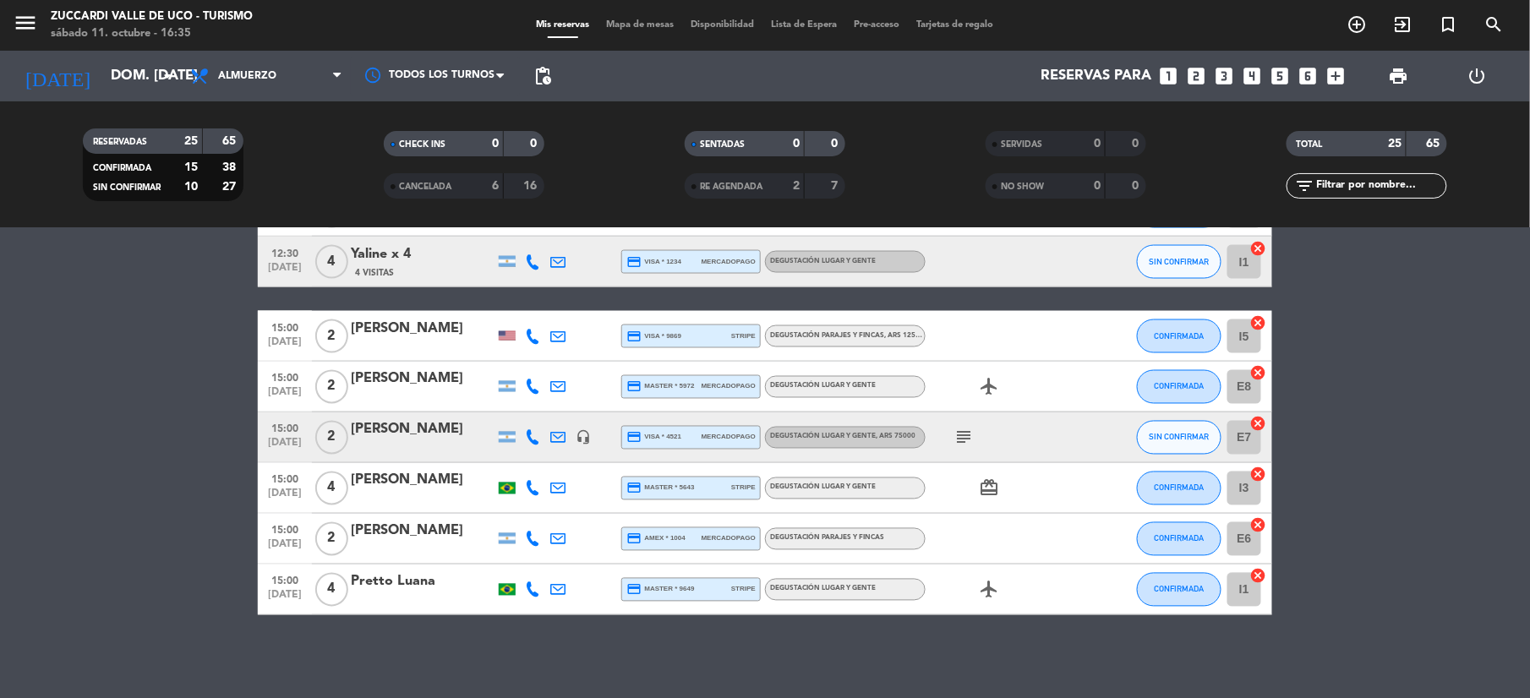
type input "[DATE] oct."
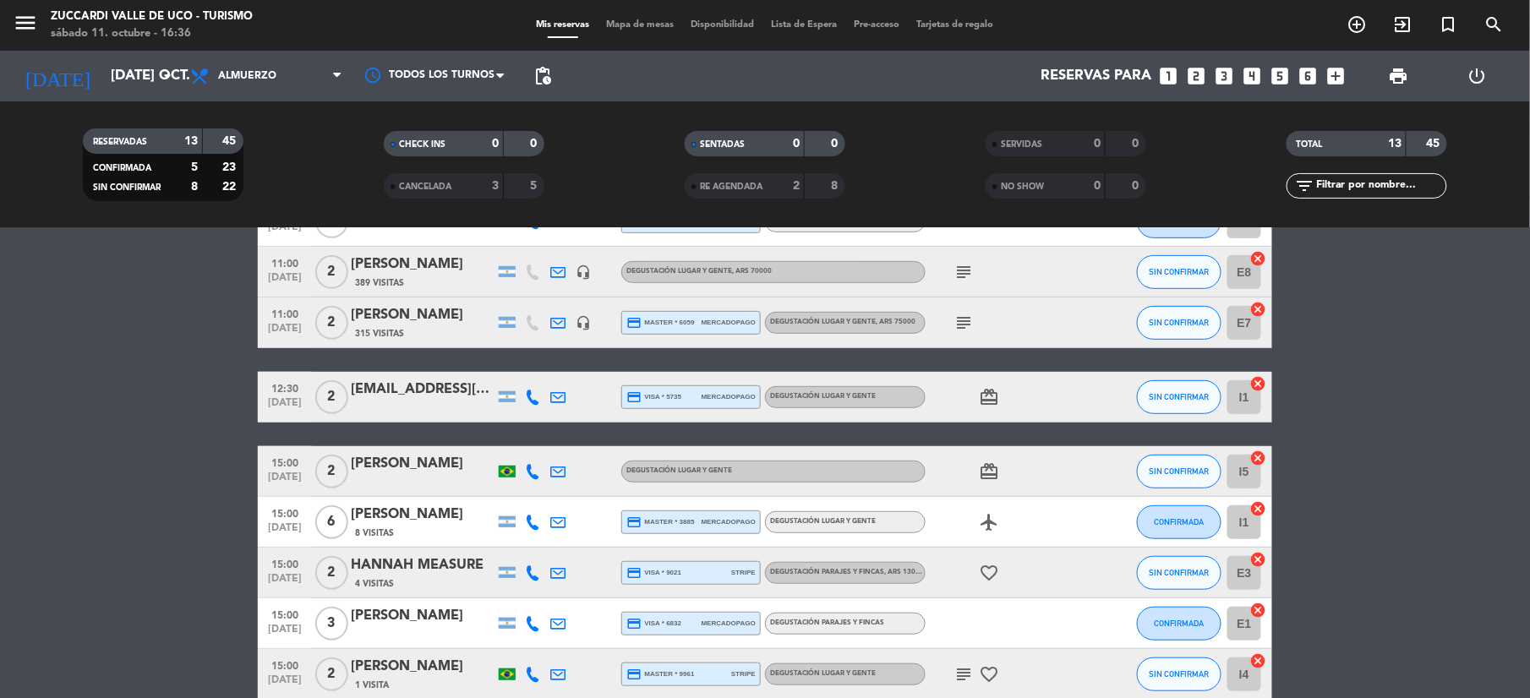
scroll to position [196, 0]
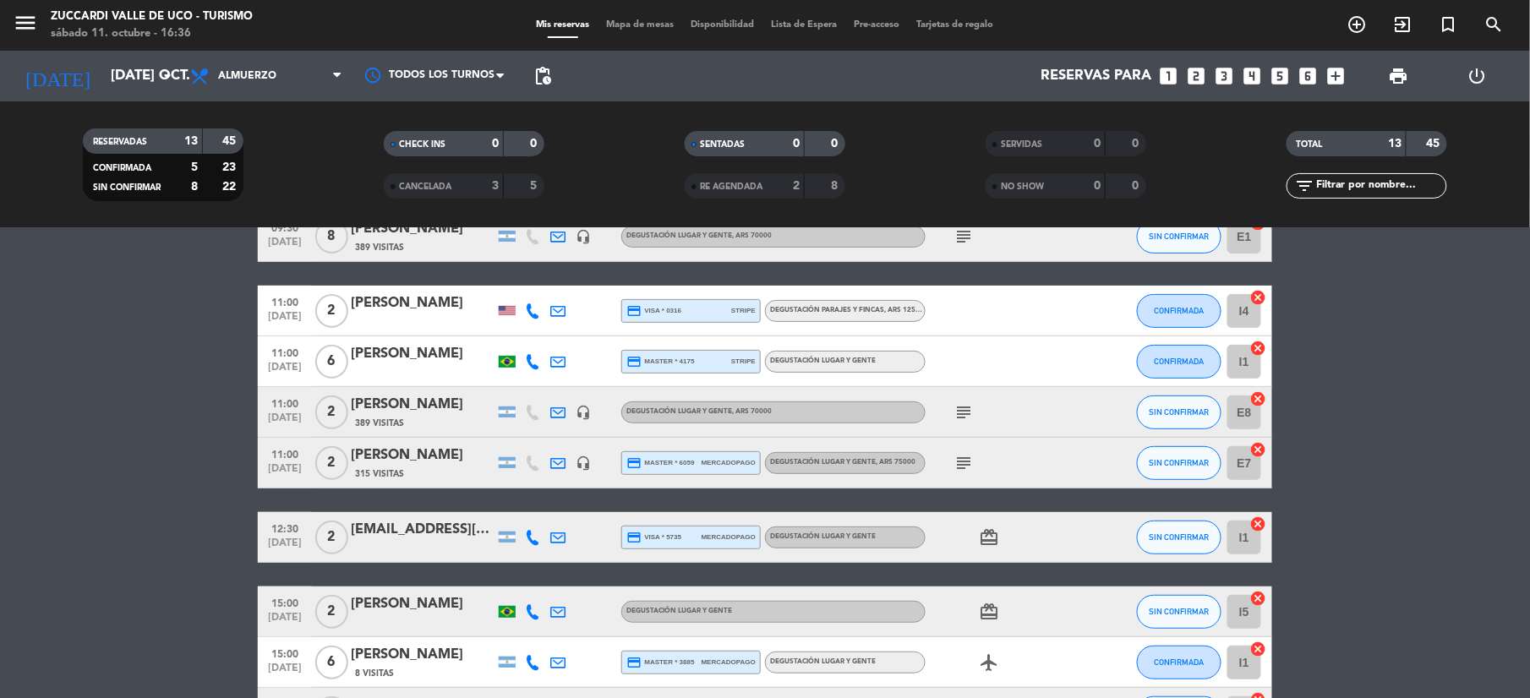
click at [440, 531] on div "[EMAIL_ADDRESS][DOMAIN_NAME]" at bounding box center [423, 530] width 144 height 22
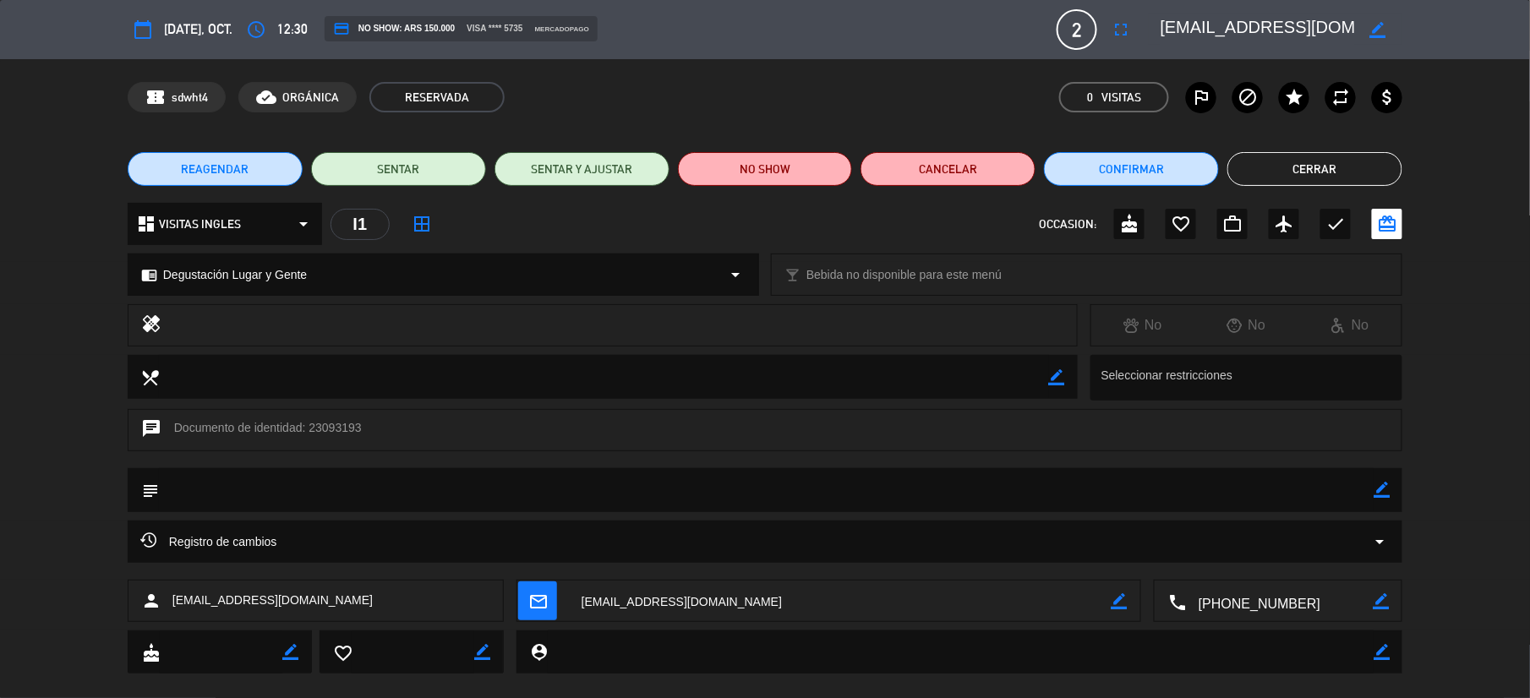
click at [240, 167] on span "REAGENDAR" at bounding box center [215, 170] width 68 height 18
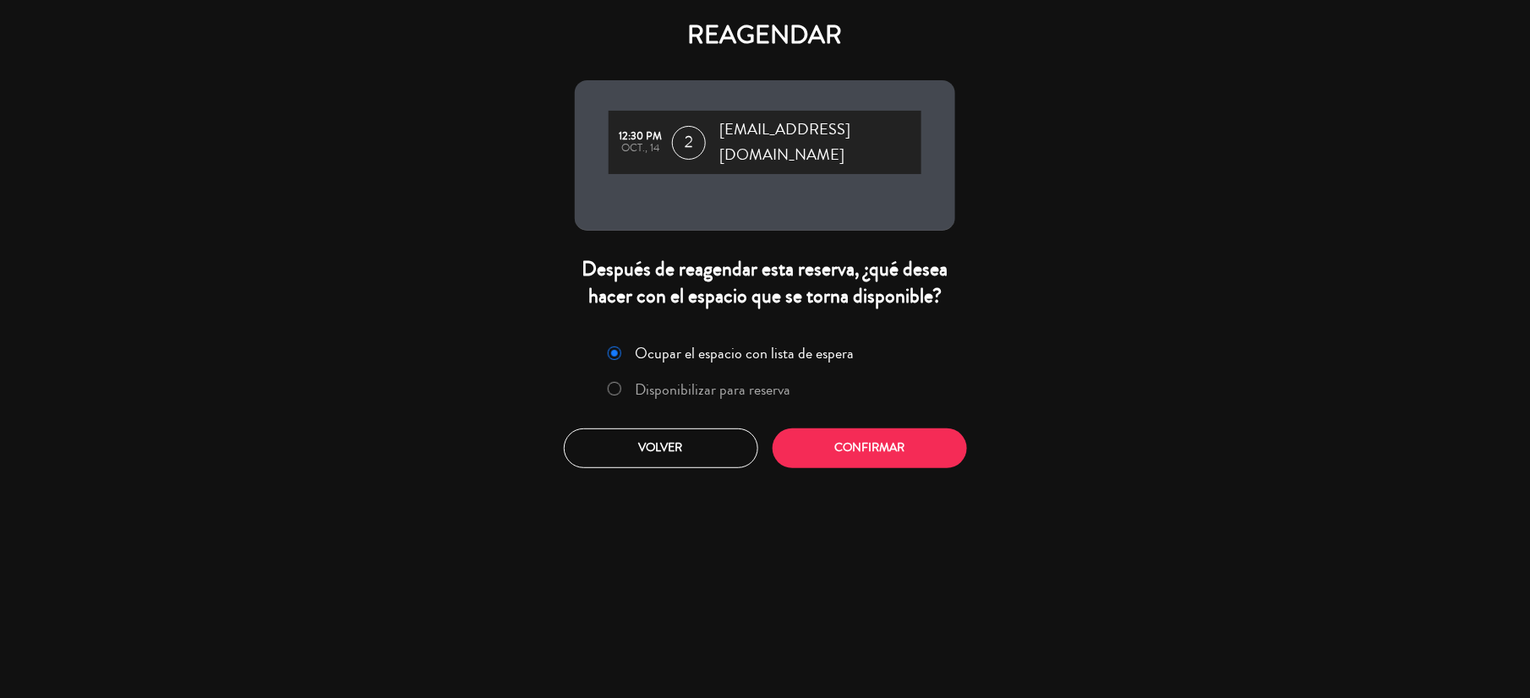
click at [696, 382] on label "Disponibilizar para reserva" at bounding box center [714, 389] width 156 height 15
click at [854, 429] on button "Confirmar" at bounding box center [869, 449] width 194 height 40
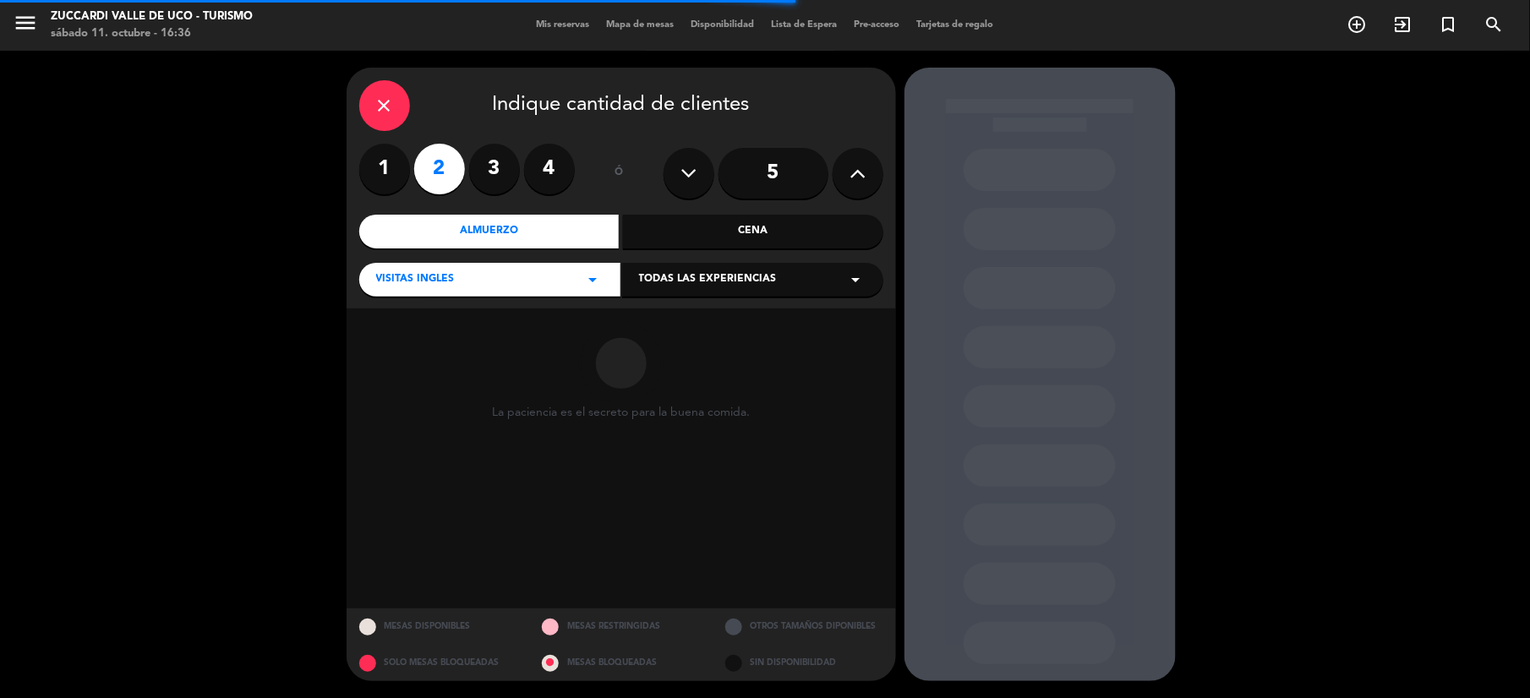
click at [548, 281] on div "VISITAS INGLES arrow_drop_down" at bounding box center [489, 280] width 261 height 34
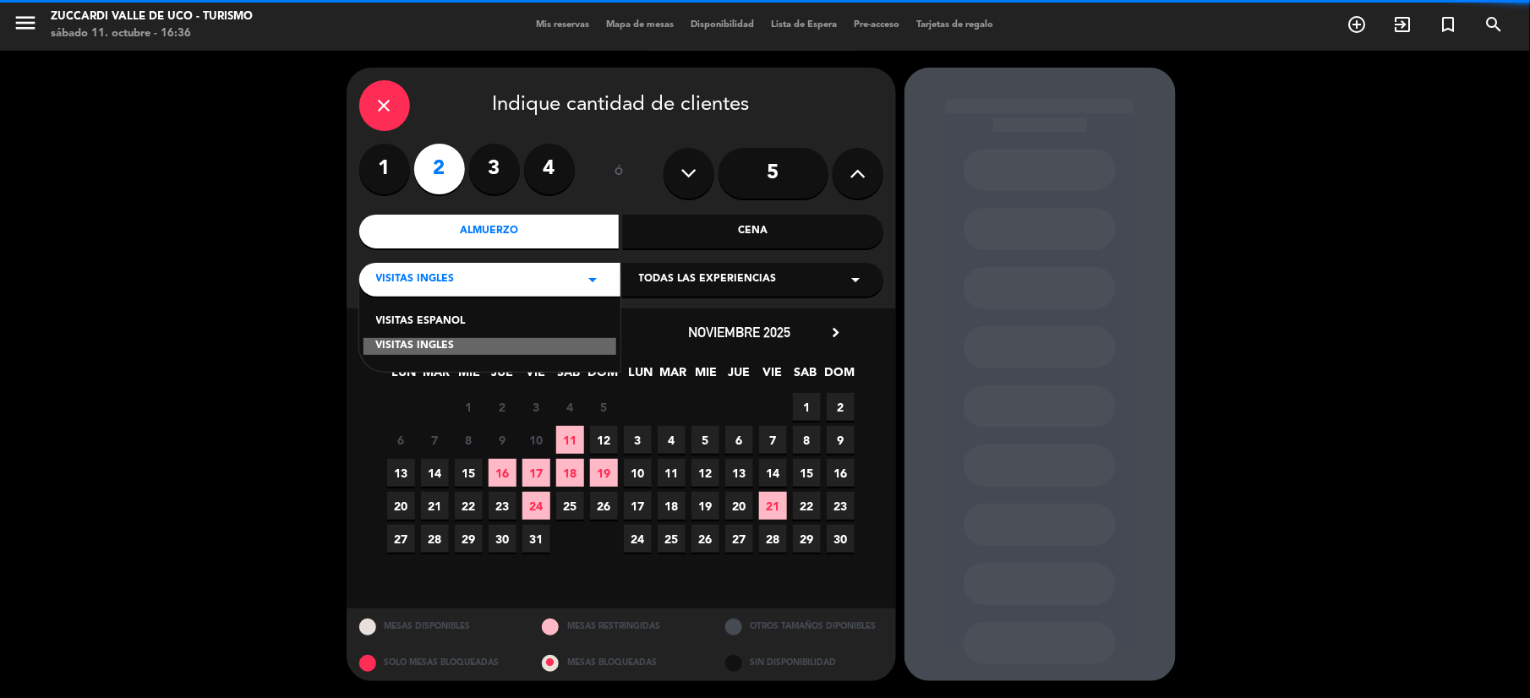
click at [461, 315] on div "VISITAS ESPANOL" at bounding box center [489, 322] width 227 height 17
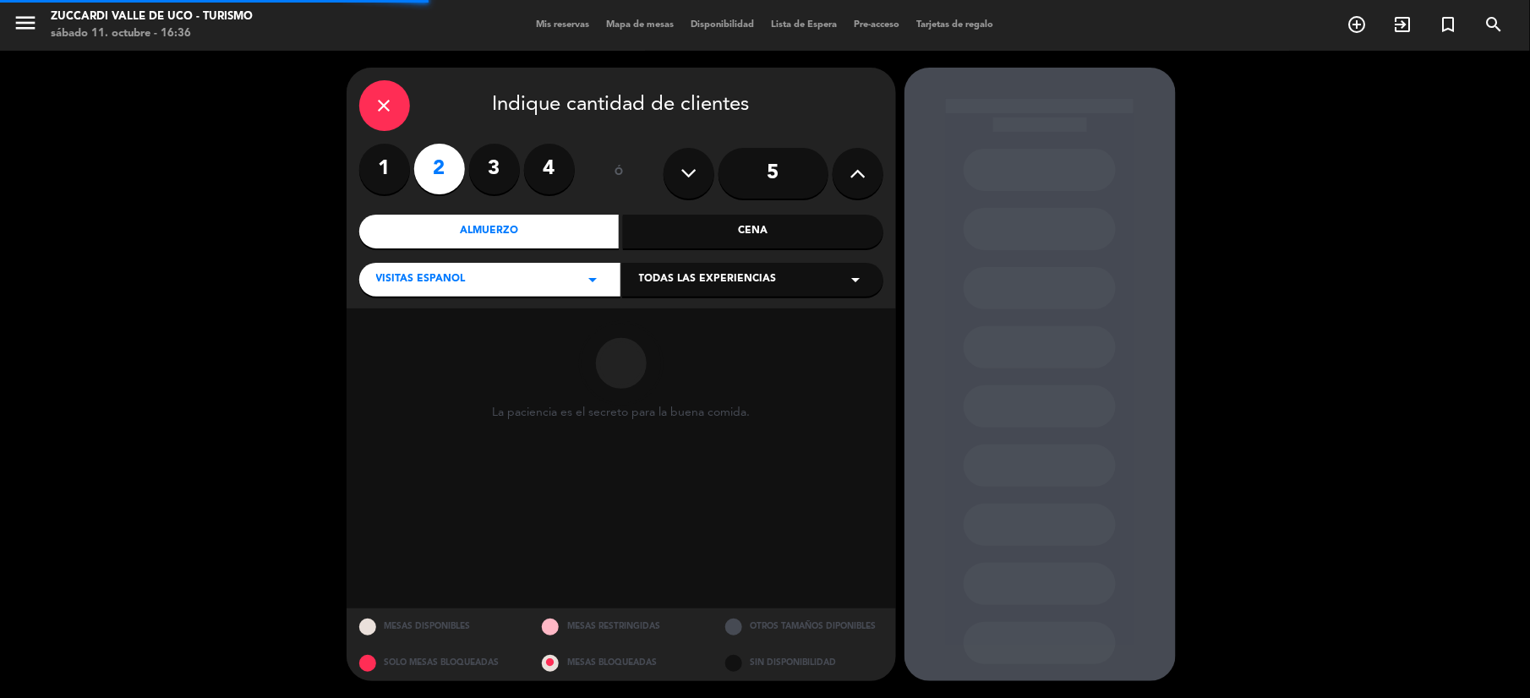
click at [691, 284] on span "Todas las experiencias" at bounding box center [708, 279] width 138 height 17
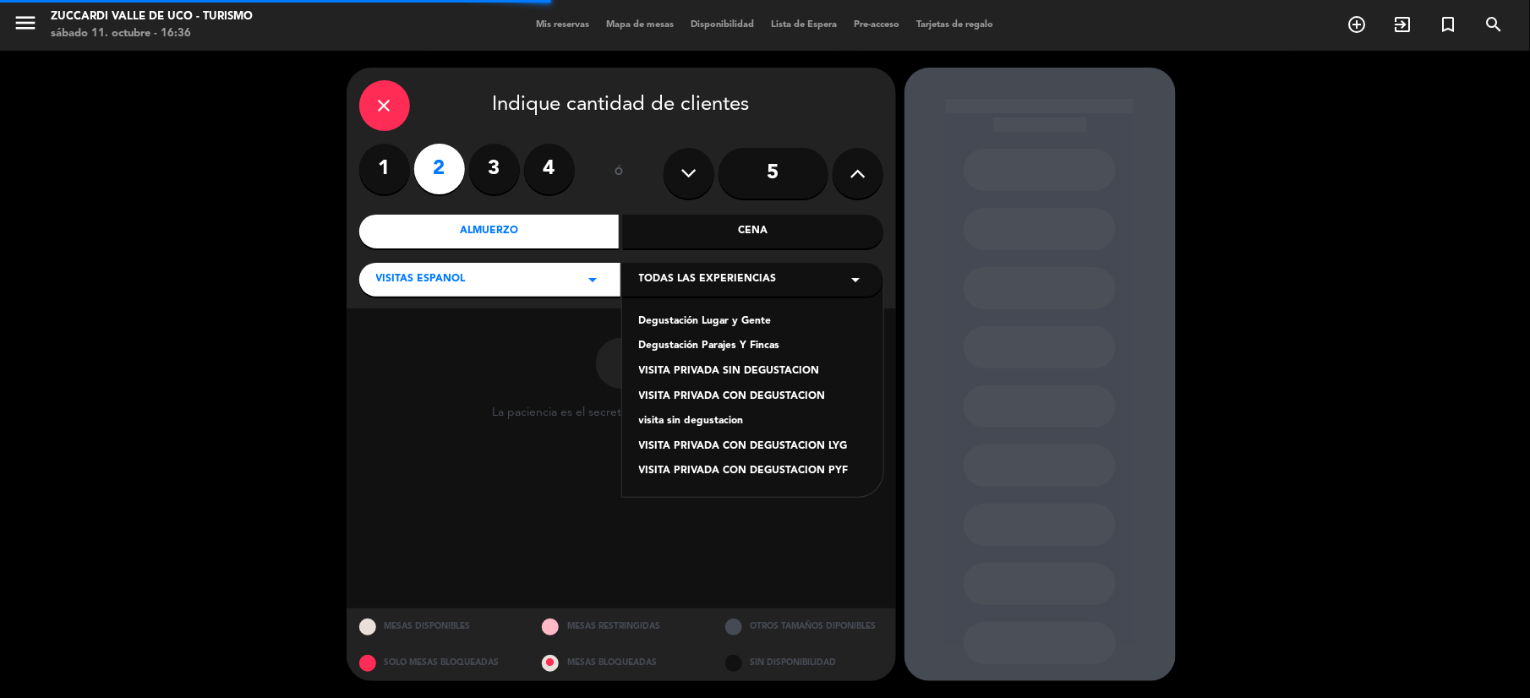
drag, startPoint x: 685, startPoint y: 314, endPoint x: 674, endPoint y: 314, distance: 10.1
click at [684, 314] on div "Degustación Lugar y Gente" at bounding box center [752, 322] width 227 height 17
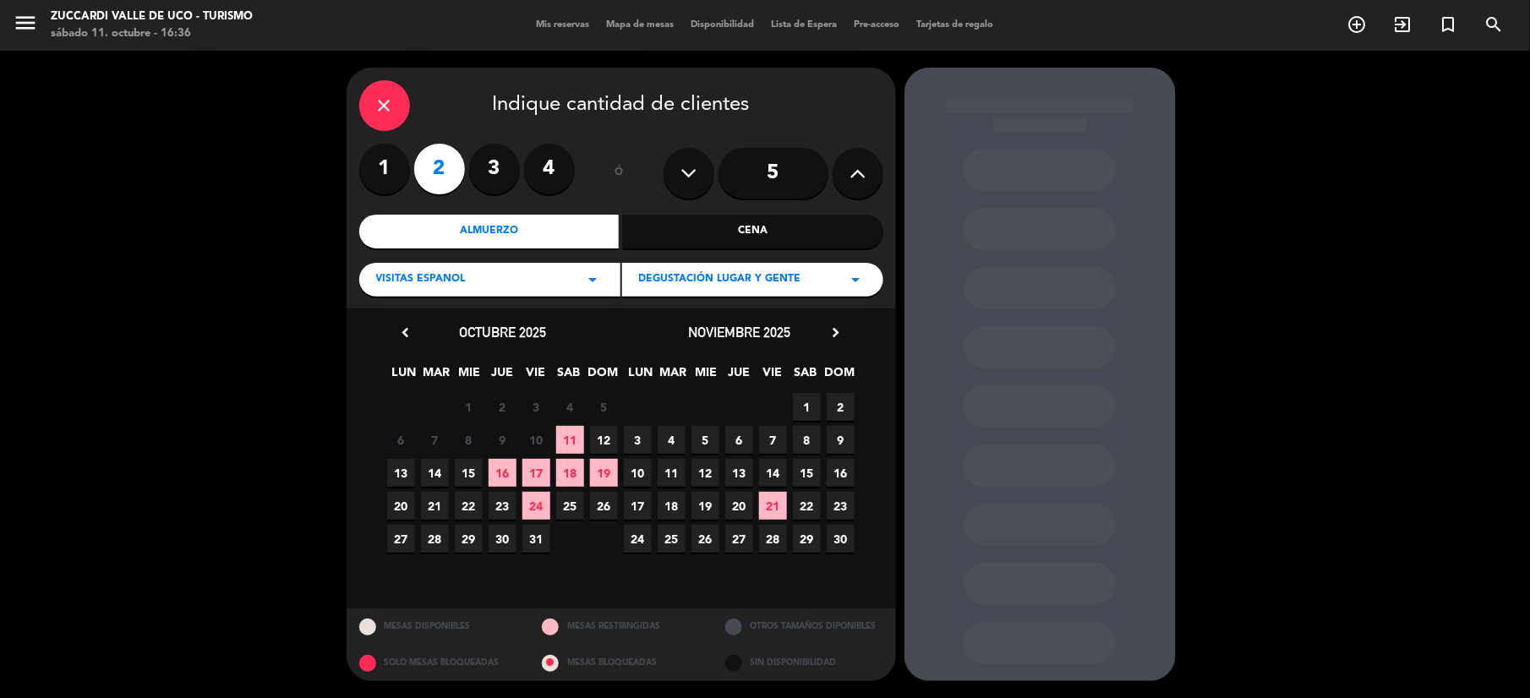
click at [615, 434] on span "12" at bounding box center [604, 440] width 28 height 28
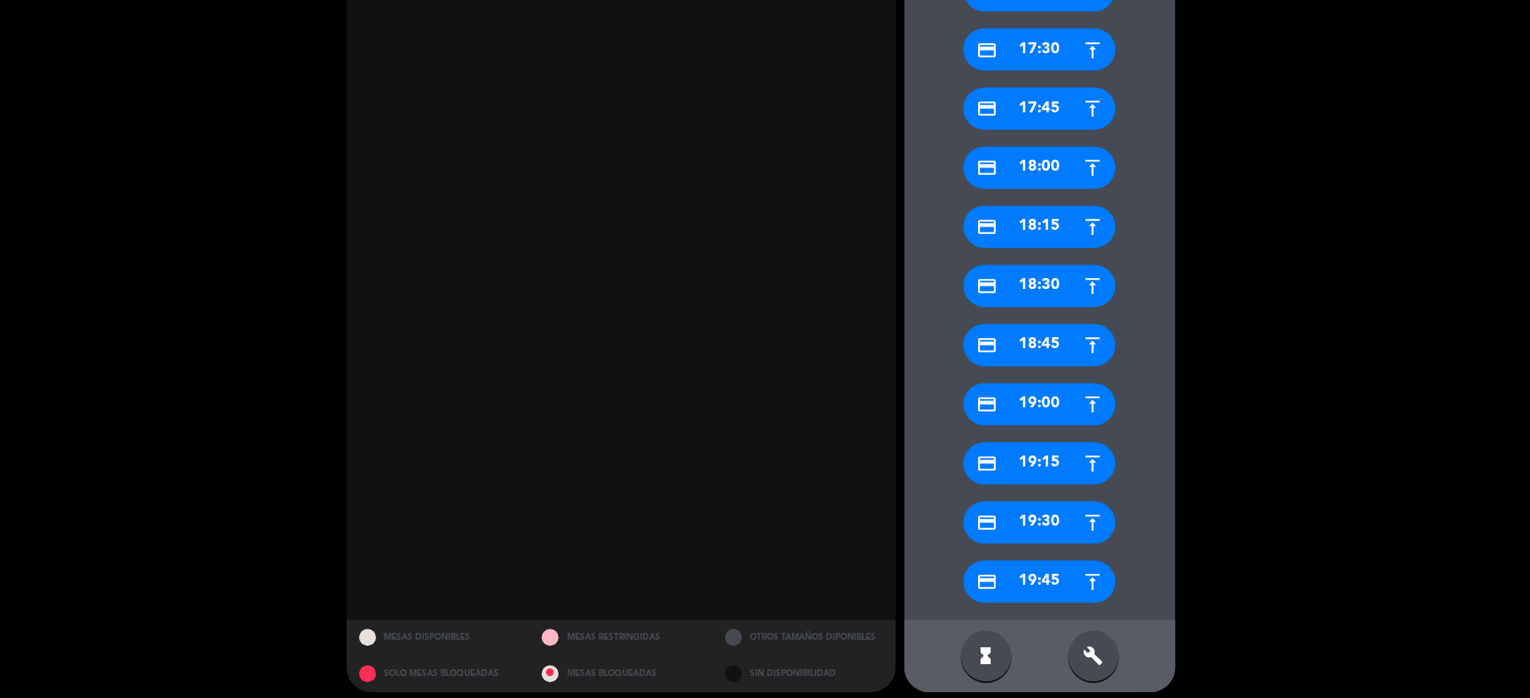
scroll to position [1046, 0]
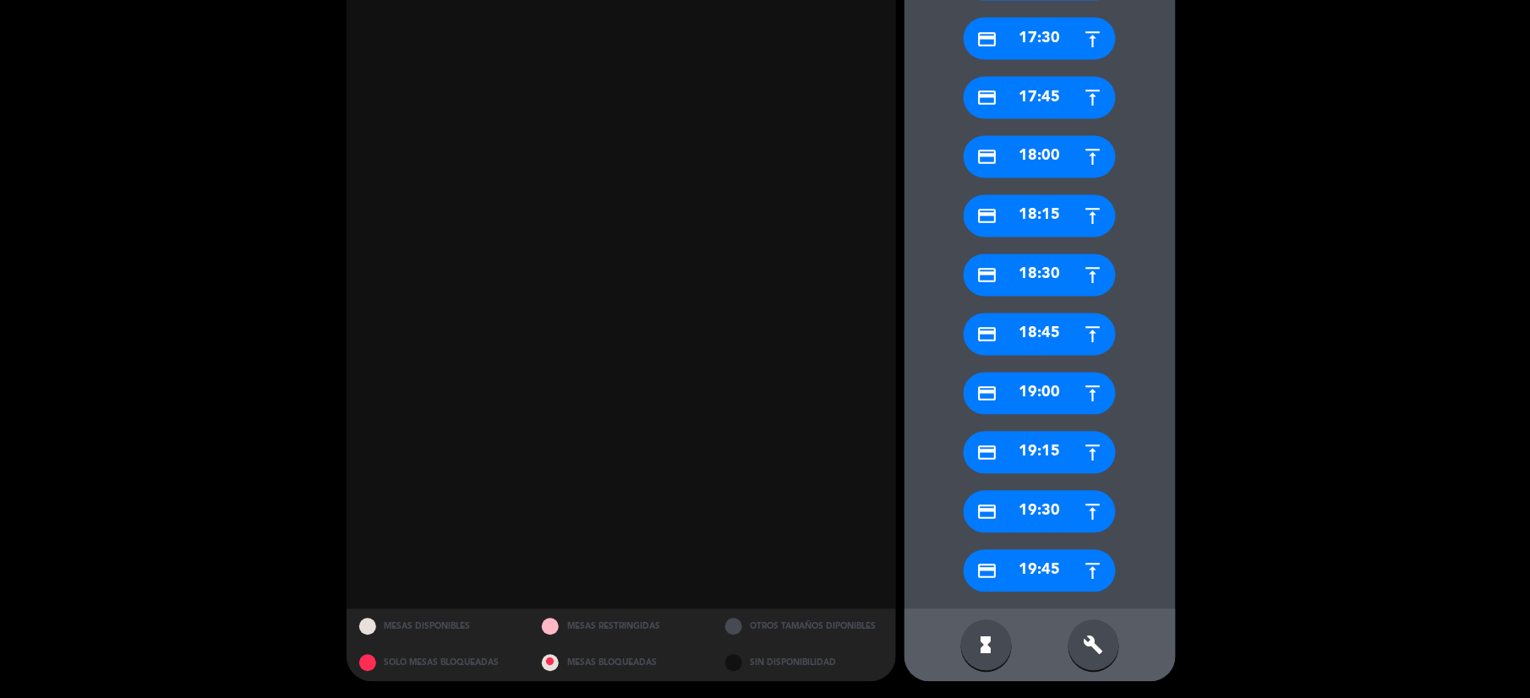
click at [1076, 644] on div "build" at bounding box center [1093, 645] width 51 height 51
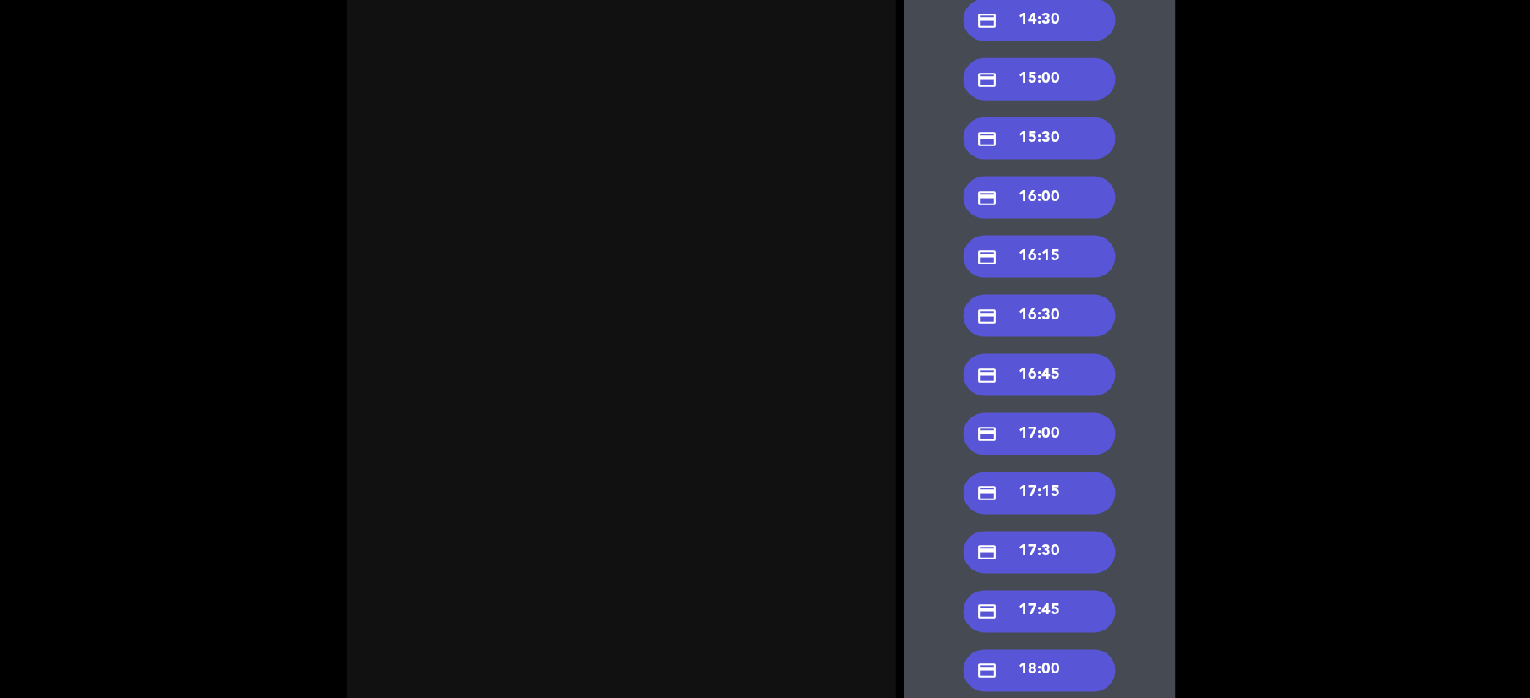
scroll to position [708, 0]
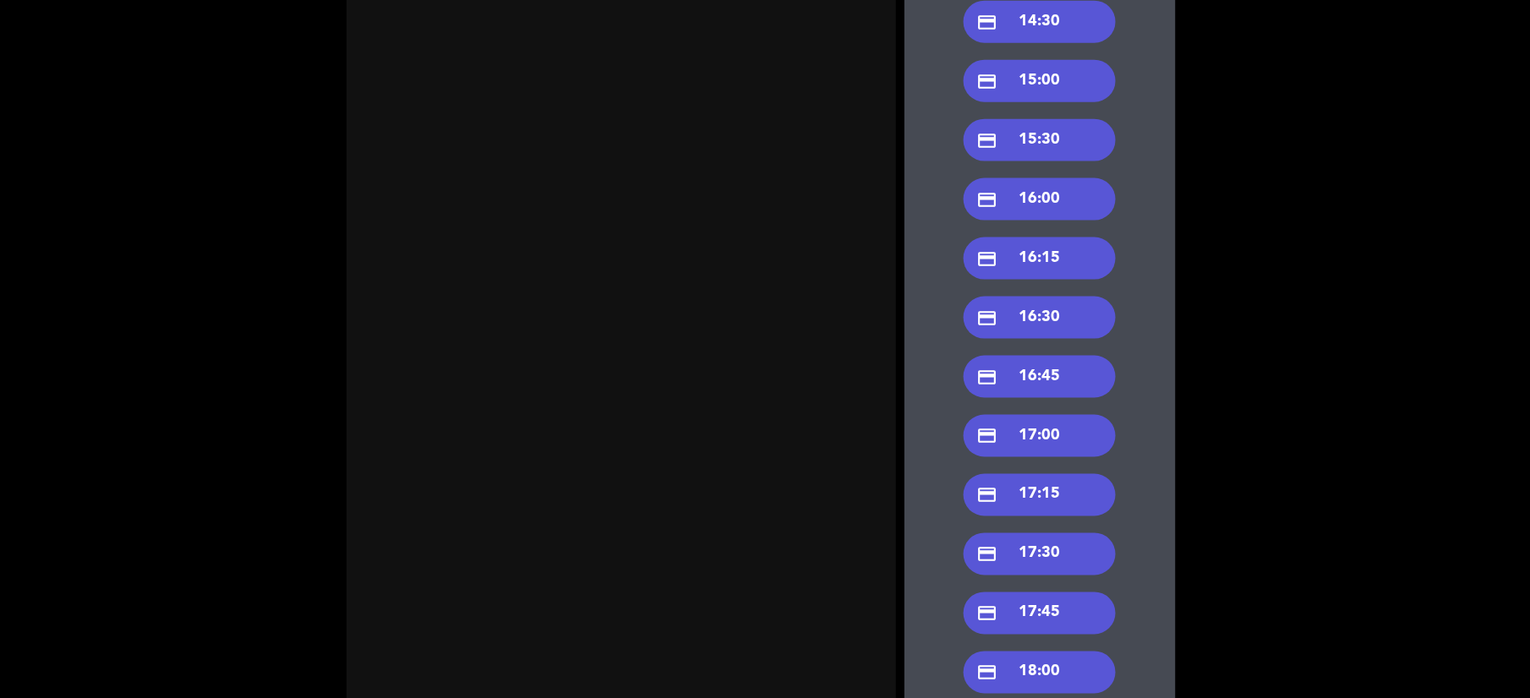
click at [1045, 90] on div "credit_card 15:00" at bounding box center [1040, 81] width 152 height 42
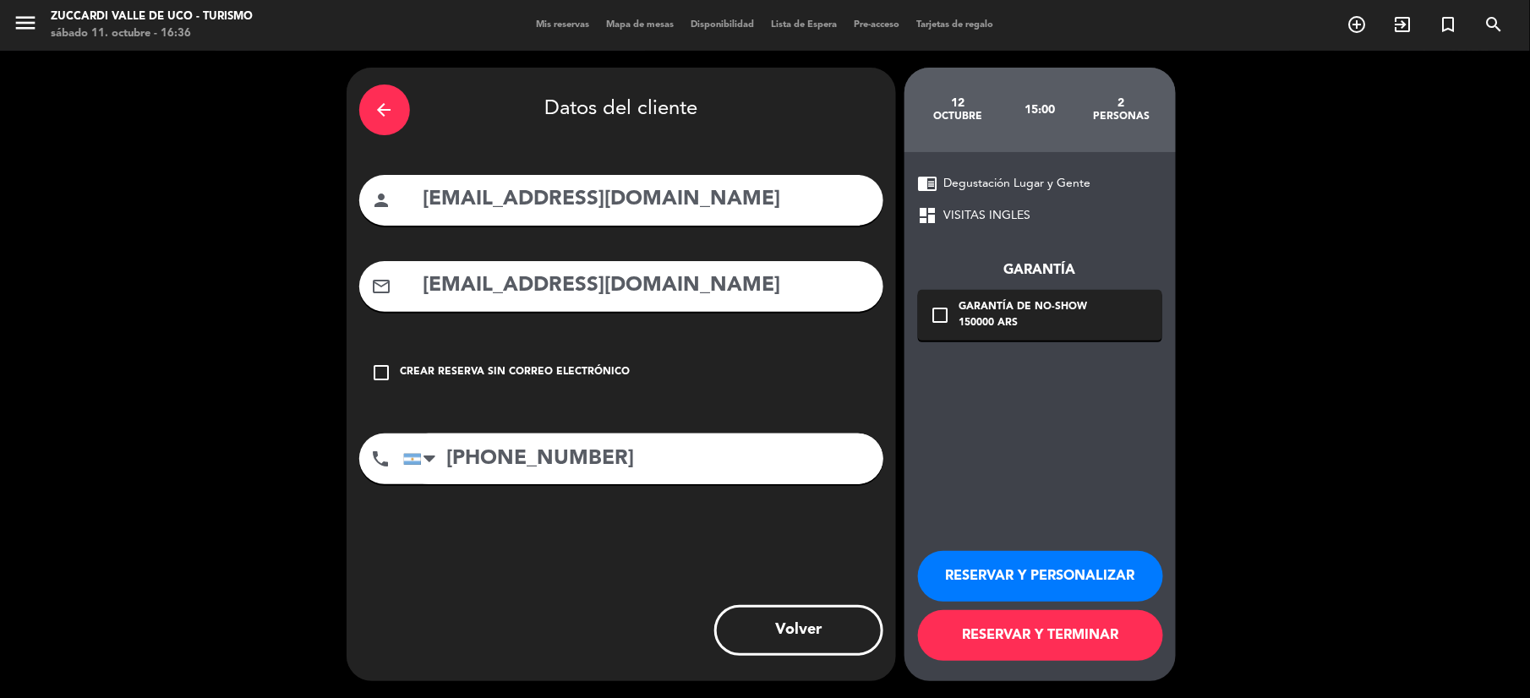
scroll to position [0, 0]
click at [1013, 580] on button "RESERVAR Y PERSONALIZAR" at bounding box center [1040, 576] width 245 height 51
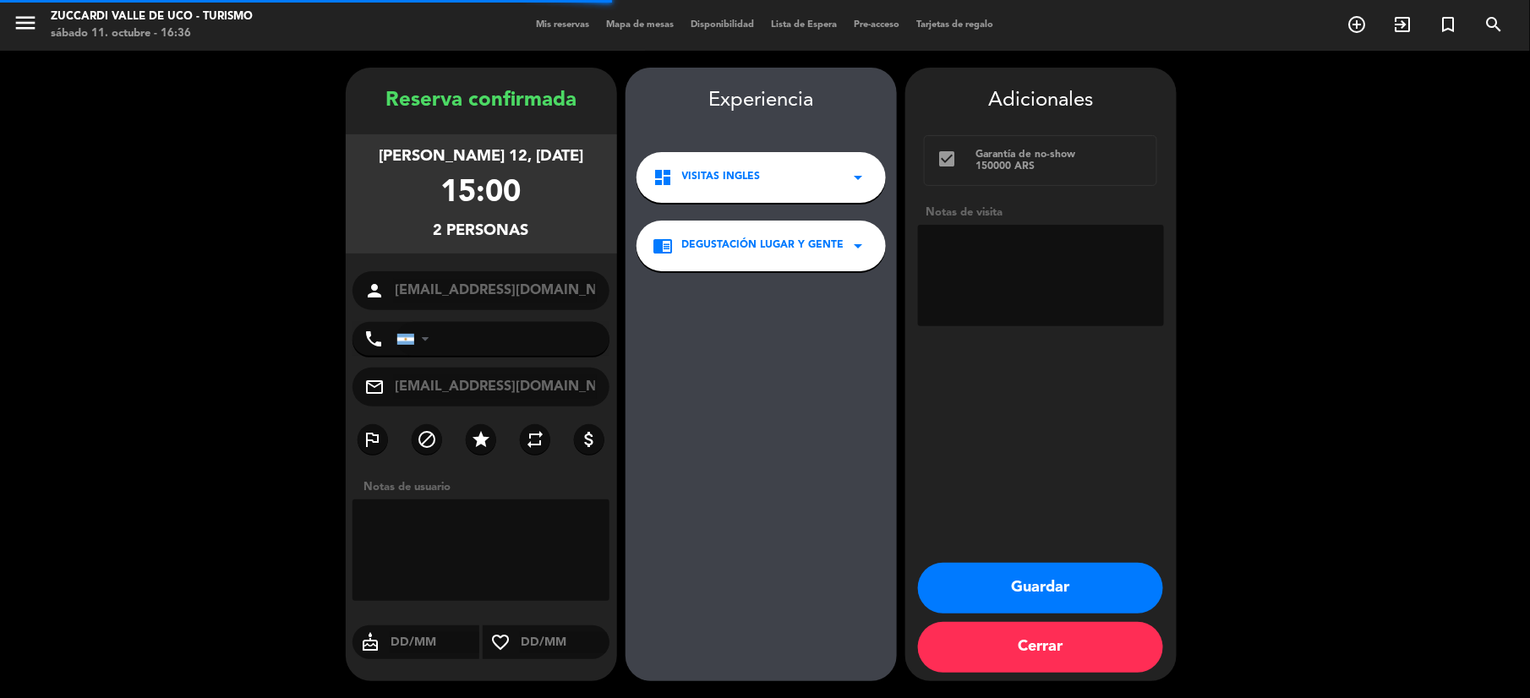
type input "[PHONE_NUMBER]"
click at [1006, 586] on button "Guardar" at bounding box center [1040, 588] width 245 height 51
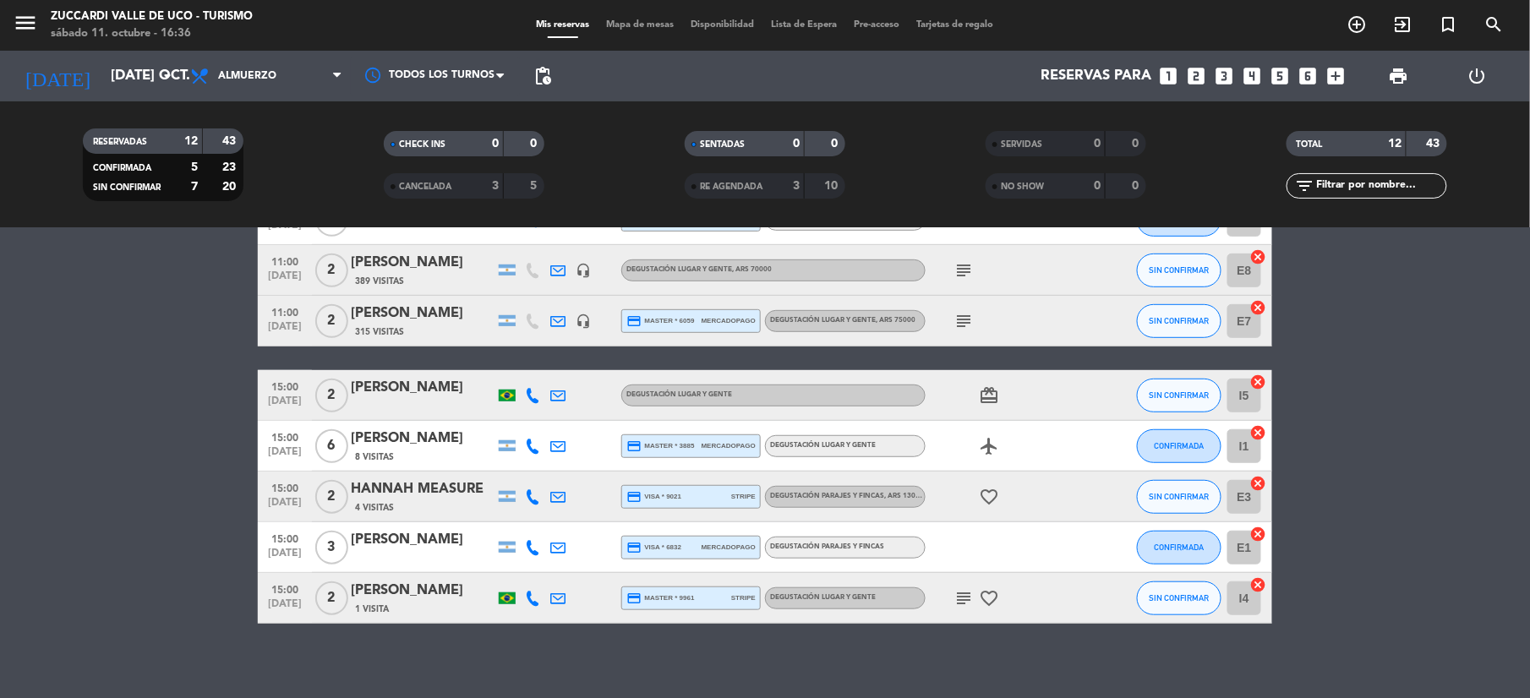
scroll to position [347, 0]
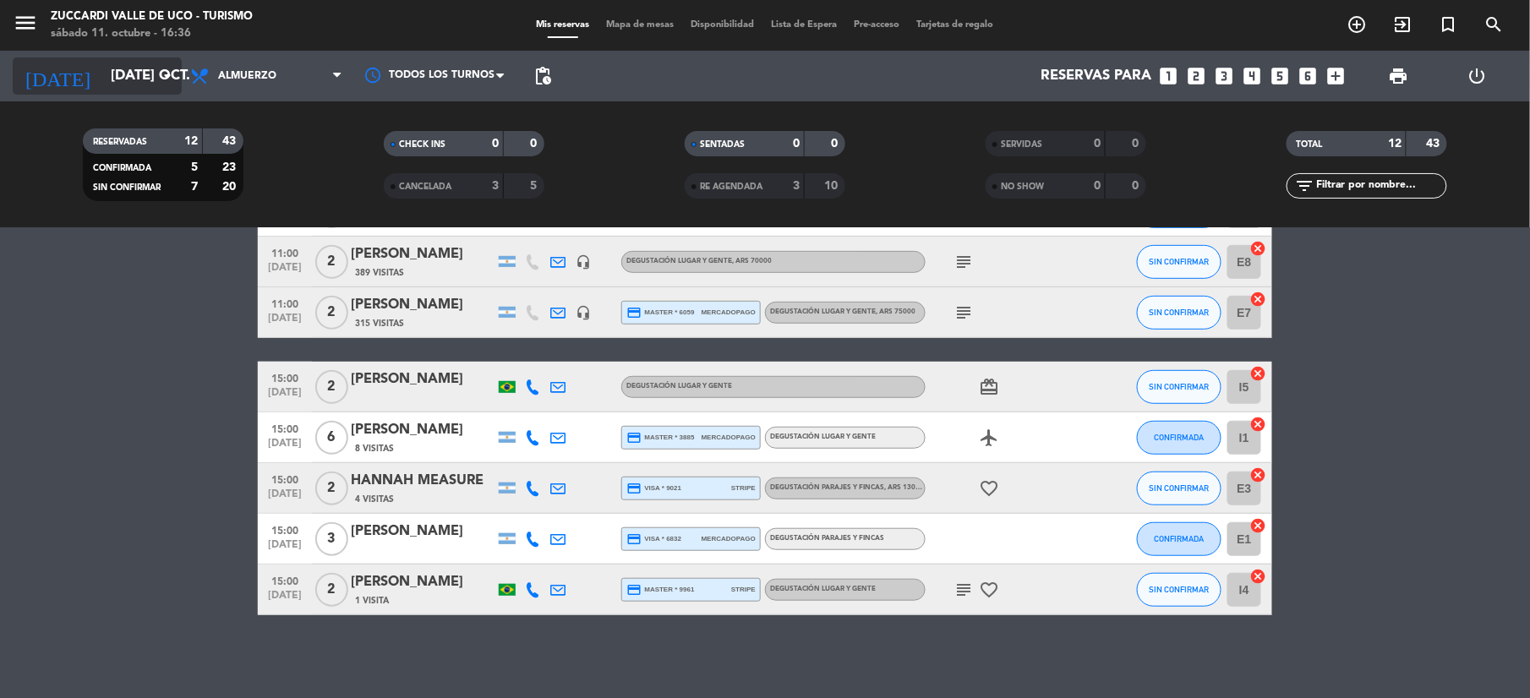
click at [112, 92] on input "[DATE] oct." at bounding box center [193, 76] width 182 height 33
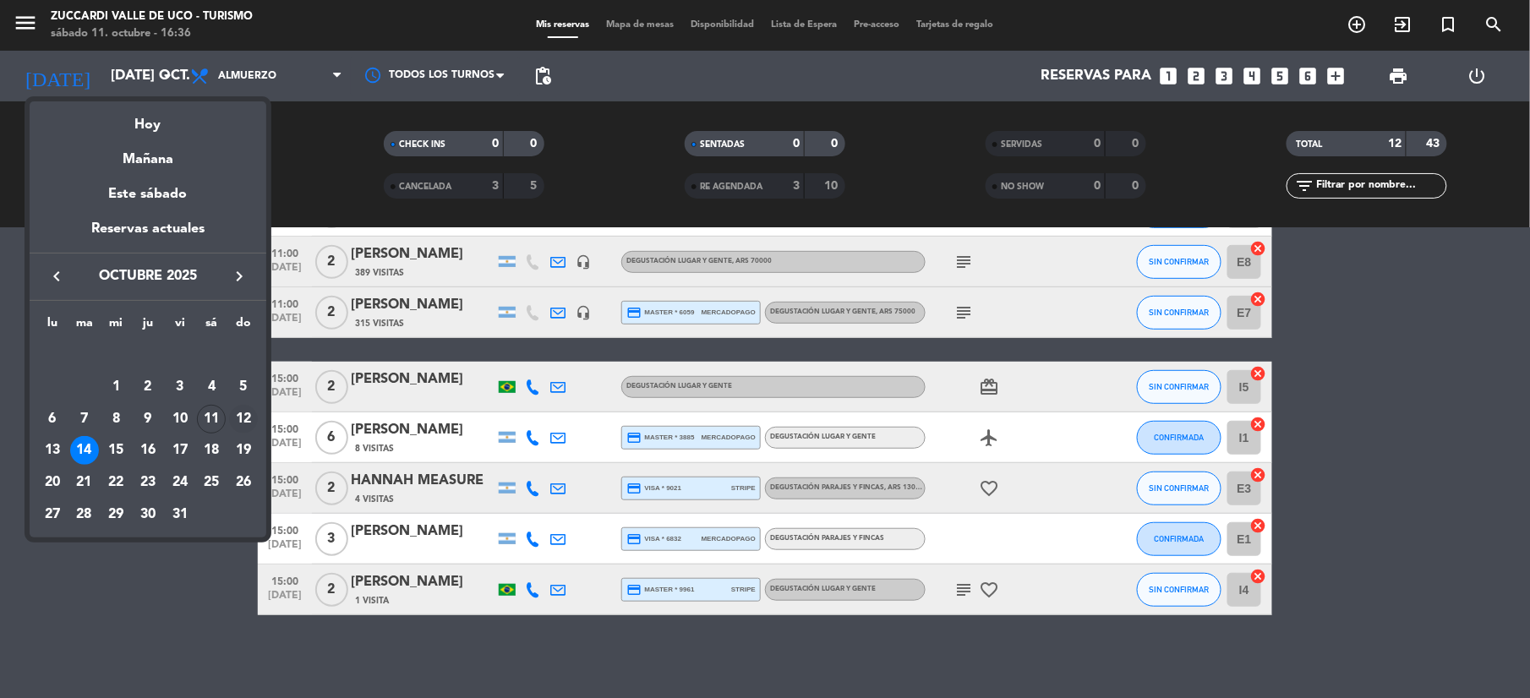
click at [231, 418] on div "12" at bounding box center [243, 419] width 29 height 29
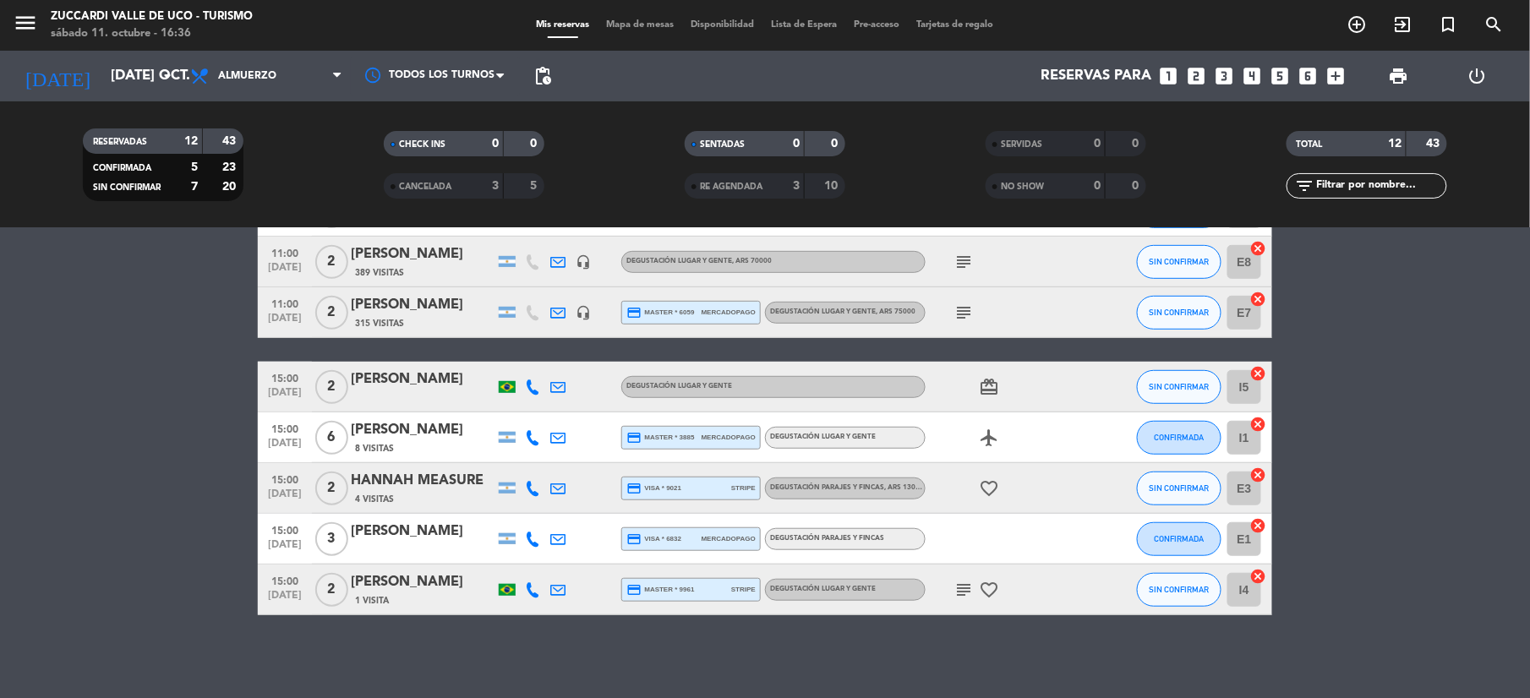
type input "dom. [DATE]"
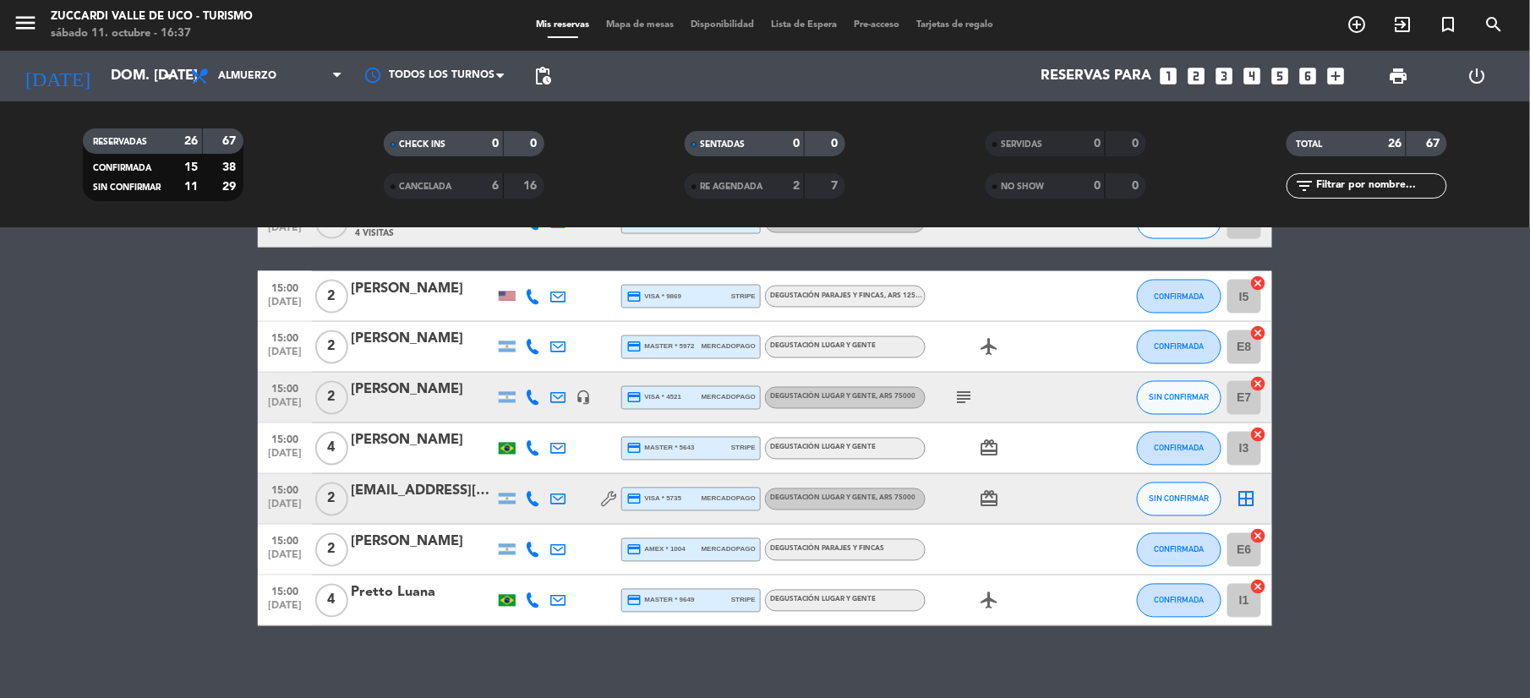
scroll to position [1080, 0]
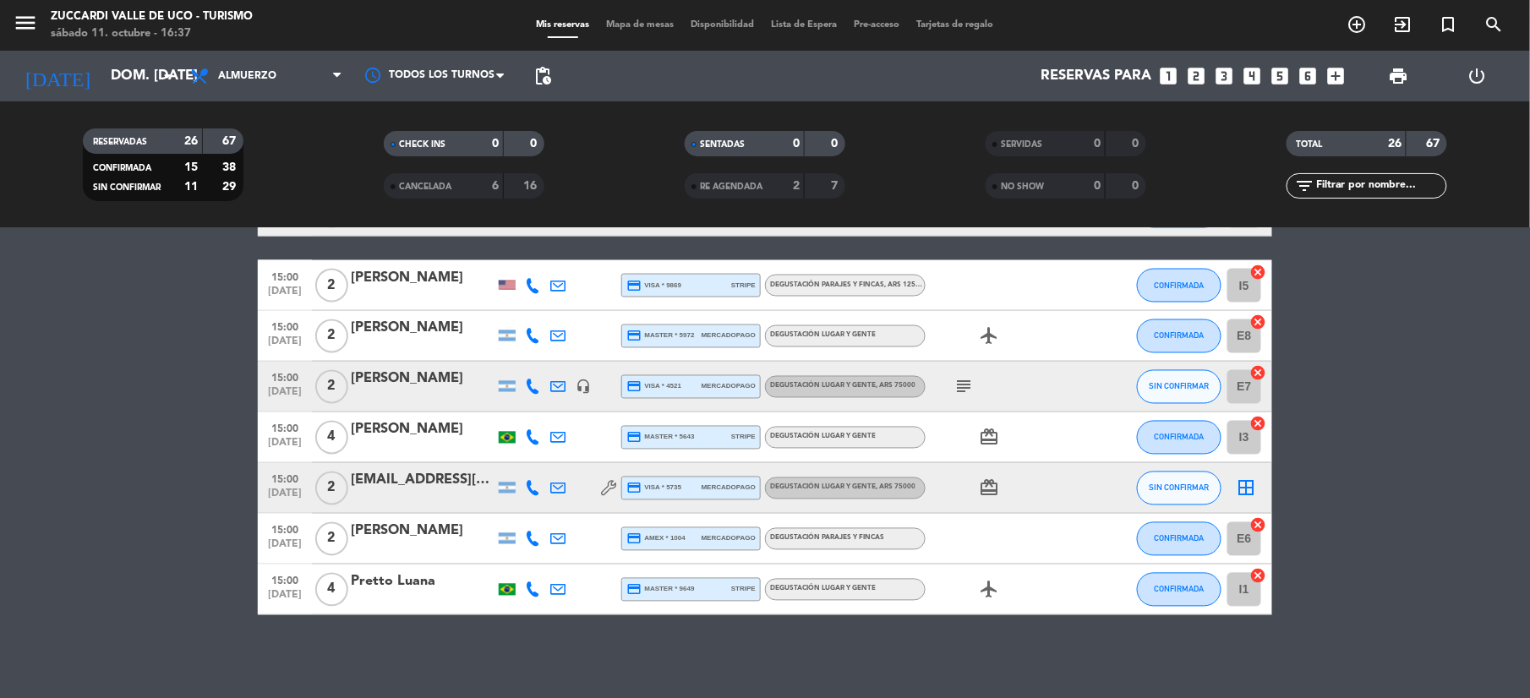
click at [418, 487] on div "[EMAIL_ADDRESS][DOMAIN_NAME]" at bounding box center [423, 481] width 144 height 22
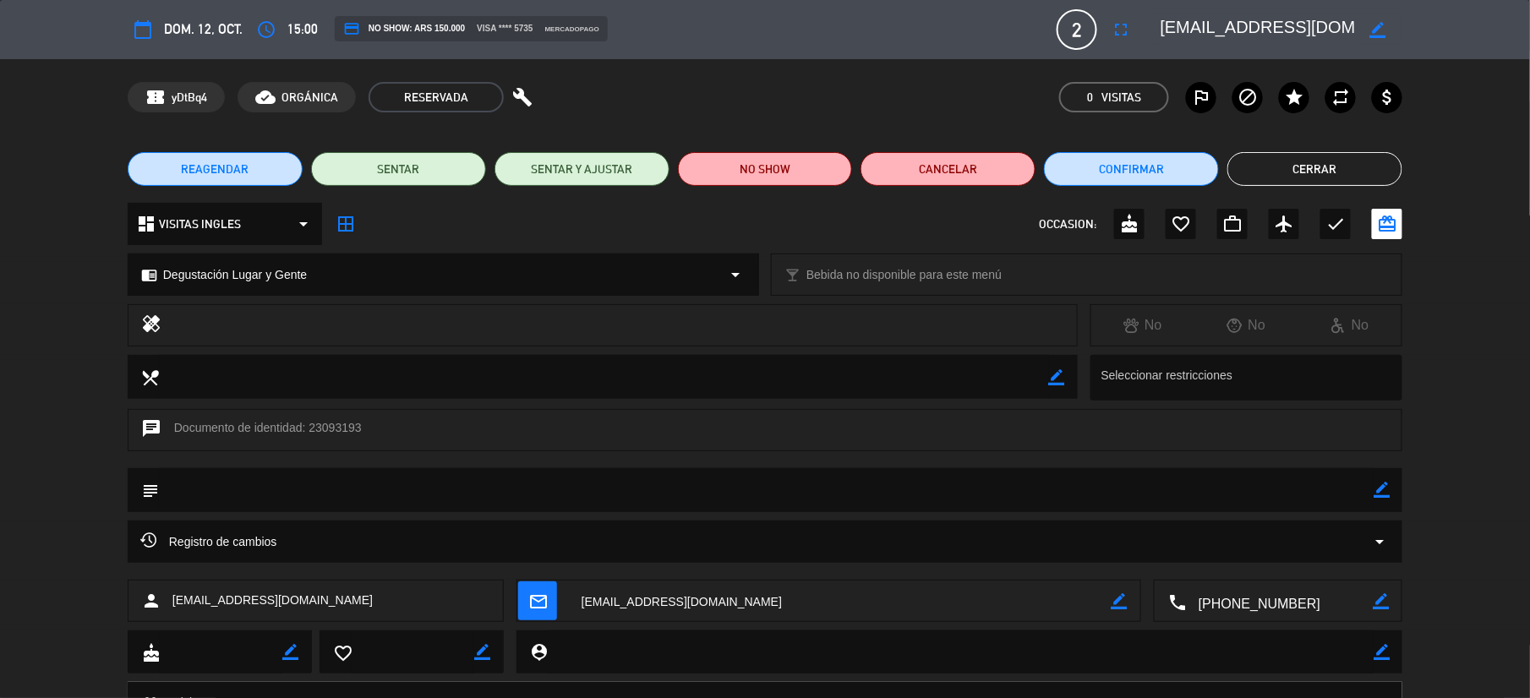
click at [534, 581] on span "mail_outline" at bounding box center [537, 600] width 39 height 39
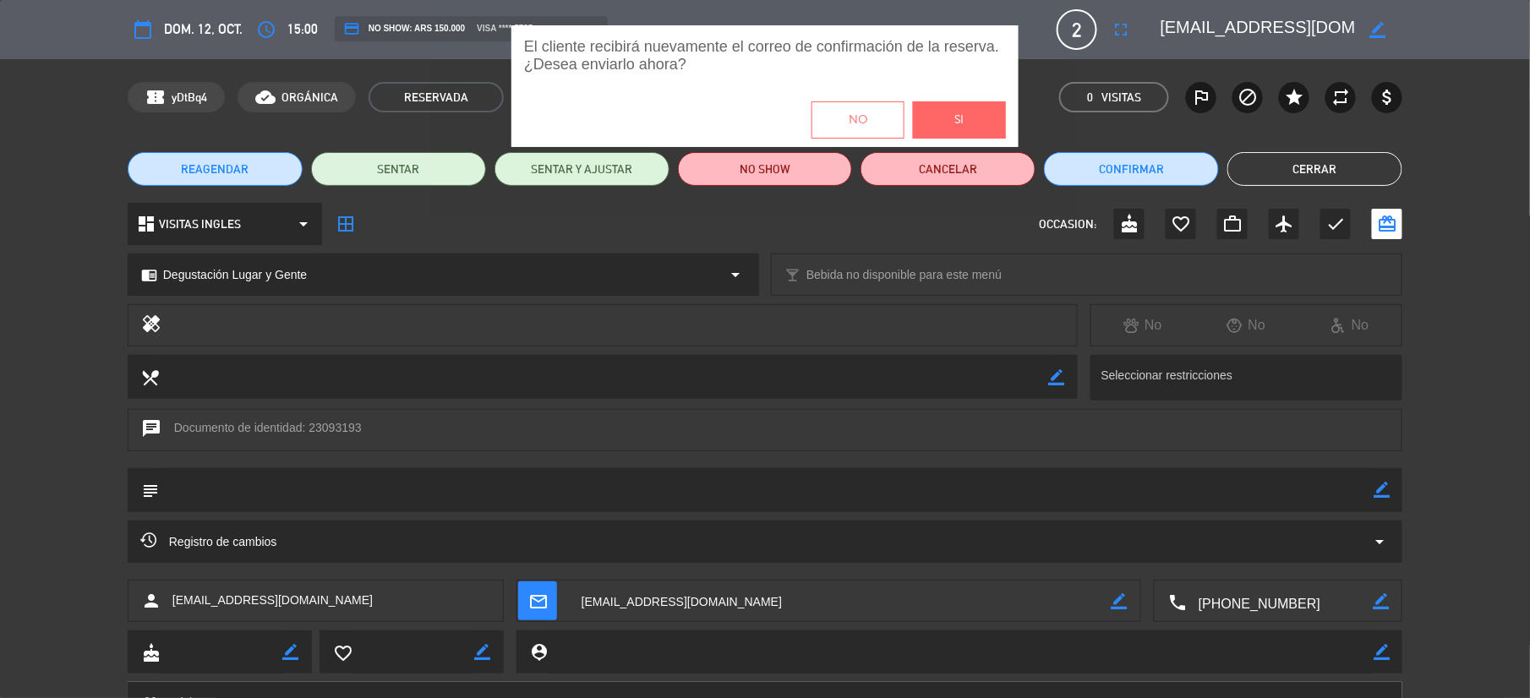
click at [964, 126] on button "Si" at bounding box center [959, 119] width 93 height 37
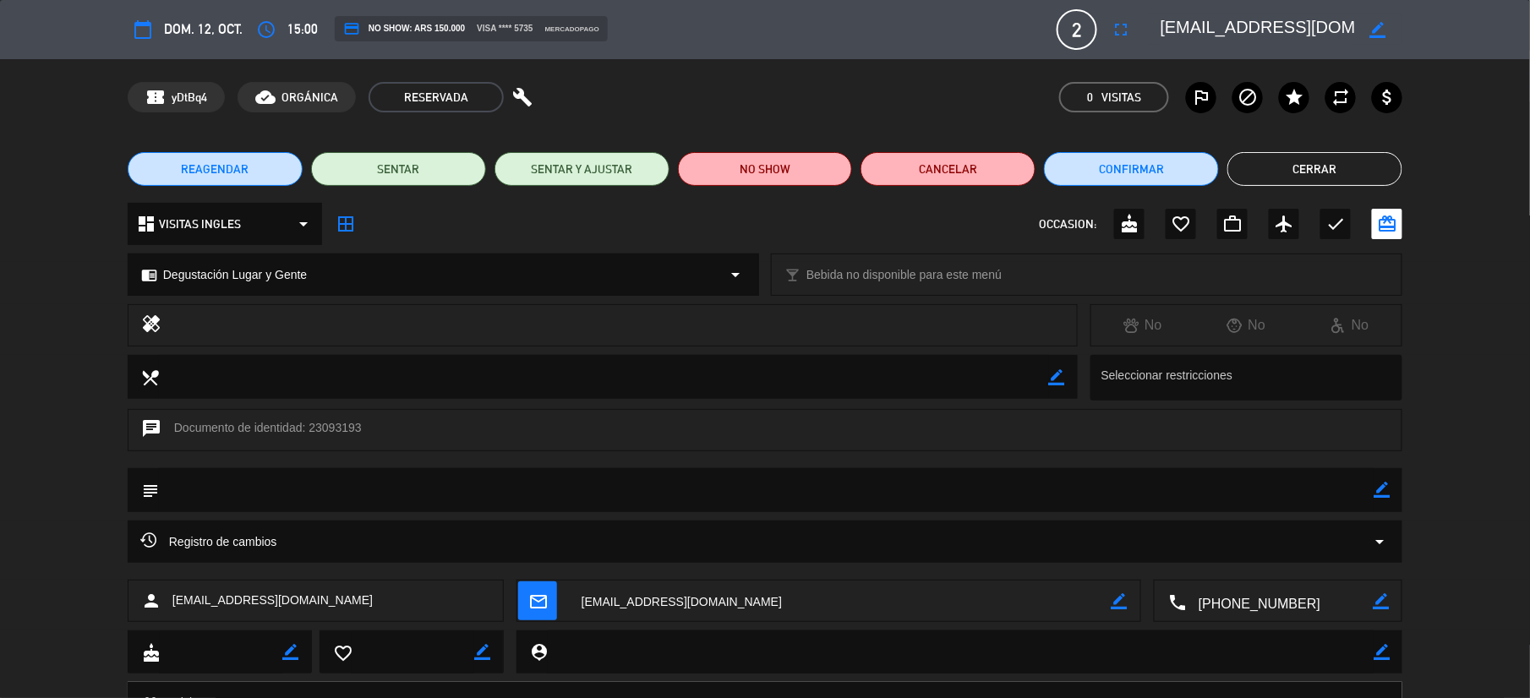
click at [1302, 159] on button "Cerrar" at bounding box center [1314, 169] width 175 height 34
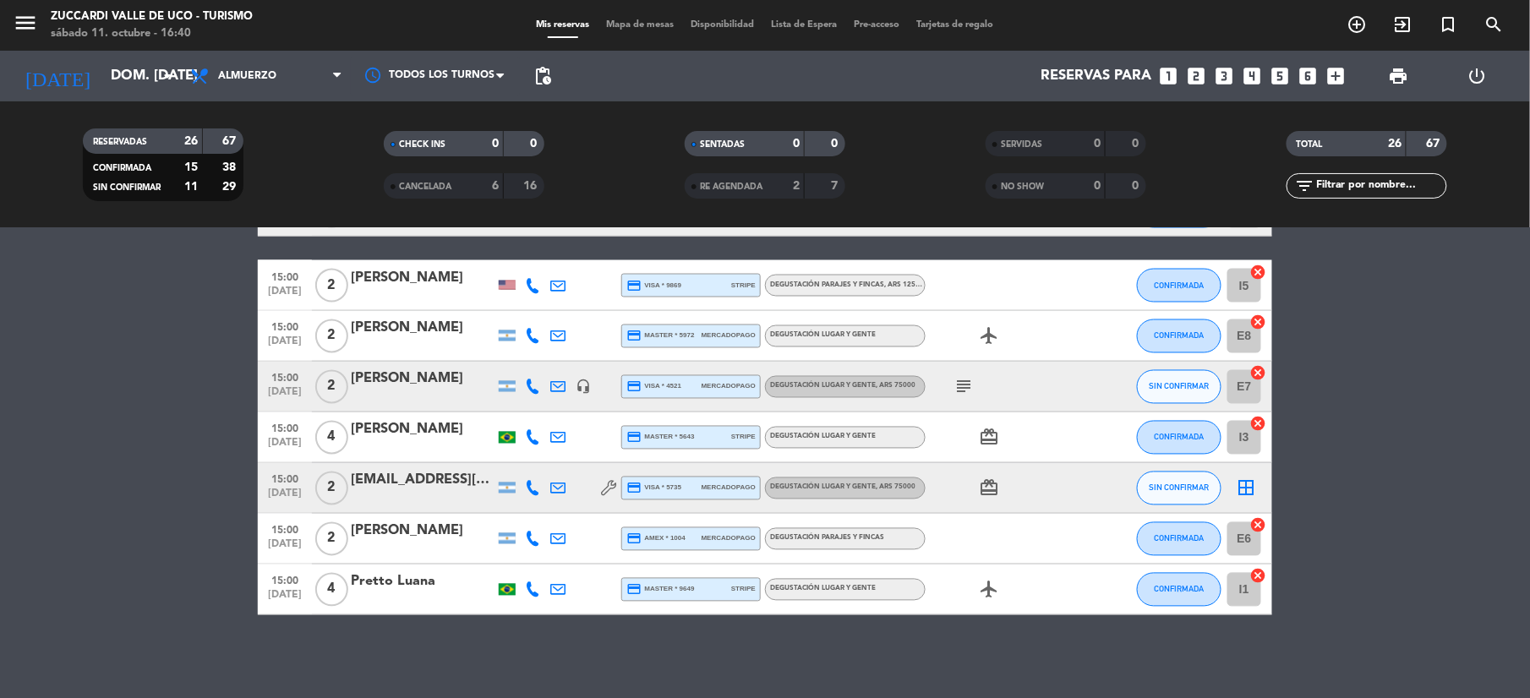
click at [414, 470] on div "[EMAIL_ADDRESS][DOMAIN_NAME]" at bounding box center [423, 481] width 144 height 22
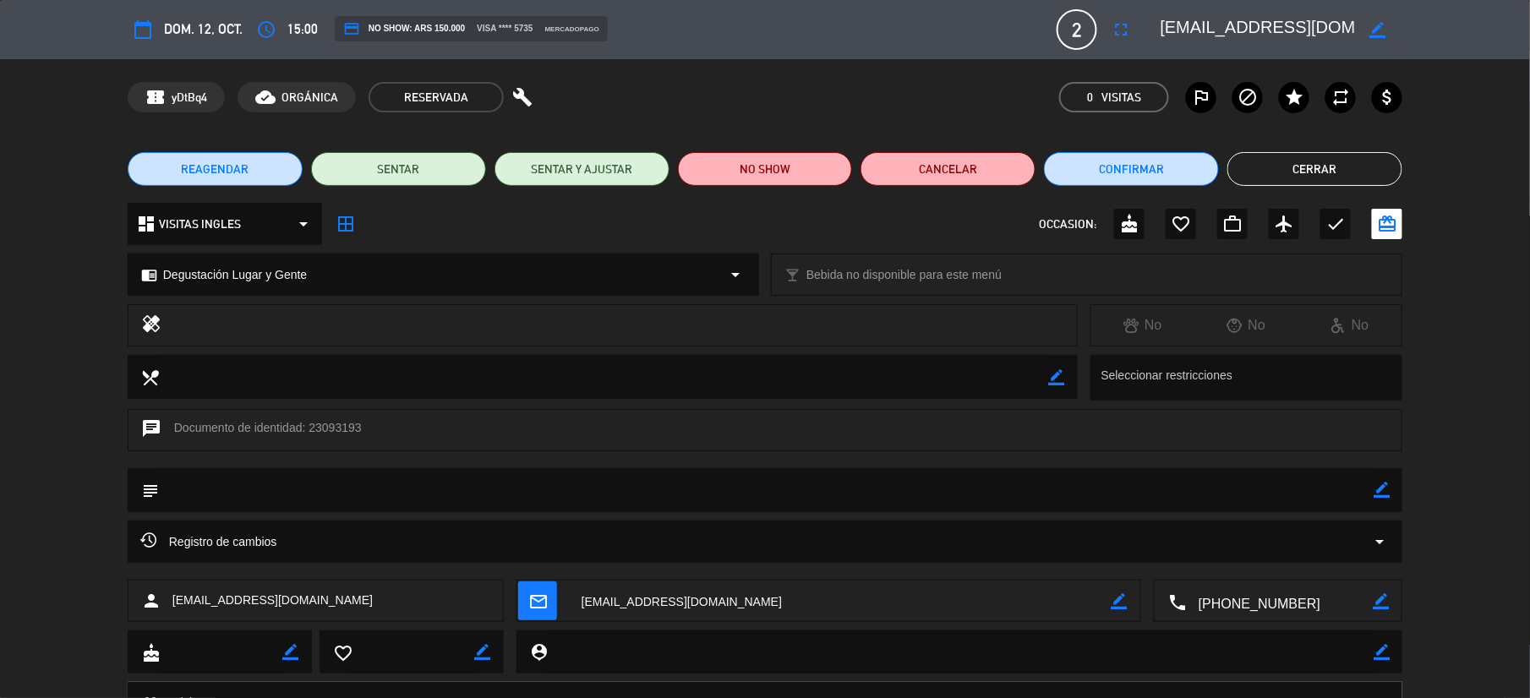
click at [1389, 35] on div "border_color" at bounding box center [1378, 29] width 48 height 30
click at [1378, 32] on icon "border_color" at bounding box center [1378, 30] width 16 height 16
click at [1176, 31] on textarea at bounding box center [1257, 29] width 194 height 30
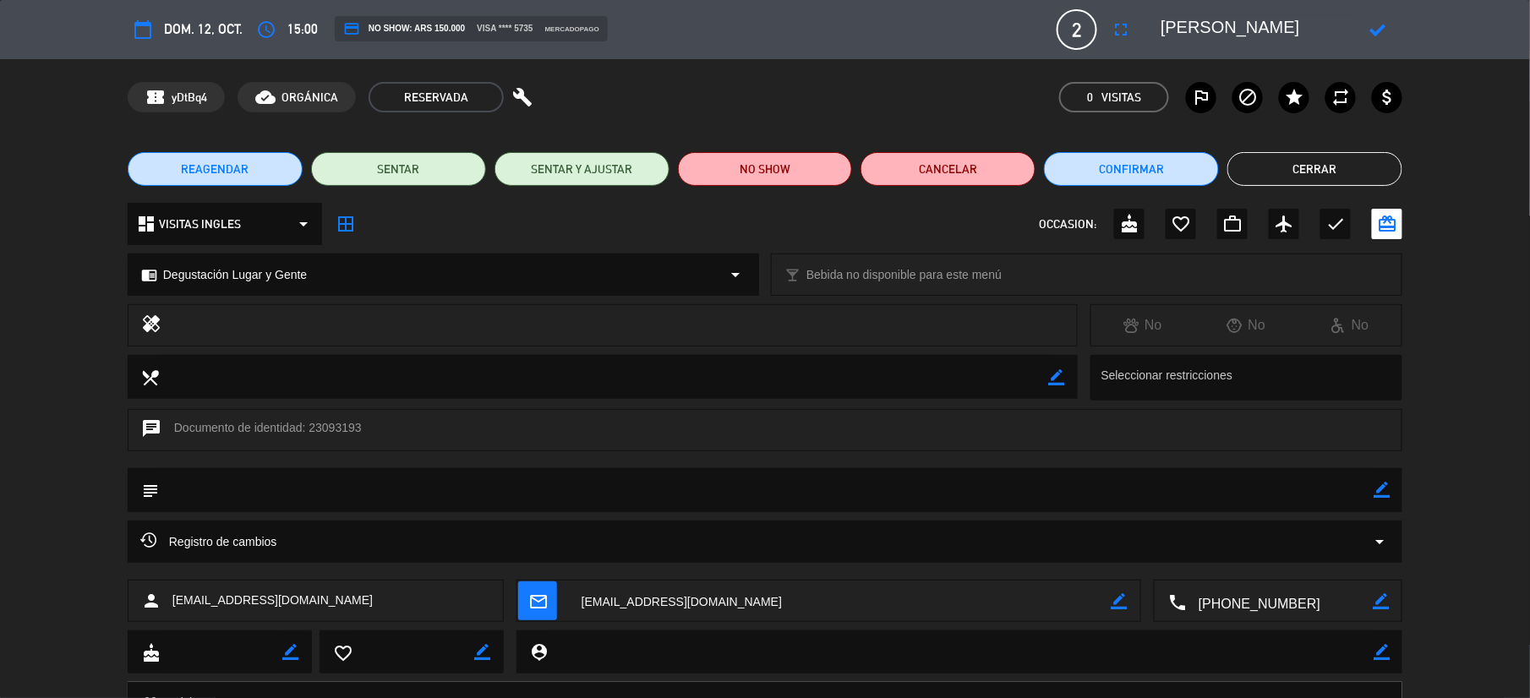
type textarea "[PERSON_NAME]"
click at [1373, 31] on icon at bounding box center [1378, 30] width 16 height 16
click at [1307, 163] on button "Cerrar" at bounding box center [1314, 169] width 175 height 34
